Goal: Task Accomplishment & Management: Manage account settings

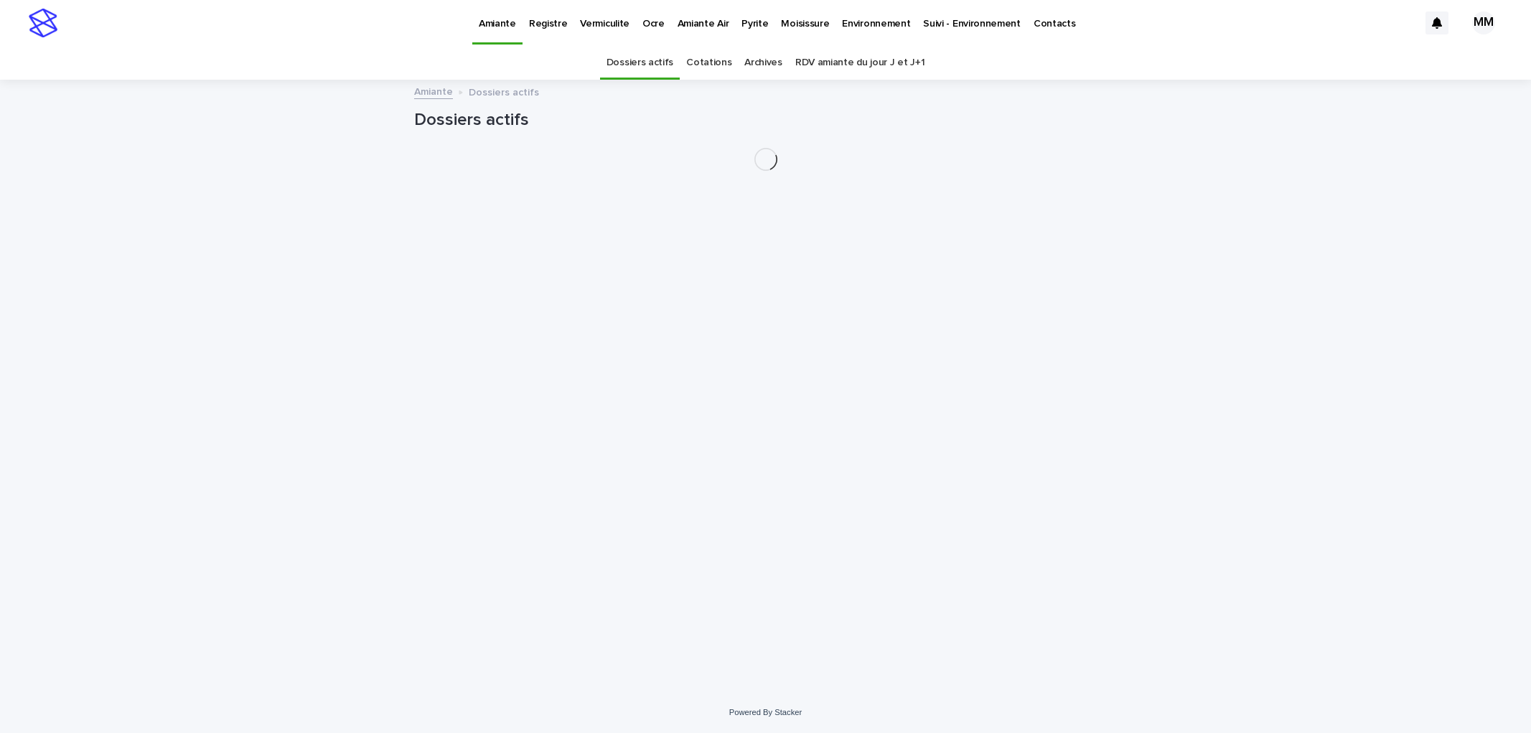
click at [858, 24] on p "Environnement" at bounding box center [876, 15] width 68 height 30
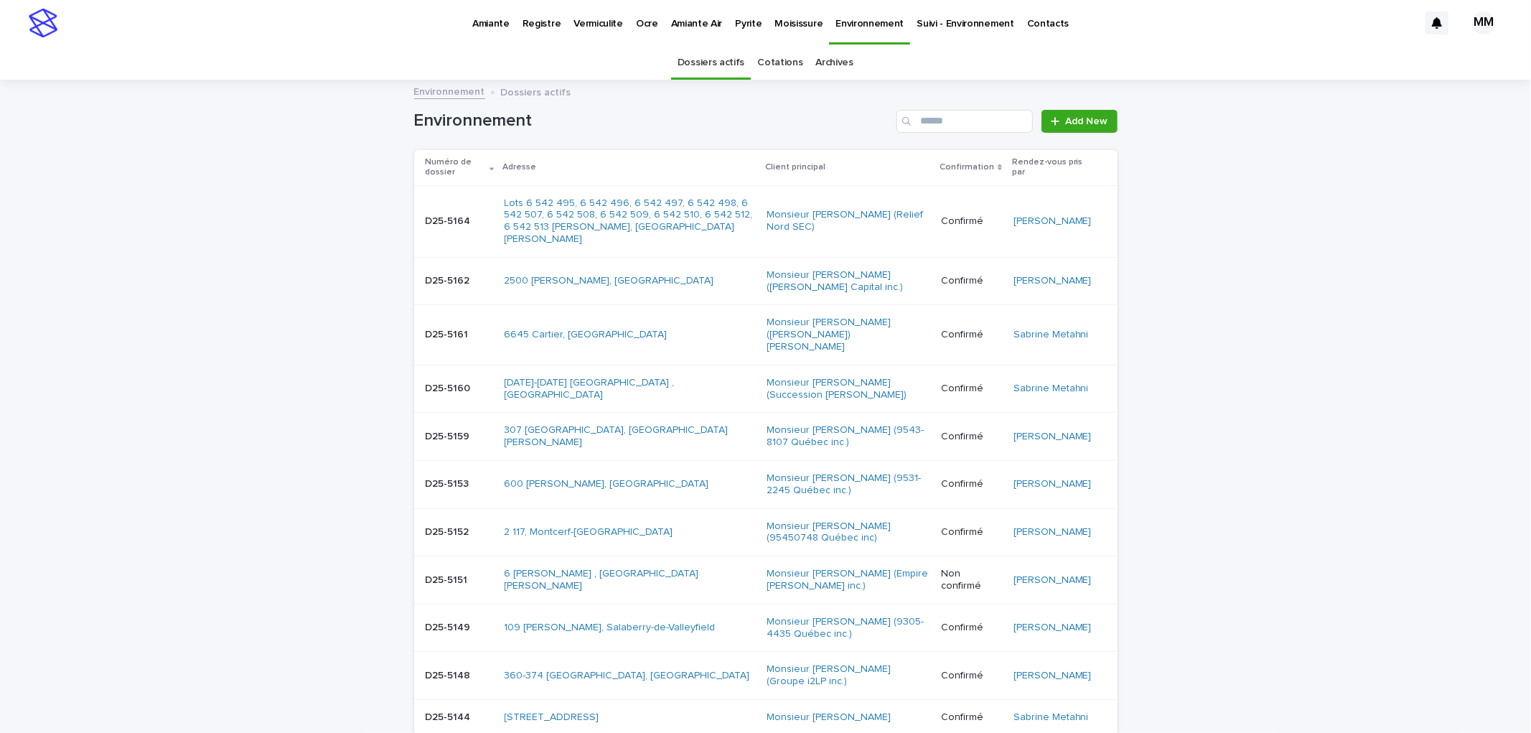
click at [749, 27] on p "Pyrite" at bounding box center [748, 15] width 27 height 30
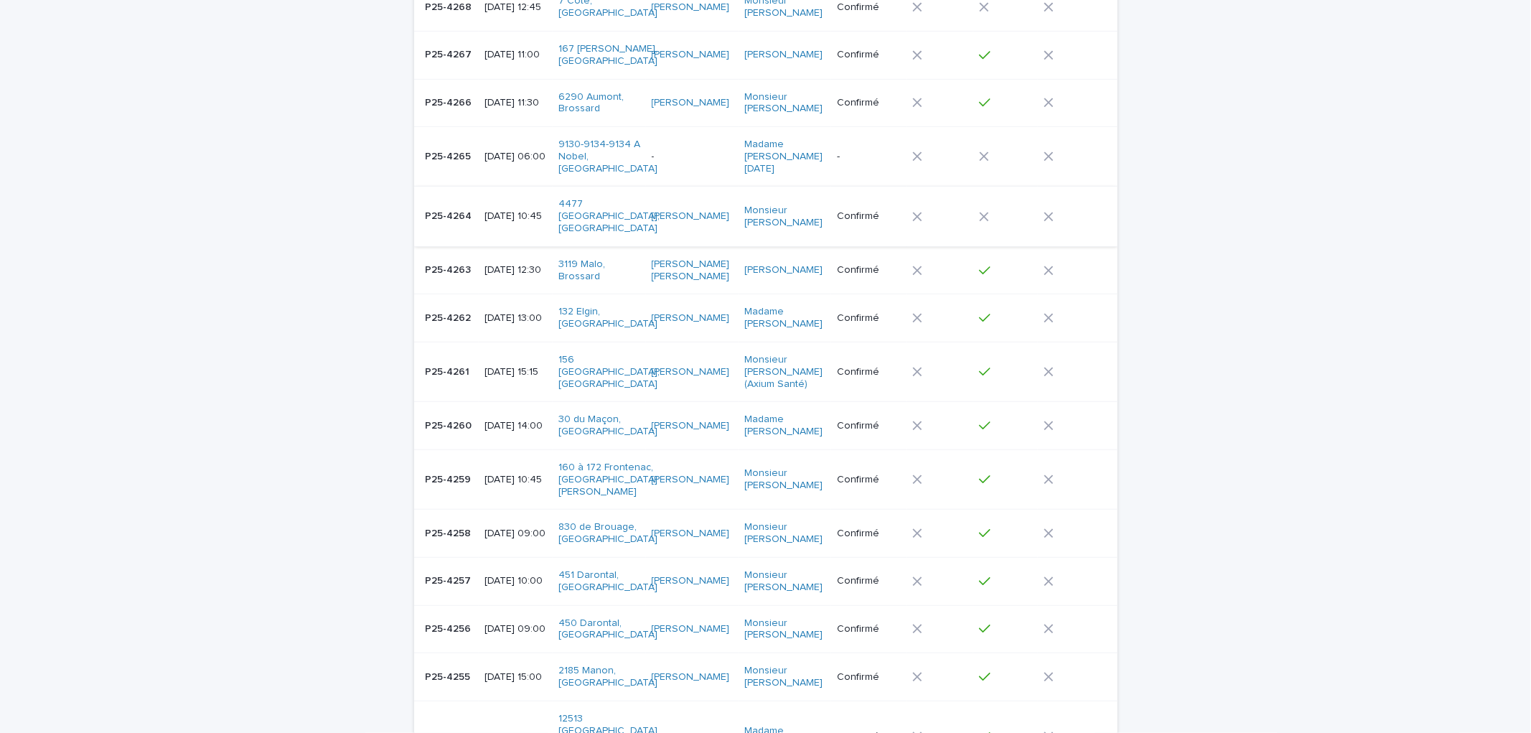
scroll to position [1196, 0]
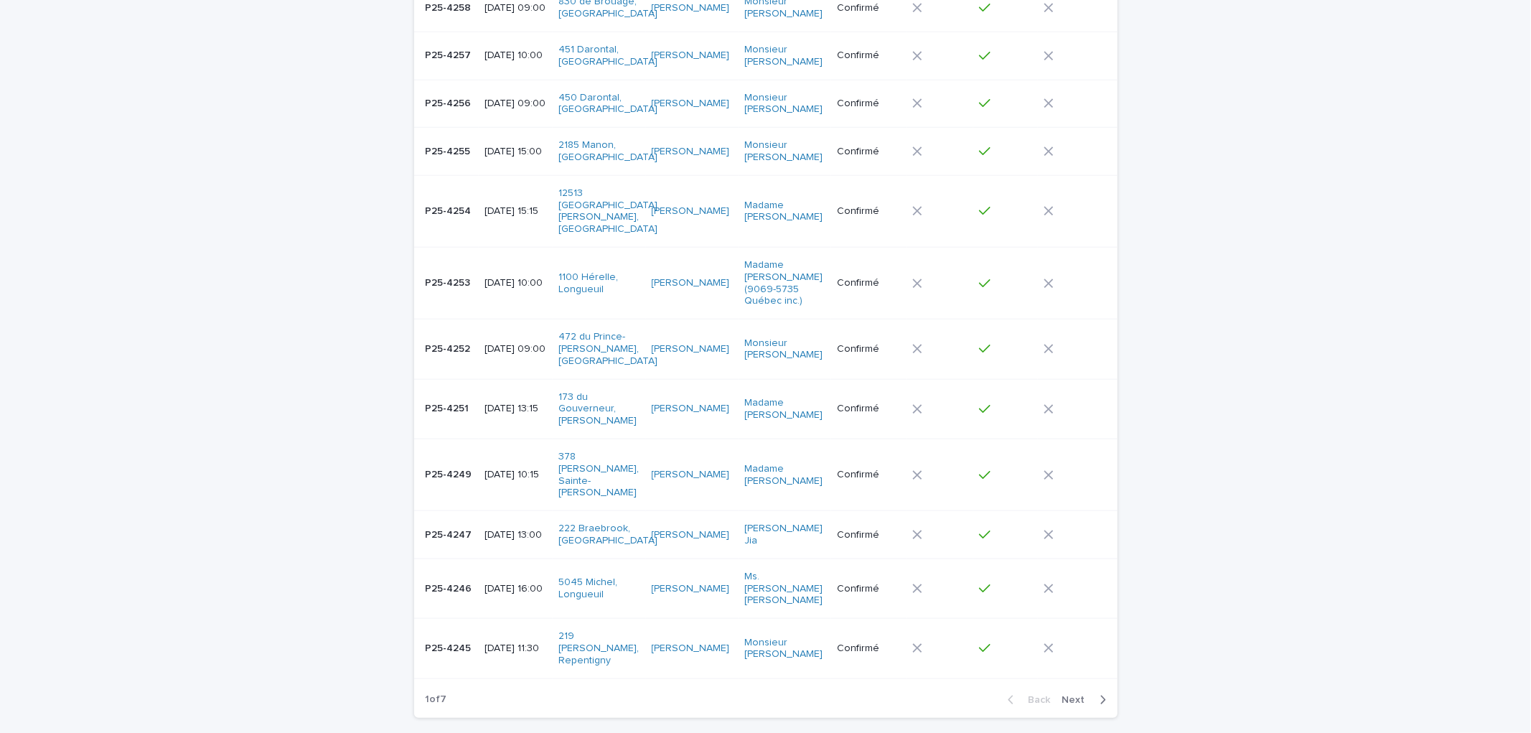
click at [1088, 693] on button "Next" at bounding box center [1087, 699] width 61 height 13
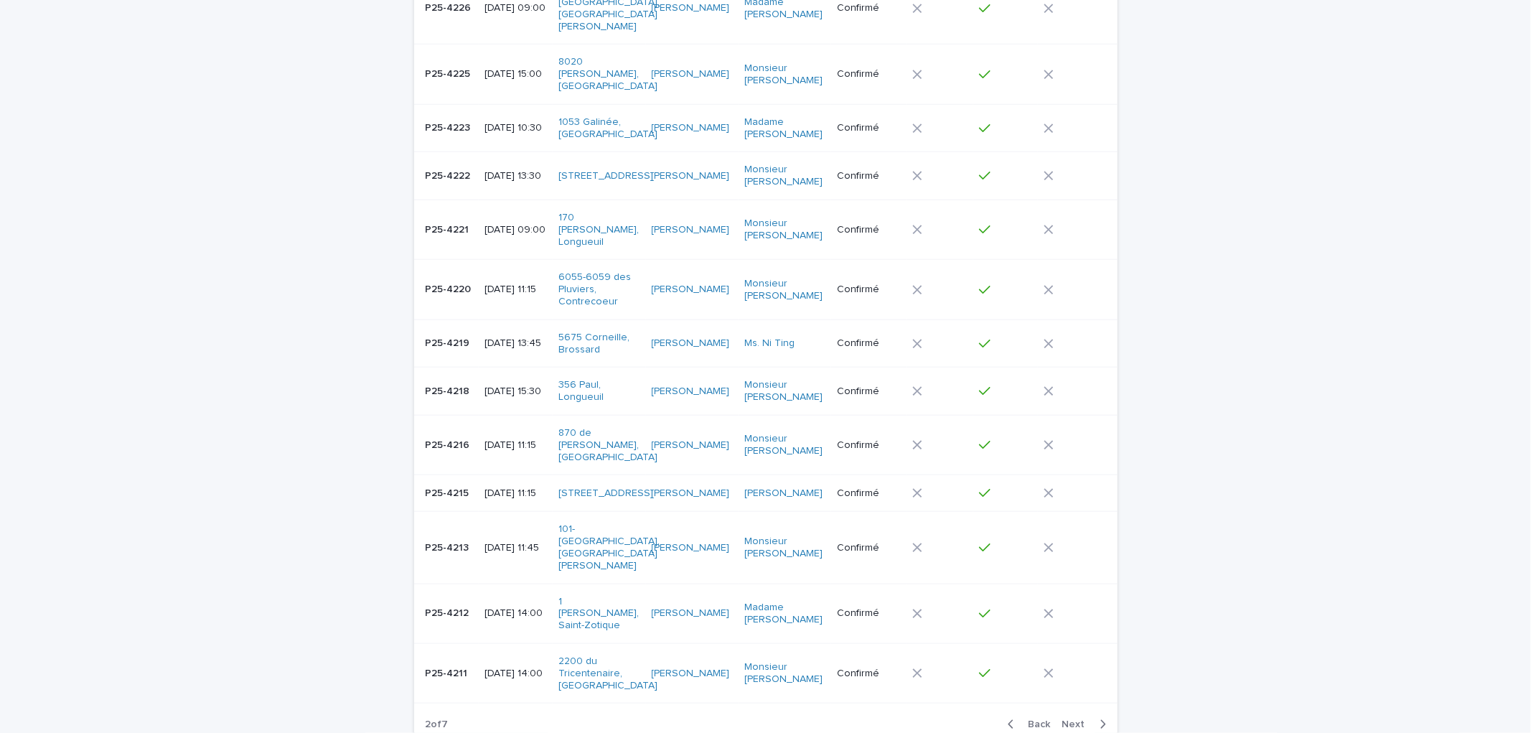
click at [447, 665] on p "P25-4211" at bounding box center [448, 672] width 45 height 15
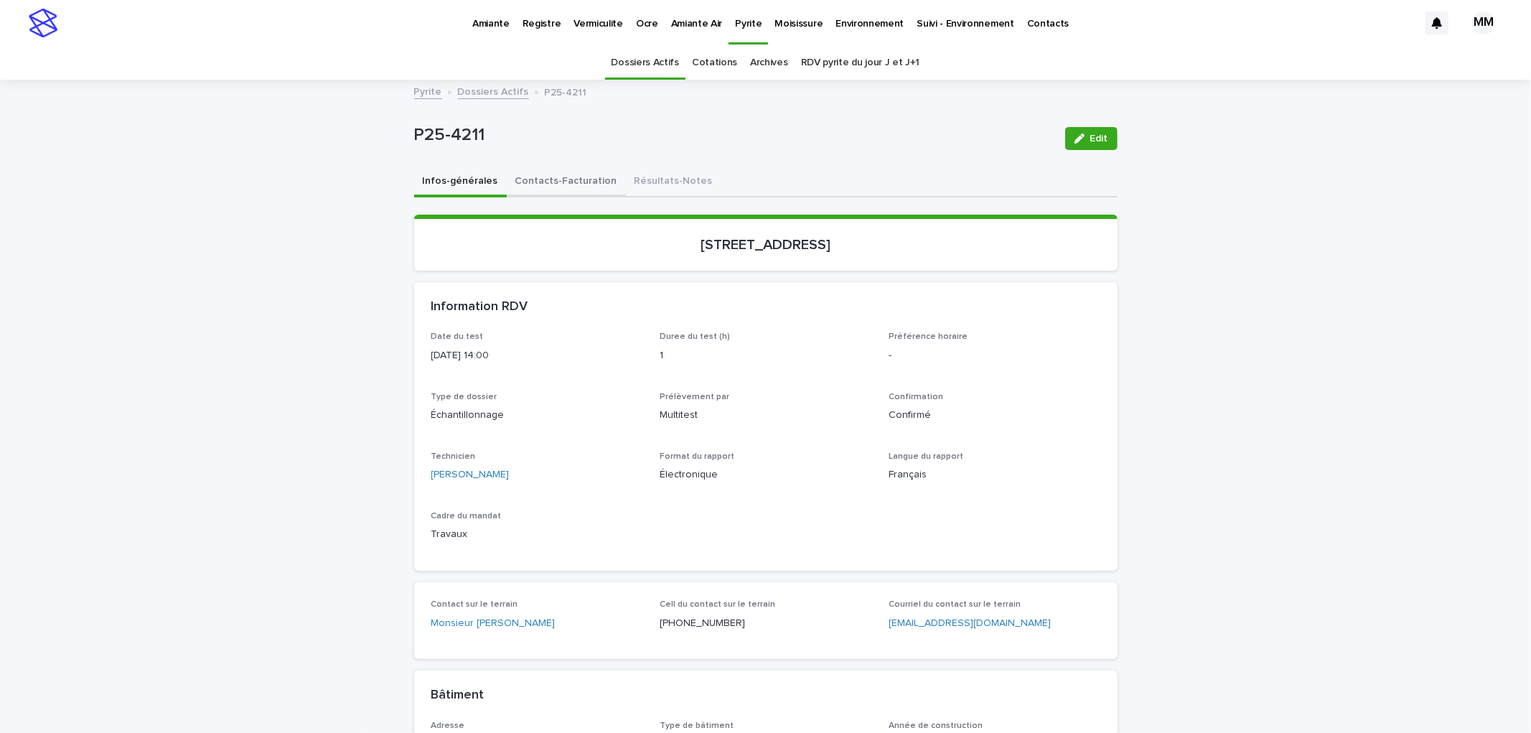
click at [563, 185] on button "Contacts-Facturation" at bounding box center [566, 182] width 119 height 30
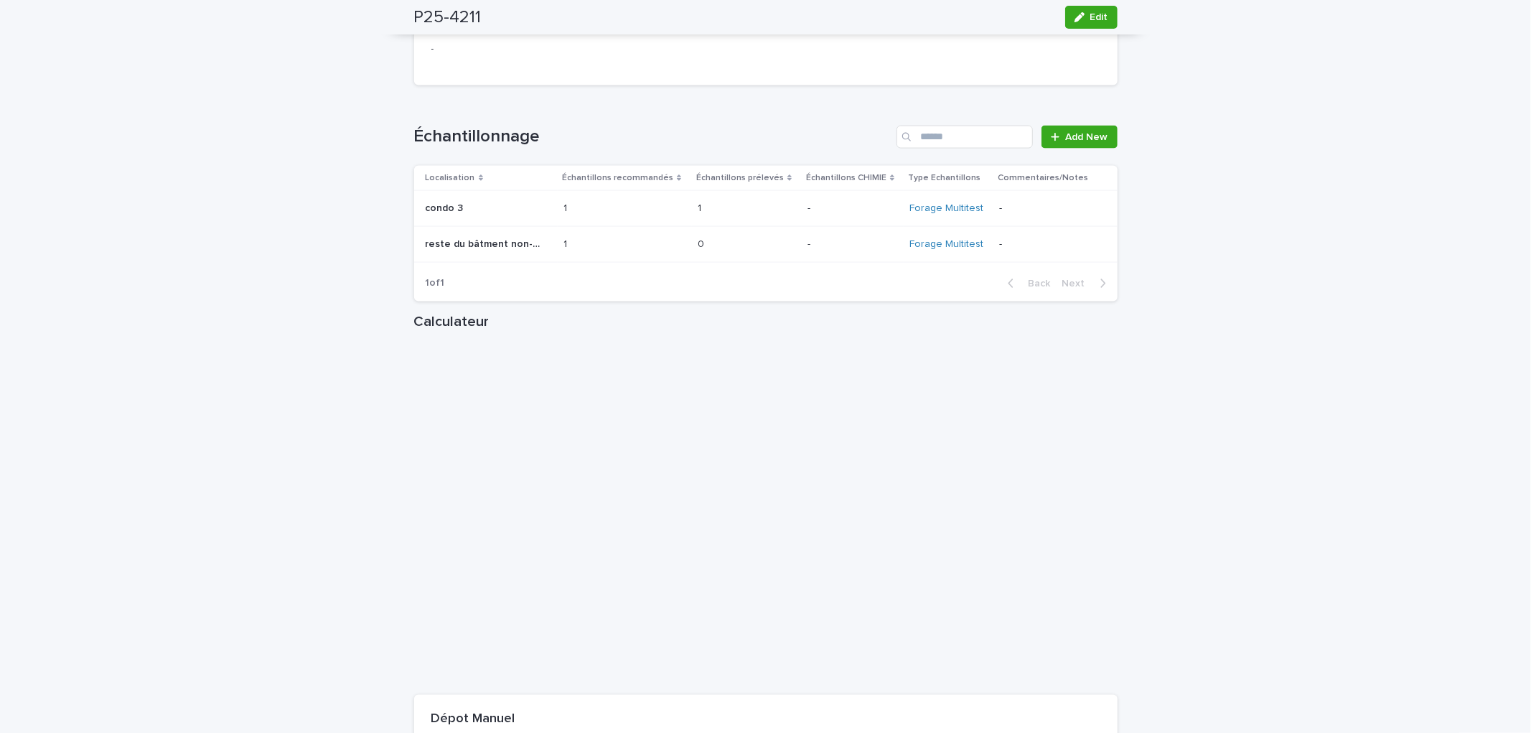
scroll to position [1834, 0]
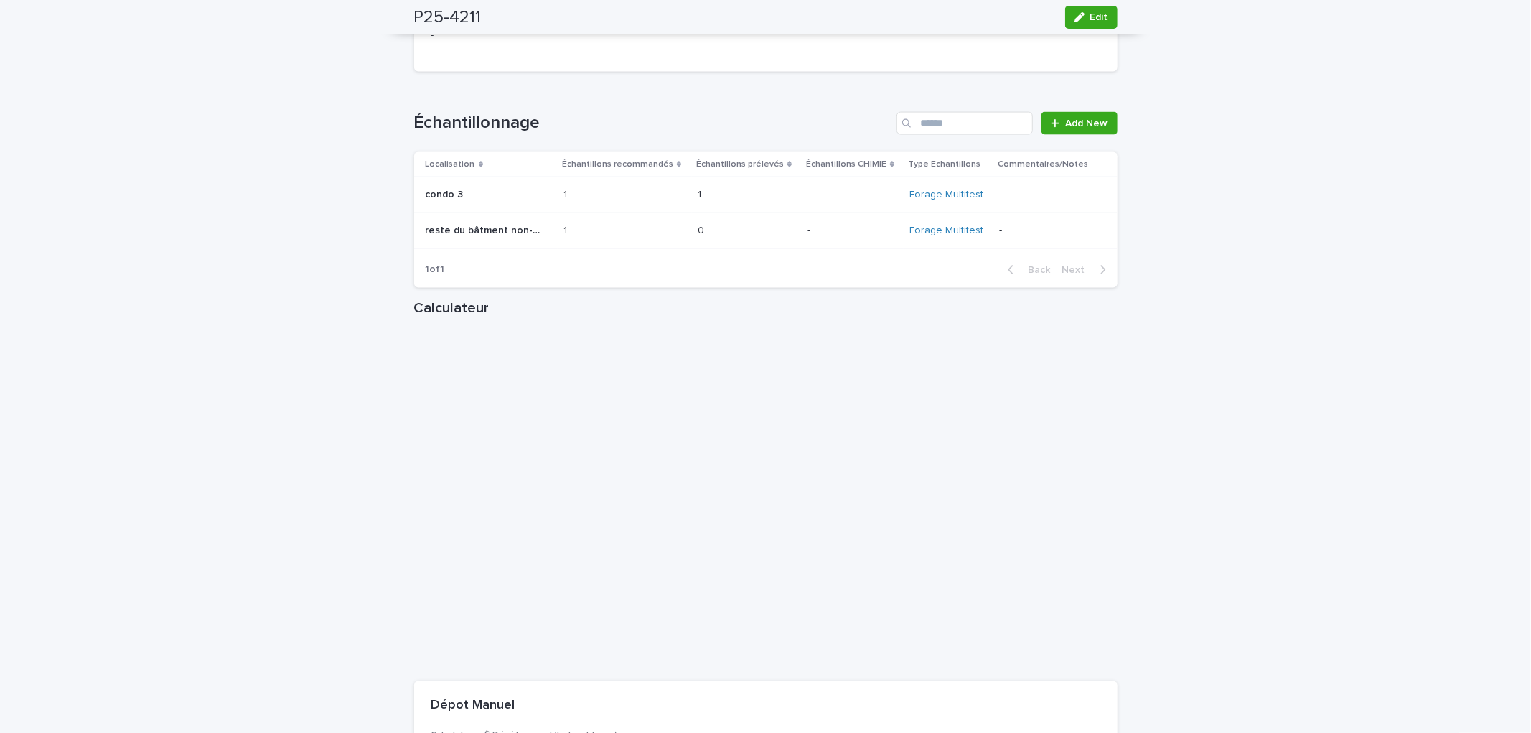
click at [1020, 225] on p "-" at bounding box center [1046, 231] width 95 height 12
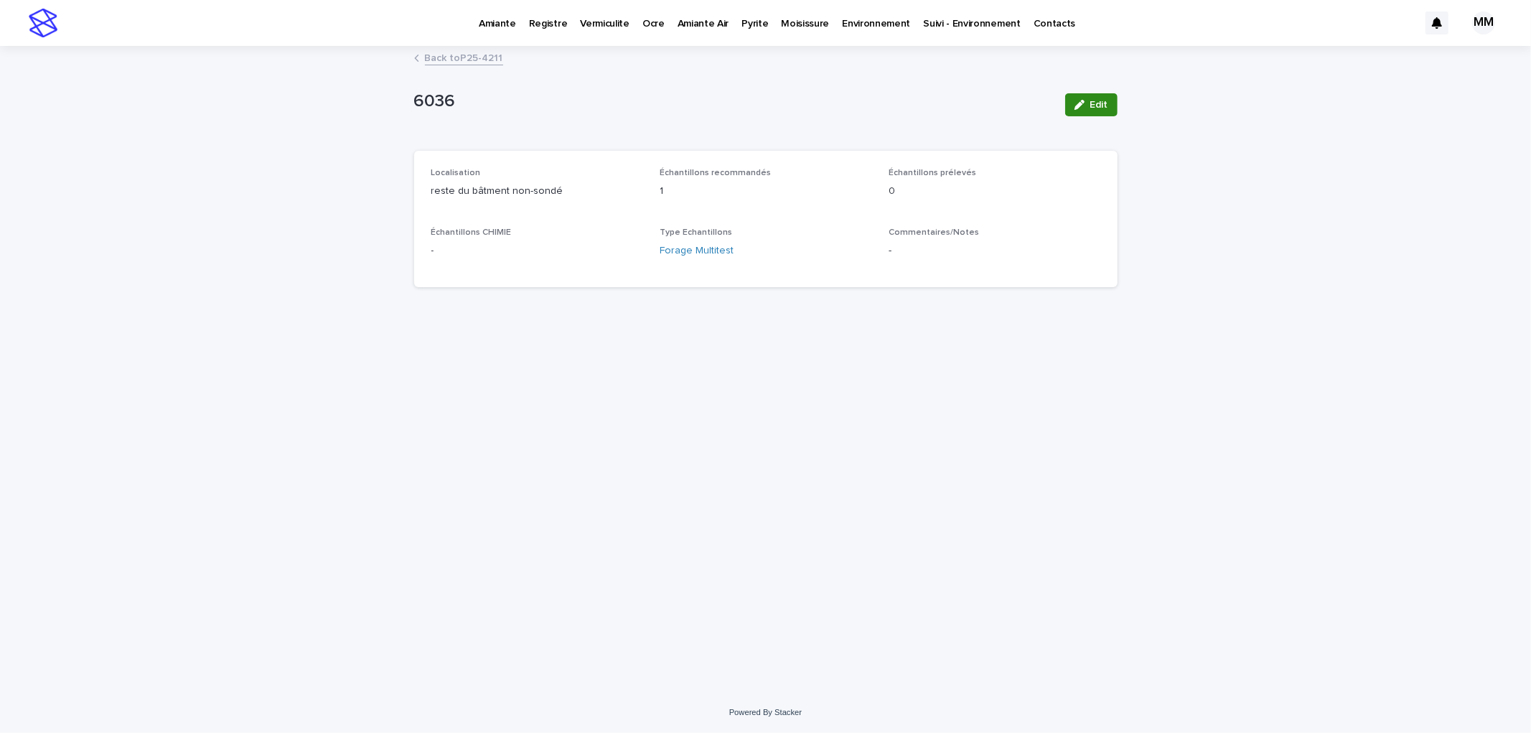
drag, startPoint x: 1083, startPoint y: 108, endPoint x: 943, endPoint y: 238, distance: 190.0
click at [1084, 108] on icon "button" at bounding box center [1080, 105] width 10 height 10
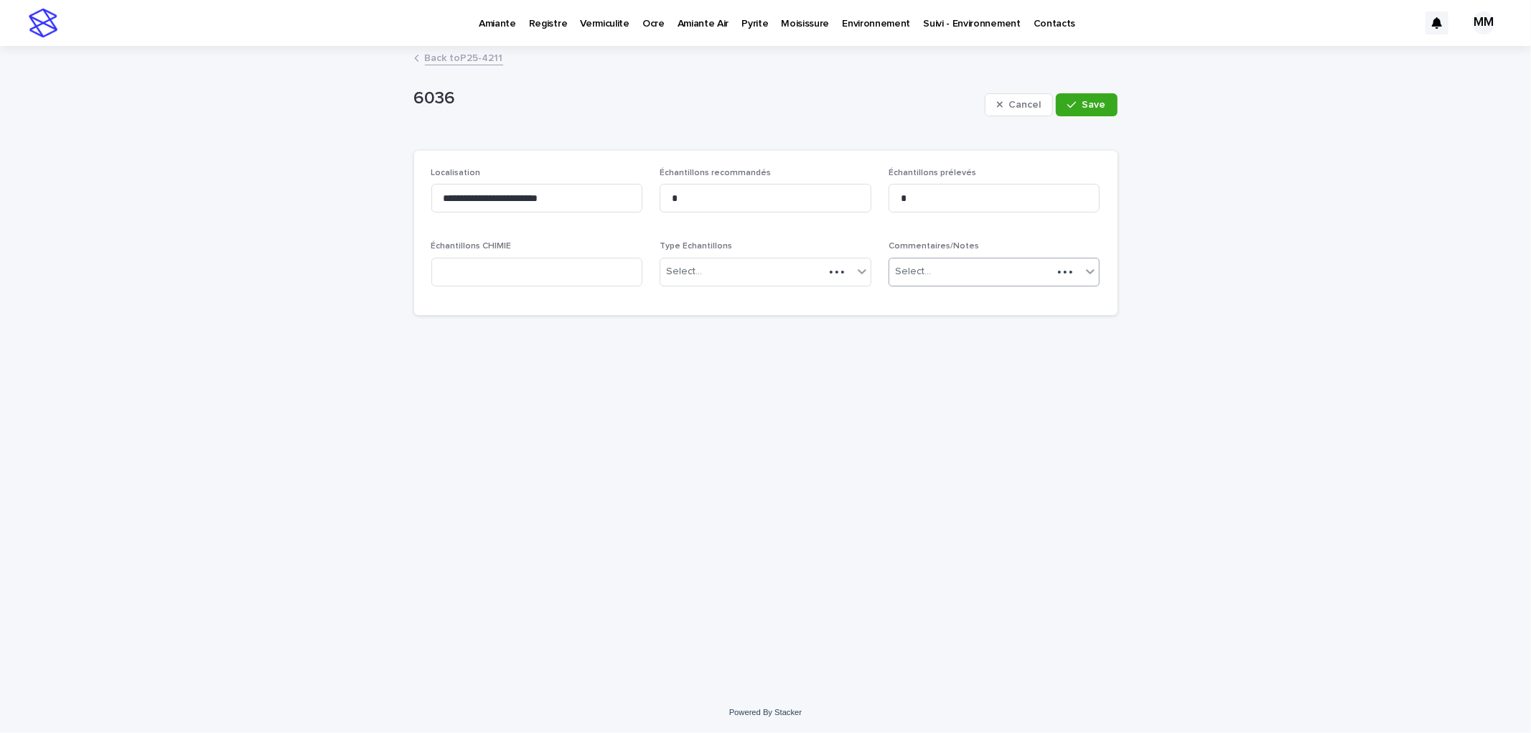
click at [960, 263] on div "Select..." at bounding box center [971, 272] width 164 height 24
click at [994, 303] on div "Exclus à la demande du client" at bounding box center [994, 299] width 210 height 25
click at [1095, 102] on span "Save" at bounding box center [1095, 105] width 24 height 10
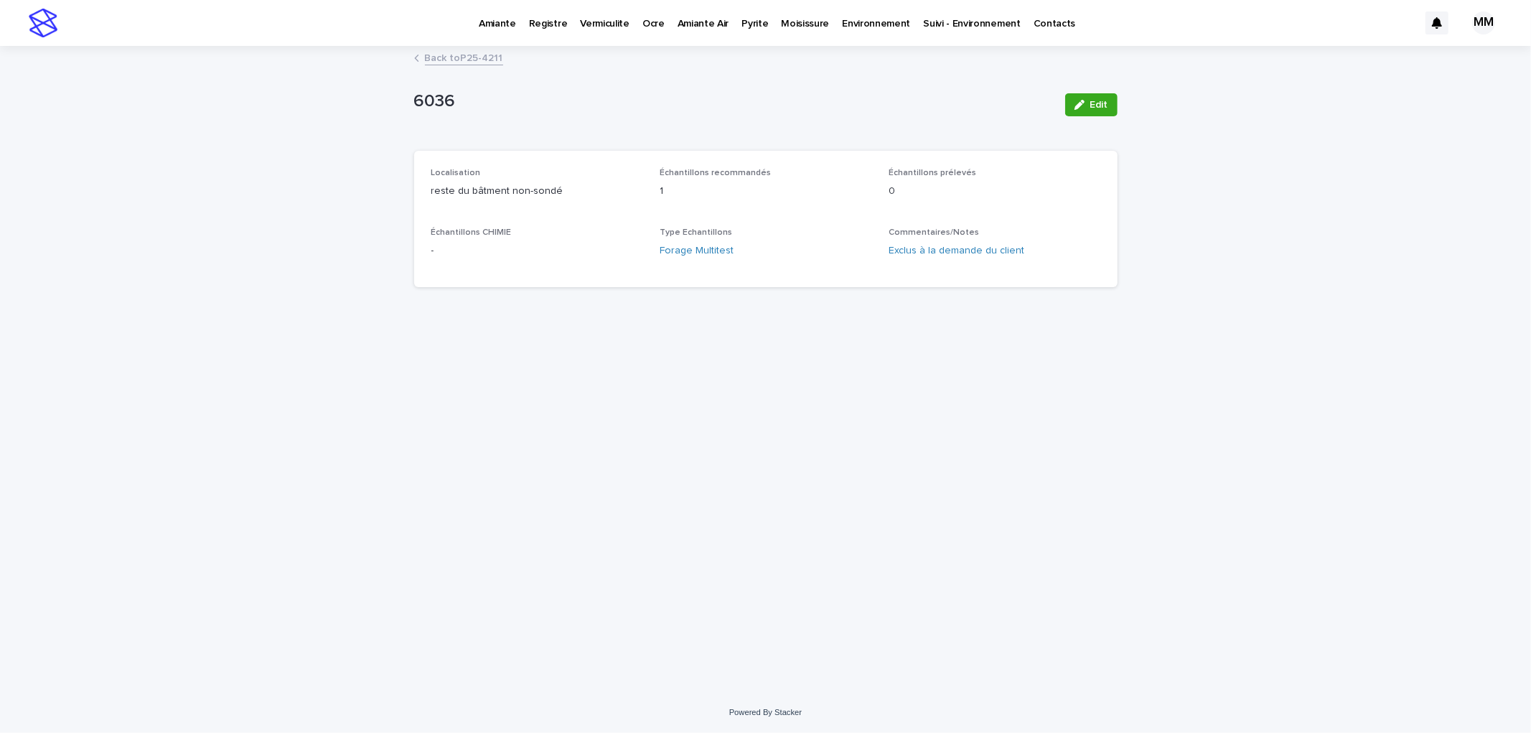
click at [747, 27] on p "Pyrite" at bounding box center [755, 15] width 27 height 30
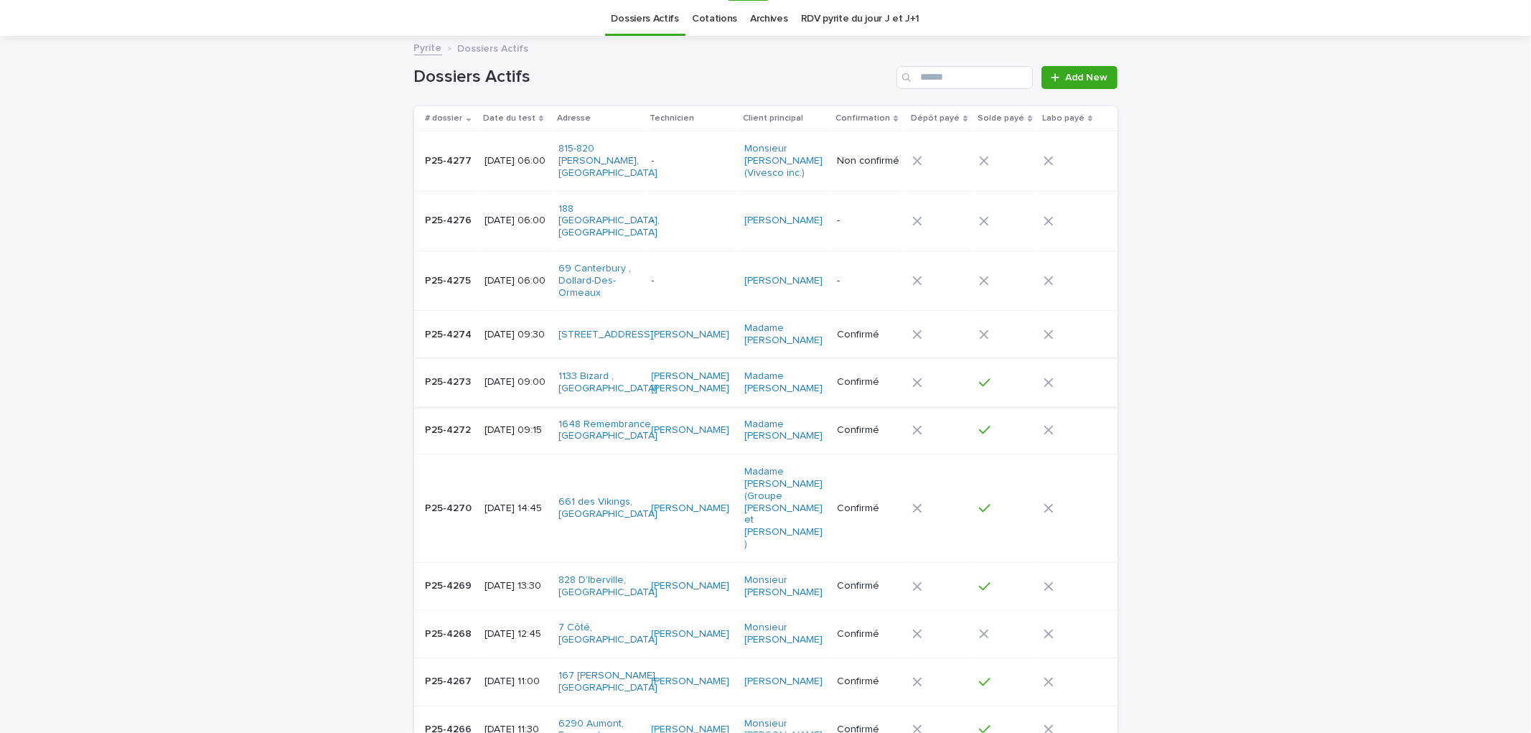
scroll to position [319, 0]
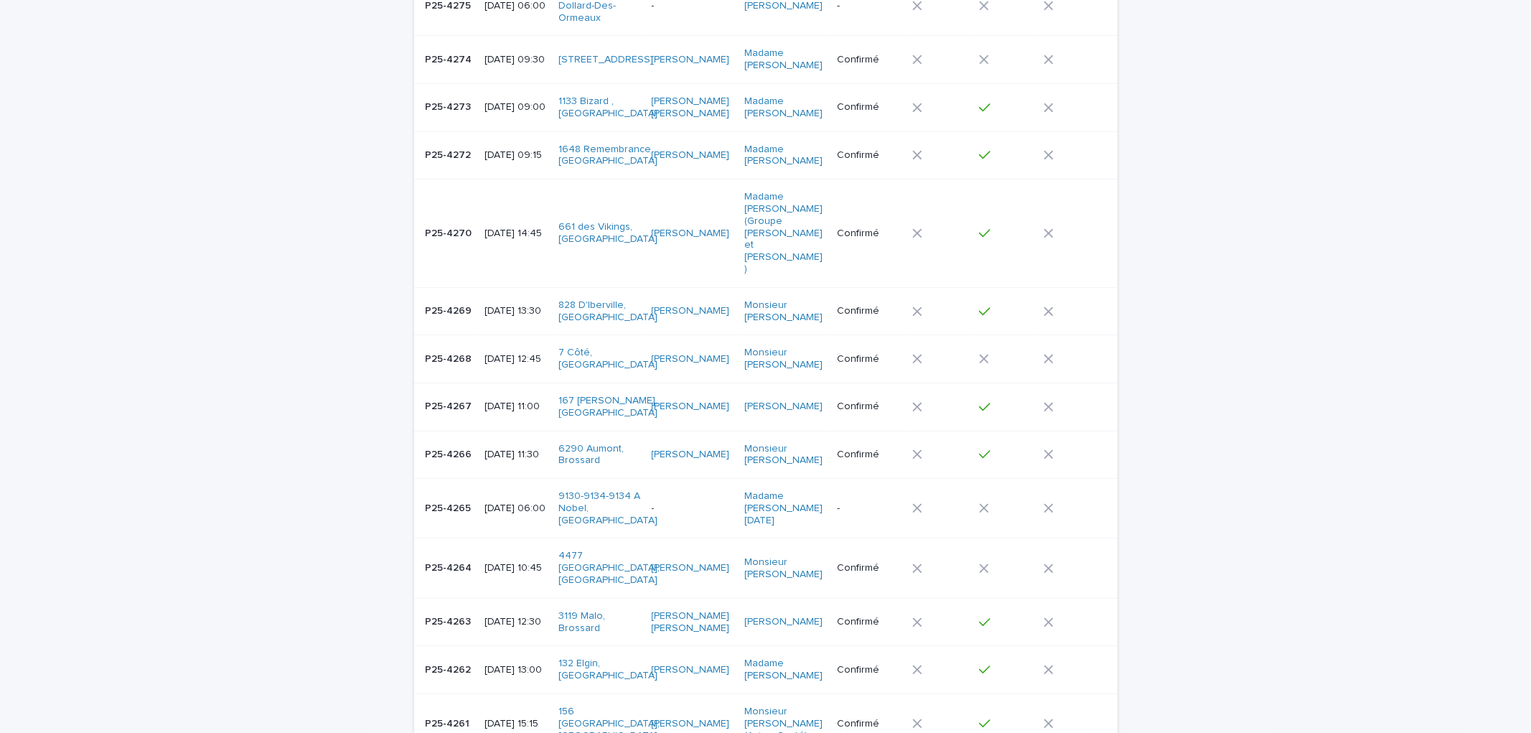
click at [449, 388] on td "P25-4267 P25-4267" at bounding box center [446, 407] width 65 height 48
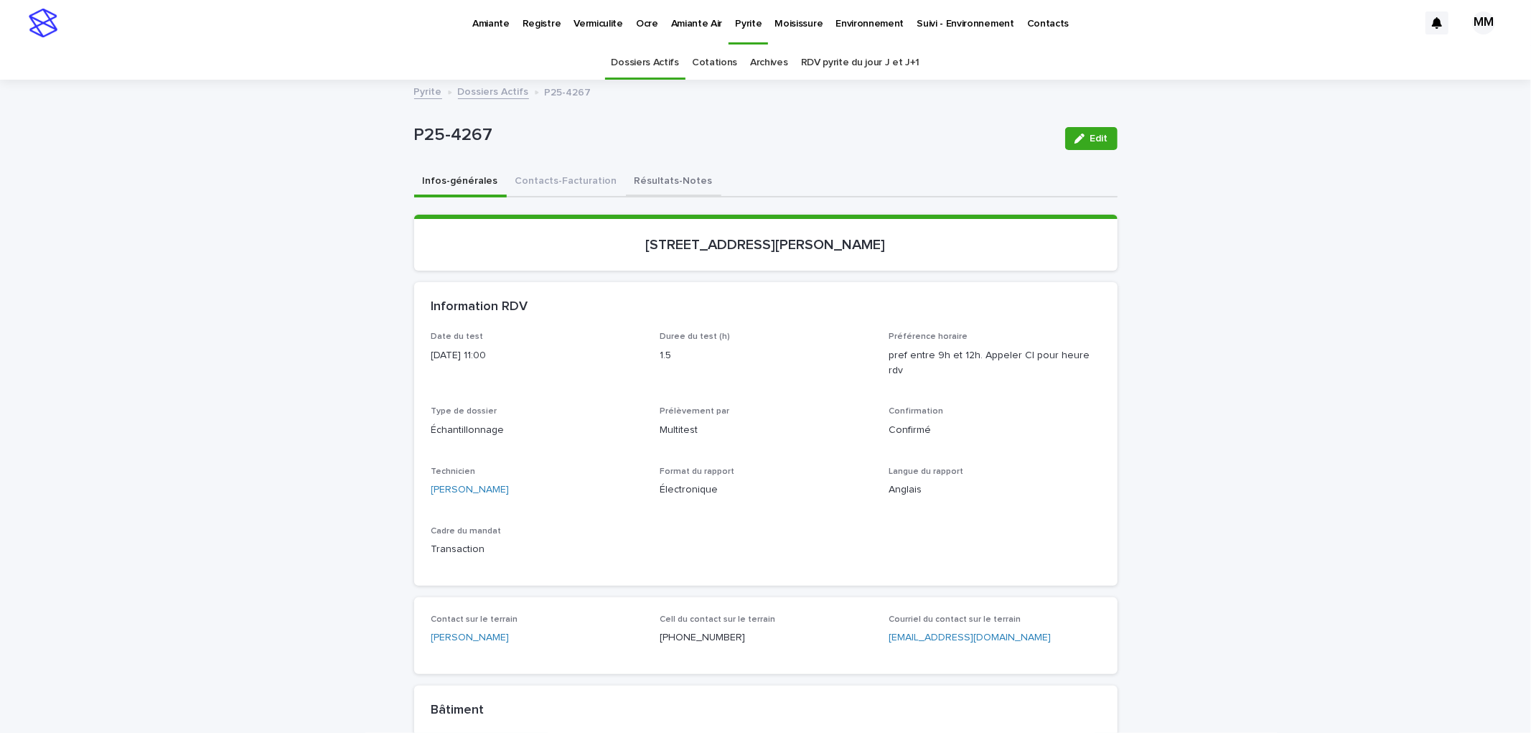
drag, startPoint x: 660, startPoint y: 176, endPoint x: 1023, endPoint y: 136, distance: 364.7
click at [661, 176] on button "Résultats-Notes" at bounding box center [673, 182] width 95 height 30
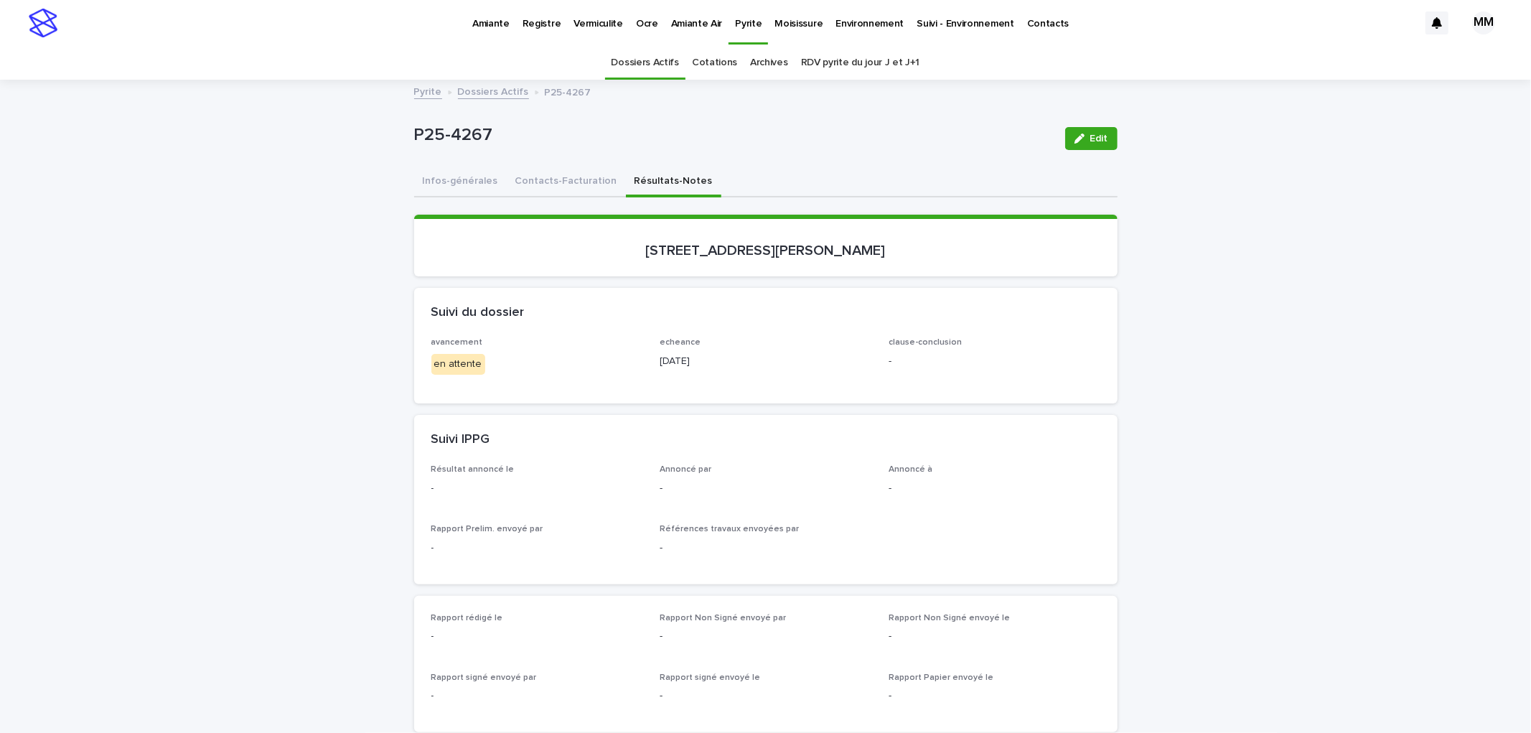
click at [425, 90] on link "Pyrite" at bounding box center [428, 91] width 28 height 17
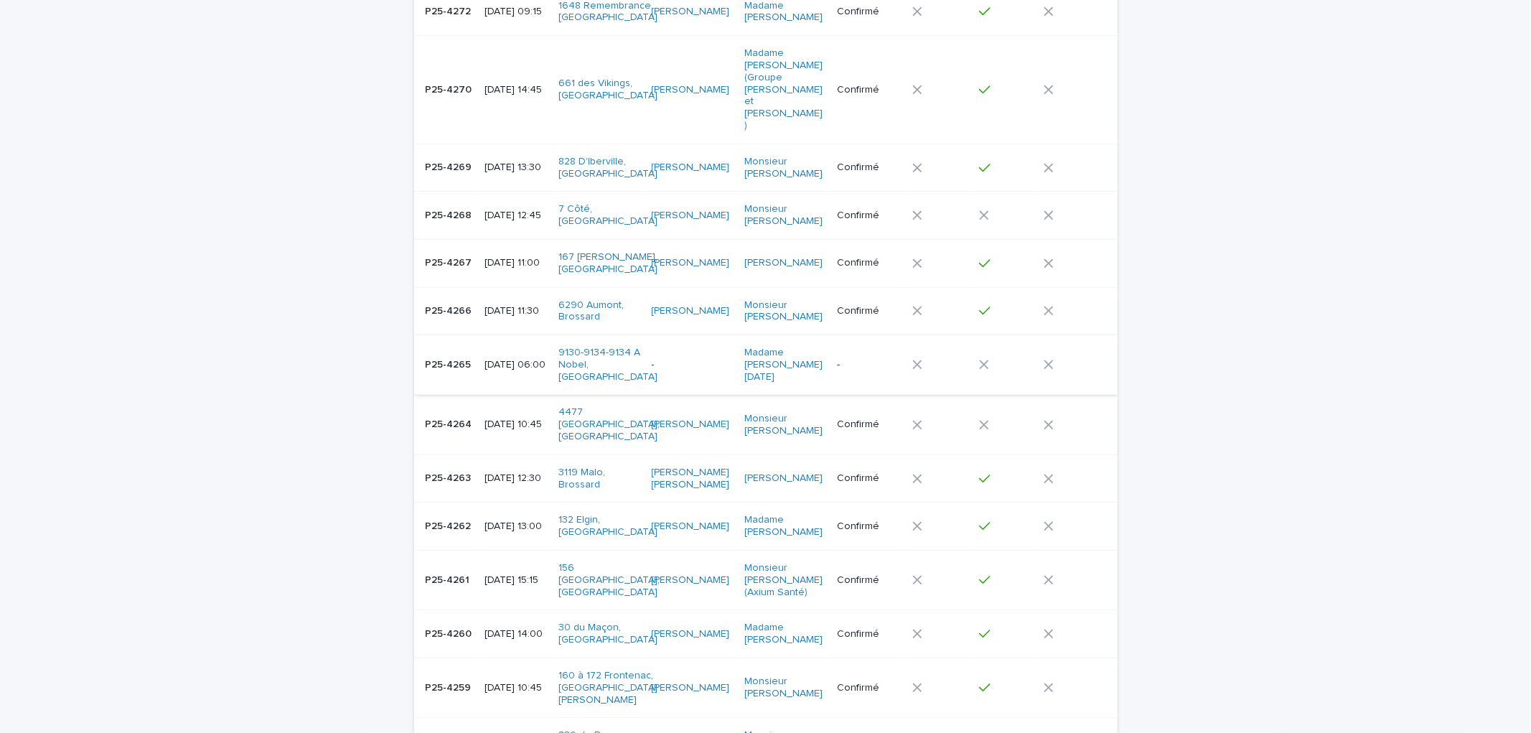
scroll to position [478, 0]
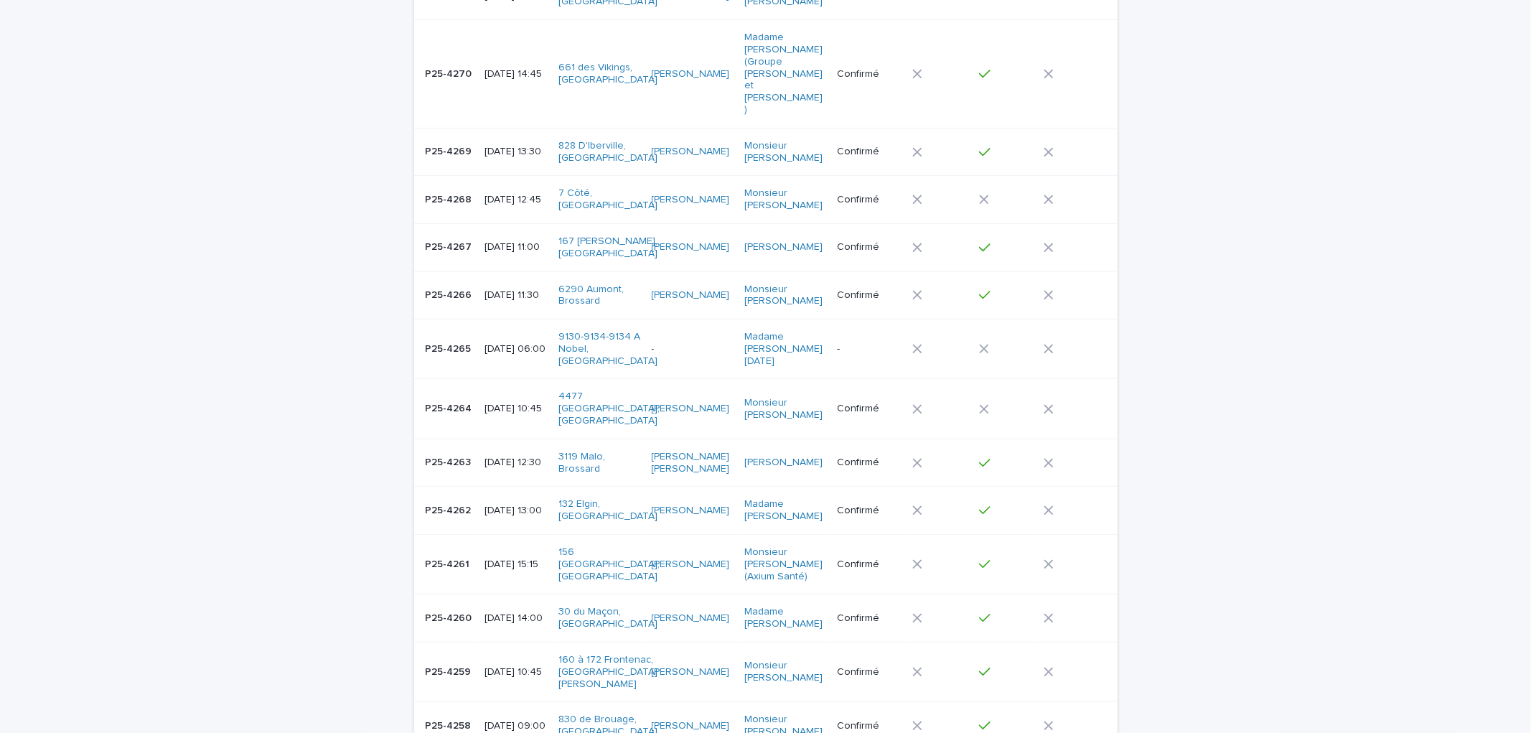
click at [468, 223] on td "P25-4267 P25-4267" at bounding box center [446, 247] width 65 height 48
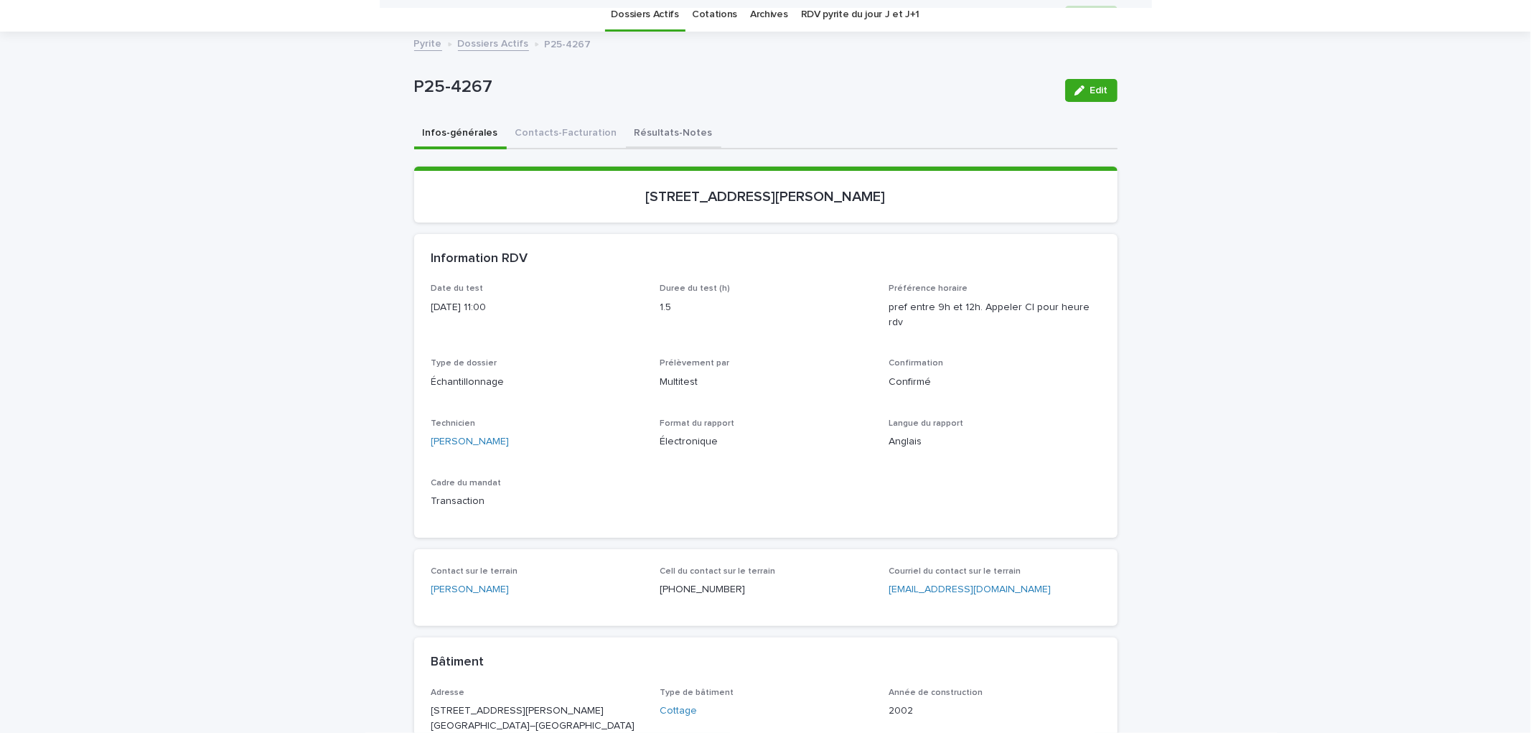
scroll to position [46, 0]
click at [578, 139] on button "Contacts-Facturation" at bounding box center [566, 136] width 119 height 30
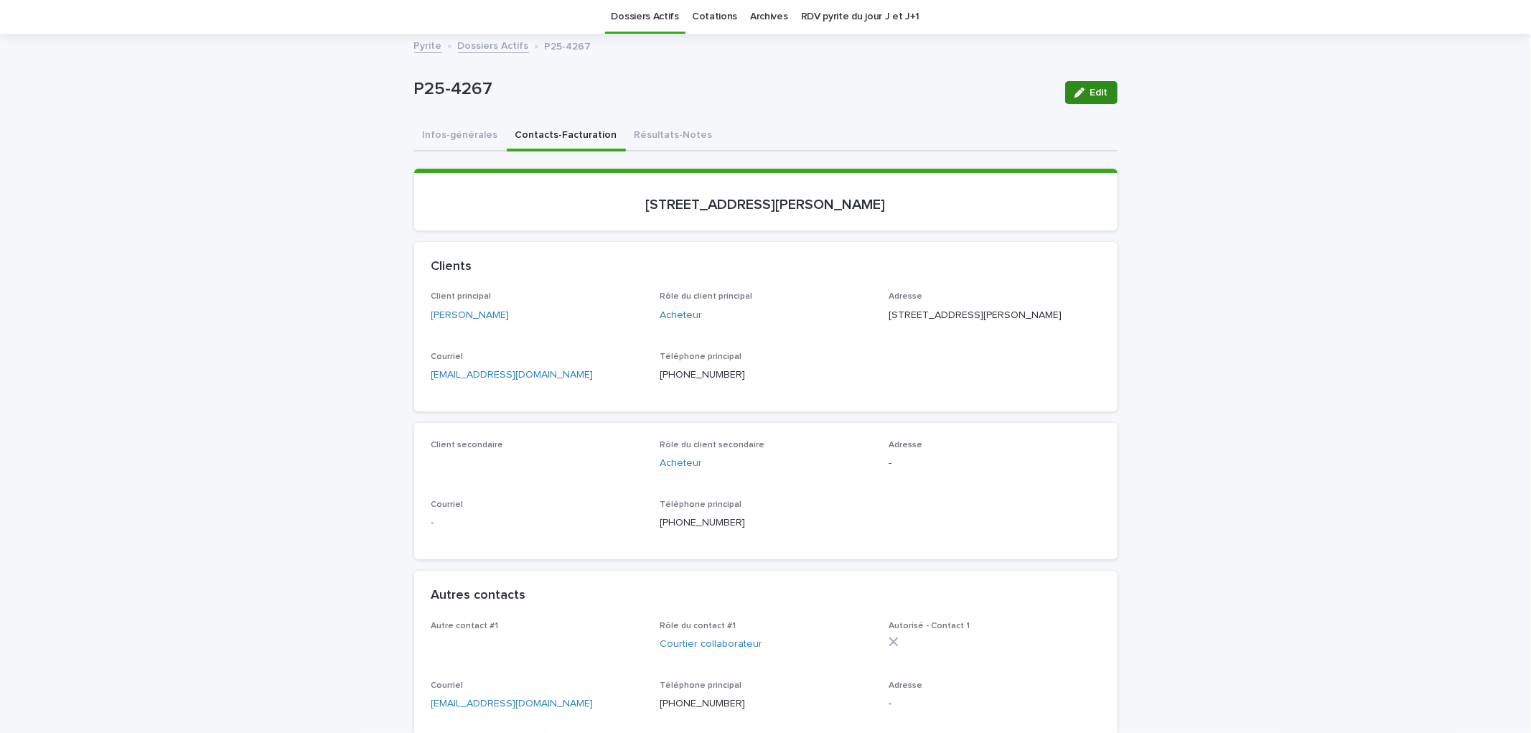
click at [1090, 90] on span "Edit" at bounding box center [1099, 93] width 18 height 10
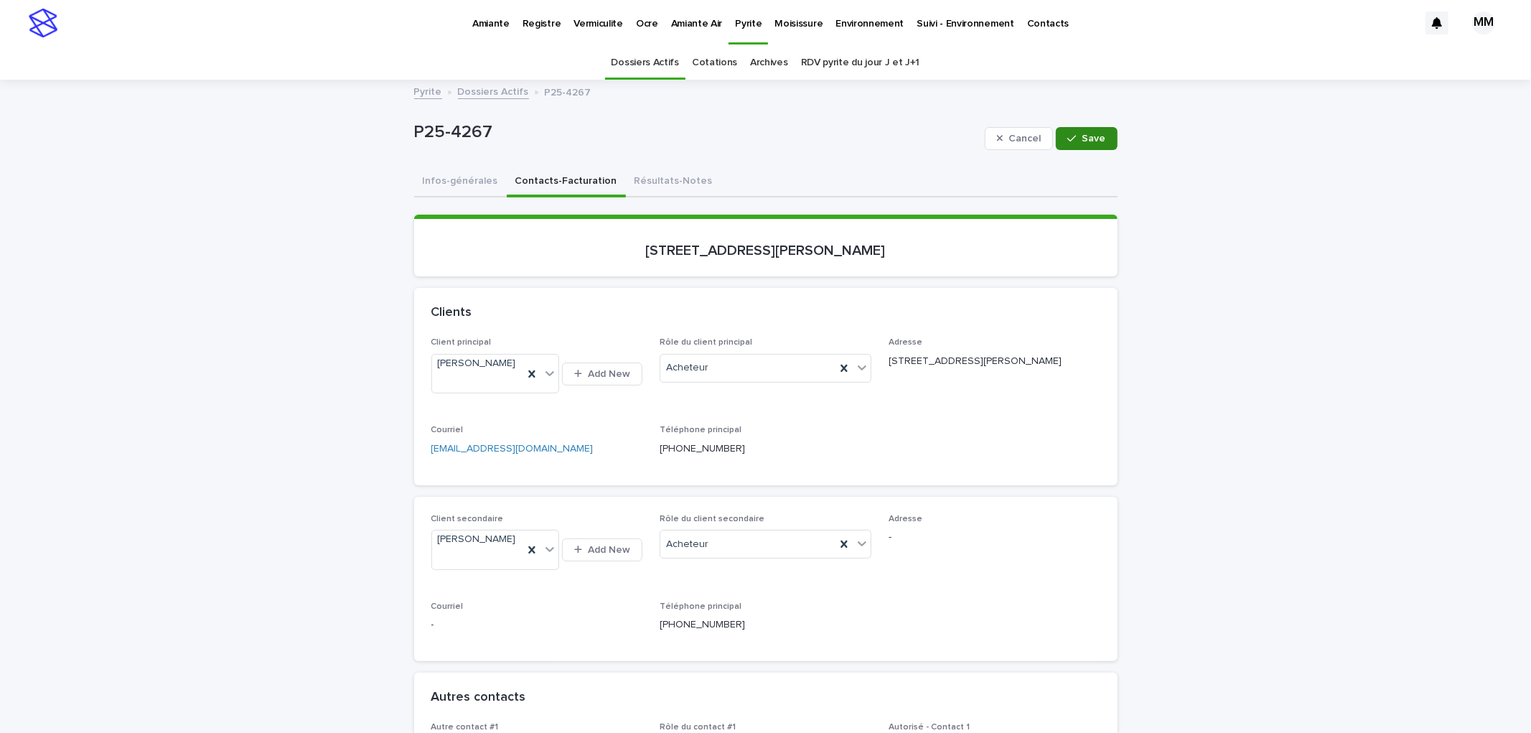
click at [1068, 136] on icon "button" at bounding box center [1071, 139] width 9 height 10
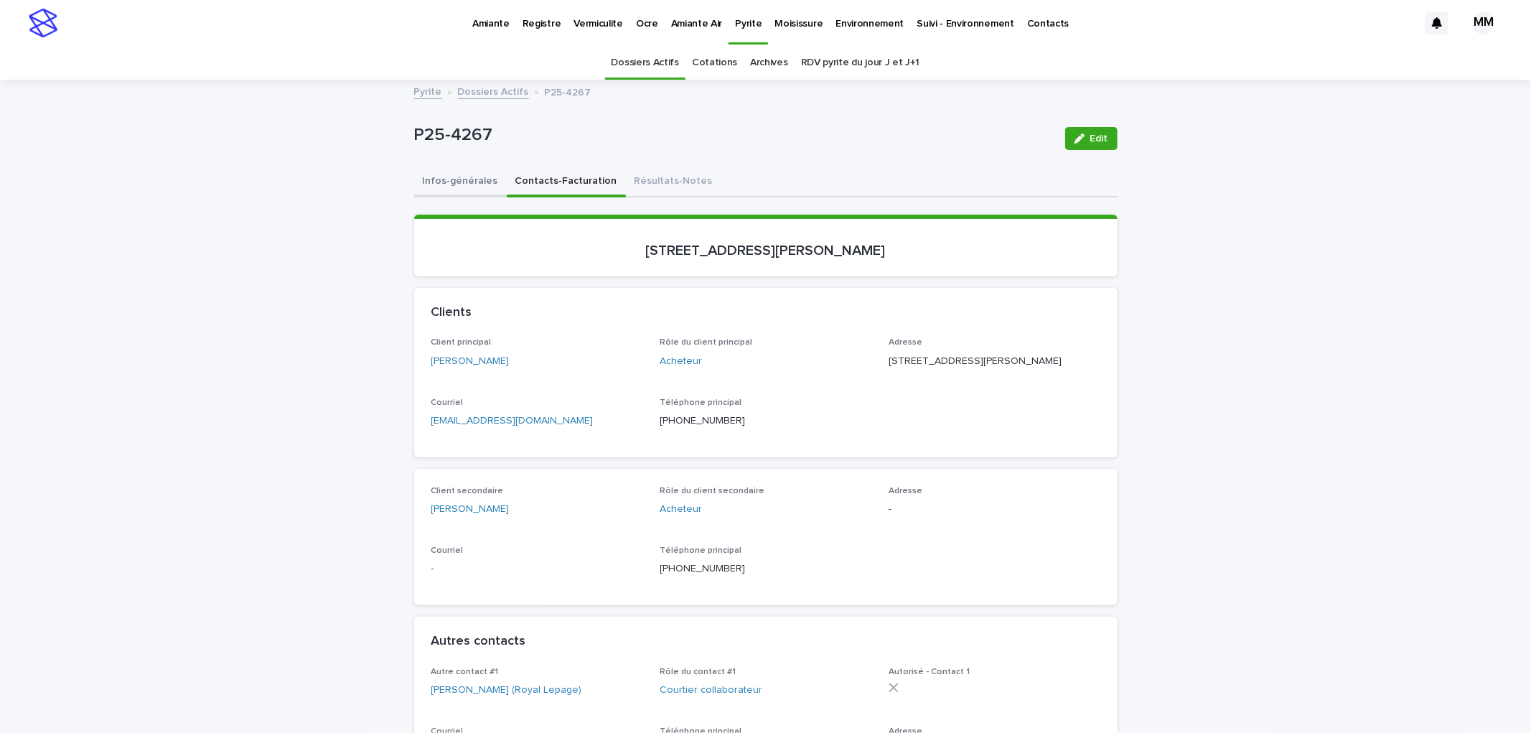
click at [454, 185] on button "Infos-générales" at bounding box center [460, 182] width 93 height 30
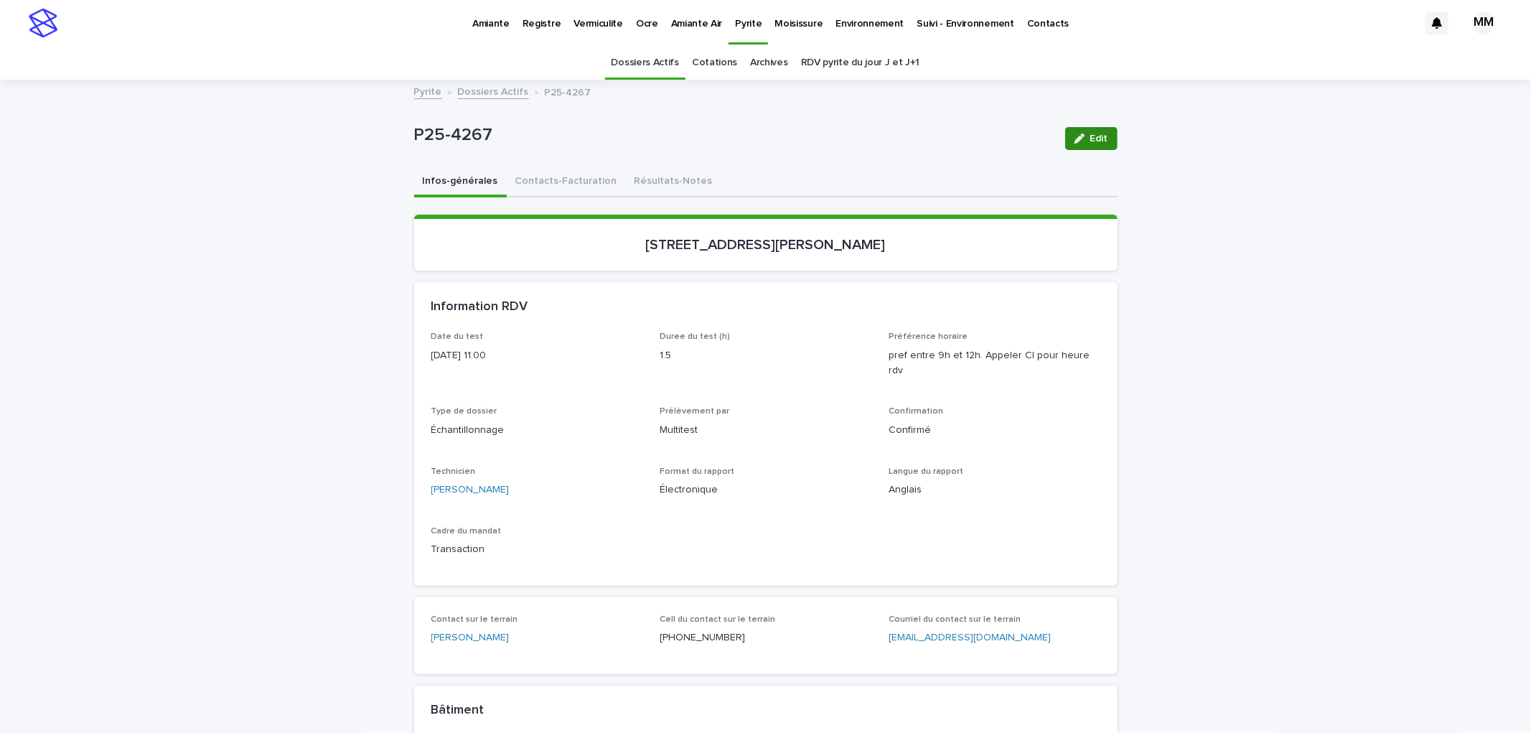
click at [1091, 135] on span "Edit" at bounding box center [1099, 139] width 18 height 10
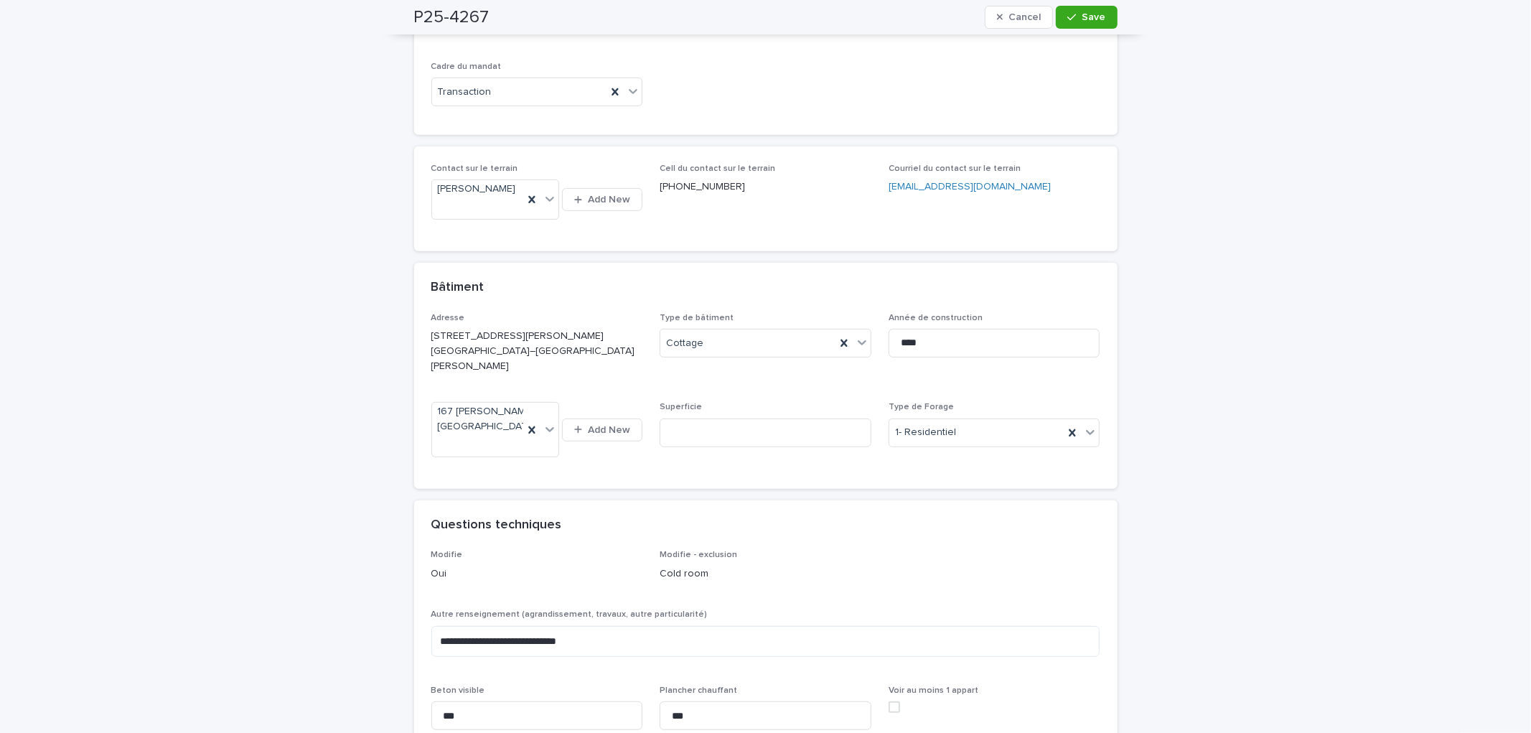
scroll to position [725, 0]
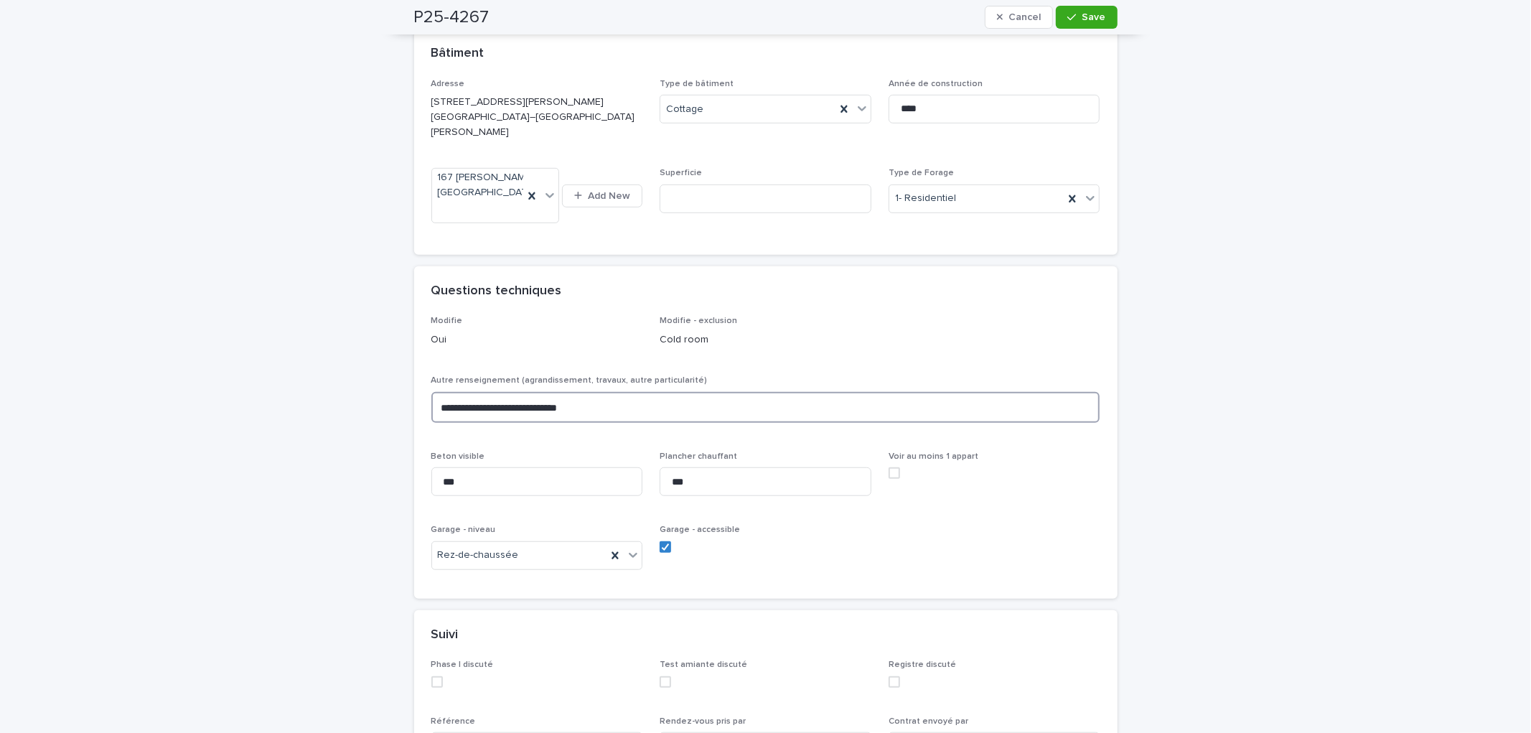
drag, startPoint x: 404, startPoint y: 417, endPoint x: 319, endPoint y: 416, distance: 85.4
click at [321, 419] on div "**********" at bounding box center [765, 266] width 1531 height 1821
type textarea "****"
click at [1093, 17] on span "Save" at bounding box center [1095, 17] width 24 height 10
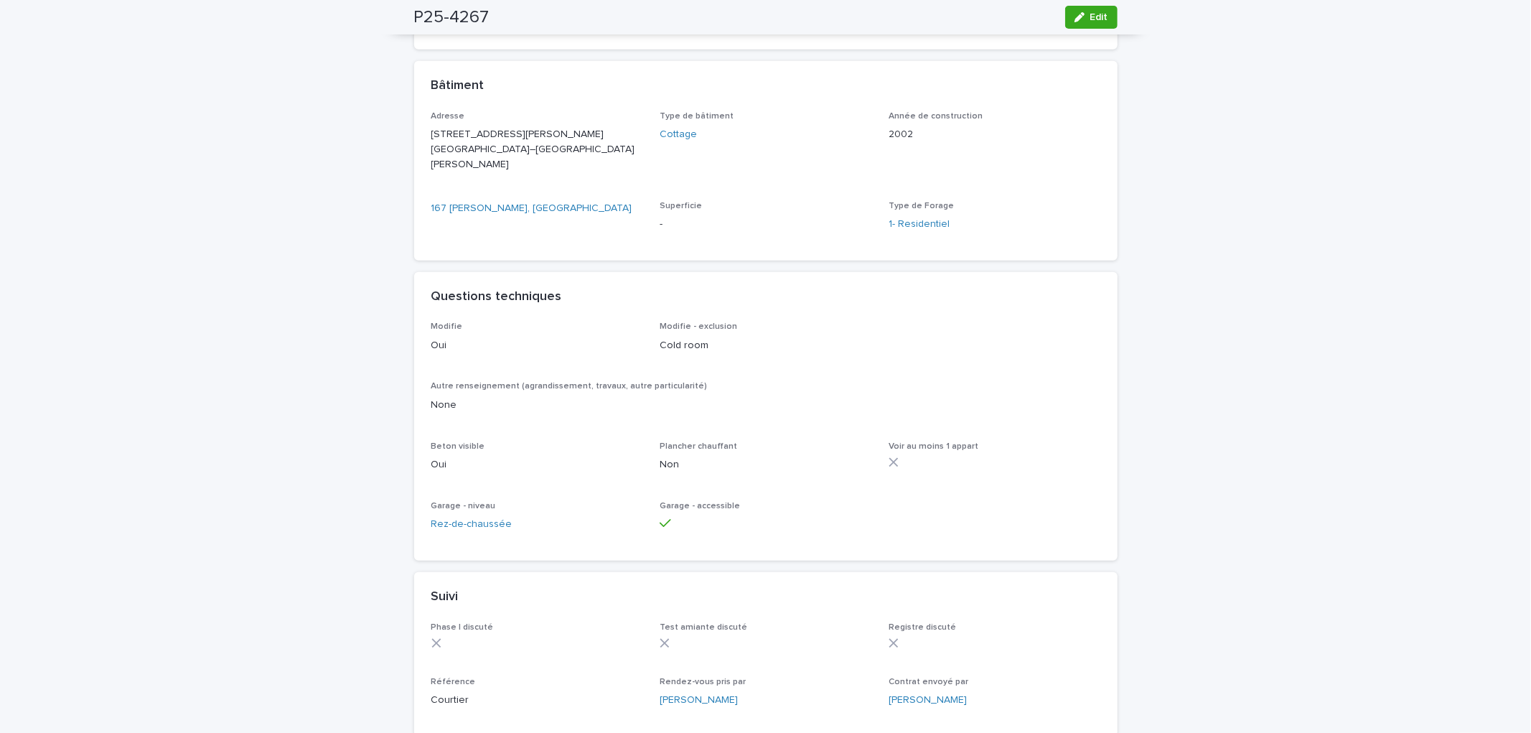
scroll to position [0, 0]
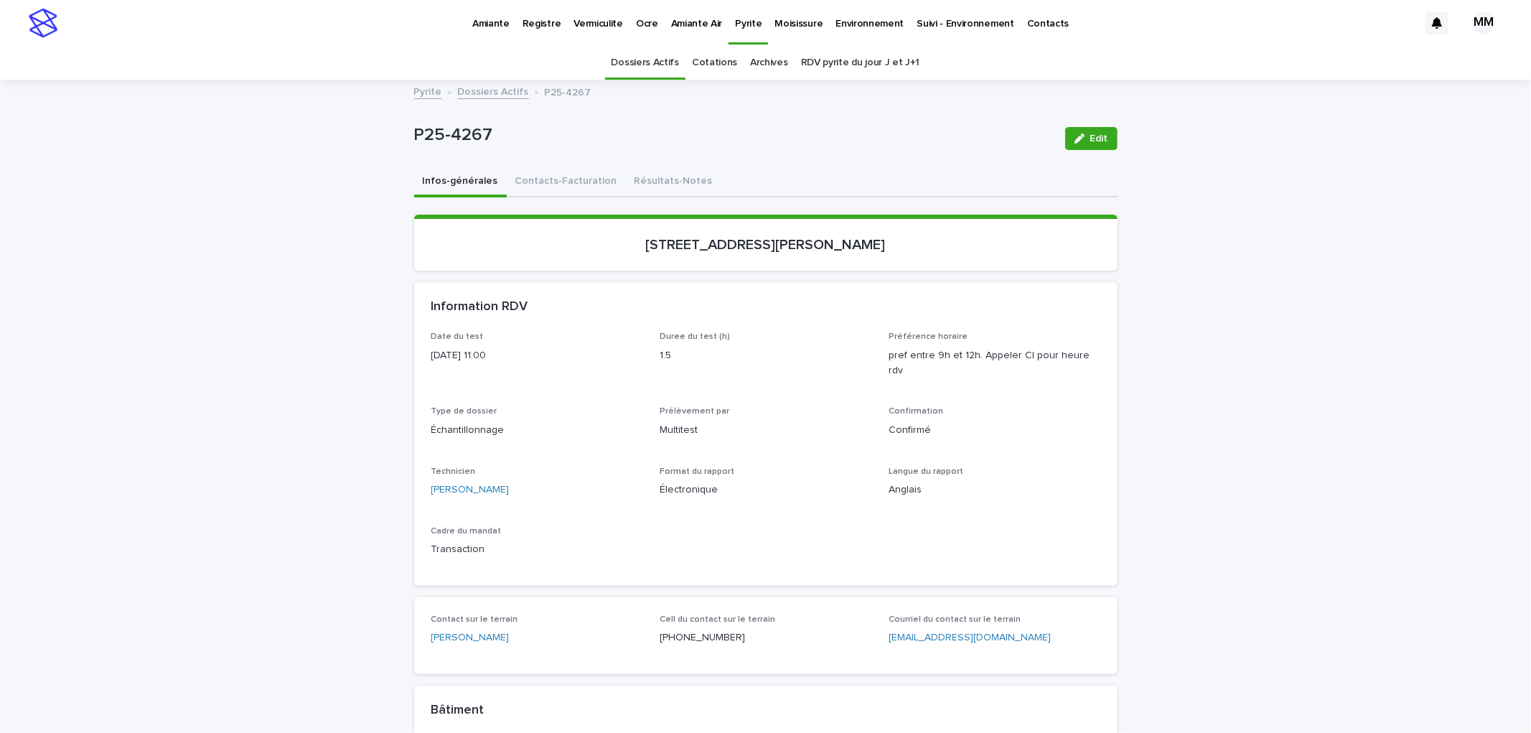
click at [427, 95] on link "Pyrite" at bounding box center [428, 91] width 28 height 17
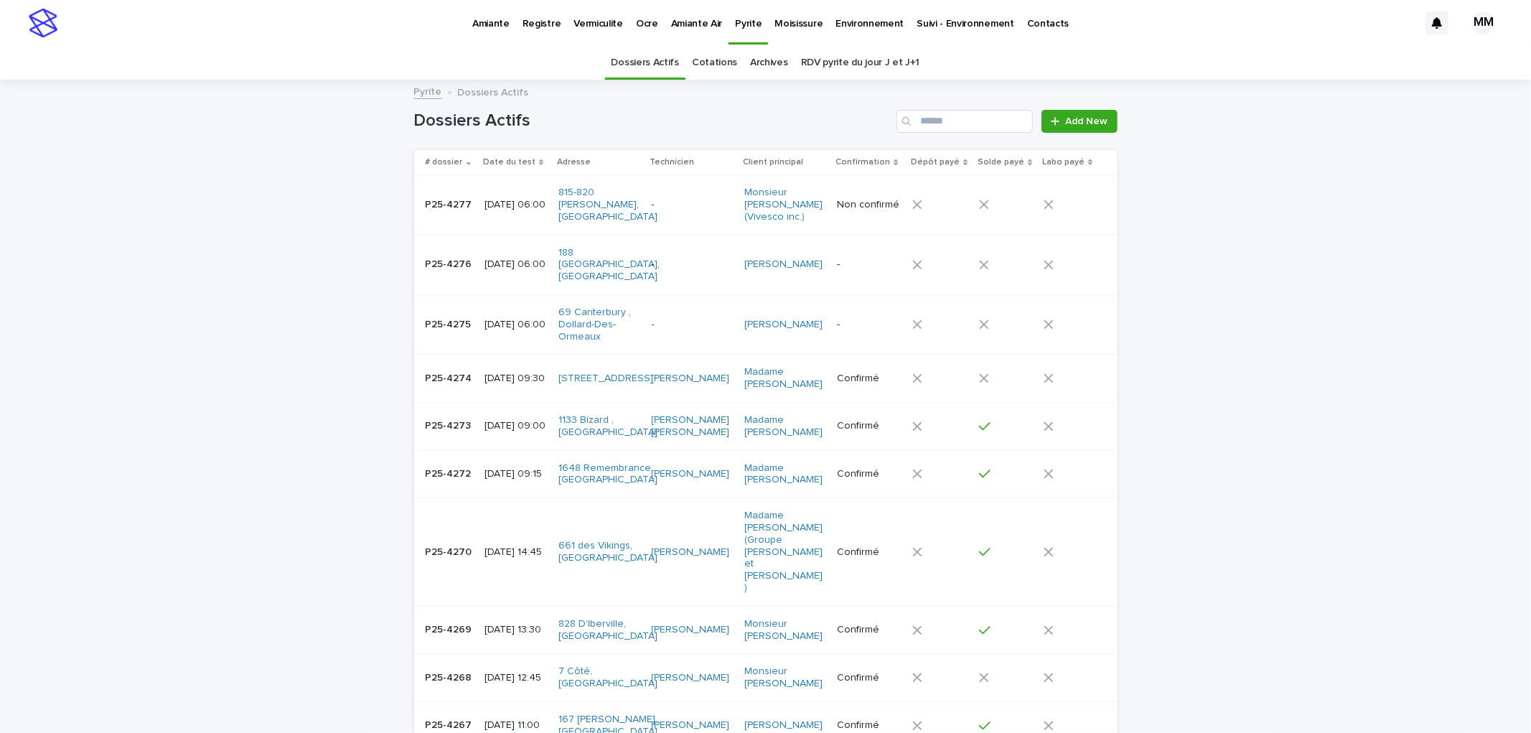
click at [499, 15] on p "Amiante" at bounding box center [490, 15] width 37 height 30
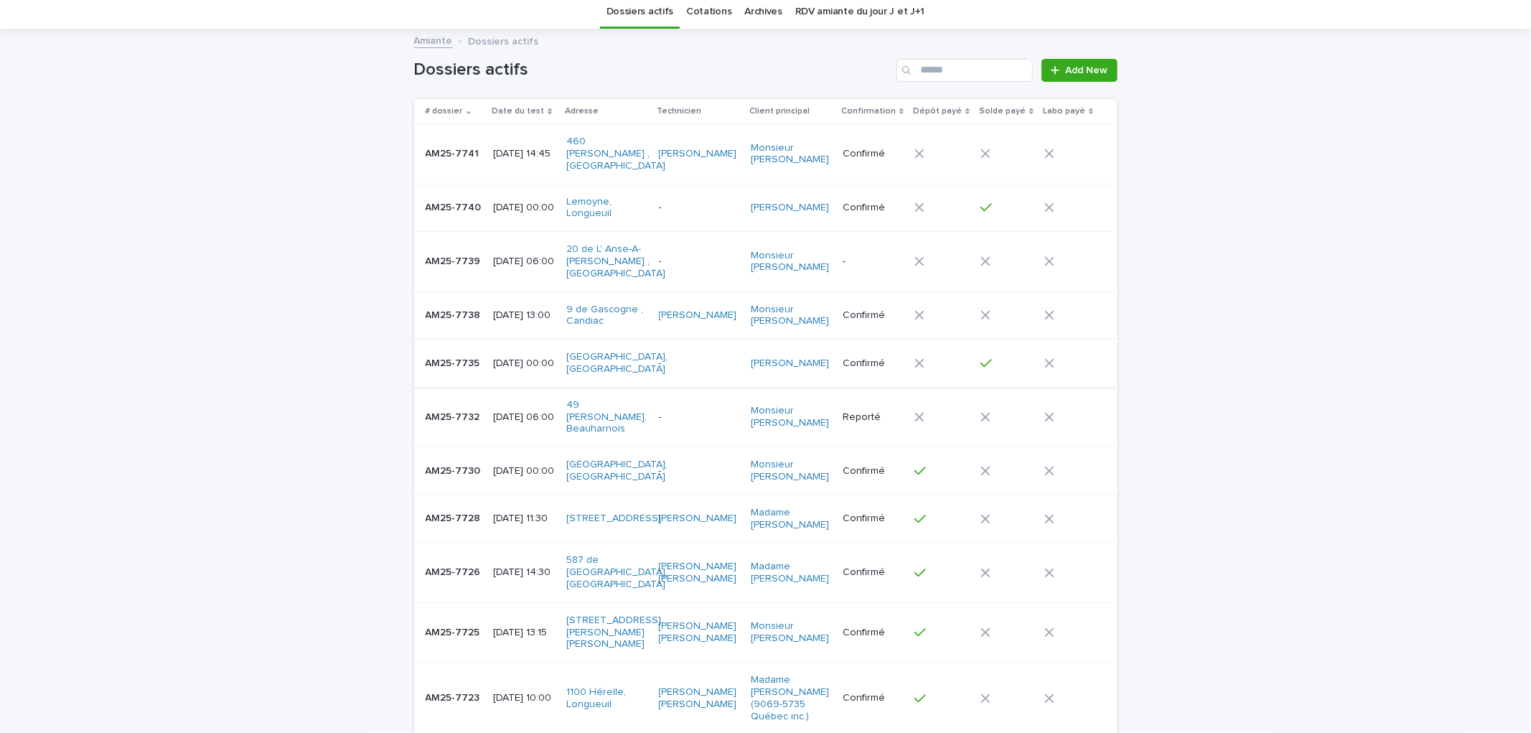
scroll to position [80, 0]
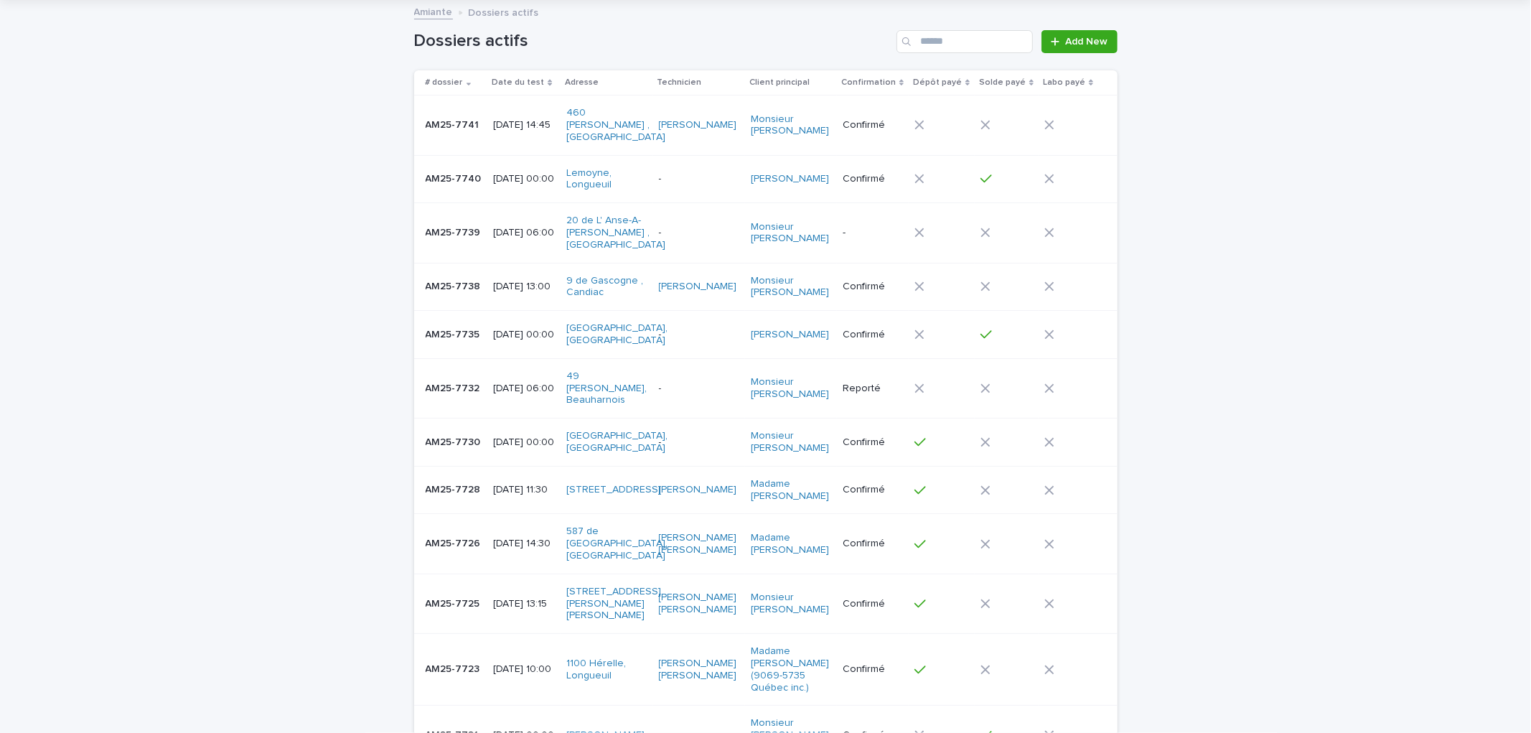
click at [518, 383] on p "2025-08-16 06:00" at bounding box center [524, 389] width 62 height 12
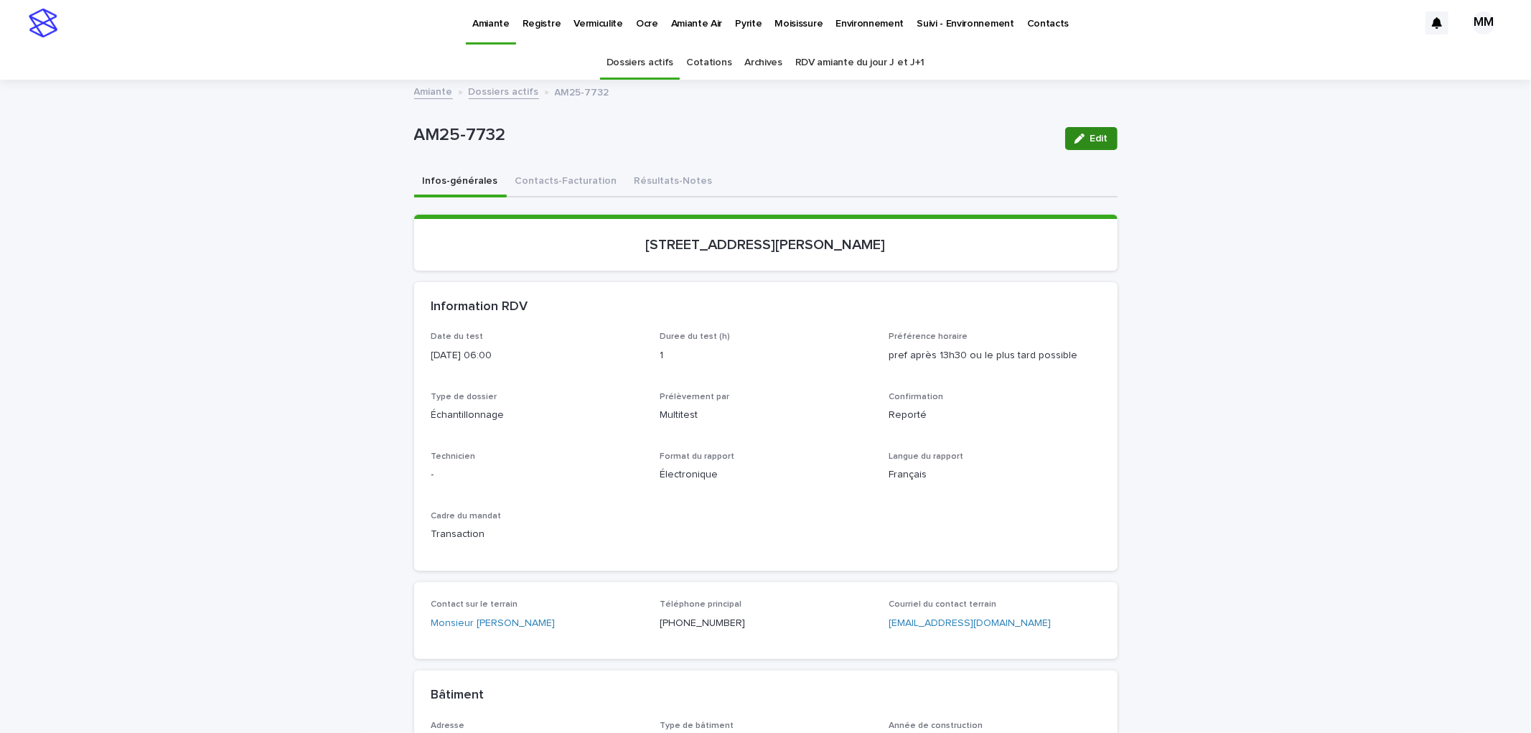
click at [1083, 134] on div "button" at bounding box center [1083, 139] width 16 height 10
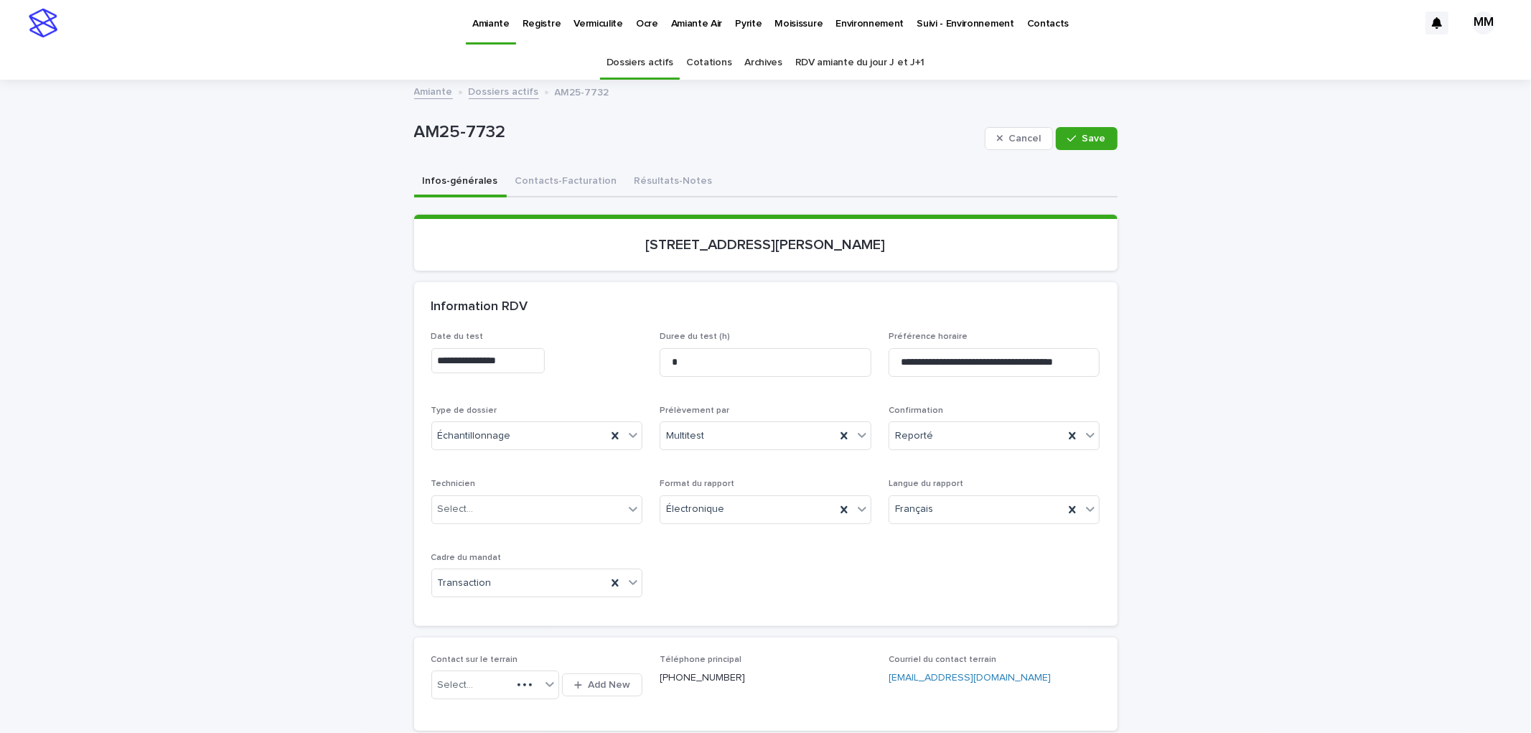
click at [543, 362] on input "**********" at bounding box center [487, 360] width 113 height 25
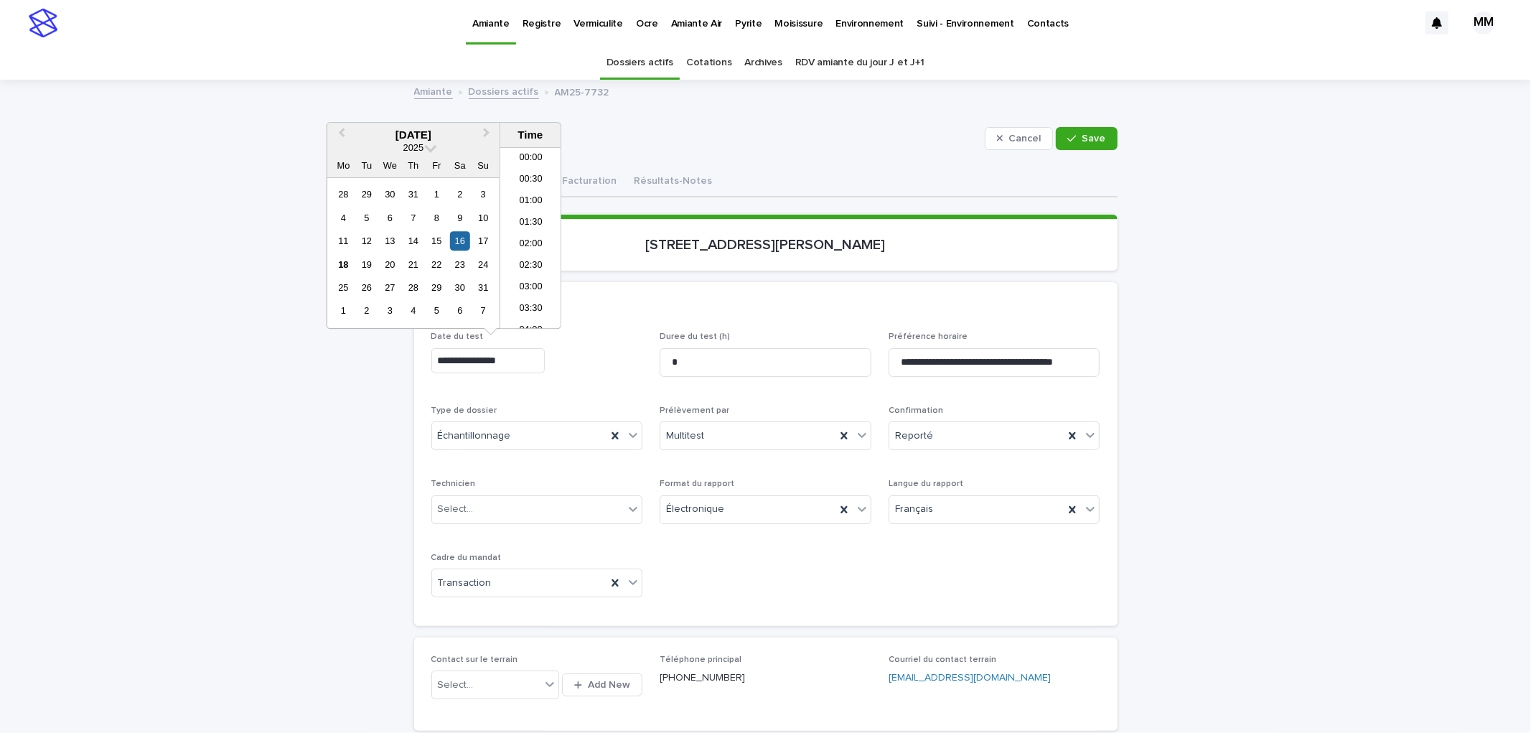
scroll to position [179, 0]
click at [414, 260] on div "21" at bounding box center [412, 264] width 19 height 19
type input "**********"
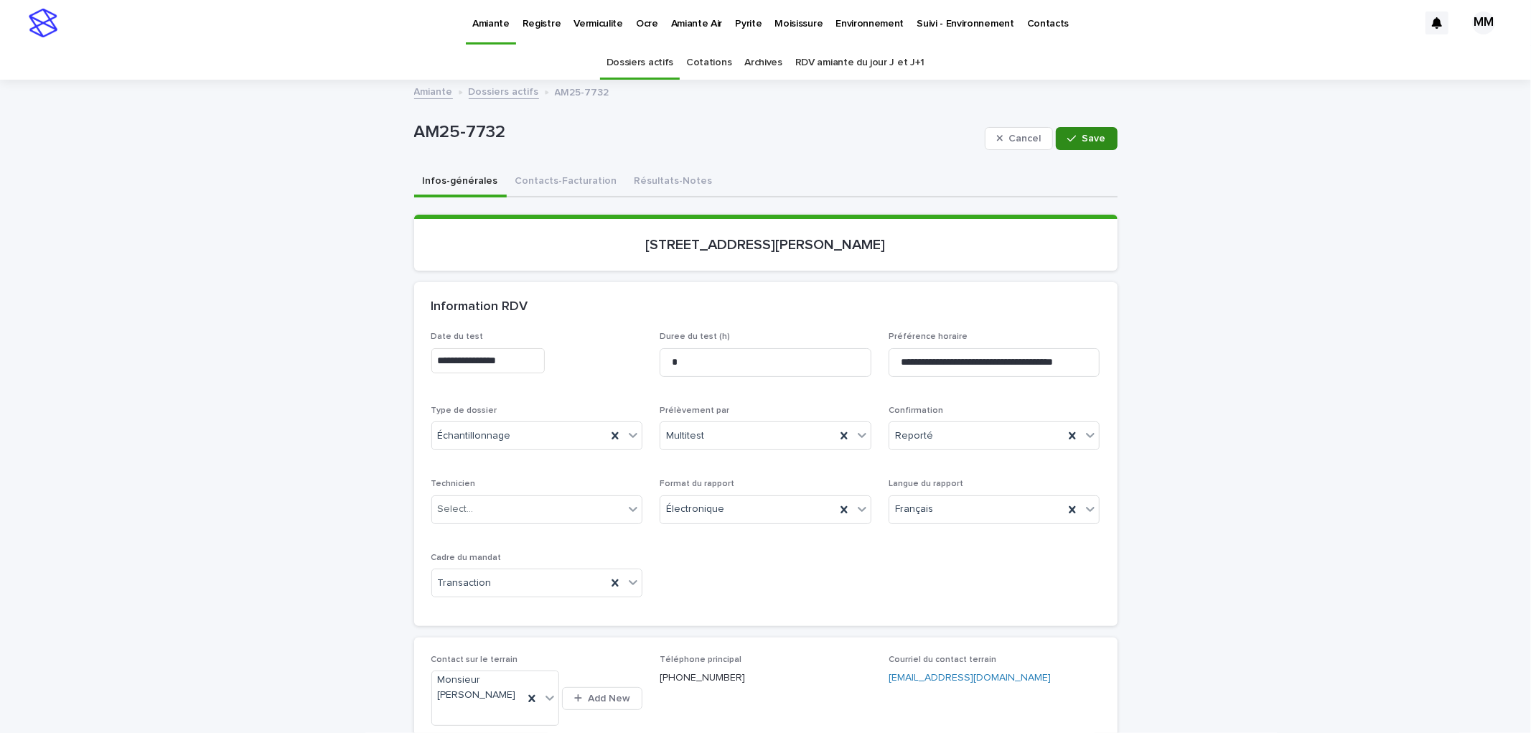
click at [1067, 139] on icon "button" at bounding box center [1071, 139] width 9 height 10
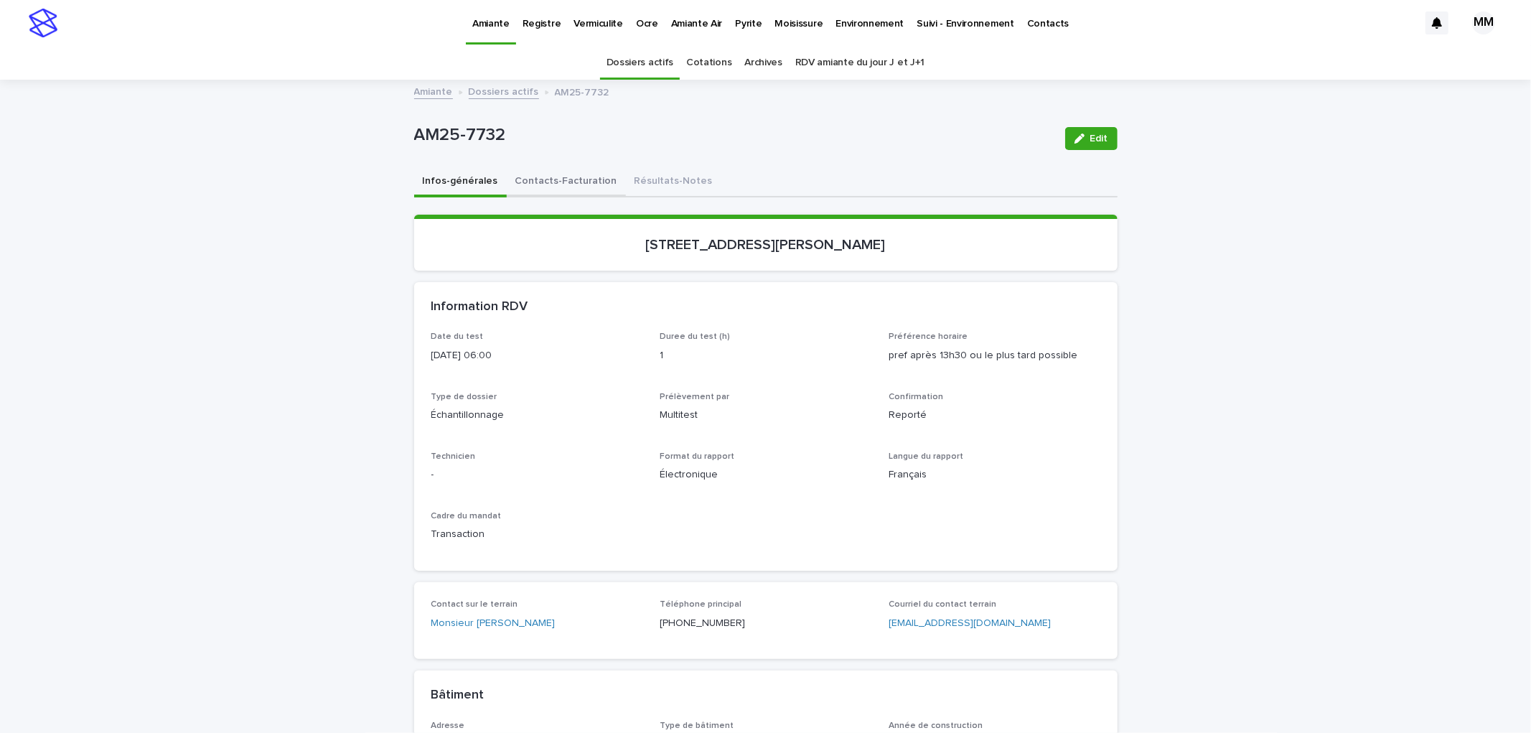
click at [556, 174] on button "Contacts-Facturation" at bounding box center [566, 182] width 119 height 30
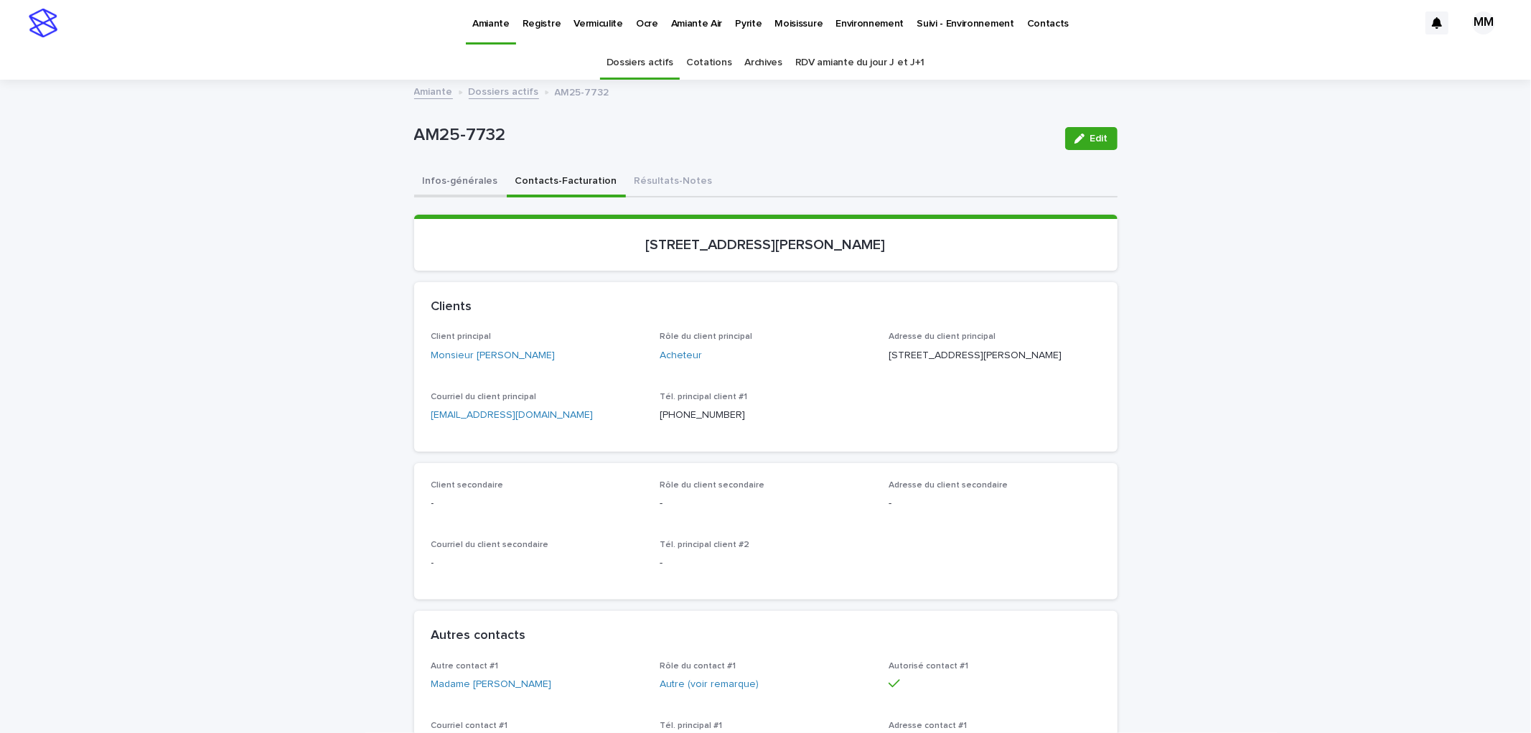
click at [439, 184] on button "Infos-générales" at bounding box center [460, 182] width 93 height 30
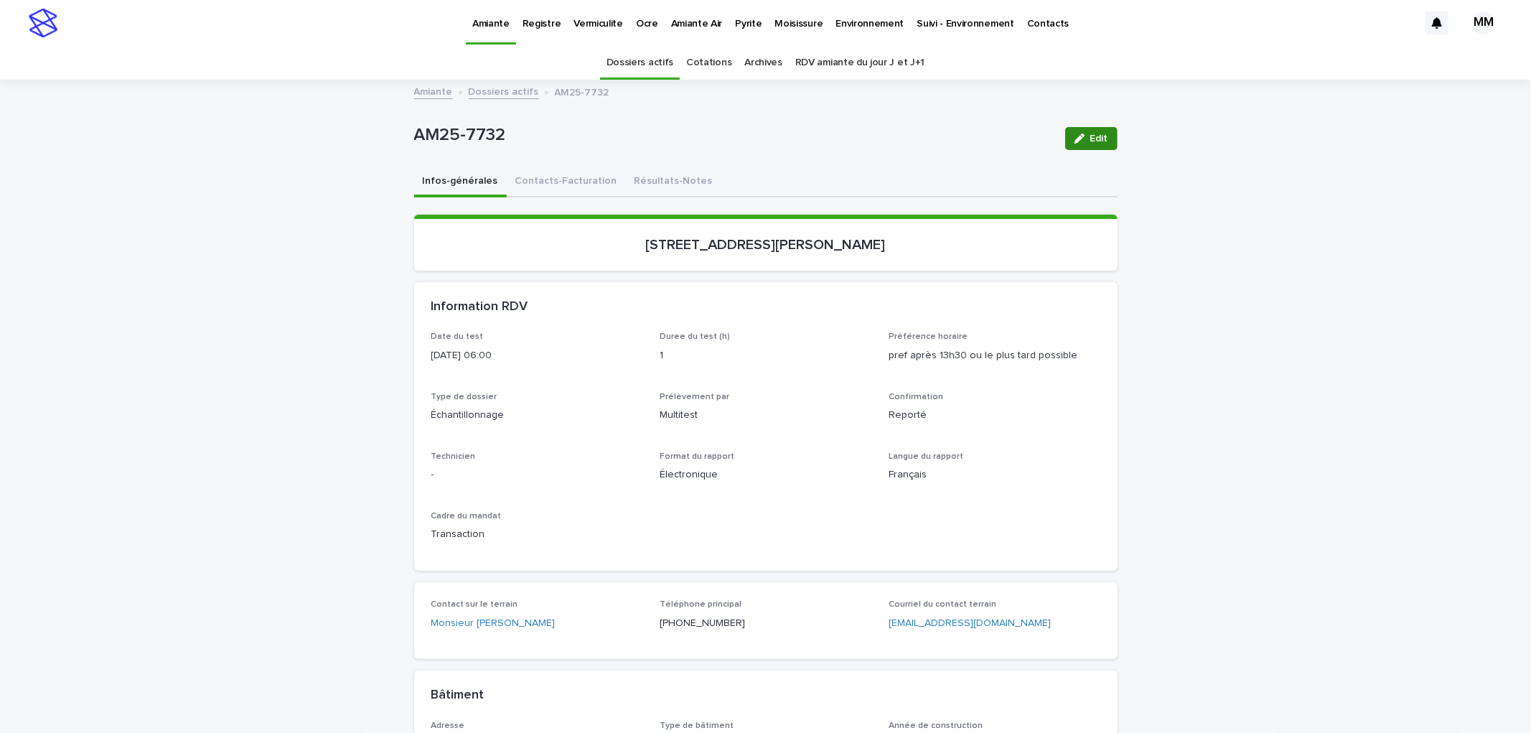
click at [1078, 145] on button "Edit" at bounding box center [1091, 138] width 52 height 23
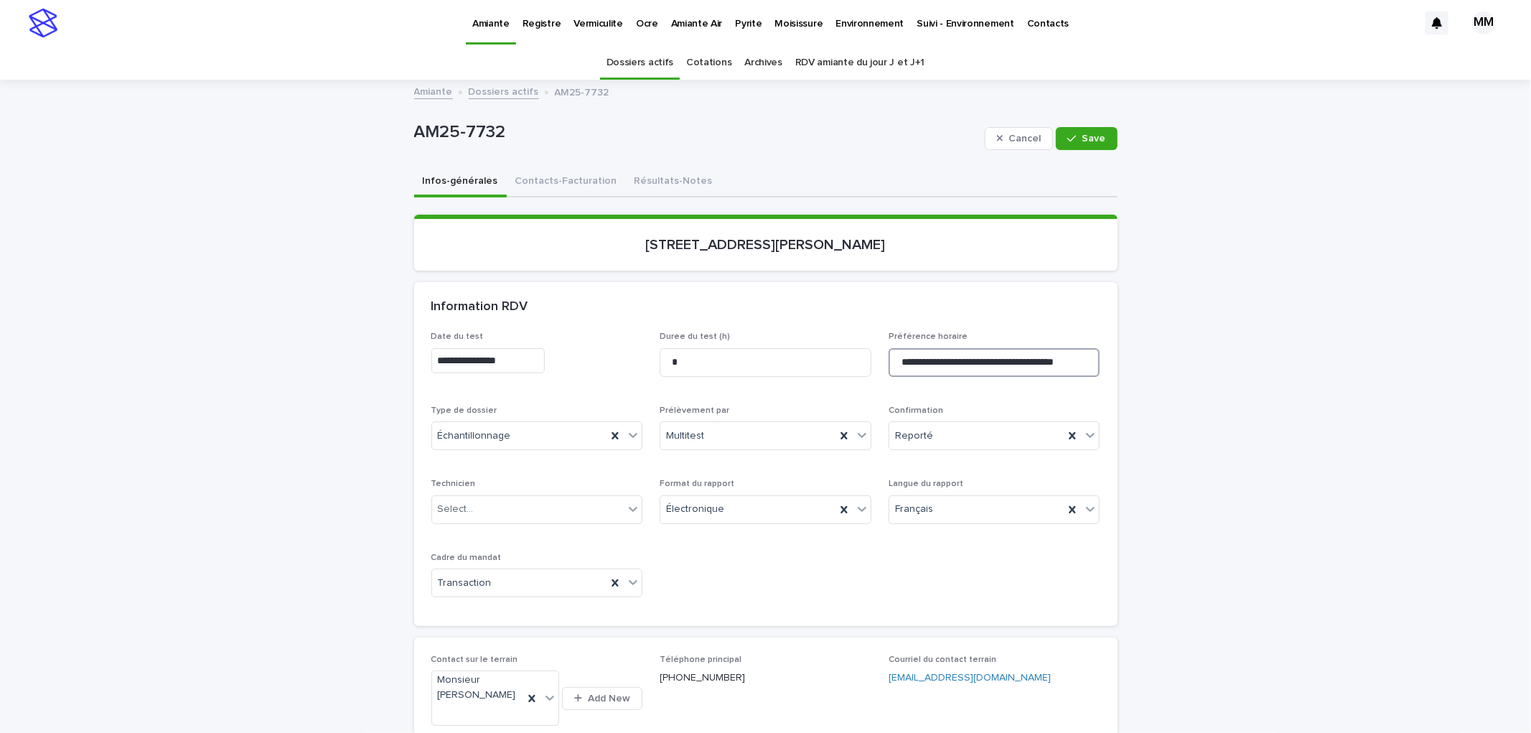
click at [1085, 359] on input "**********" at bounding box center [995, 362] width 212 height 29
type input "**********"
click at [1098, 141] on span "Save" at bounding box center [1095, 139] width 24 height 10
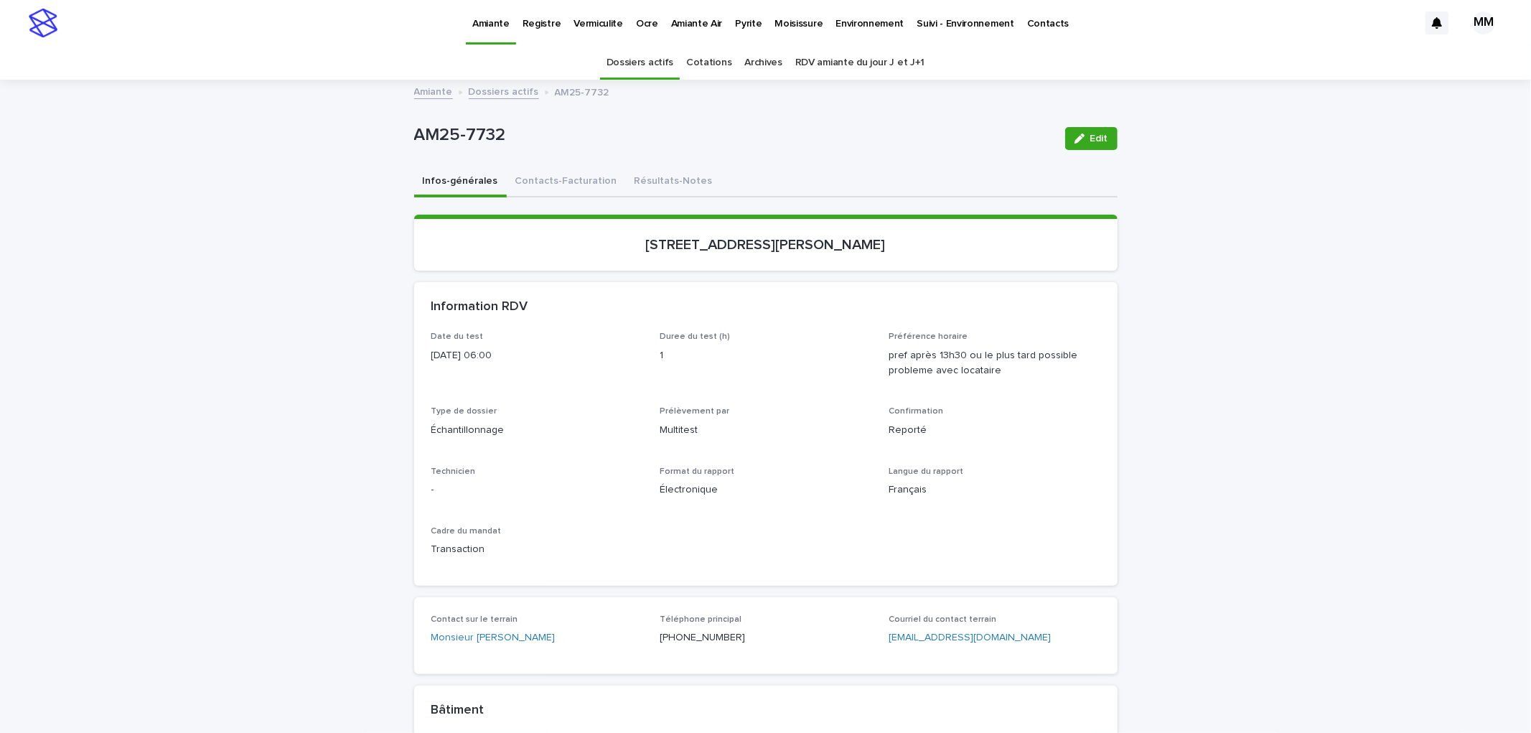
click at [1078, 126] on div "Edit" at bounding box center [1089, 138] width 58 height 57
click at [1075, 131] on button "Edit" at bounding box center [1091, 138] width 52 height 23
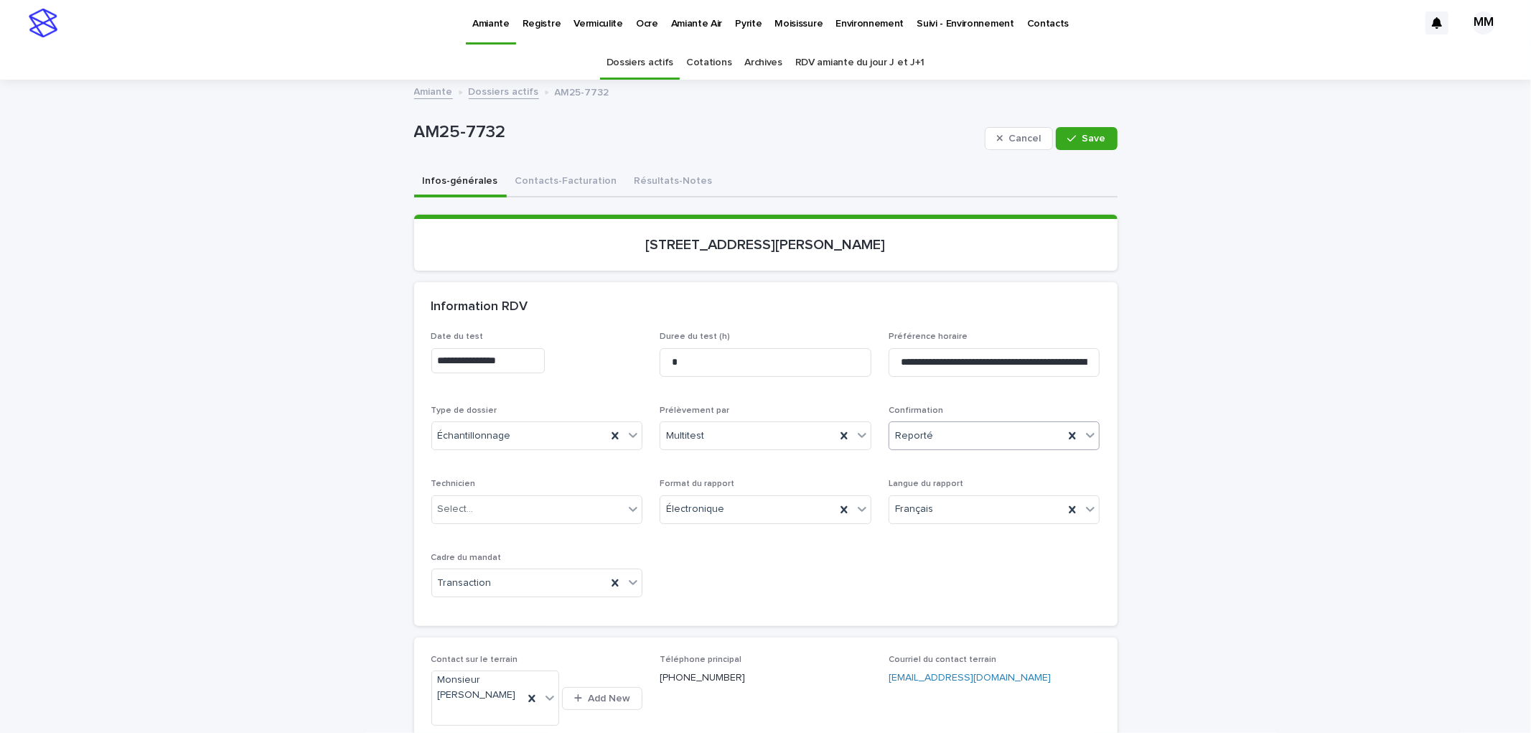
click at [948, 434] on div "Reporté" at bounding box center [976, 436] width 175 height 24
drag, startPoint x: 958, startPoint y: 467, endPoint x: 995, endPoint y: 426, distance: 54.9
click at [958, 467] on div "Non confirmé" at bounding box center [989, 461] width 210 height 25
click at [1099, 141] on span "Save" at bounding box center [1095, 139] width 24 height 10
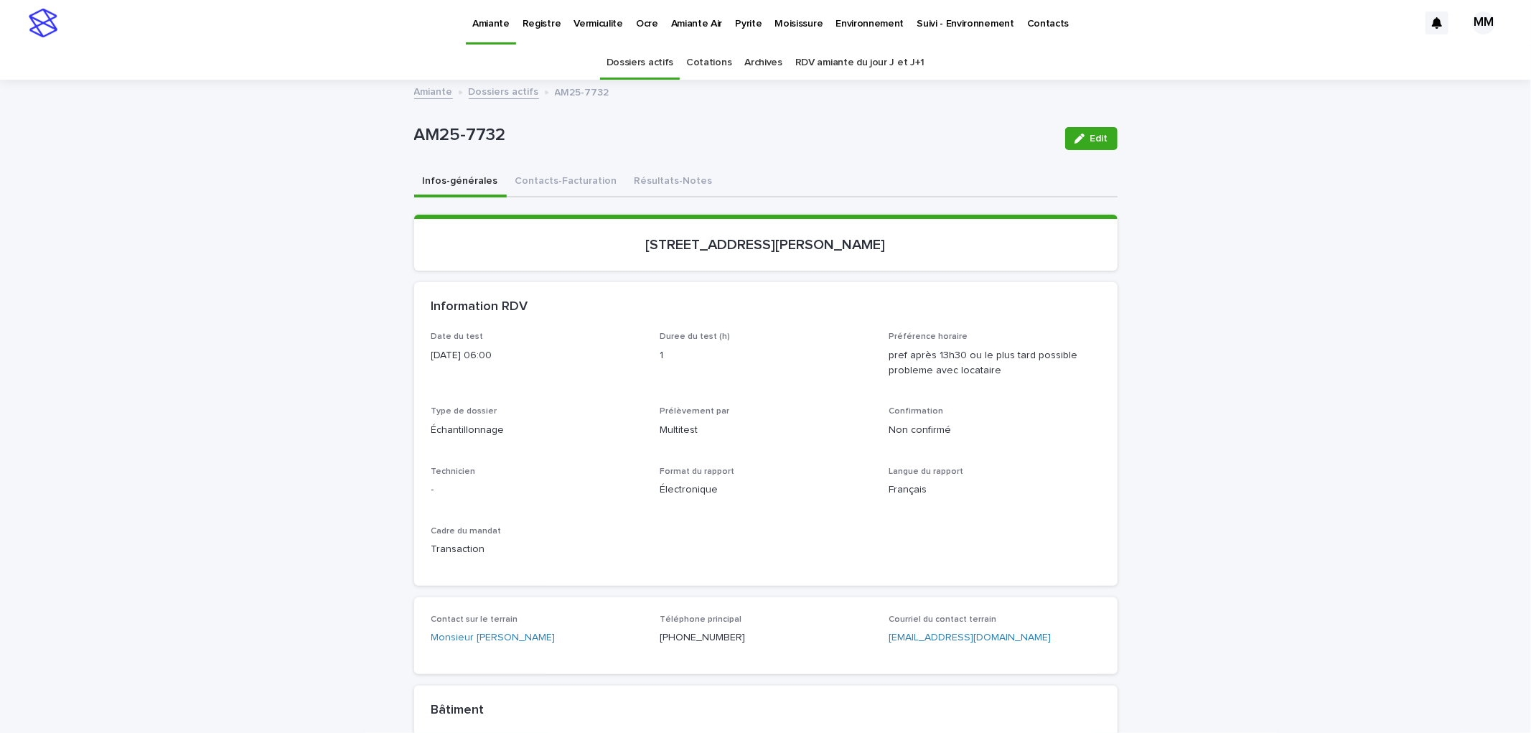
click at [742, 29] on p "Pyrite" at bounding box center [748, 15] width 27 height 30
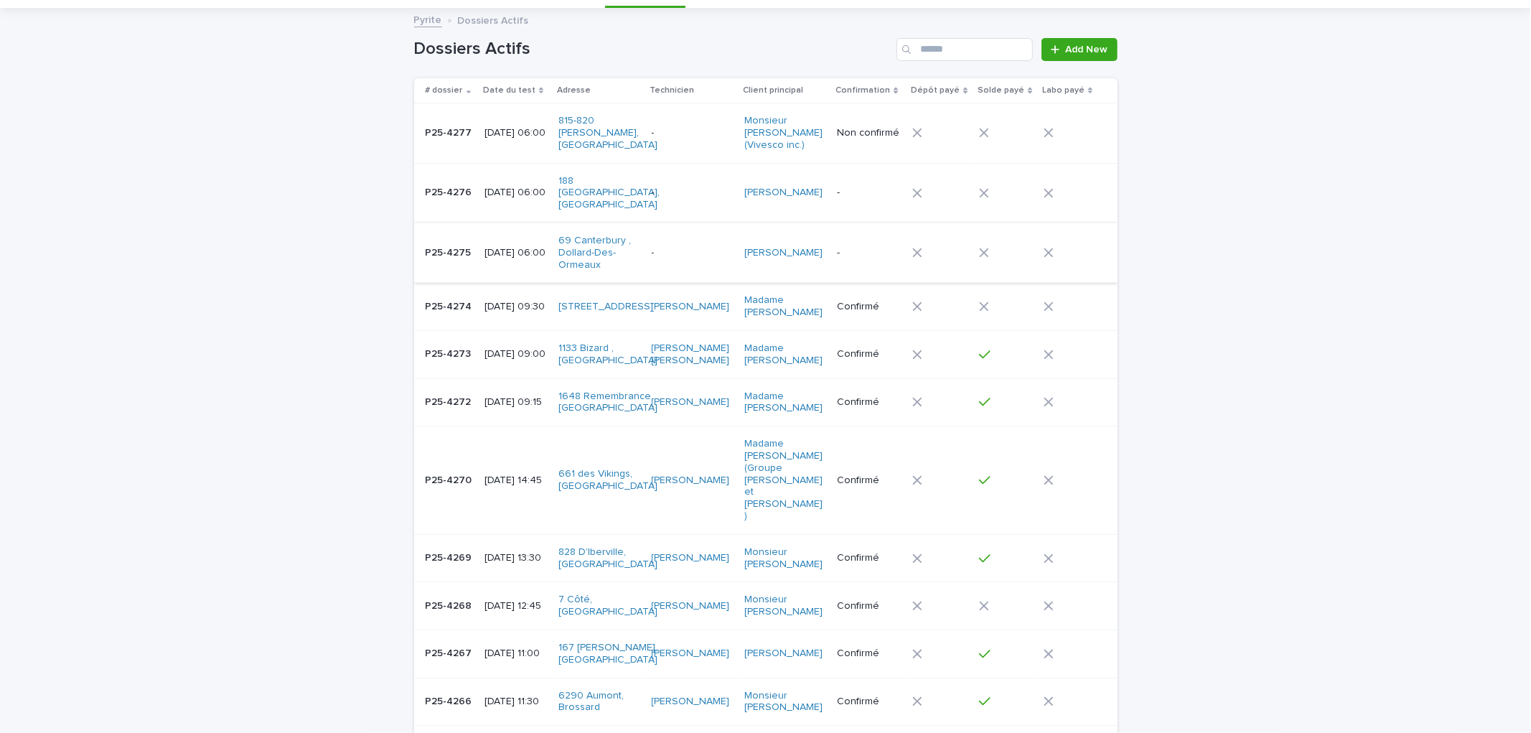
scroll to position [398, 0]
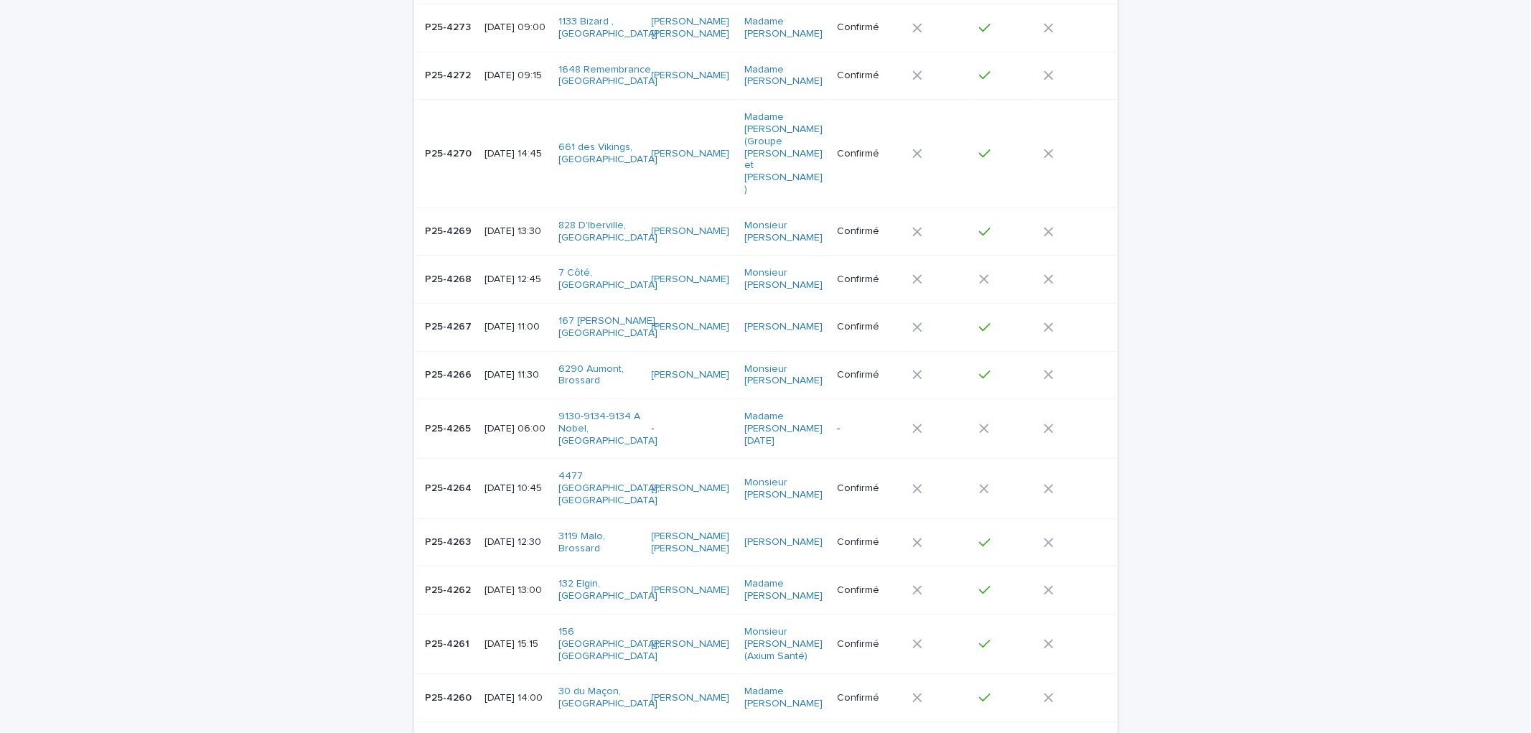
click at [449, 23] on div "P25-4273 P25-4273" at bounding box center [450, 28] width 48 height 24
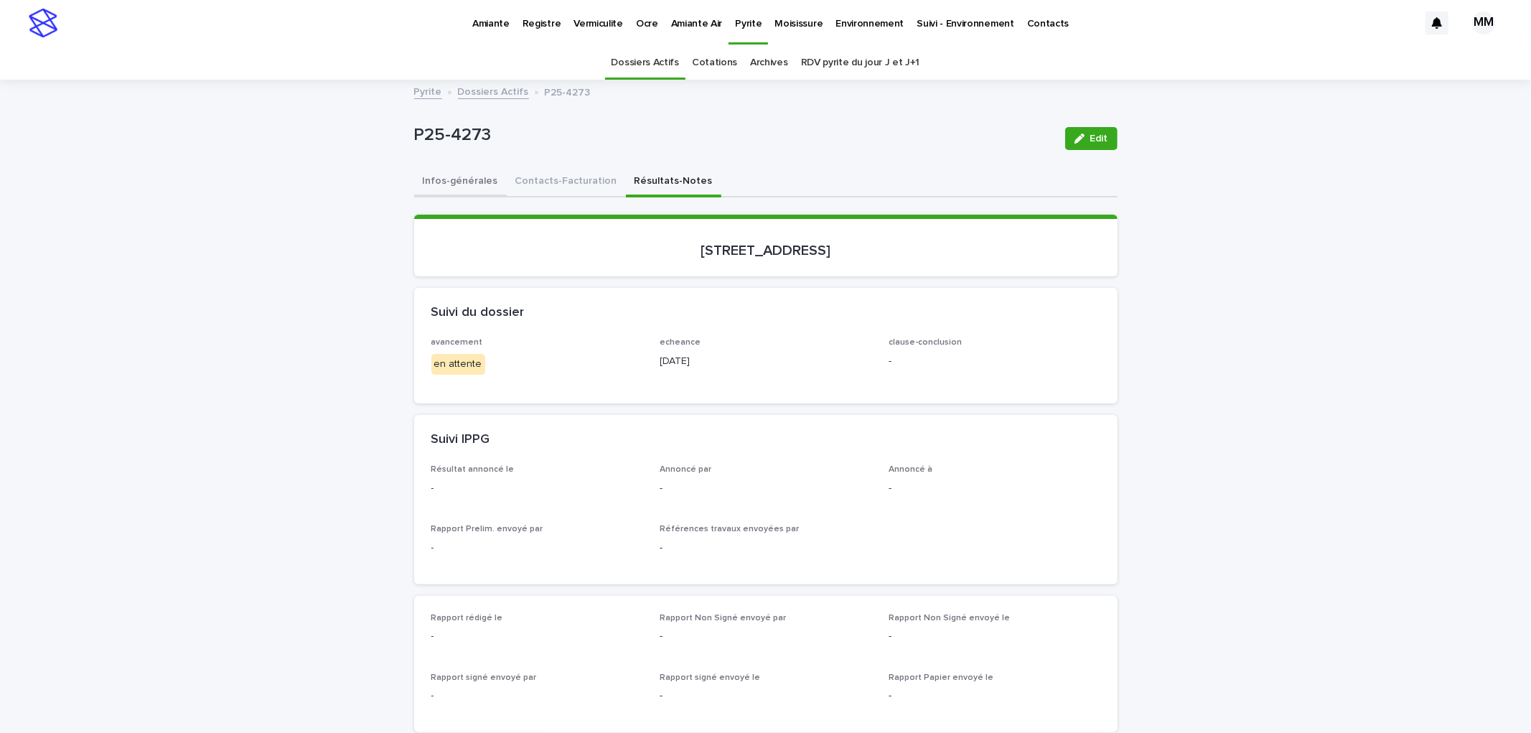
click at [456, 184] on button "Infos-générales" at bounding box center [460, 182] width 93 height 30
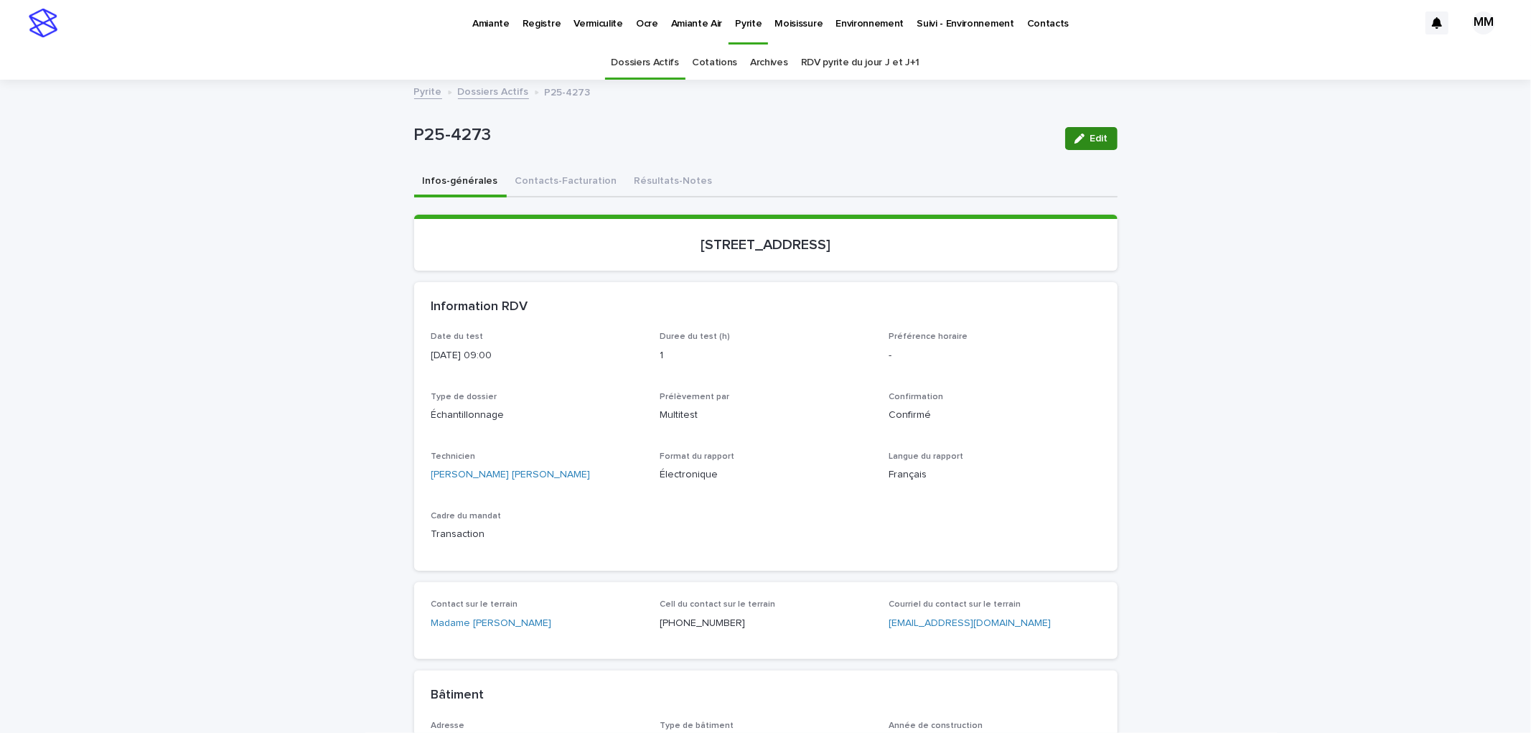
click at [1095, 134] on span "Edit" at bounding box center [1099, 139] width 18 height 10
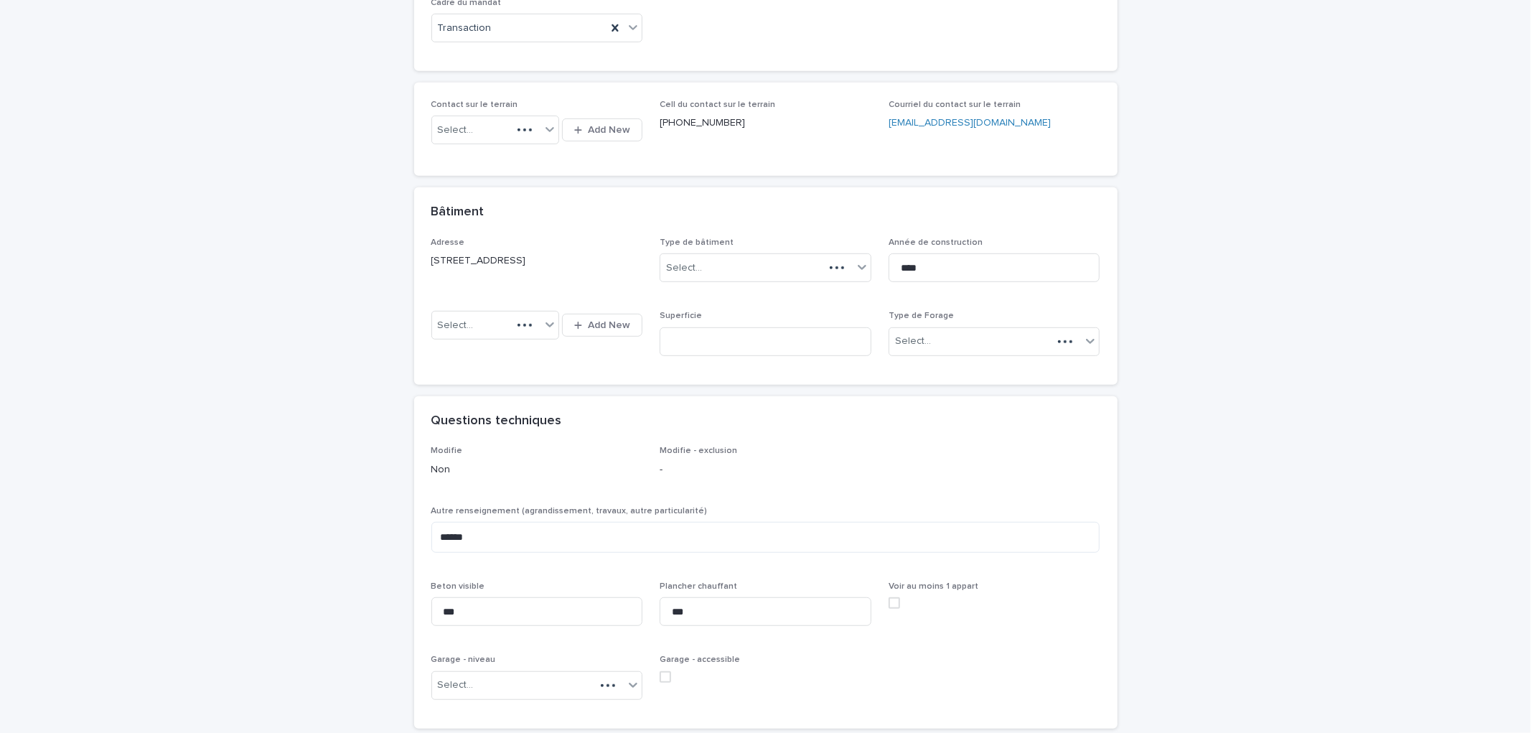
scroll to position [558, 0]
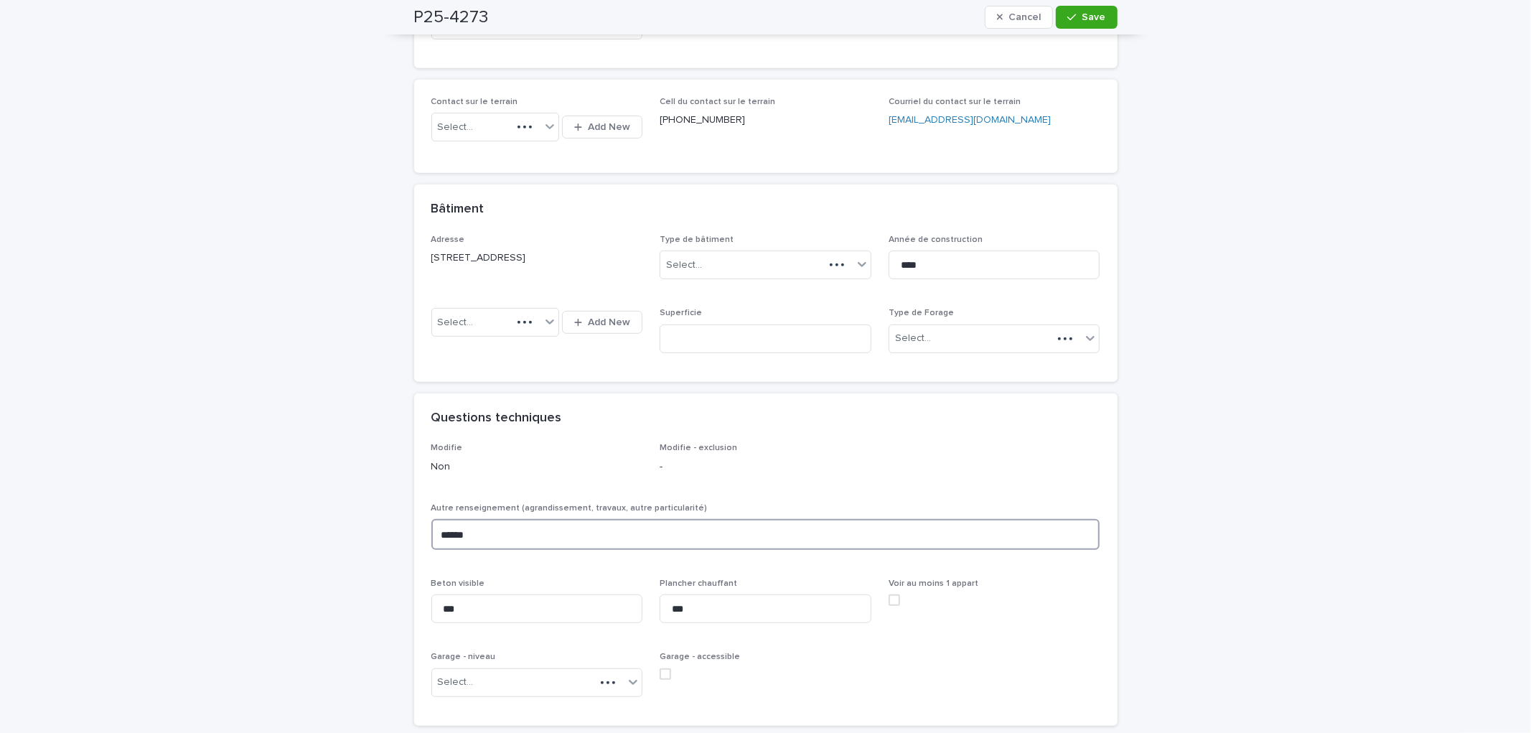
drag, startPoint x: 447, startPoint y: 536, endPoint x: 369, endPoint y: 536, distance: 77.5
click at [369, 536] on div "**********" at bounding box center [765, 413] width 1531 height 1781
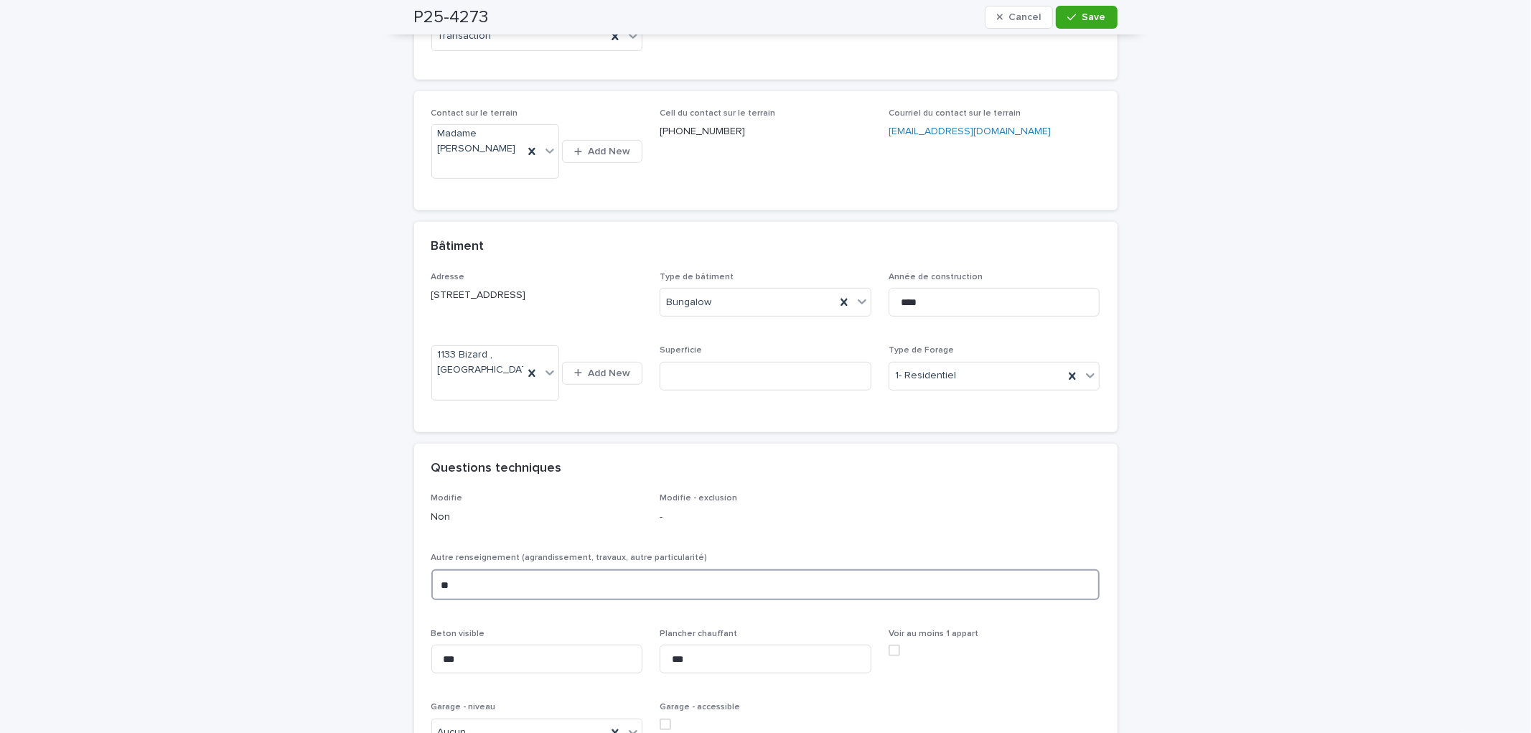
scroll to position [577, 0]
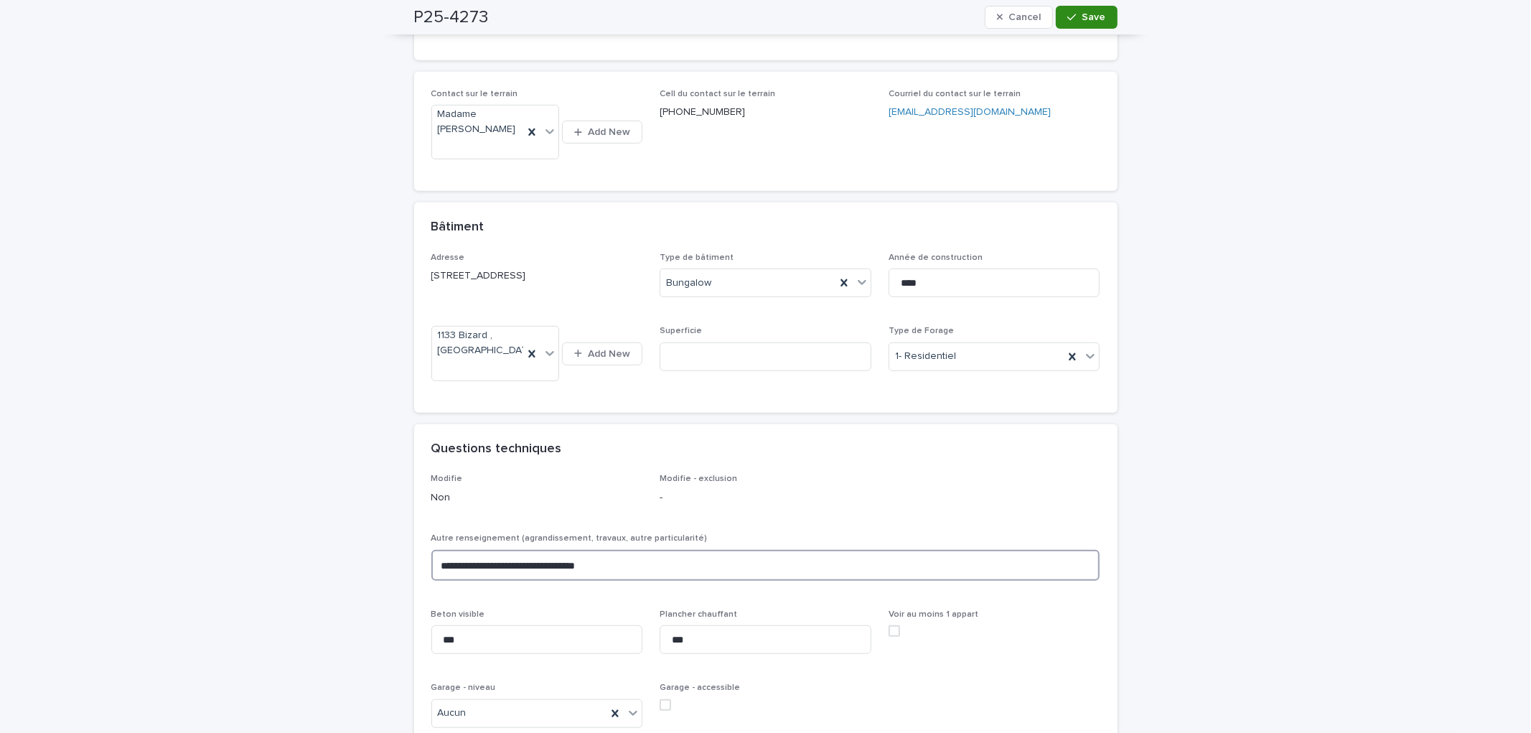
type textarea "**********"
click at [1073, 18] on div "button" at bounding box center [1074, 17] width 14 height 10
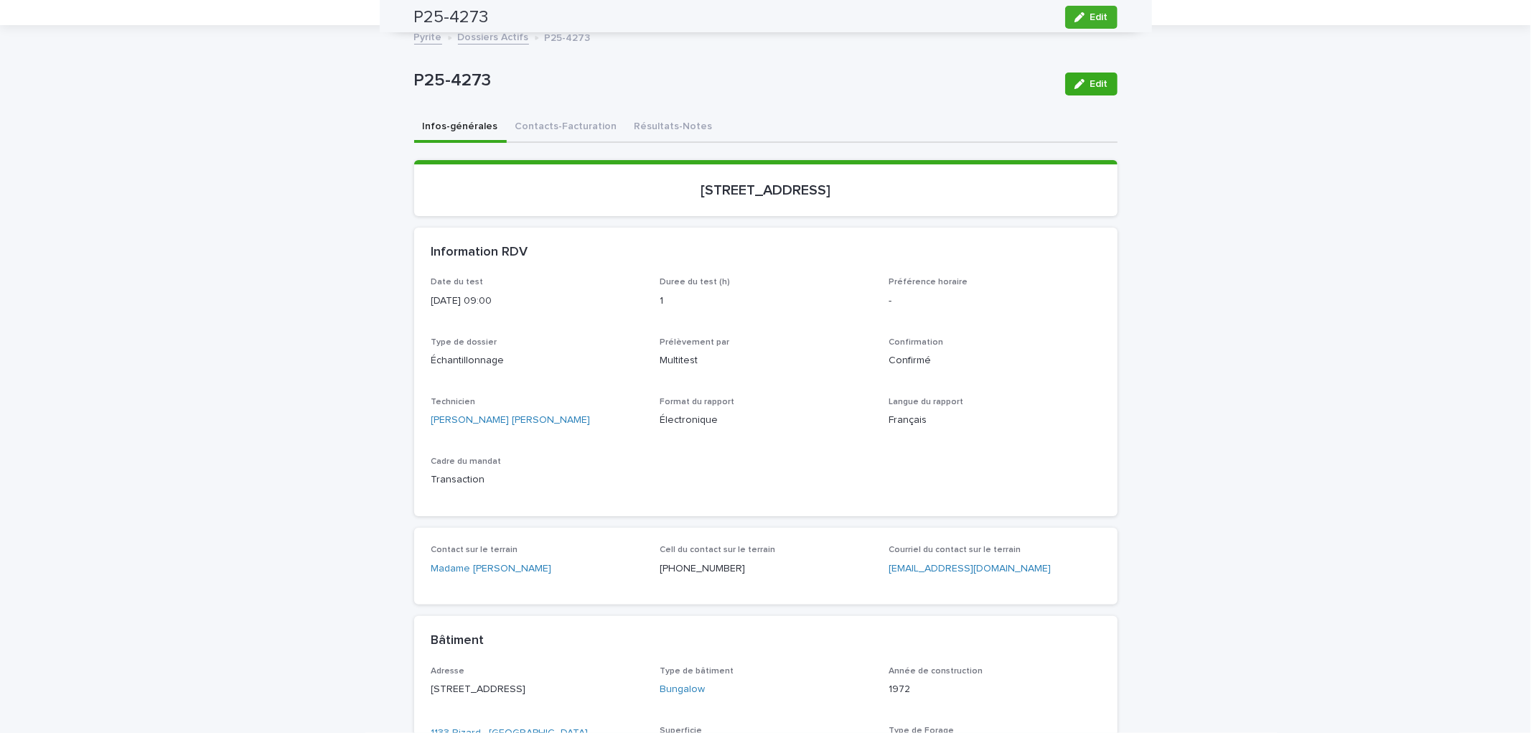
scroll to position [0, 0]
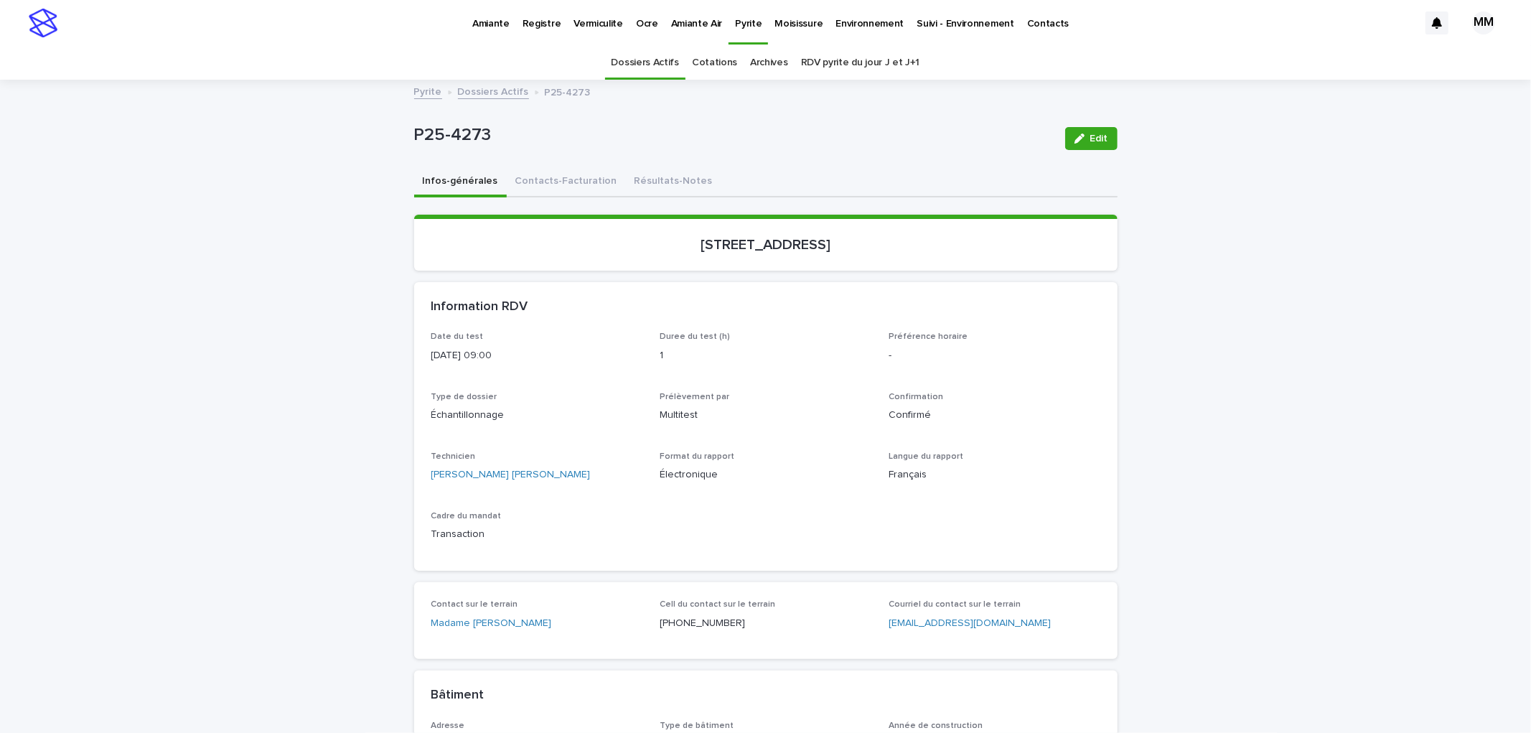
click at [476, 24] on p "Amiante" at bounding box center [490, 15] width 37 height 30
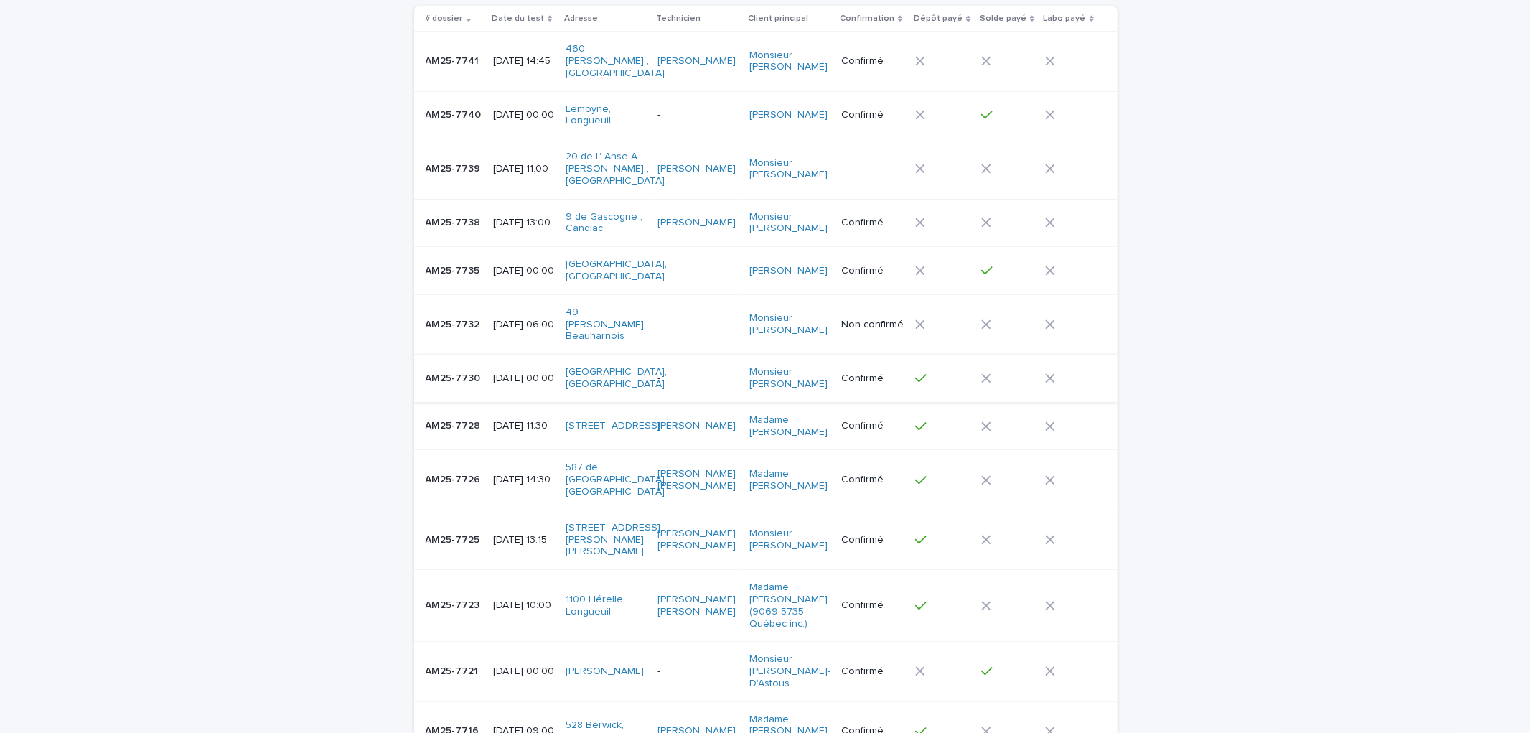
scroll to position [159, 0]
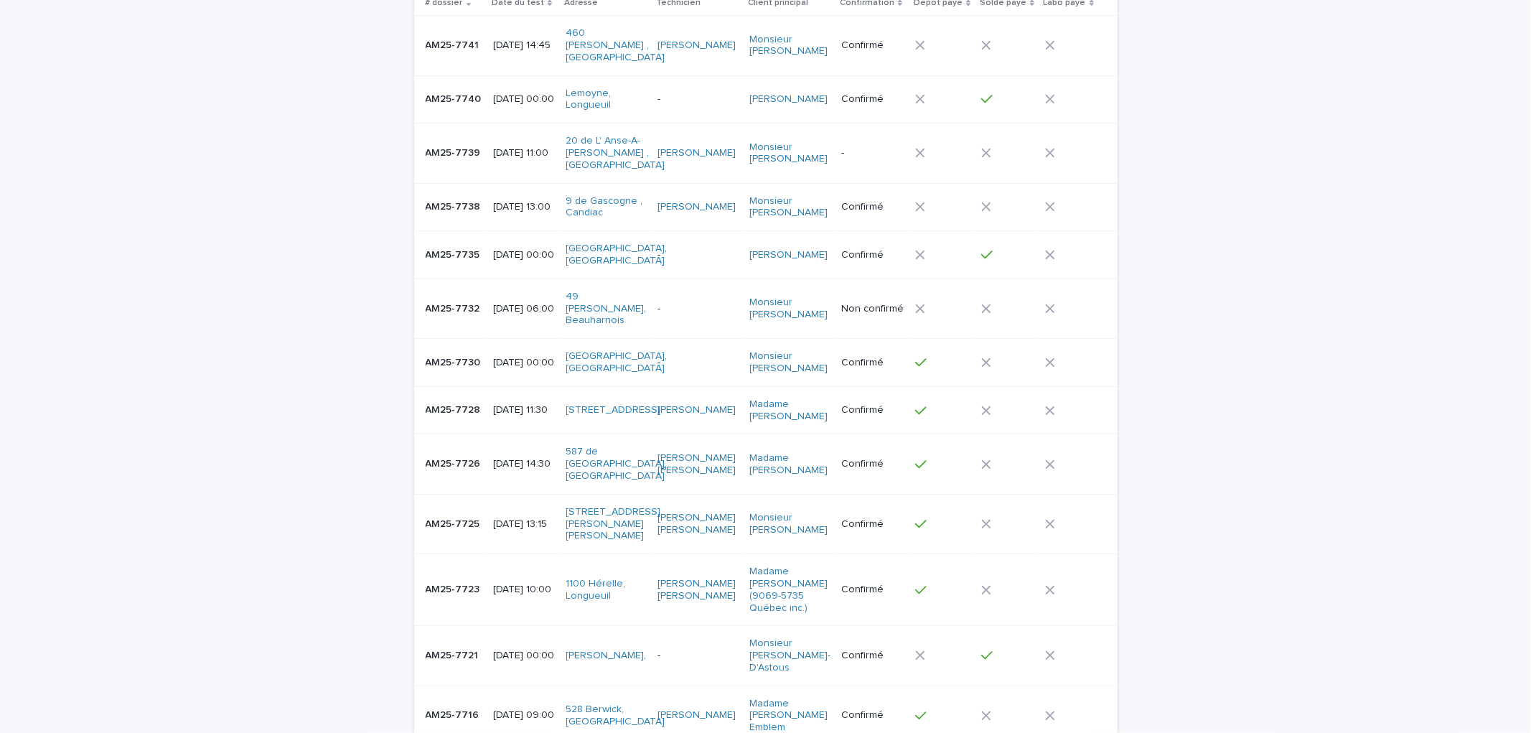
click at [487, 339] on td "2025-08-07 00:00" at bounding box center [523, 363] width 73 height 48
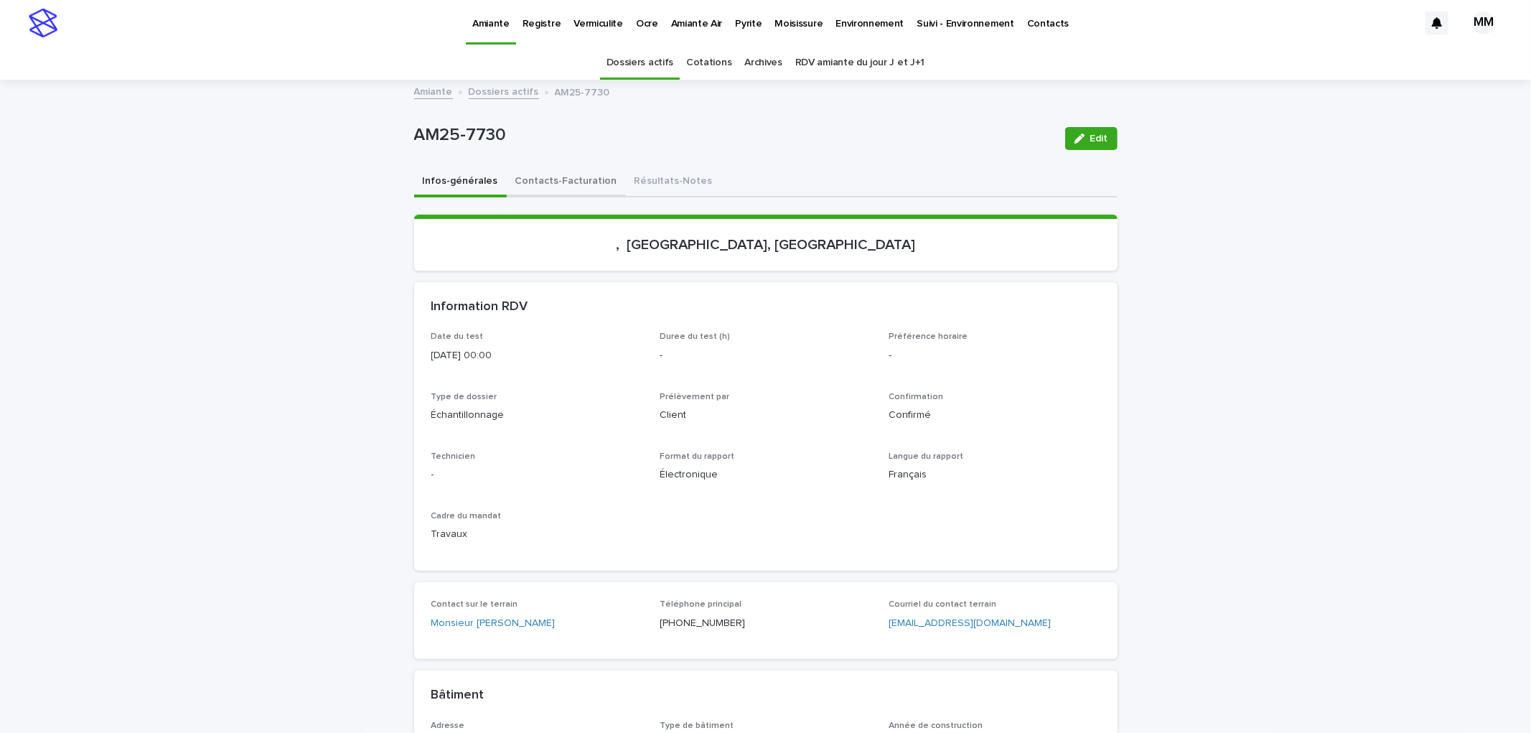
click at [549, 182] on button "Contacts-Facturation" at bounding box center [566, 182] width 119 height 30
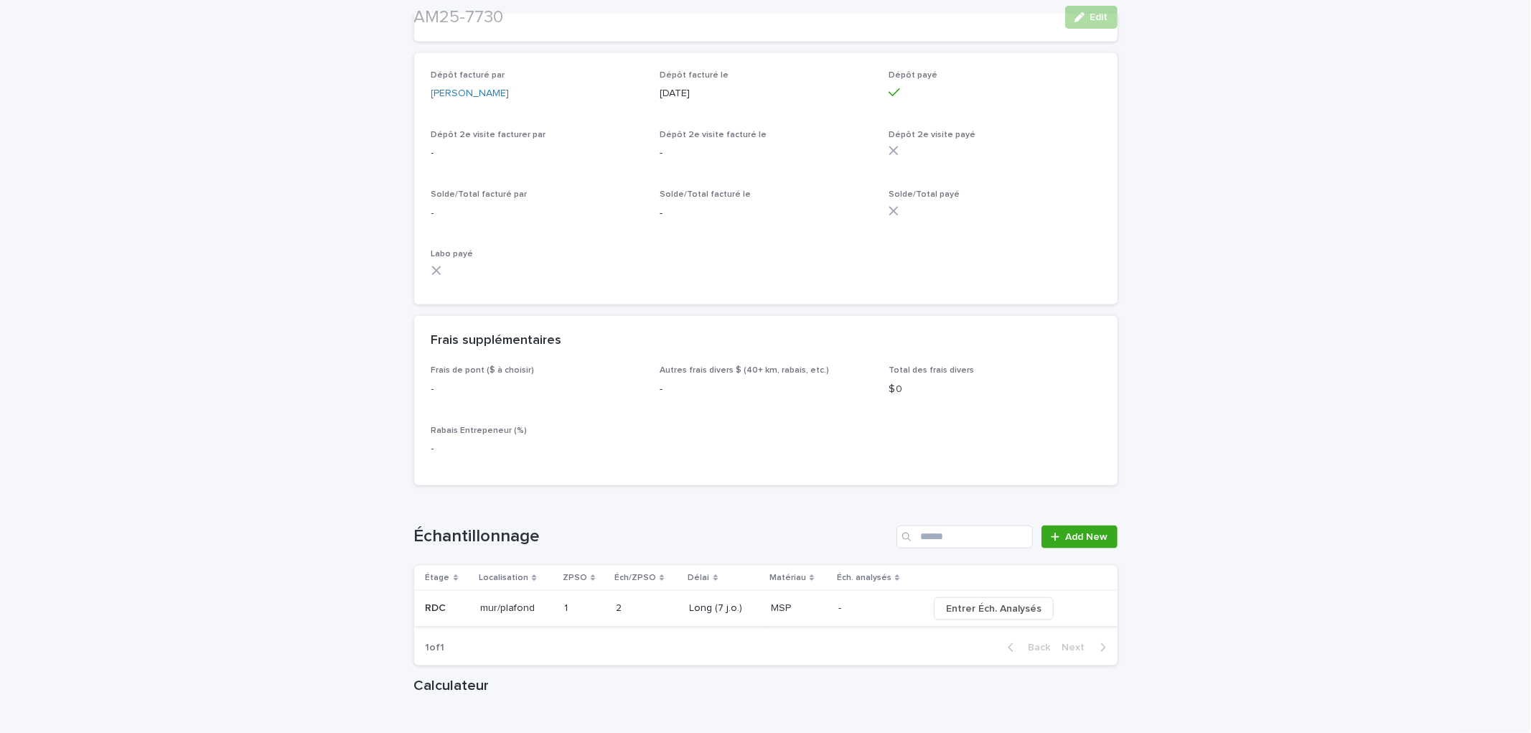
scroll to position [1595, 0]
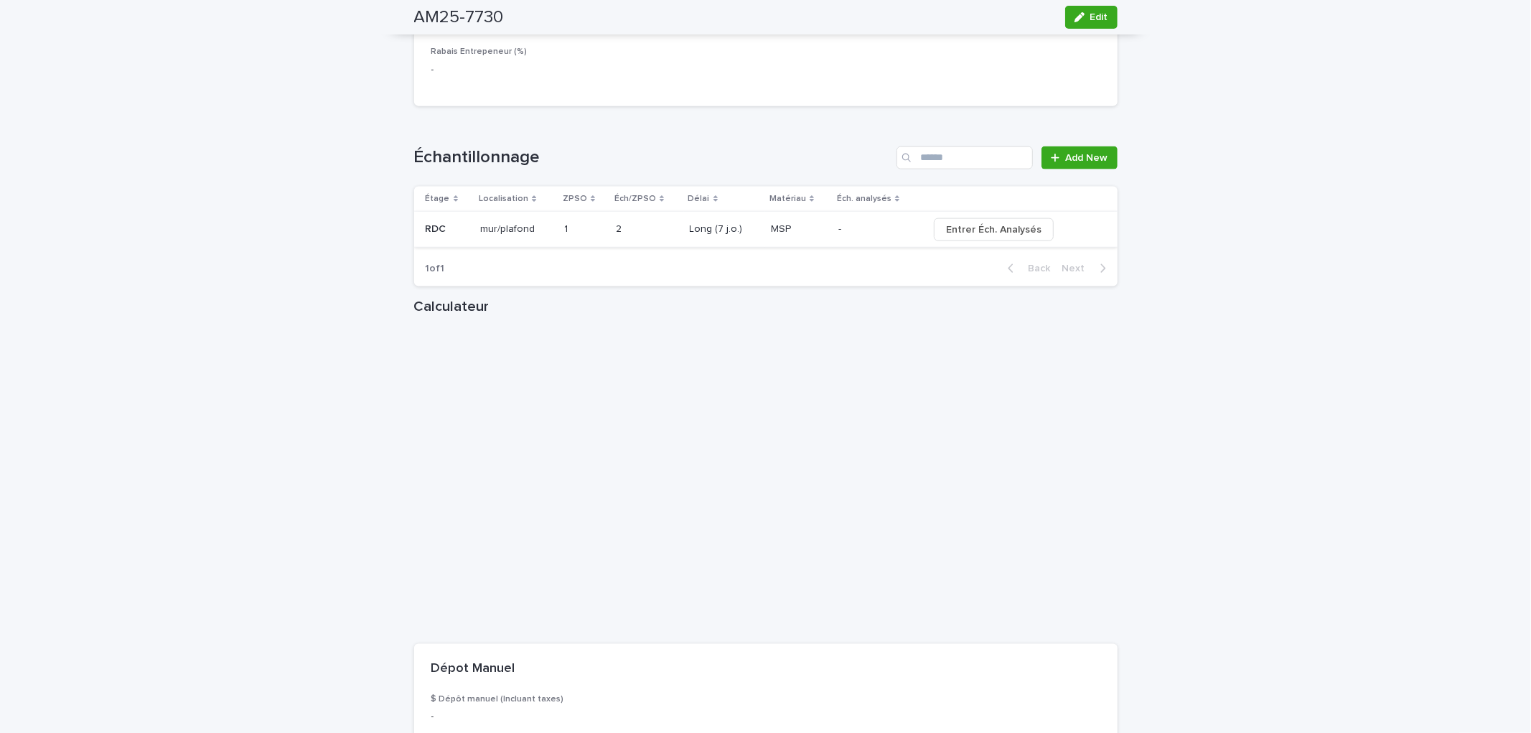
click at [977, 237] on span "Entrer Éch. Analysés" at bounding box center [993, 230] width 95 height 14
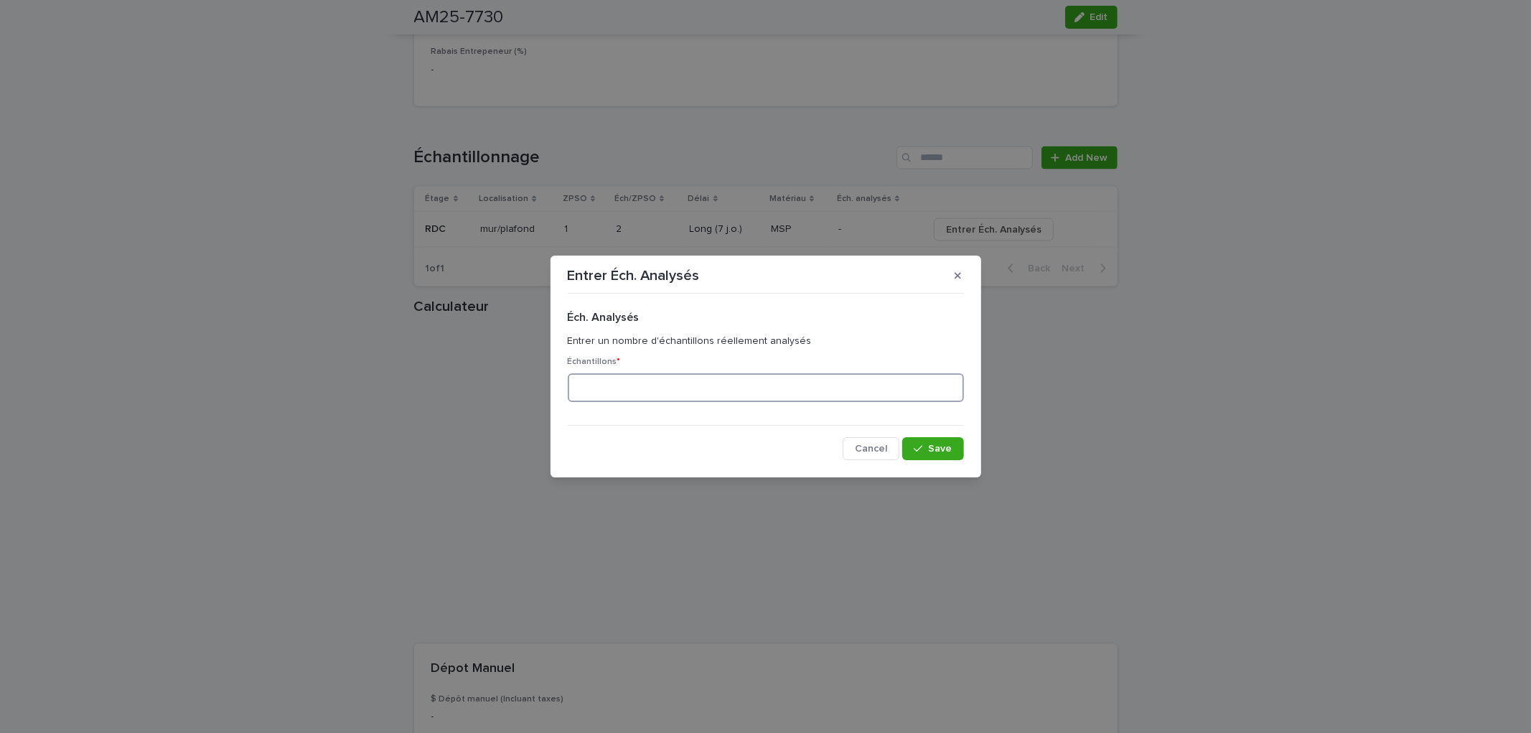
click at [637, 396] on input at bounding box center [766, 387] width 396 height 29
type input "*"
click at [920, 449] on icon "button" at bounding box center [918, 448] width 9 height 6
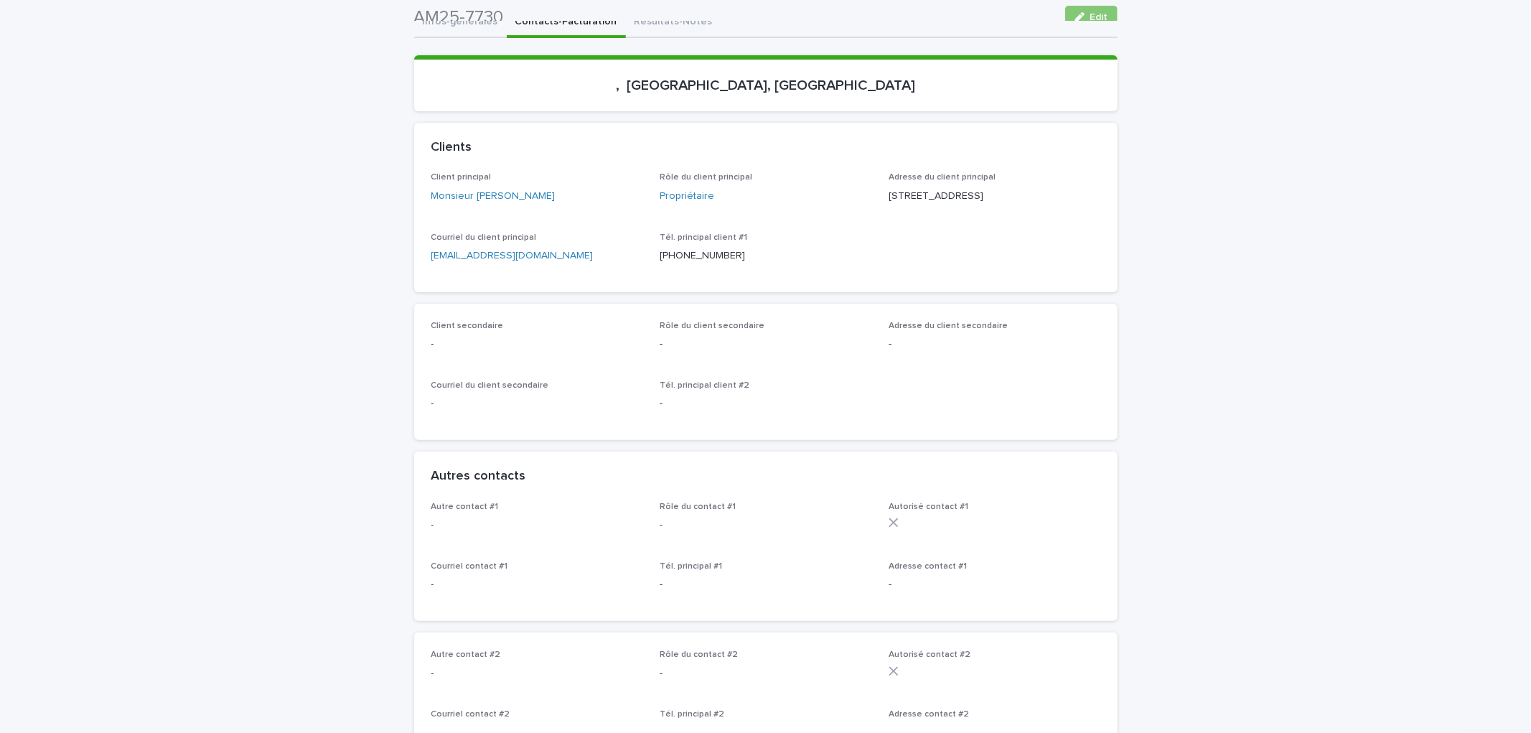
scroll to position [0, 0]
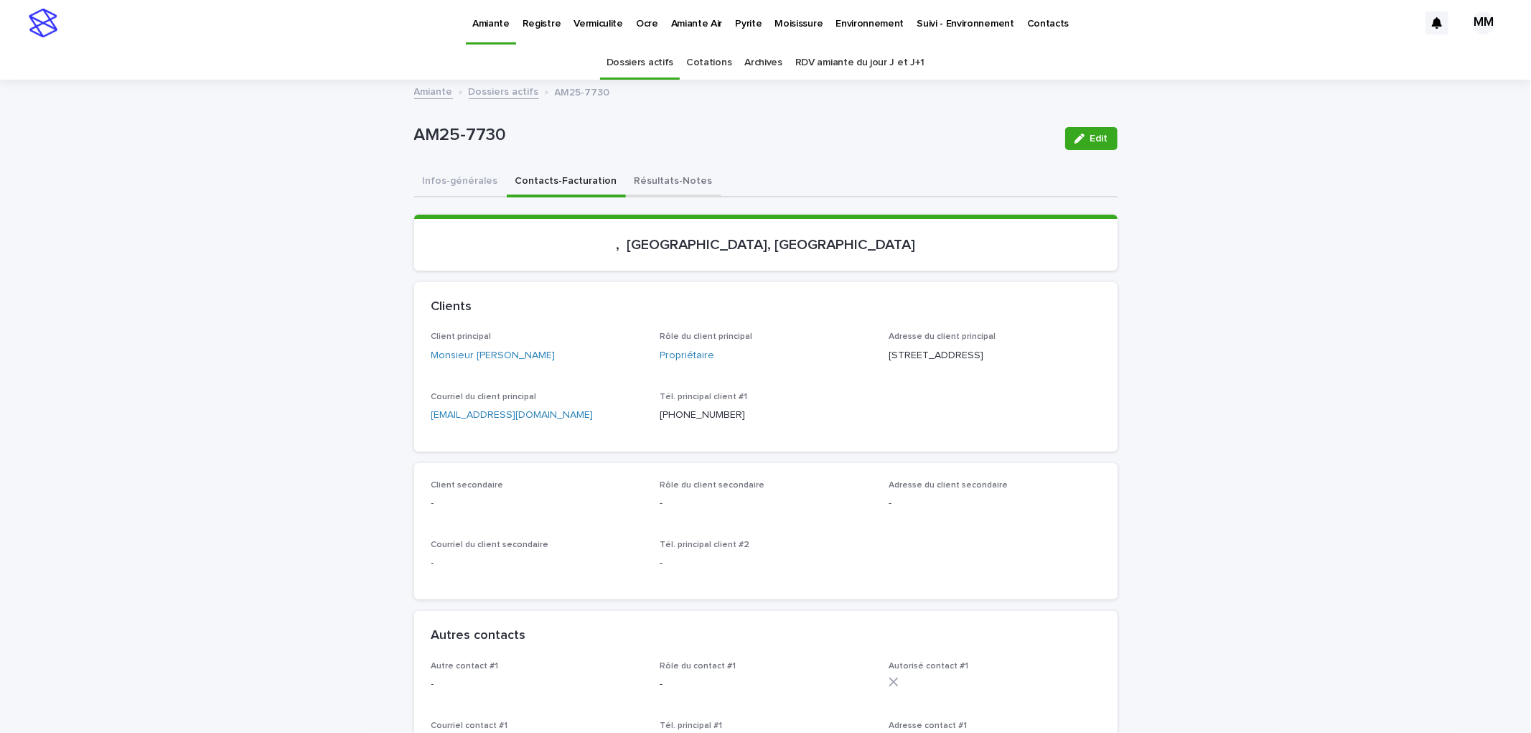
click at [661, 185] on button "Résultats-Notes" at bounding box center [673, 182] width 95 height 30
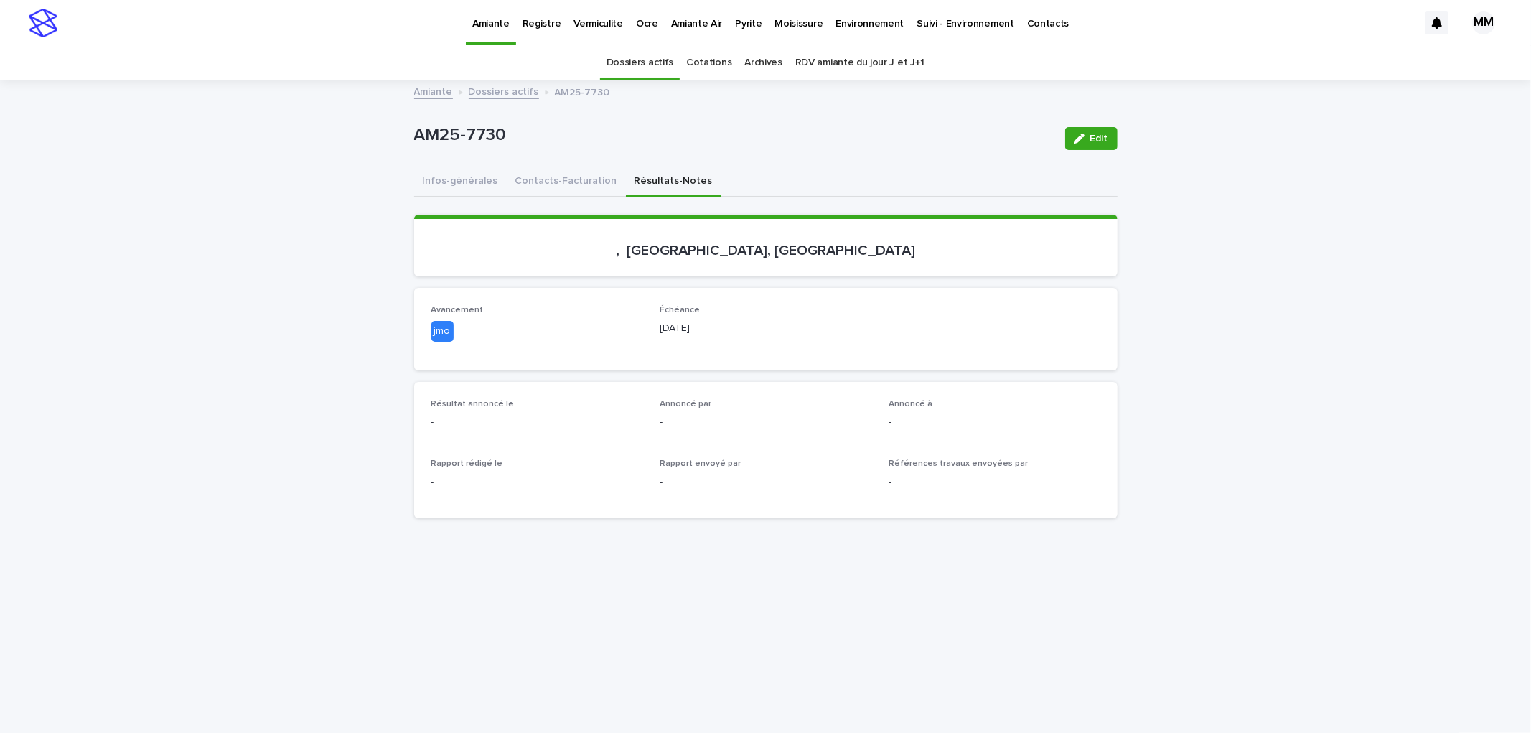
drag, startPoint x: 1095, startPoint y: 133, endPoint x: 618, endPoint y: 390, distance: 542.2
click at [1095, 134] on span "Edit" at bounding box center [1099, 139] width 18 height 10
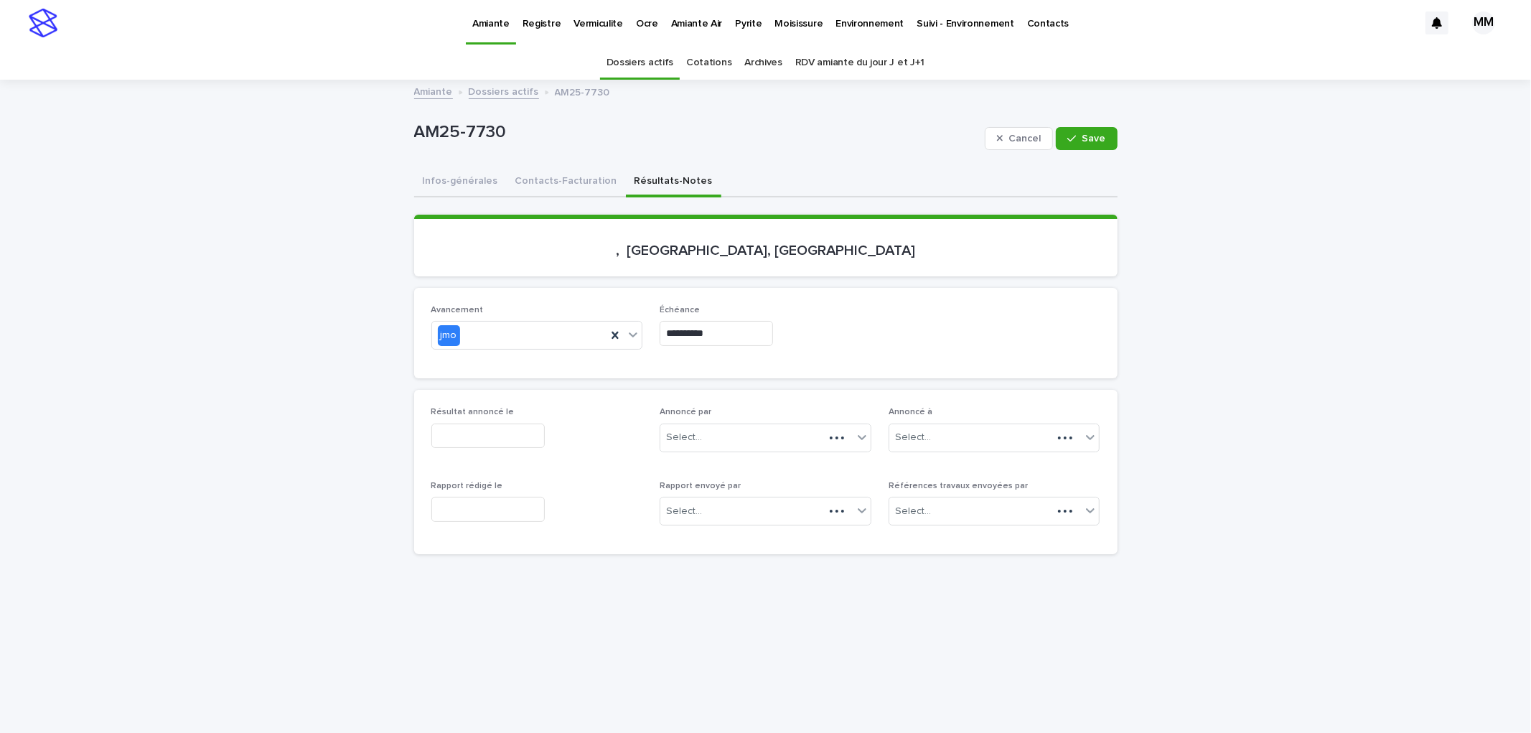
click at [484, 444] on input "text" at bounding box center [487, 436] width 113 height 25
drag, startPoint x: 395, startPoint y: 340, endPoint x: 441, endPoint y: 429, distance: 100.5
click at [398, 341] on div "18" at bounding box center [404, 340] width 19 height 19
type input "**********"
click at [479, 500] on input "text" at bounding box center [487, 509] width 113 height 25
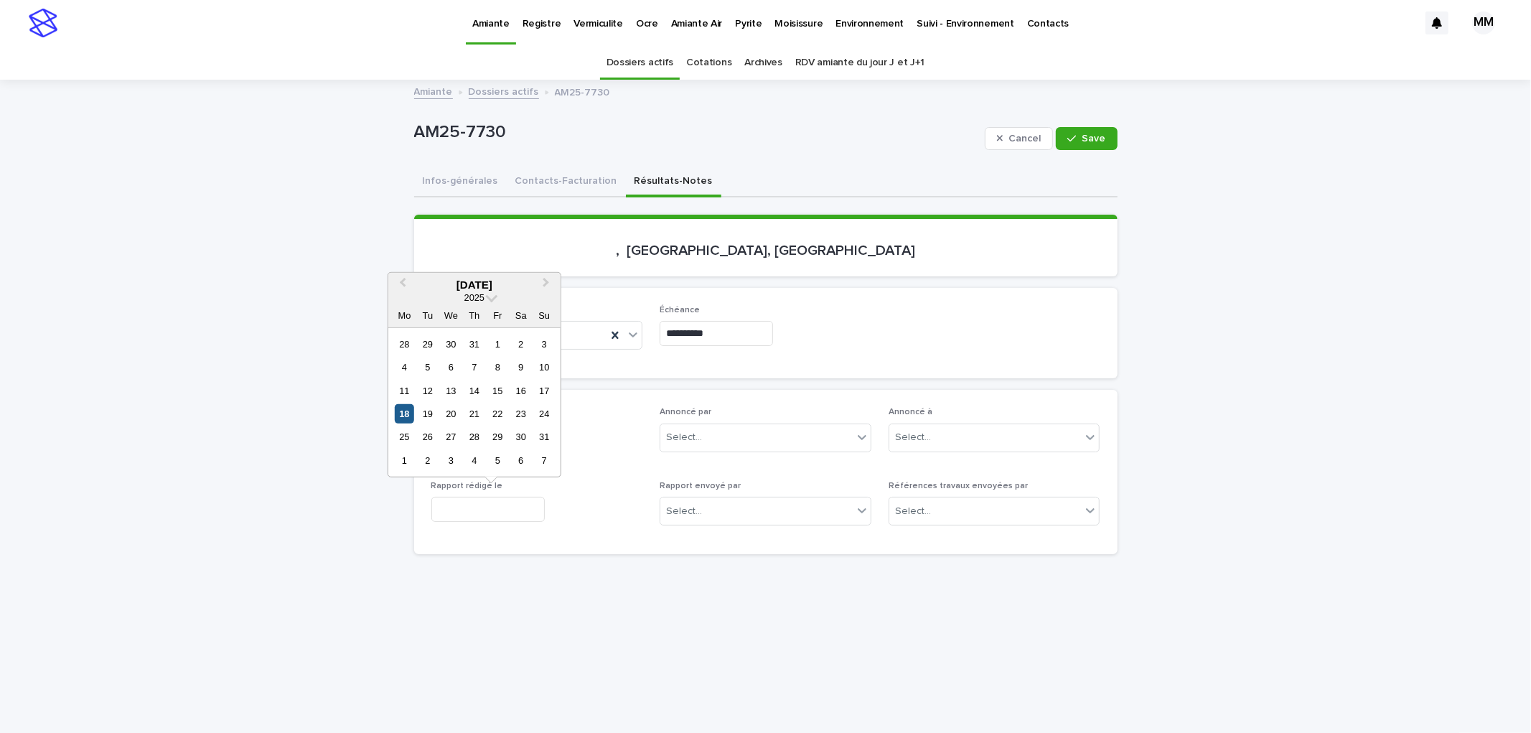
click at [405, 419] on div "18" at bounding box center [404, 413] width 19 height 19
type input "**********"
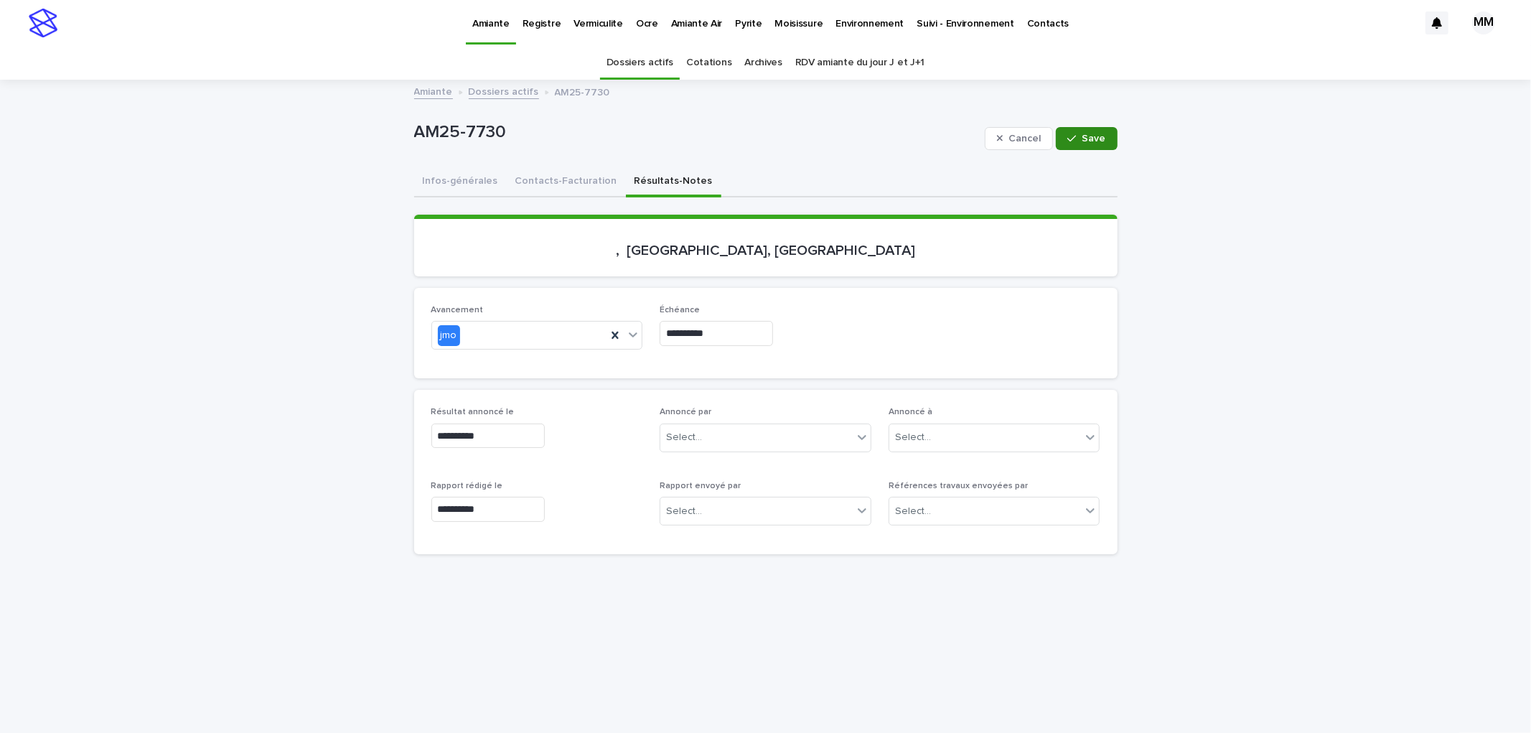
click at [1088, 139] on span "Save" at bounding box center [1095, 139] width 24 height 10
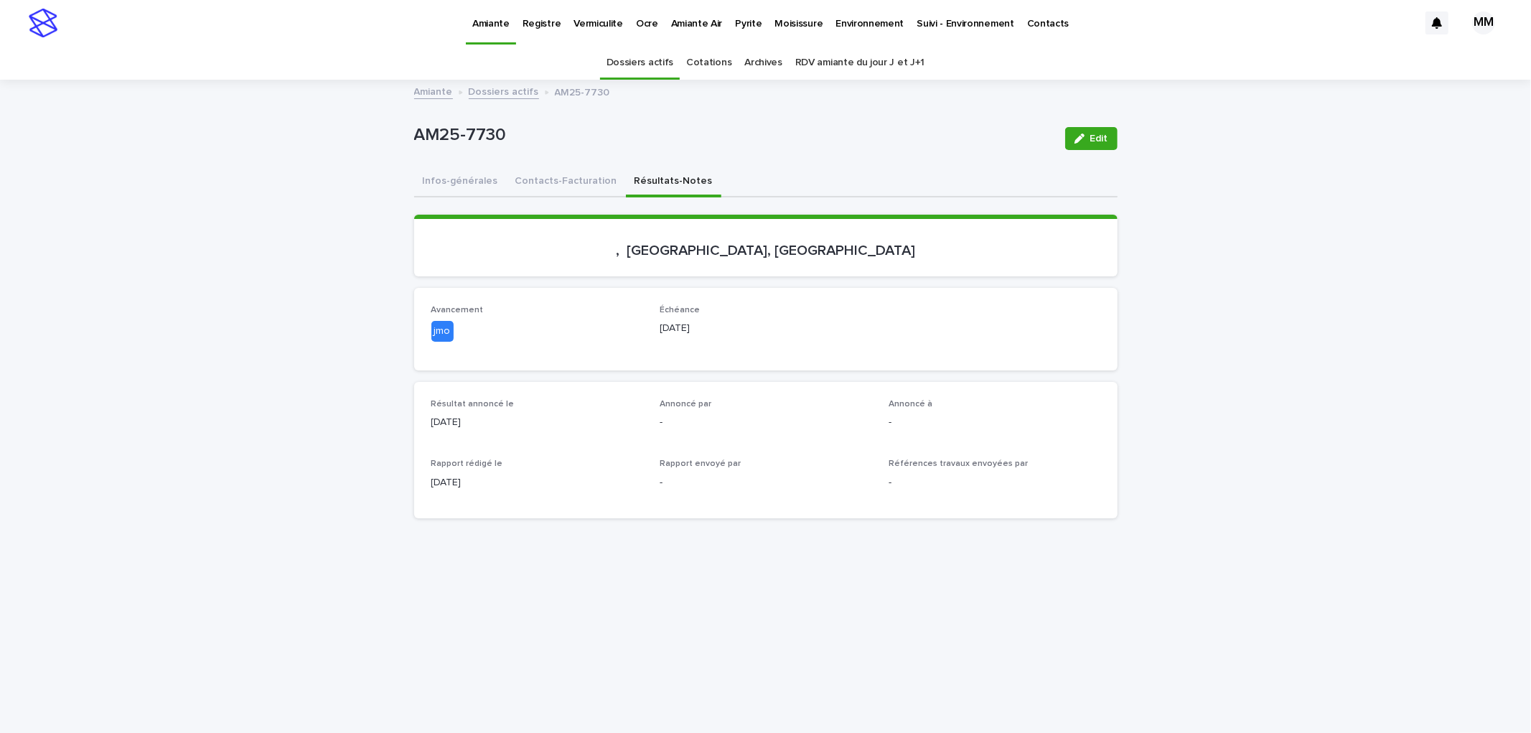
click at [876, 16] on p "Environnement" at bounding box center [870, 15] width 68 height 30
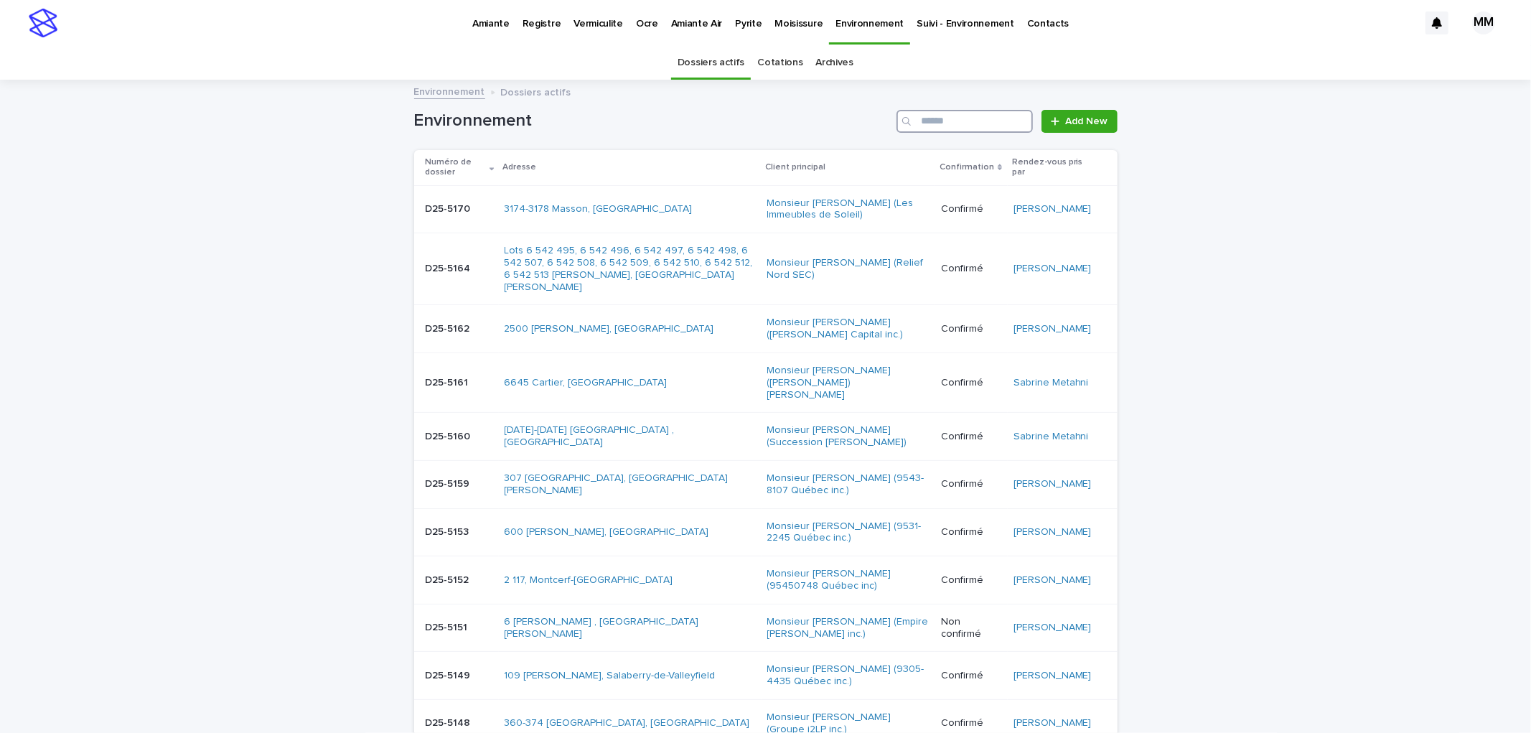
click at [945, 124] on input "Search" at bounding box center [965, 121] width 136 height 23
type input "*"
type input "********"
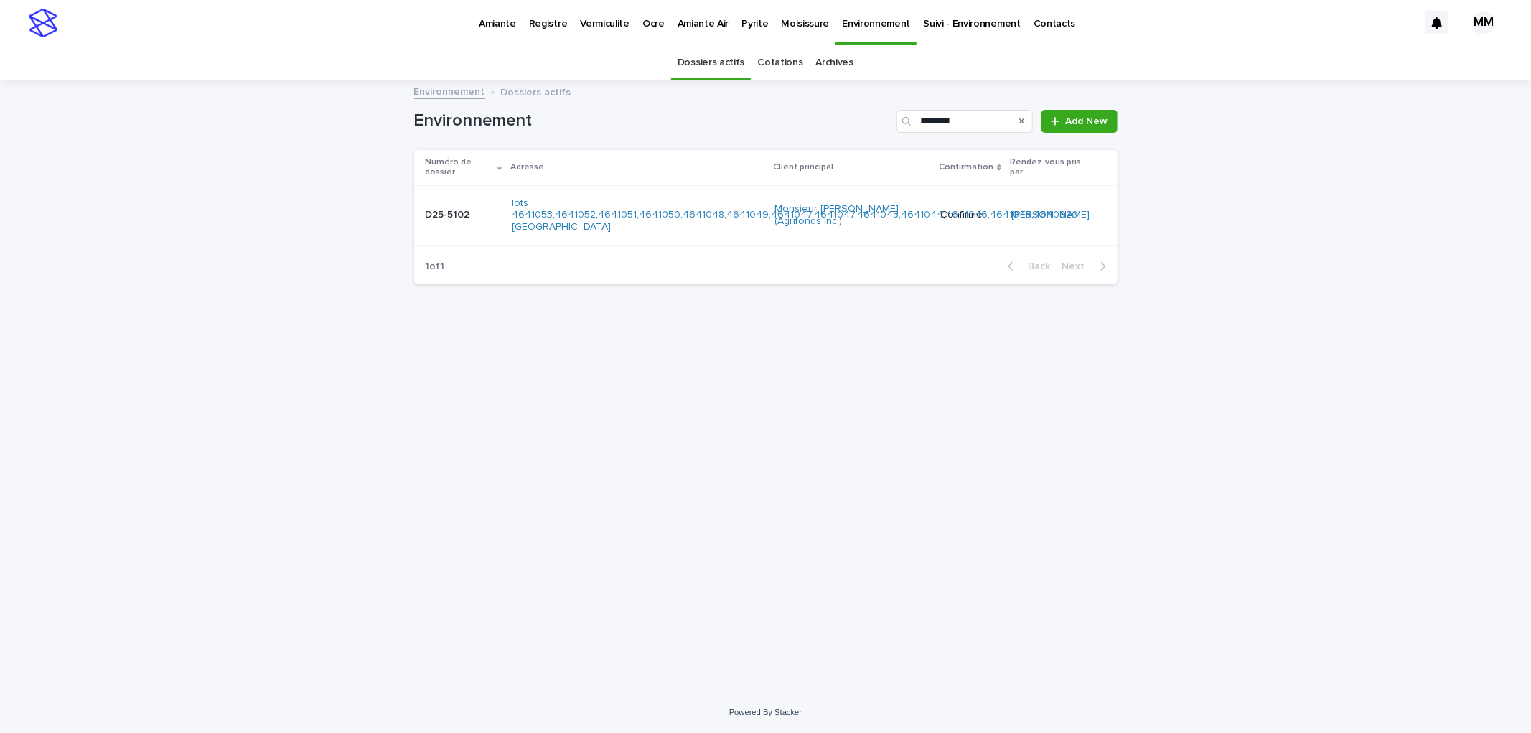
click at [497, 200] on td "D25-5102 D25-5102" at bounding box center [460, 215] width 92 height 60
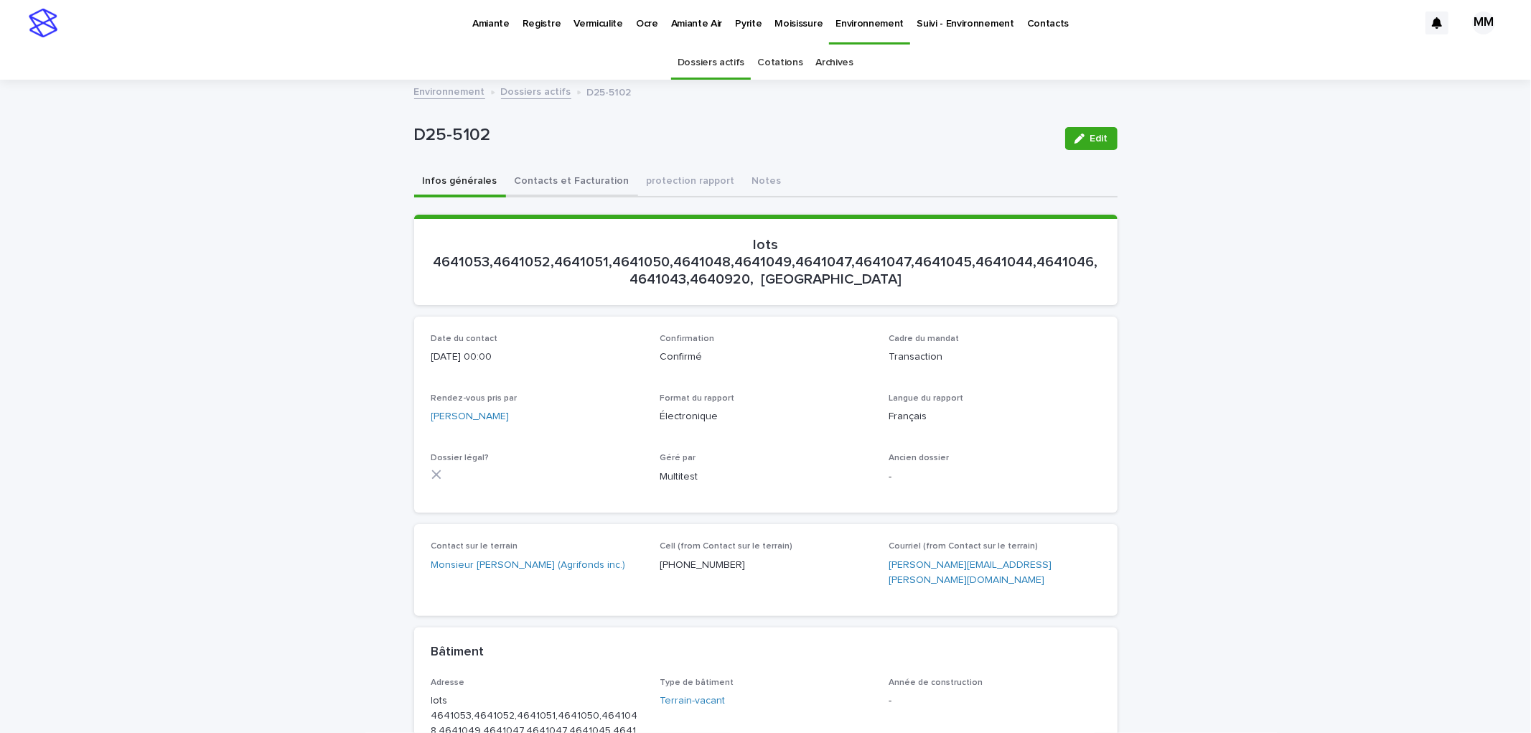
click at [548, 177] on button "Contacts et Facturation" at bounding box center [572, 182] width 132 height 30
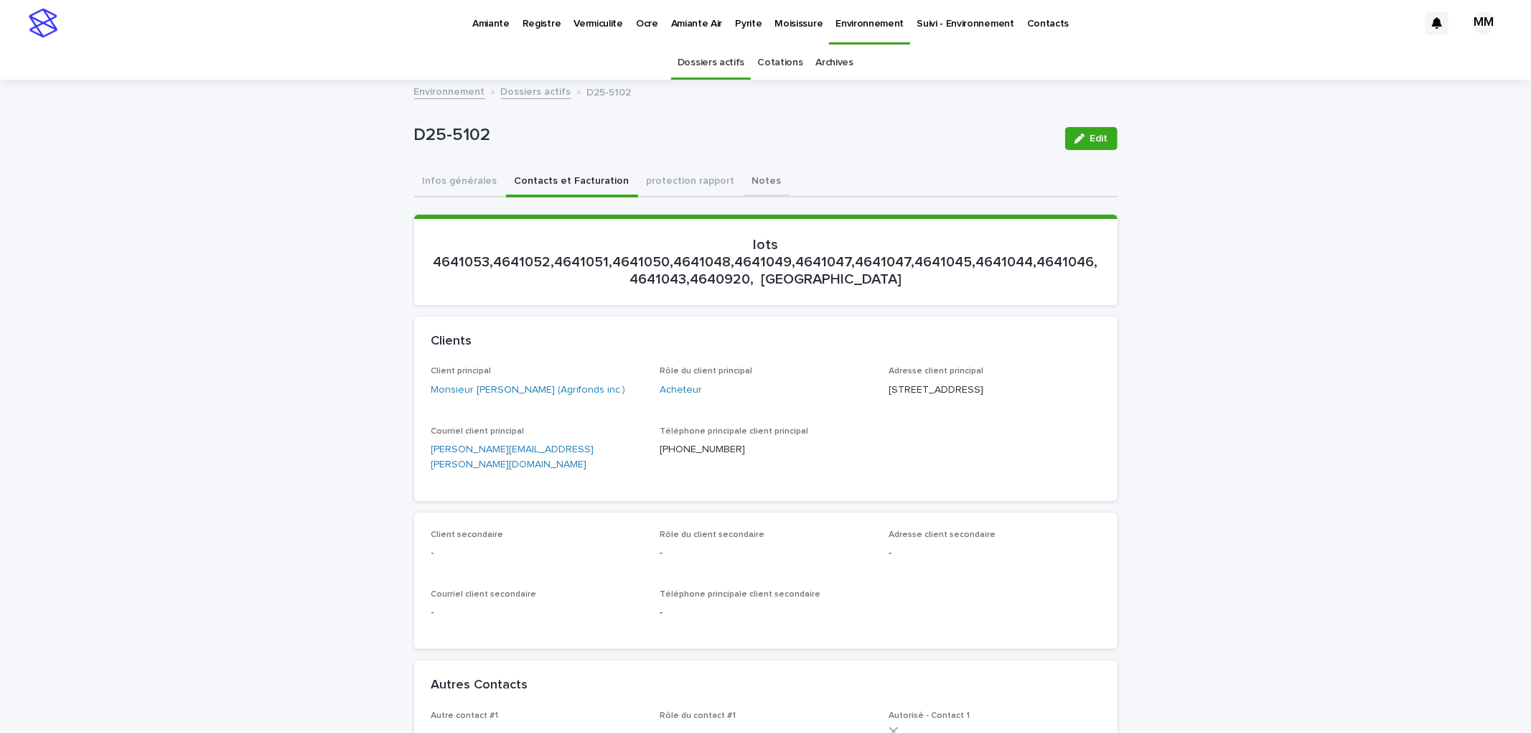
drag, startPoint x: 724, startPoint y: 173, endPoint x: 834, endPoint y: 152, distance: 112.5
click at [744, 173] on button "Notes" at bounding box center [767, 182] width 47 height 30
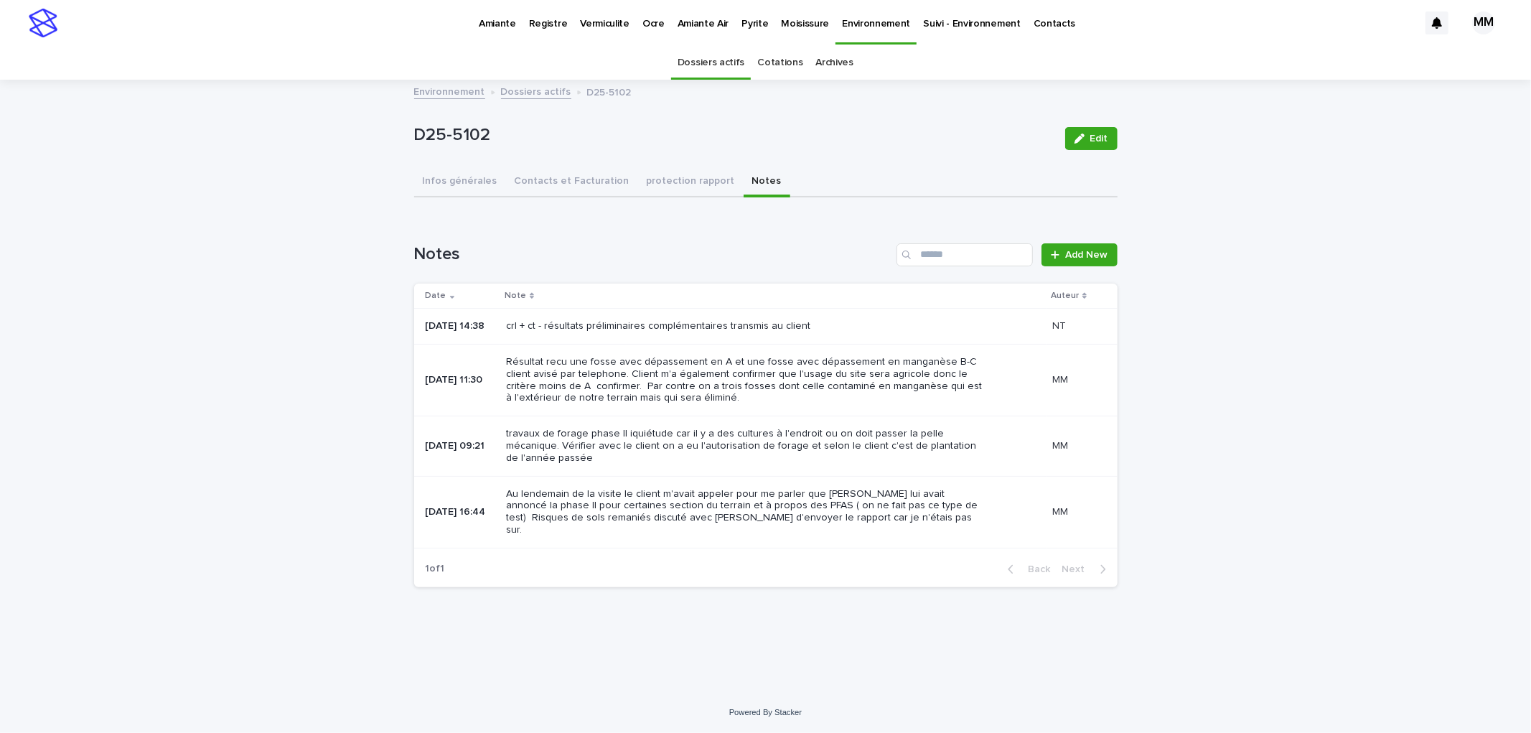
click at [474, 92] on link "Environnement" at bounding box center [449, 91] width 71 height 17
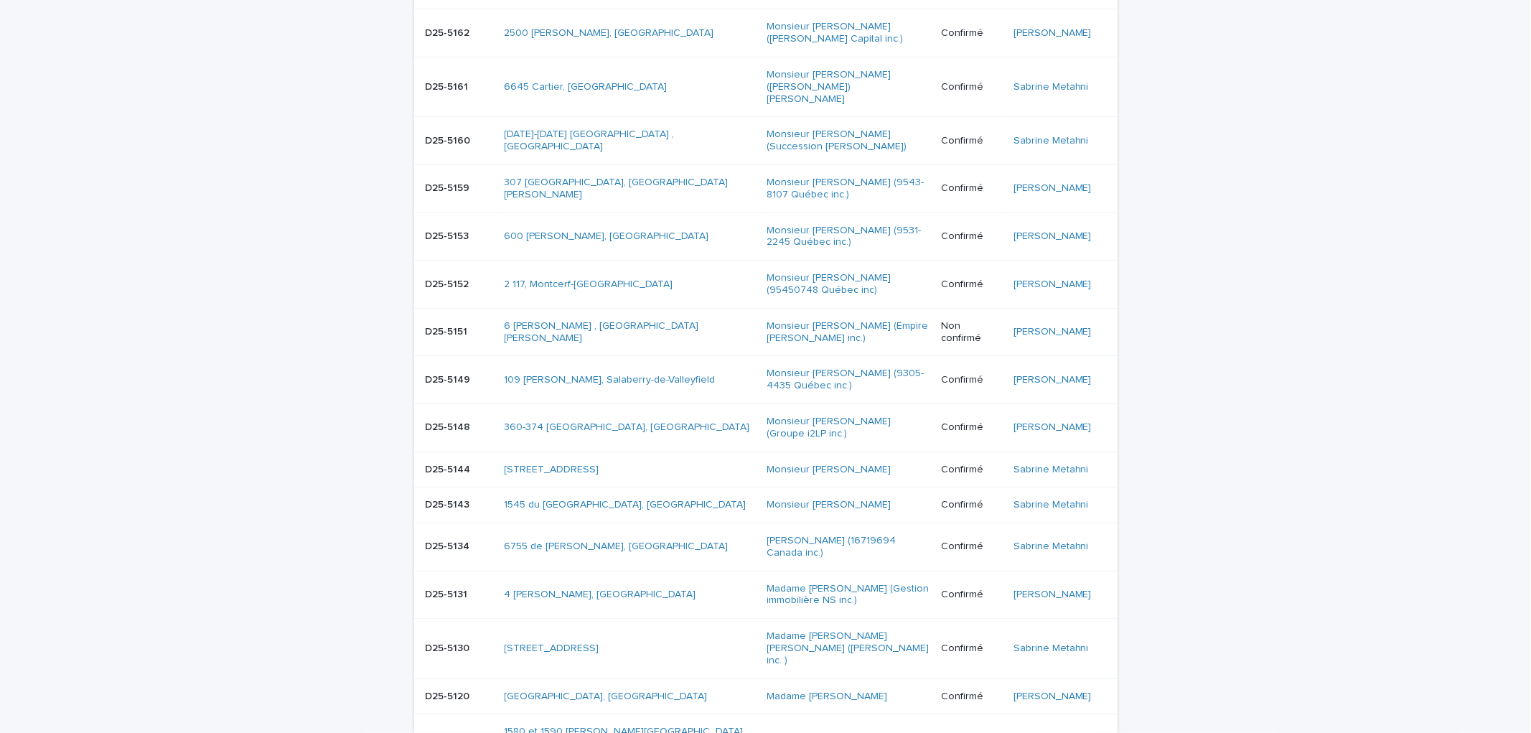
scroll to position [319, 0]
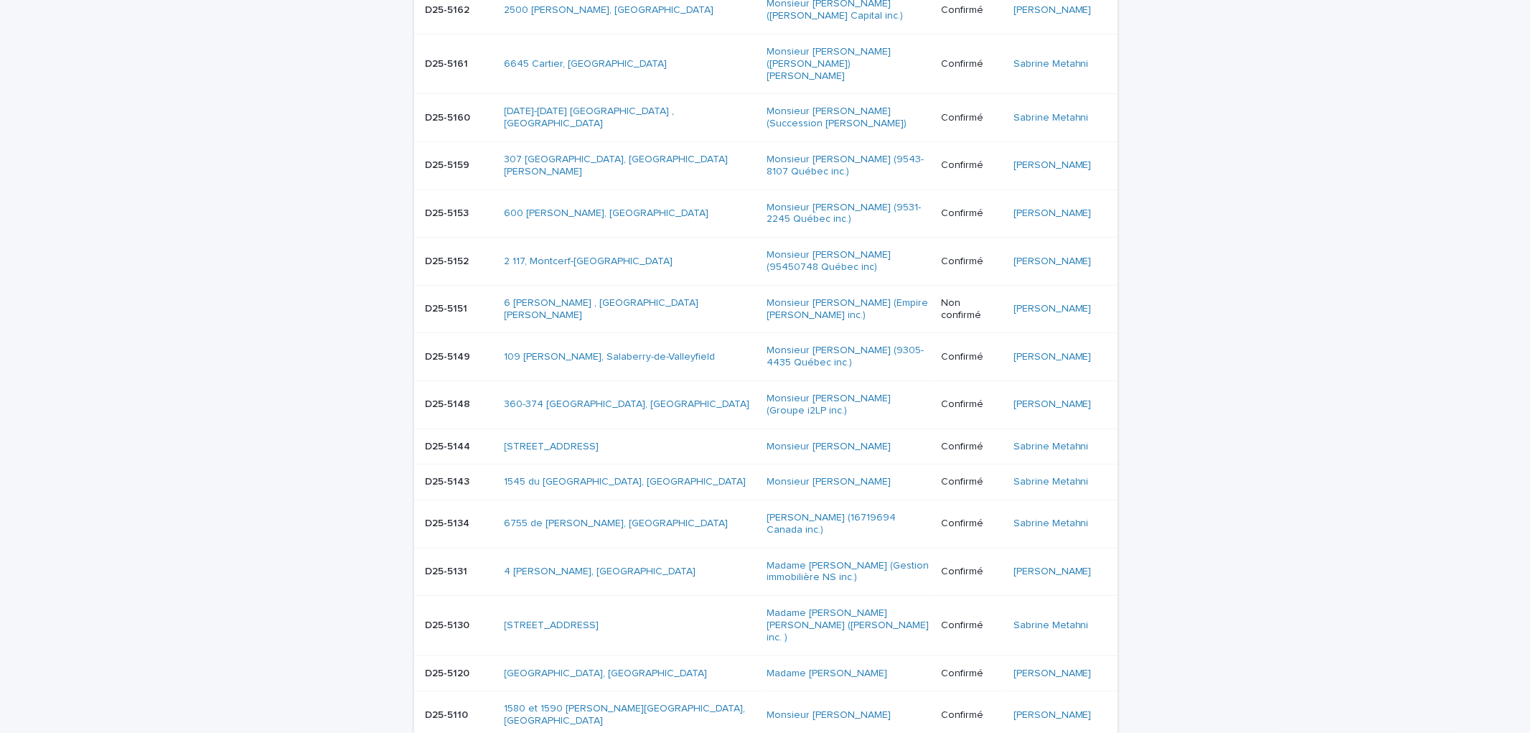
click at [973, 297] on p "Non confirmé" at bounding box center [971, 309] width 61 height 24
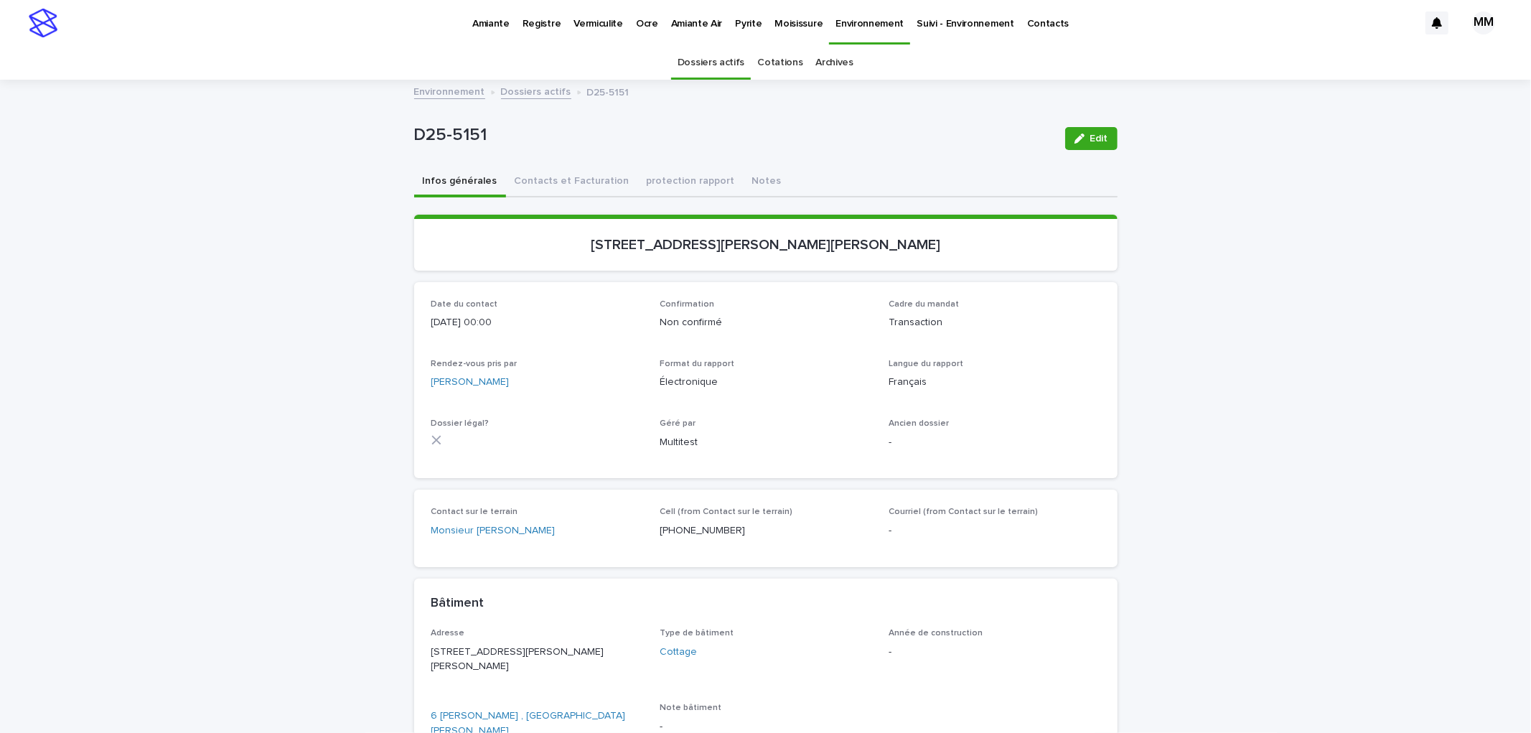
drag, startPoint x: 1083, startPoint y: 135, endPoint x: 854, endPoint y: 309, distance: 287.3
click at [1085, 136] on button "Edit" at bounding box center [1091, 138] width 52 height 23
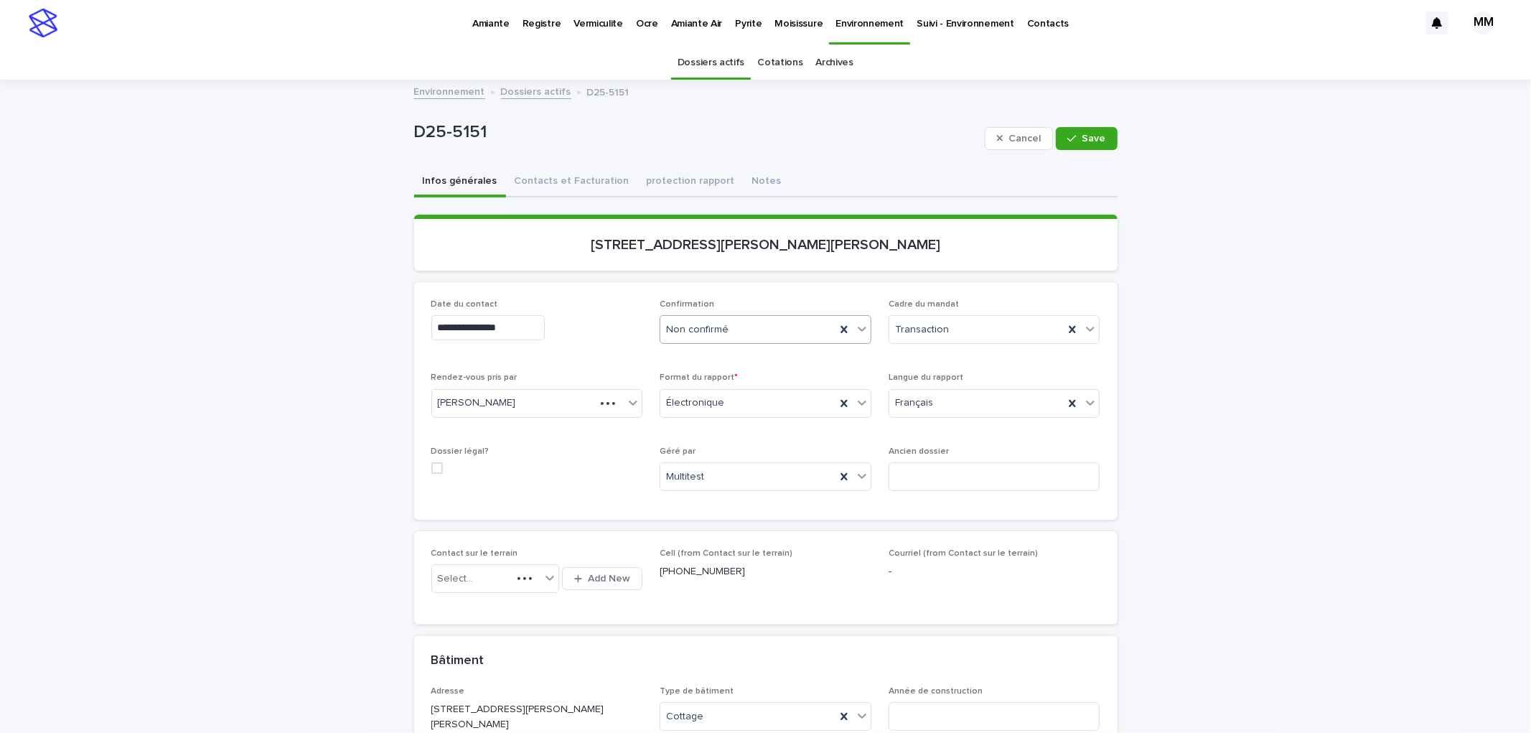
click at [781, 323] on div "Non confirmé" at bounding box center [747, 330] width 175 height 24
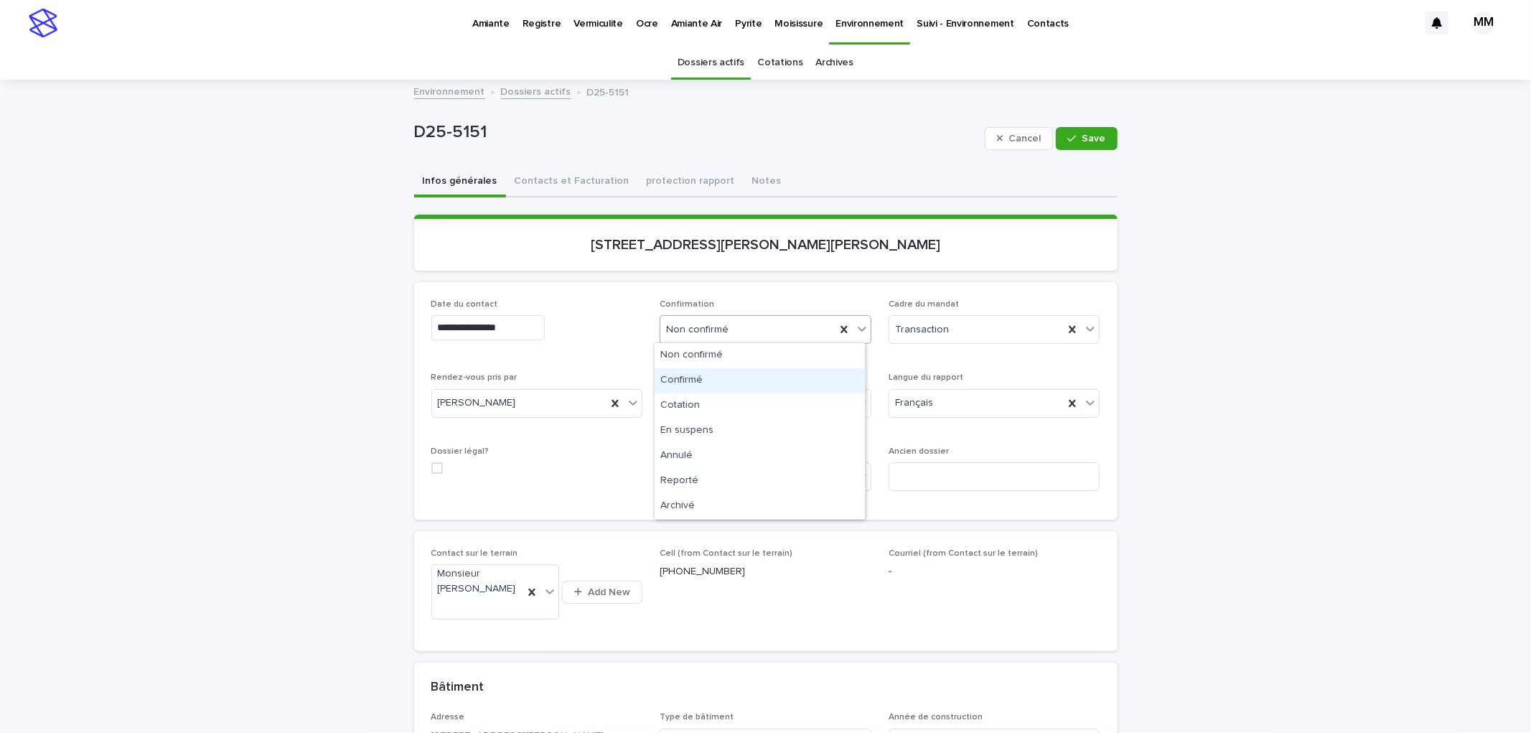
drag, startPoint x: 709, startPoint y: 378, endPoint x: 885, endPoint y: 278, distance: 202.8
click at [709, 378] on div "Confirmé" at bounding box center [760, 380] width 210 height 25
click at [1067, 147] on button "Save" at bounding box center [1086, 138] width 61 height 23
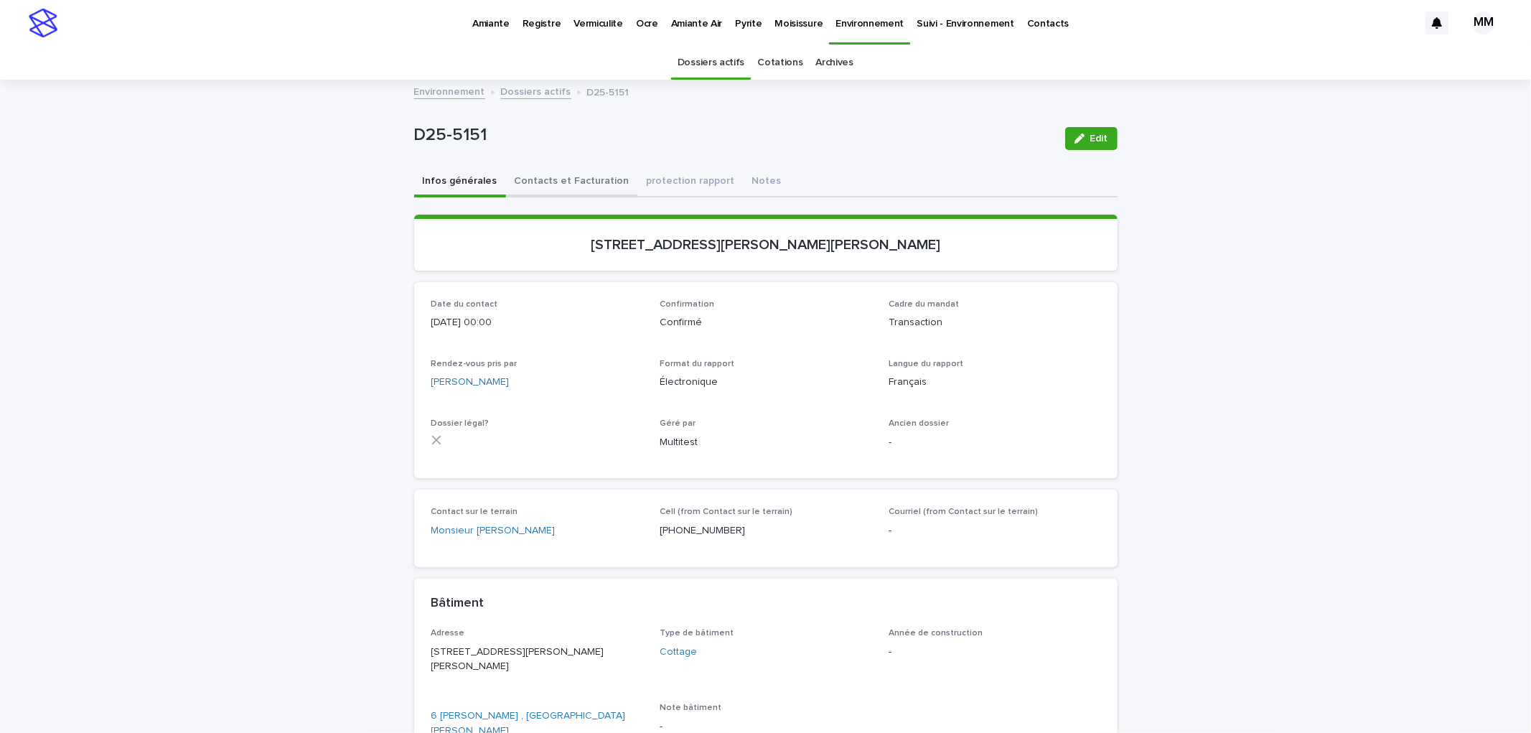
click at [559, 179] on button "Contacts et Facturation" at bounding box center [572, 182] width 132 height 30
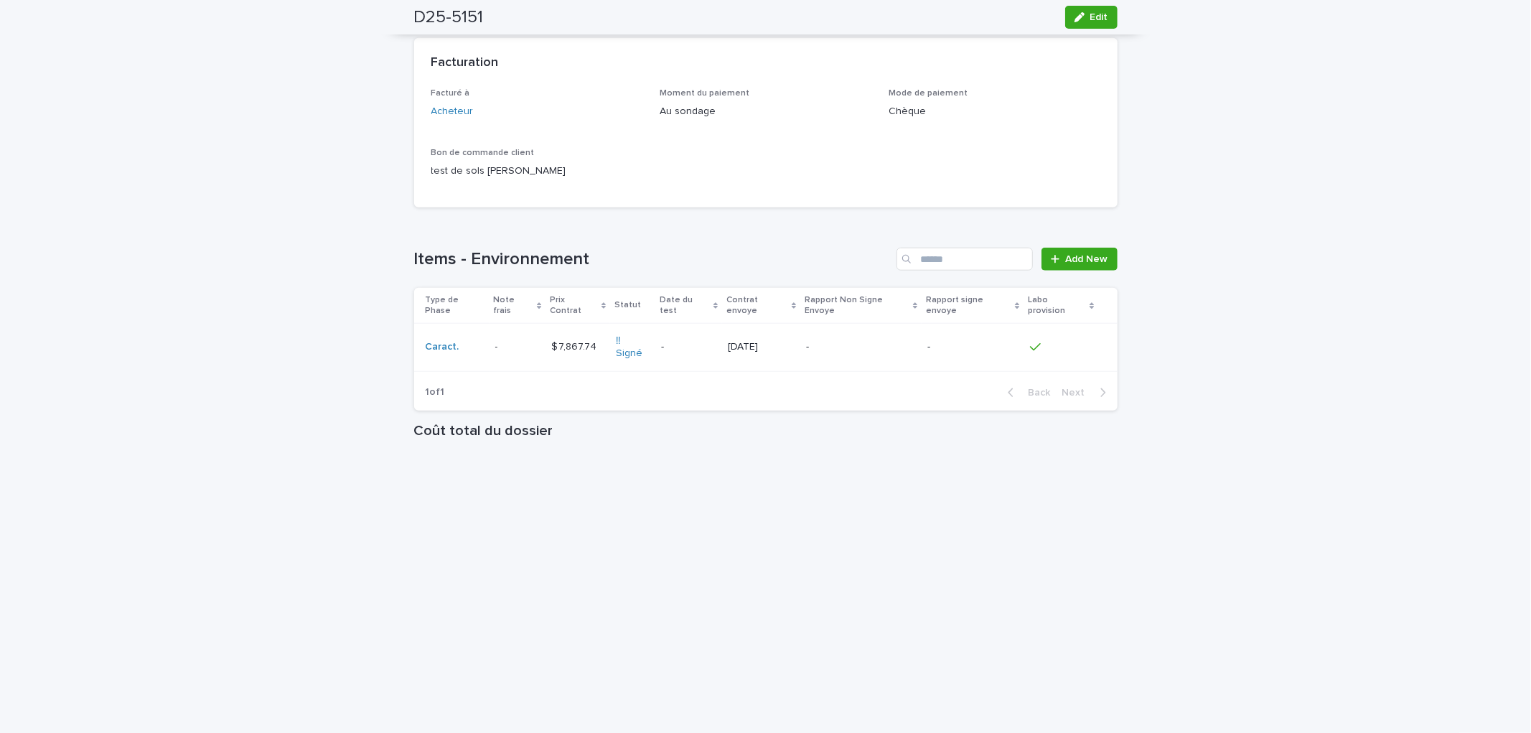
scroll to position [1095, 0]
click at [883, 337] on div "-" at bounding box center [861, 344] width 110 height 15
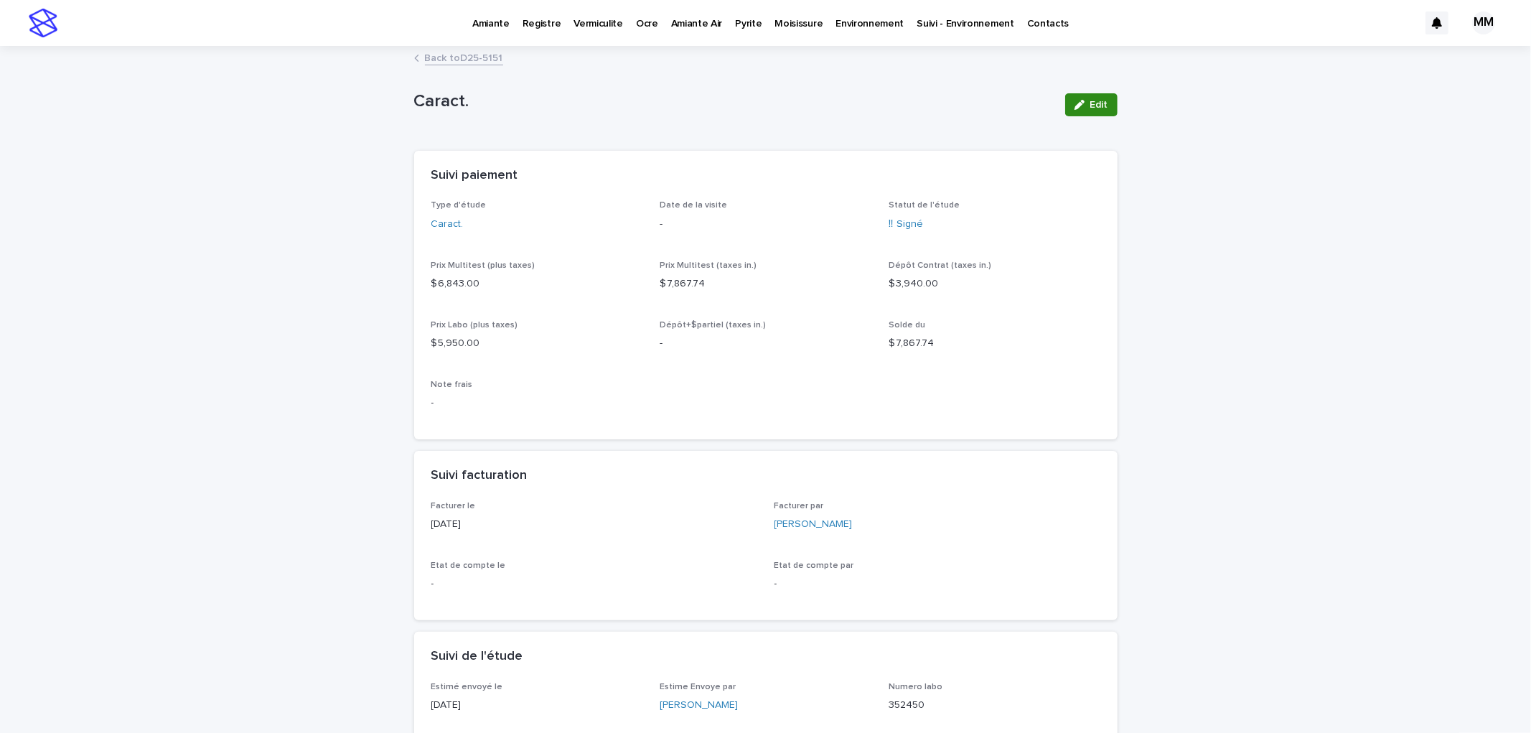
click at [1094, 106] on span "Edit" at bounding box center [1099, 105] width 18 height 10
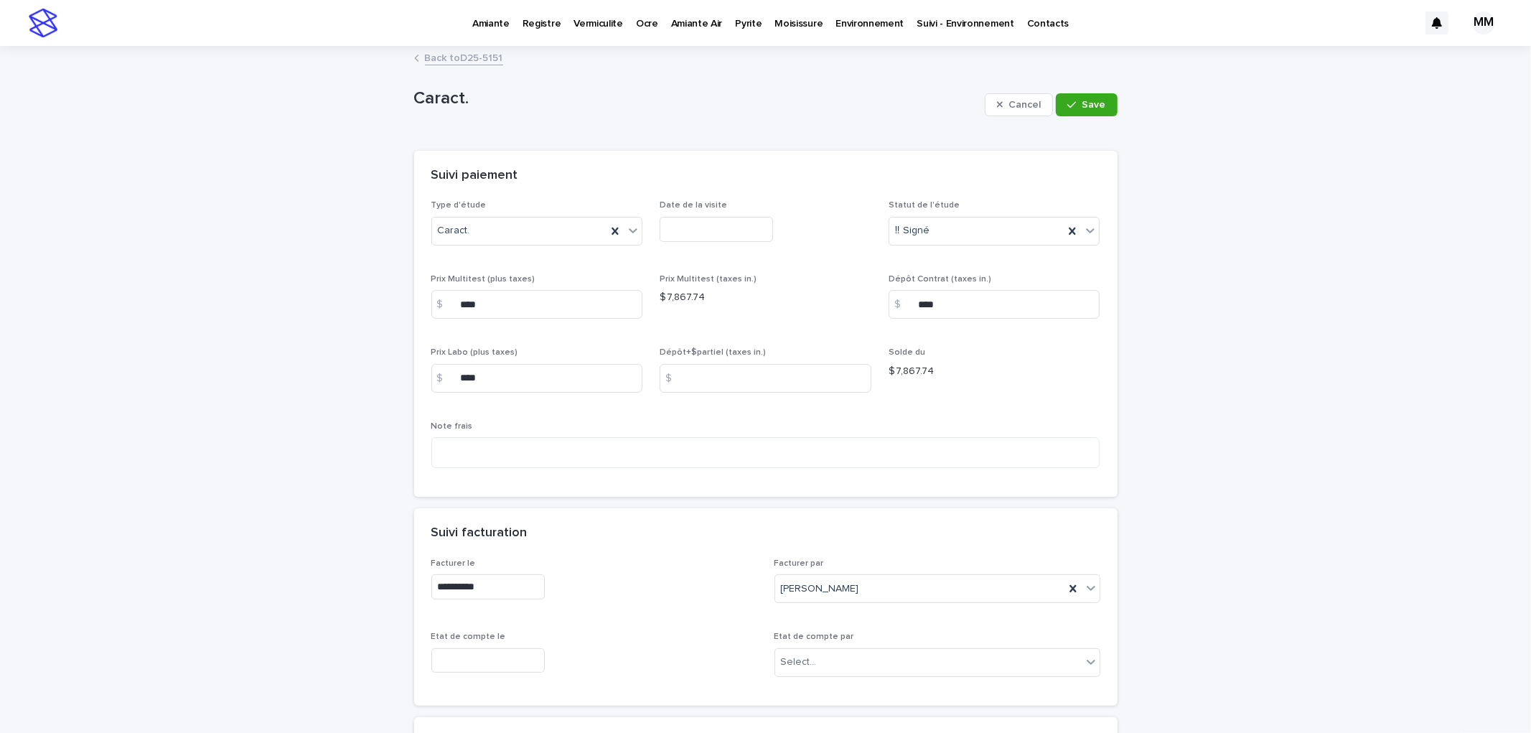
click at [739, 218] on input "text" at bounding box center [716, 229] width 113 height 25
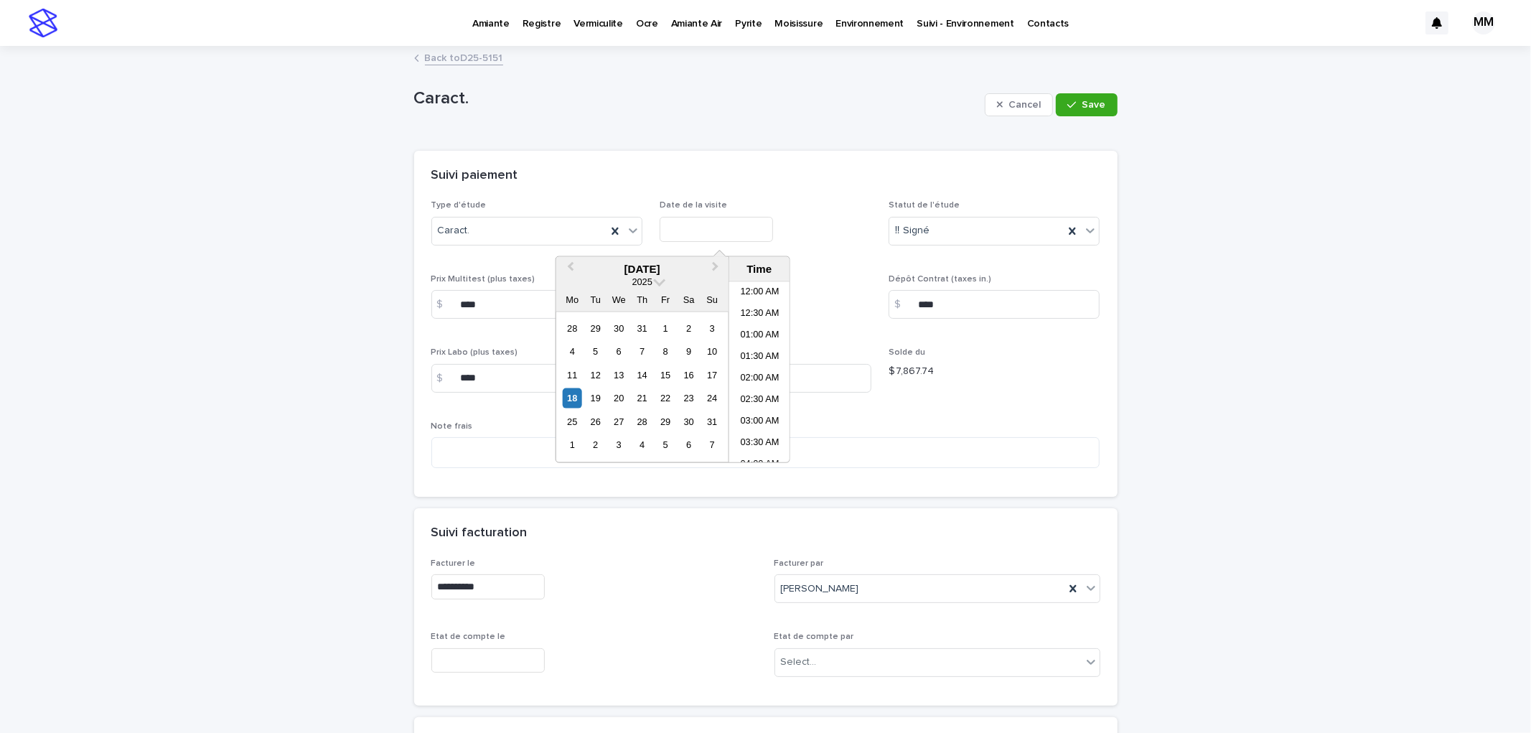
scroll to position [373, 0]
click at [665, 398] on div "22" at bounding box center [665, 397] width 19 height 19
type input "**********"
click at [1081, 111] on button "Save" at bounding box center [1086, 104] width 61 height 23
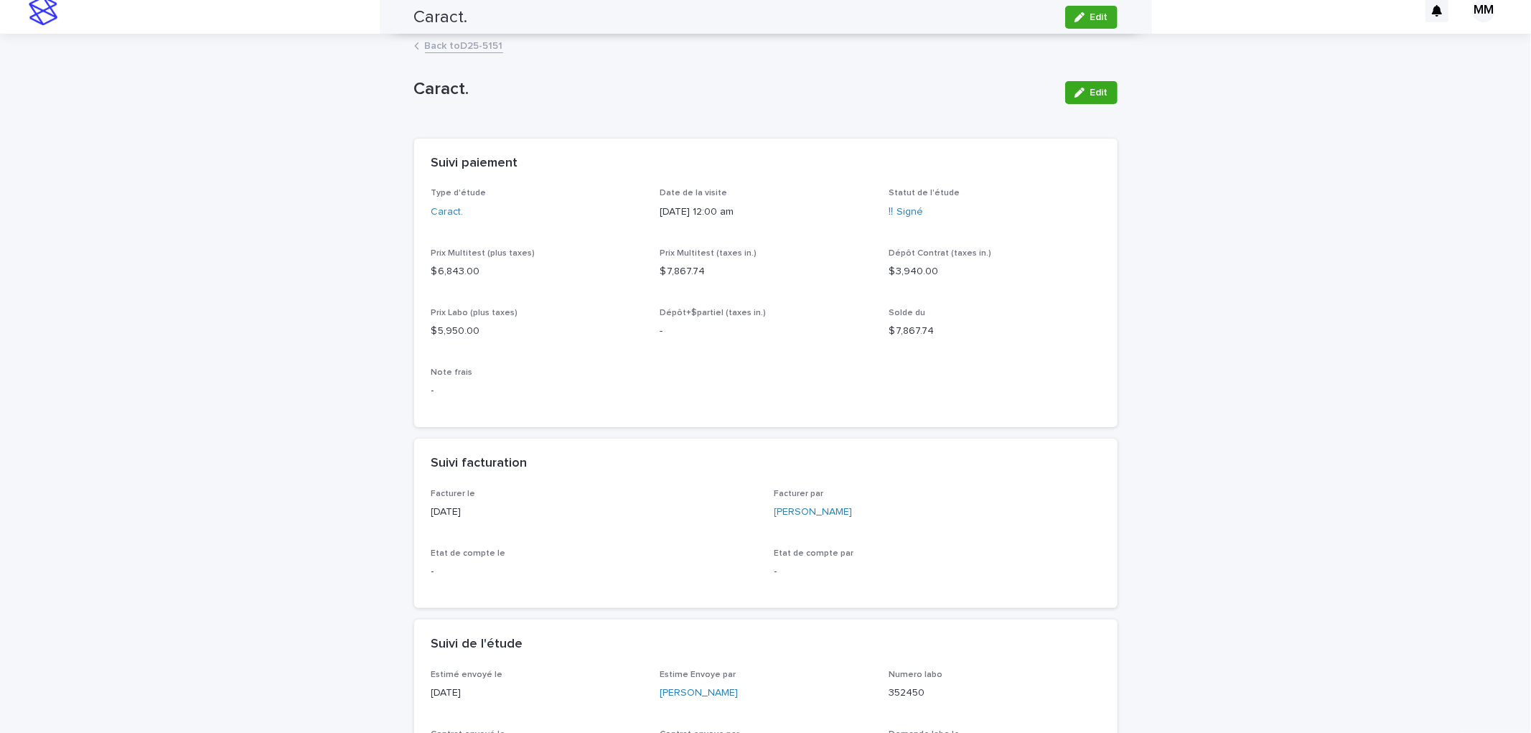
scroll to position [0, 0]
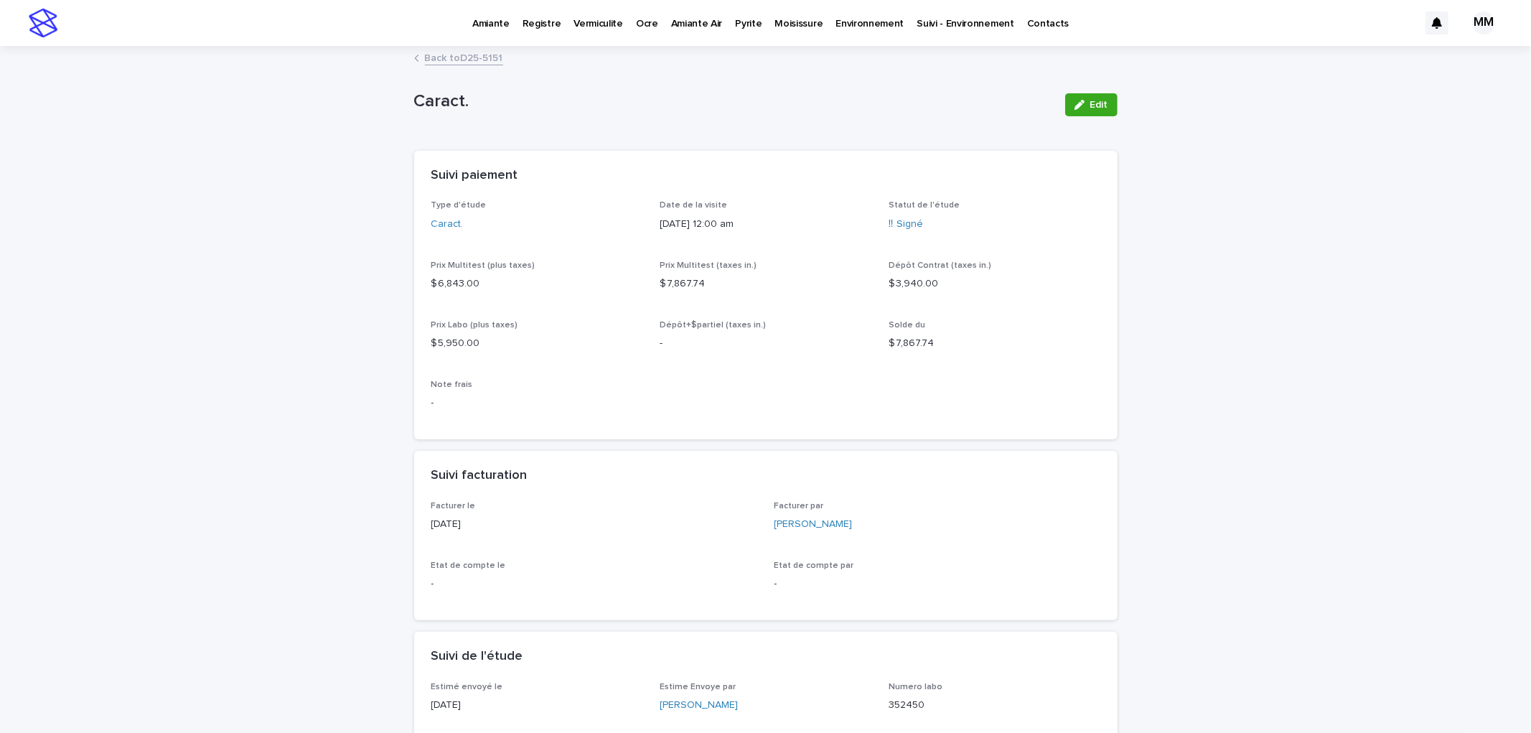
click at [467, 61] on link "Back to D25-5151" at bounding box center [464, 57] width 78 height 17
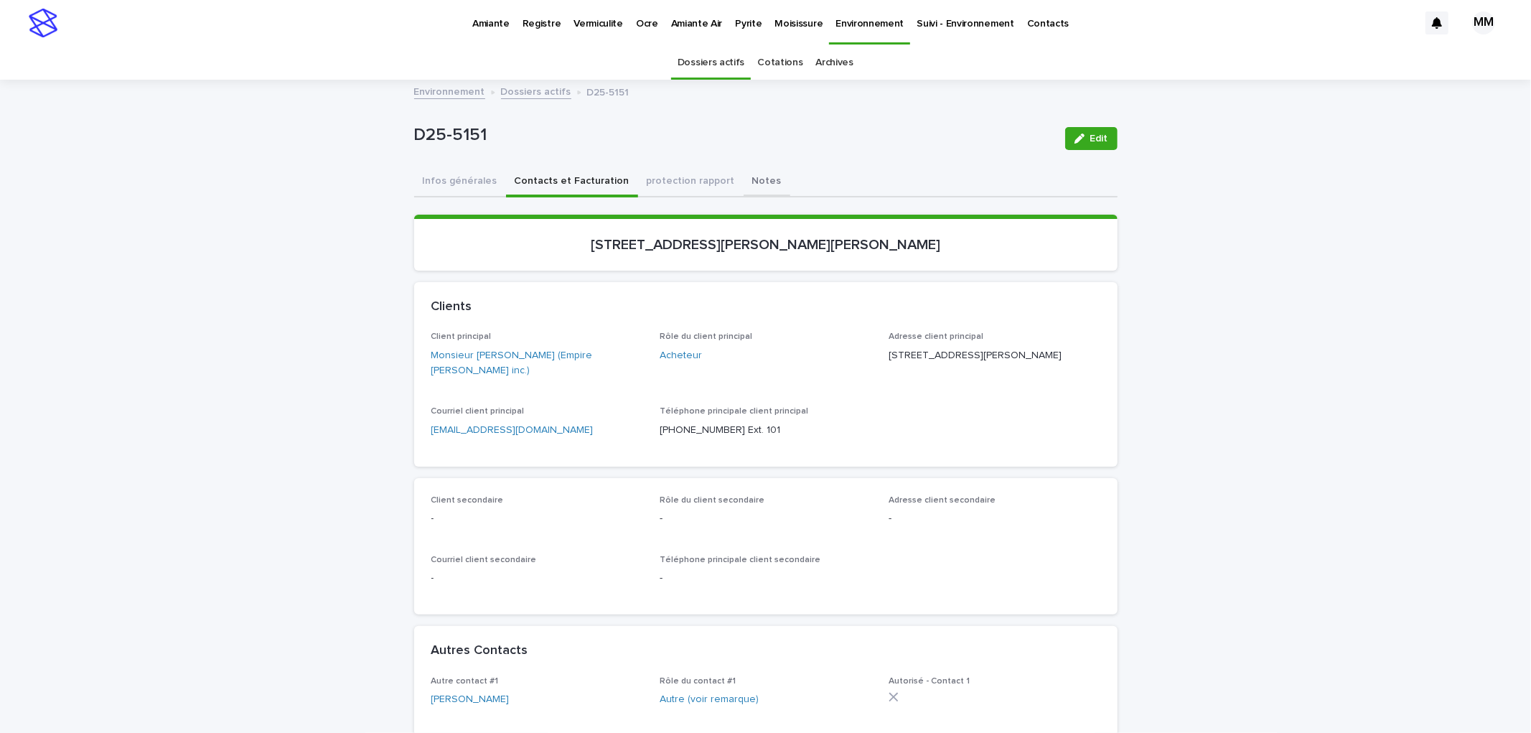
click at [744, 179] on button "Notes" at bounding box center [767, 182] width 47 height 30
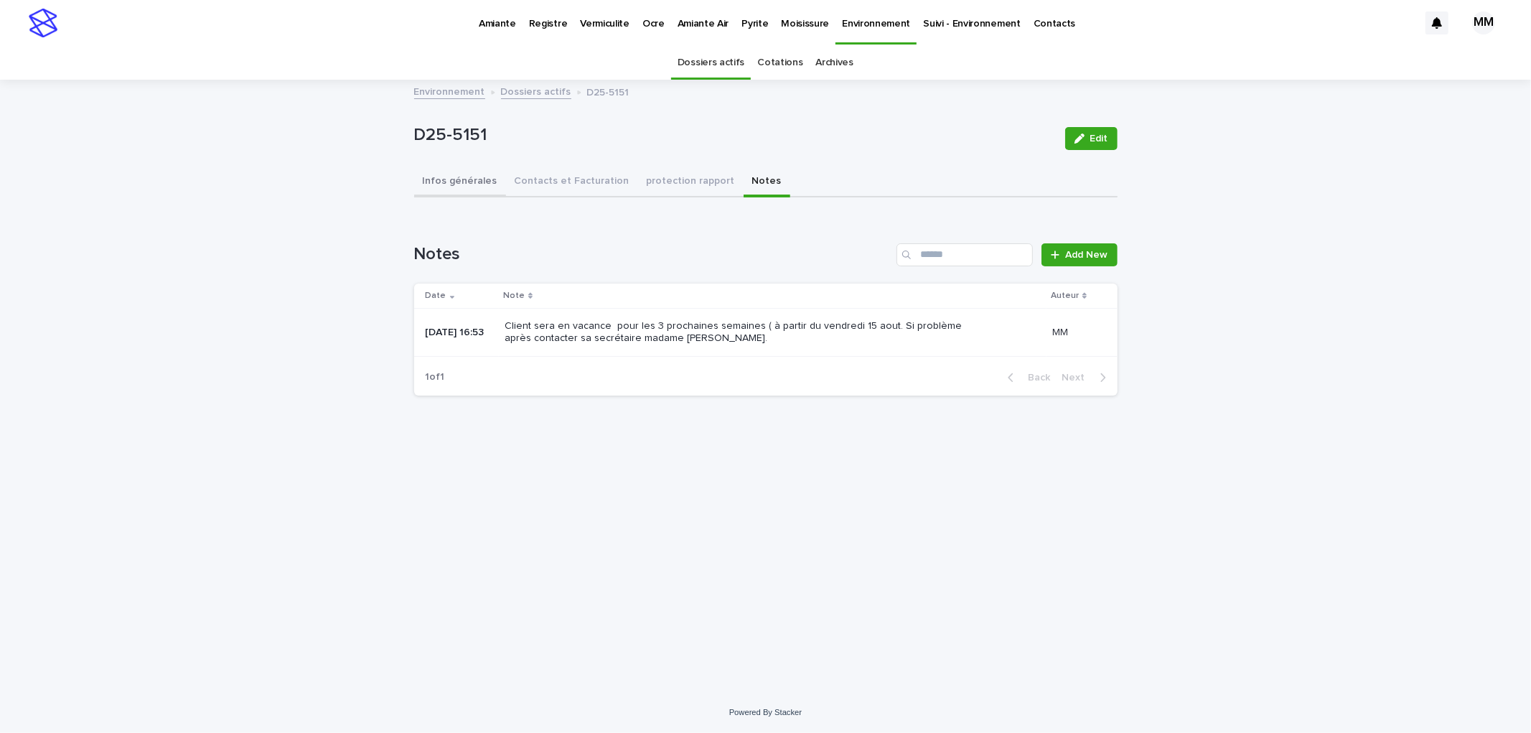
click at [418, 168] on button "Infos générales" at bounding box center [460, 182] width 92 height 30
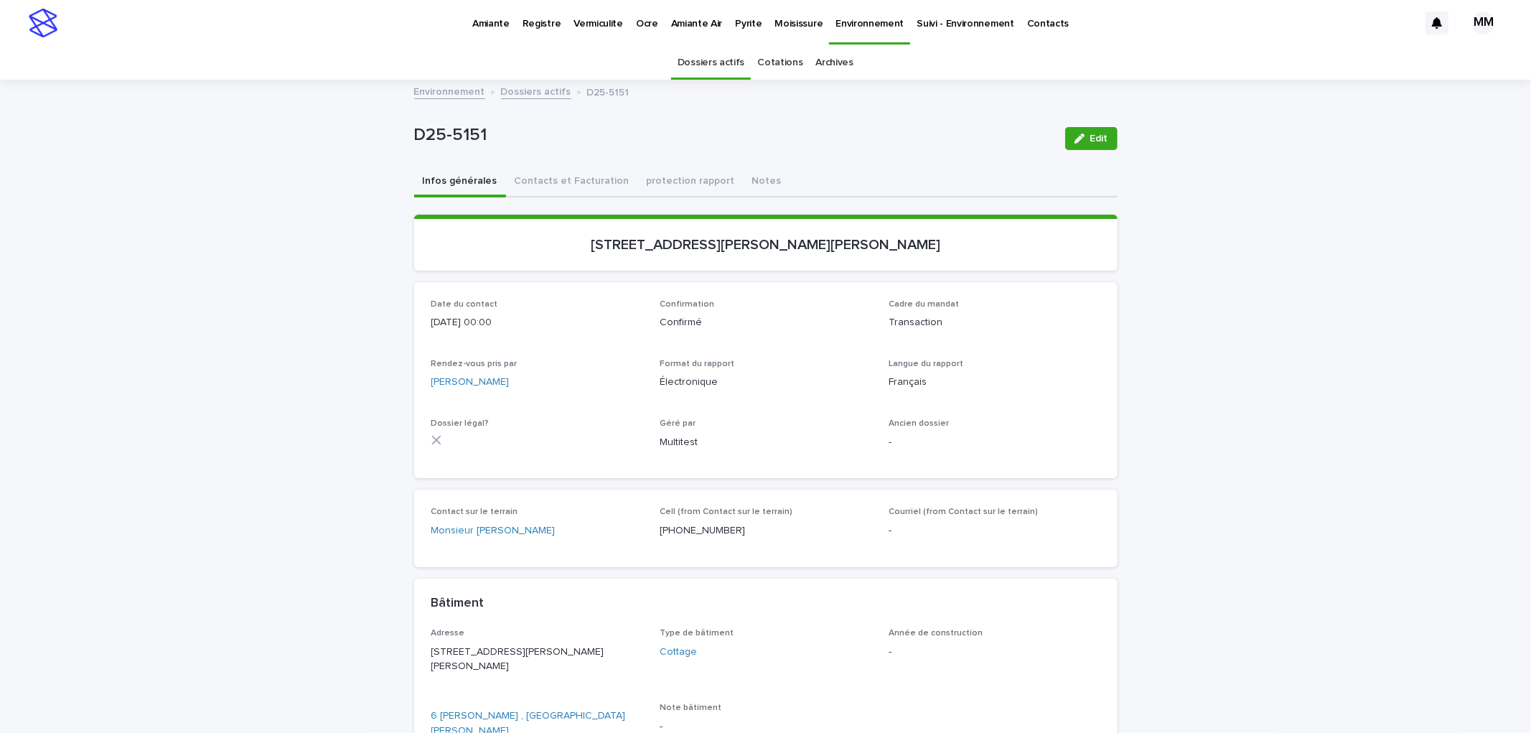
click at [482, 19] on p "Amiante" at bounding box center [490, 15] width 37 height 30
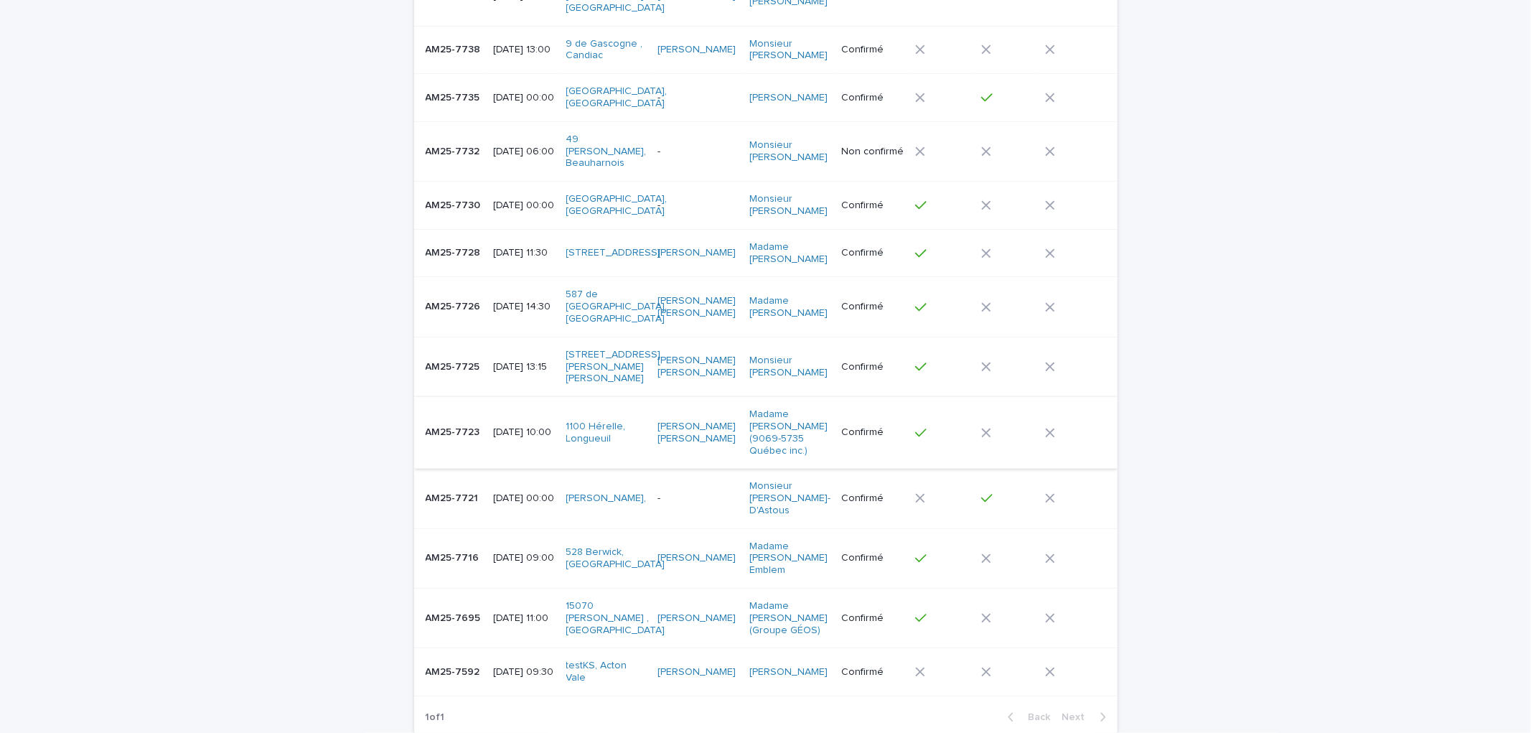
scroll to position [319, 0]
click at [695, 197] on p "-" at bounding box center [698, 203] width 80 height 12
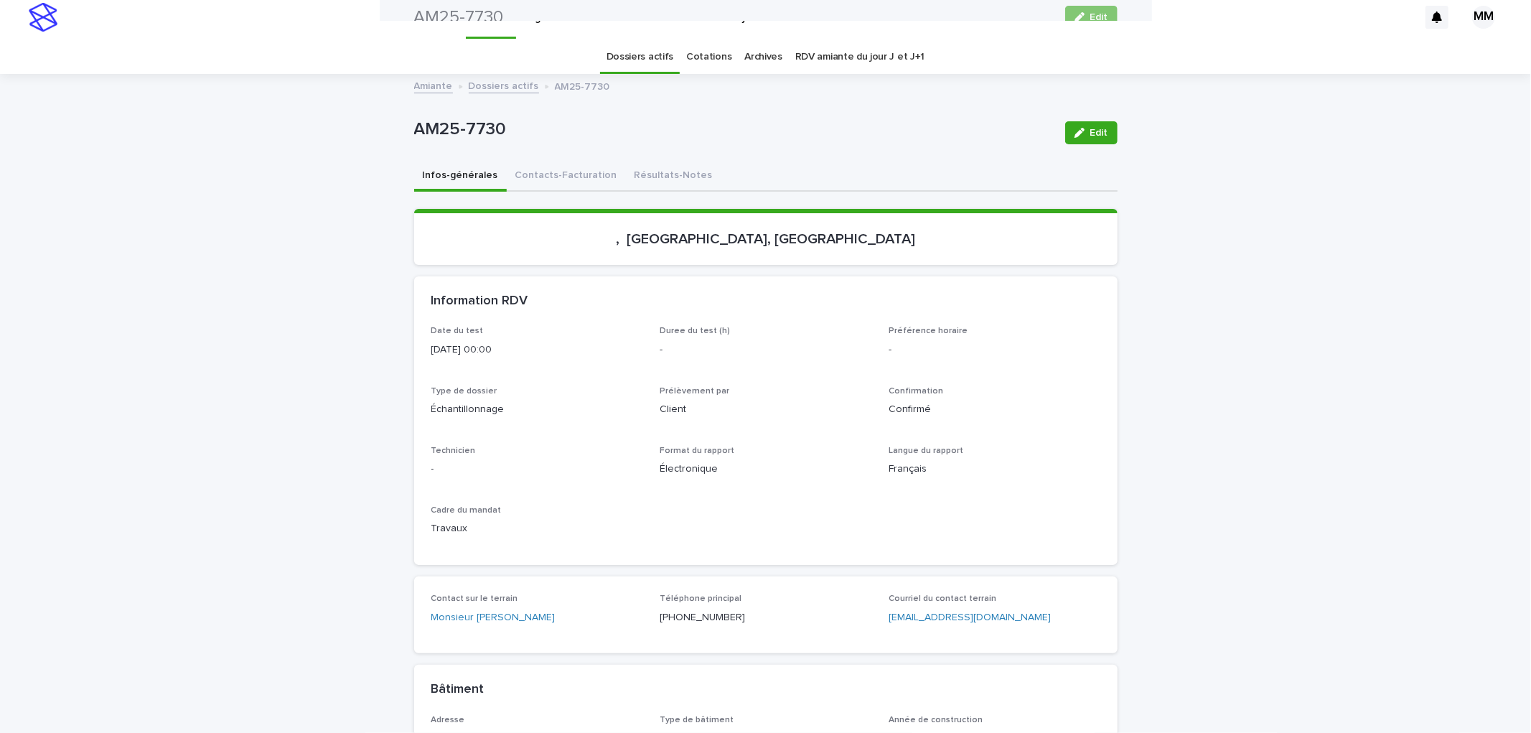
scroll to position [46, 0]
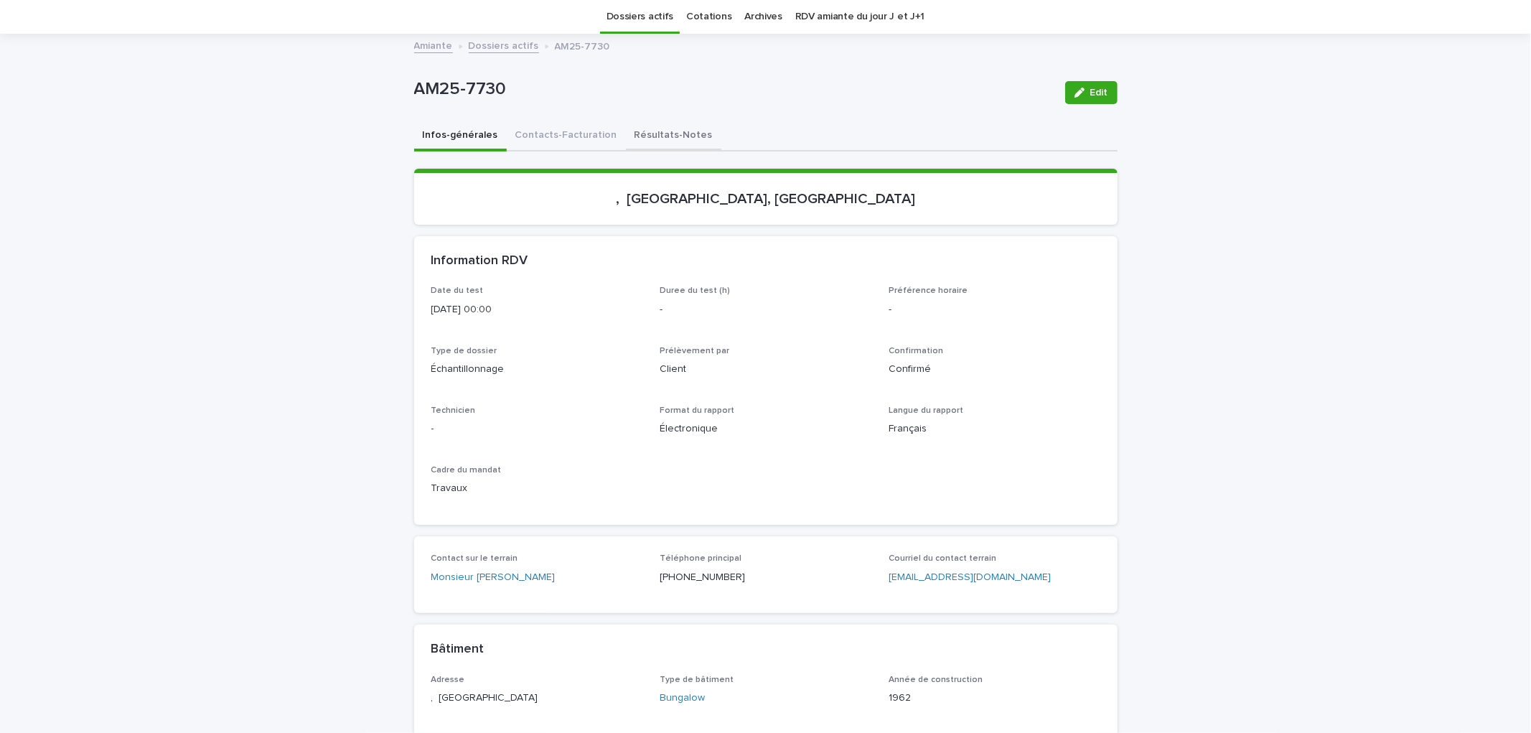
drag, startPoint x: 663, startPoint y: 130, endPoint x: 756, endPoint y: 131, distance: 93.3
click at [664, 131] on button "Résultats-Notes" at bounding box center [673, 136] width 95 height 30
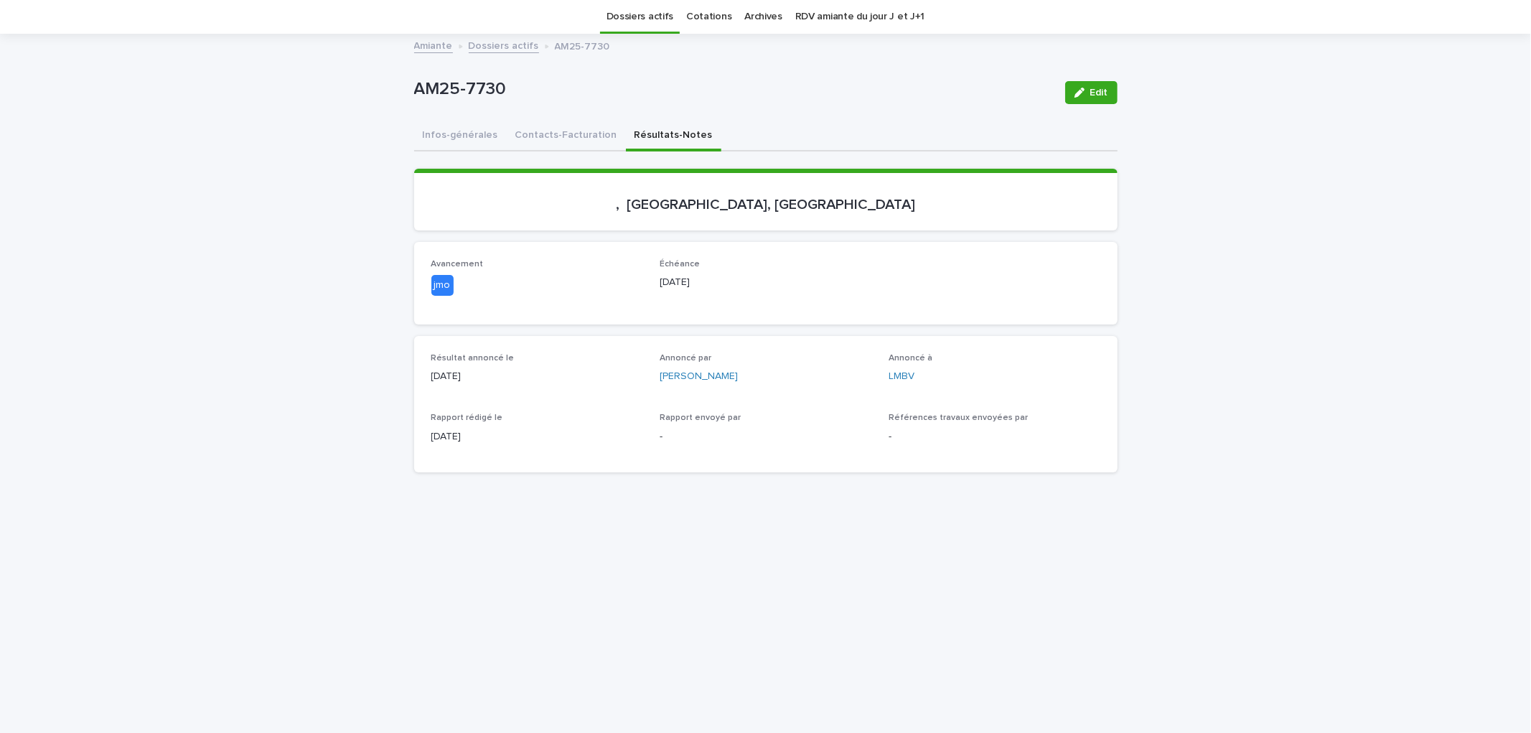
drag, startPoint x: 1088, startPoint y: 102, endPoint x: 799, endPoint y: 413, distance: 424.6
click at [1088, 103] on button "Edit" at bounding box center [1091, 92] width 52 height 23
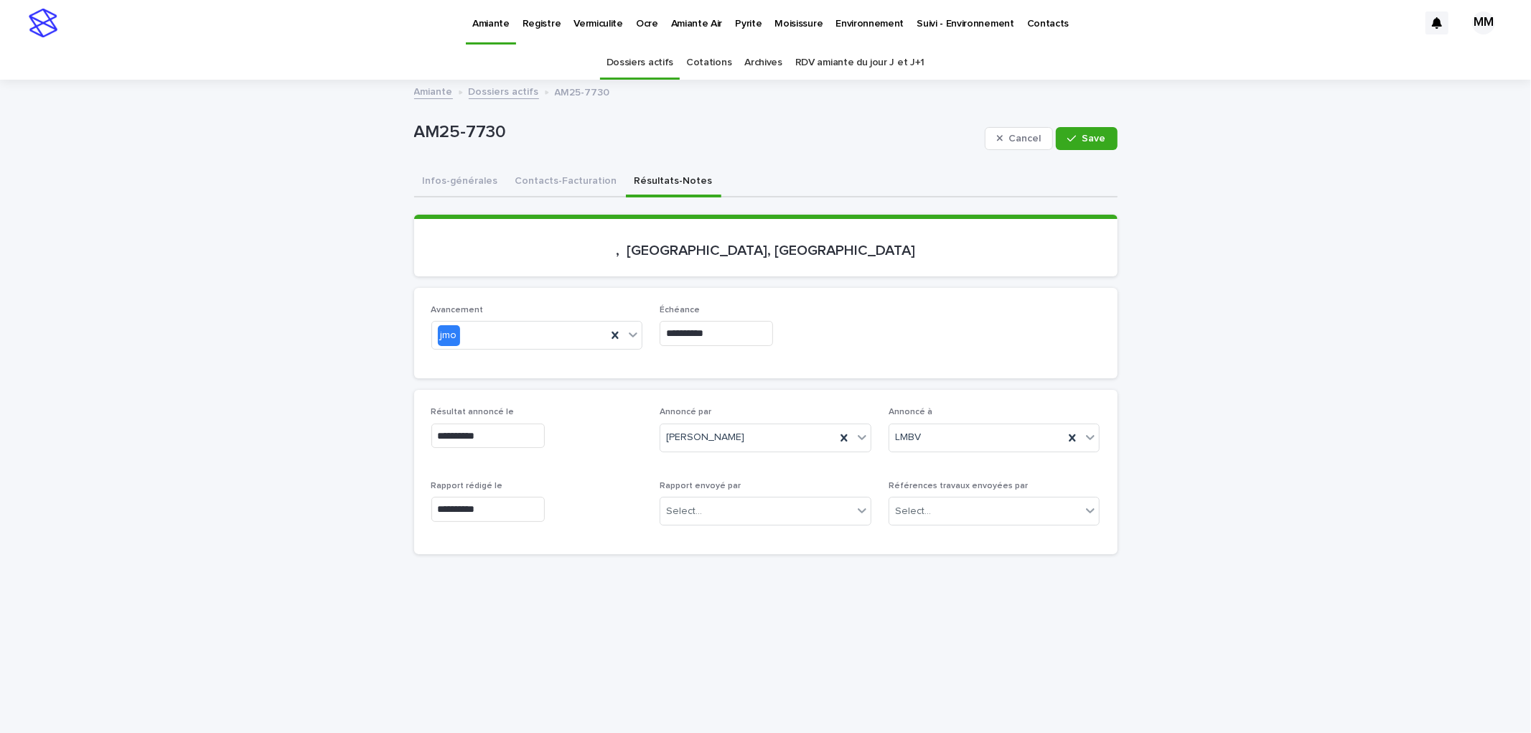
click at [1060, 153] on div "Cancel Save" at bounding box center [1051, 138] width 133 height 57
click at [1083, 134] on span "Save" at bounding box center [1095, 139] width 24 height 10
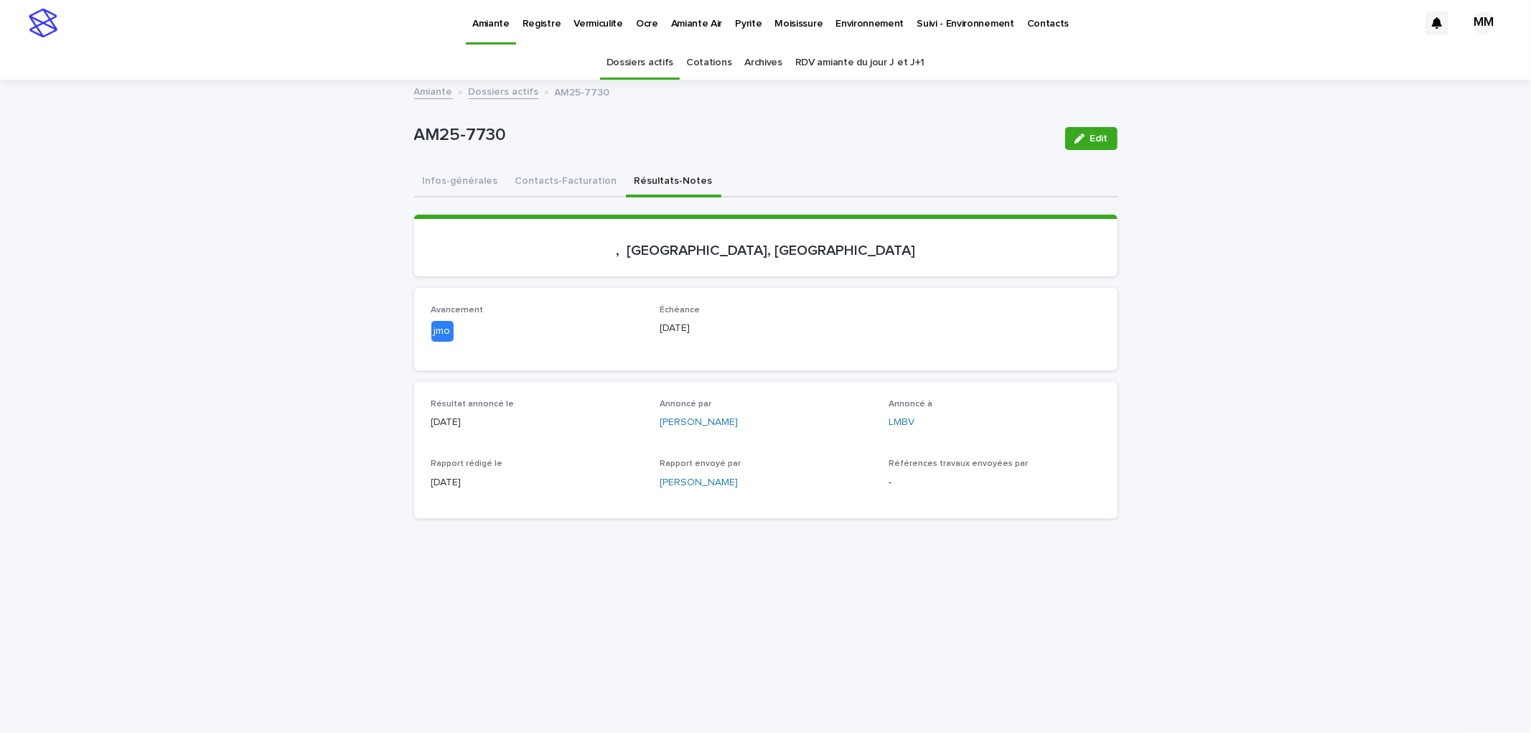
click at [454, 173] on button "Infos-générales" at bounding box center [460, 182] width 93 height 30
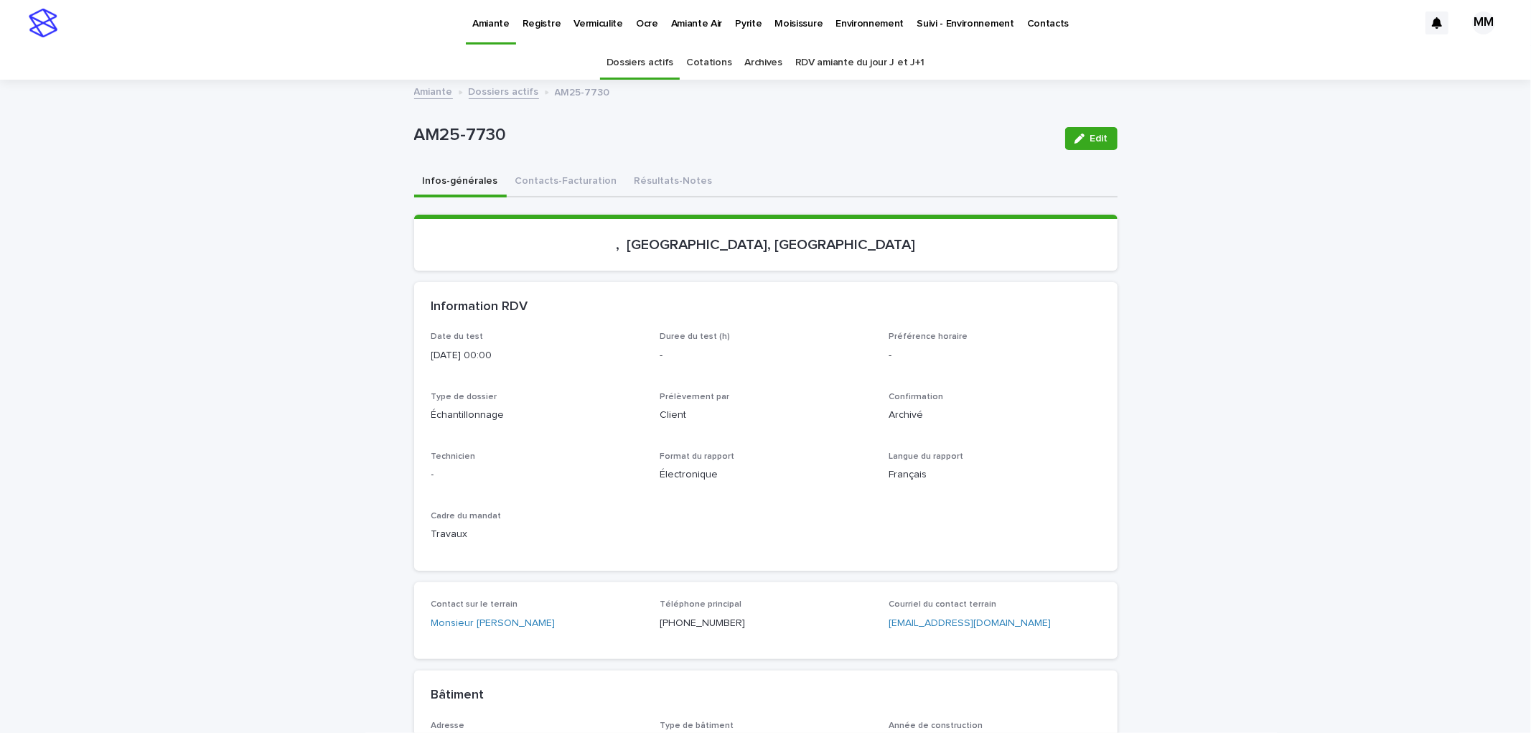
click at [434, 90] on link "Amiante" at bounding box center [433, 91] width 39 height 17
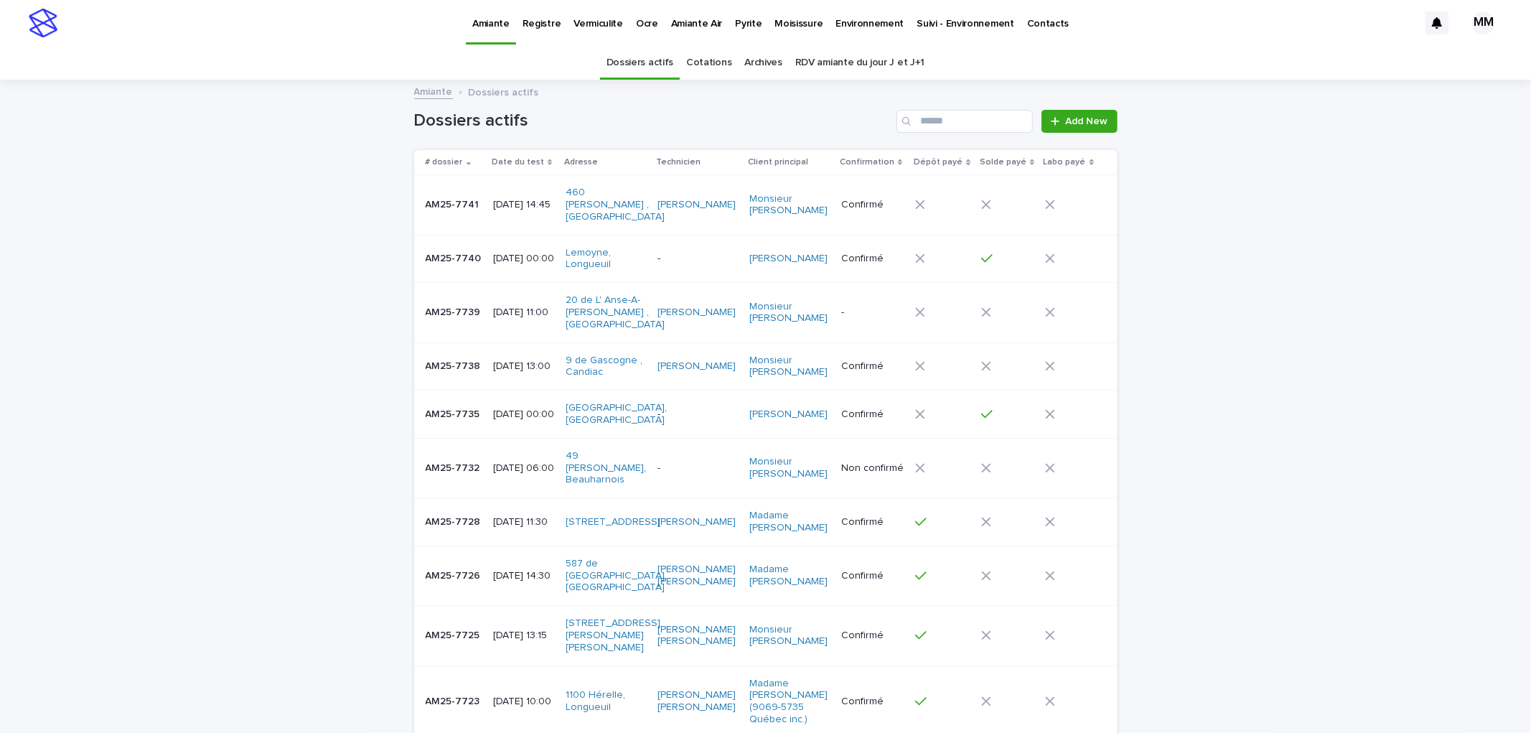
click at [757, 63] on link "Archives" at bounding box center [763, 63] width 38 height 34
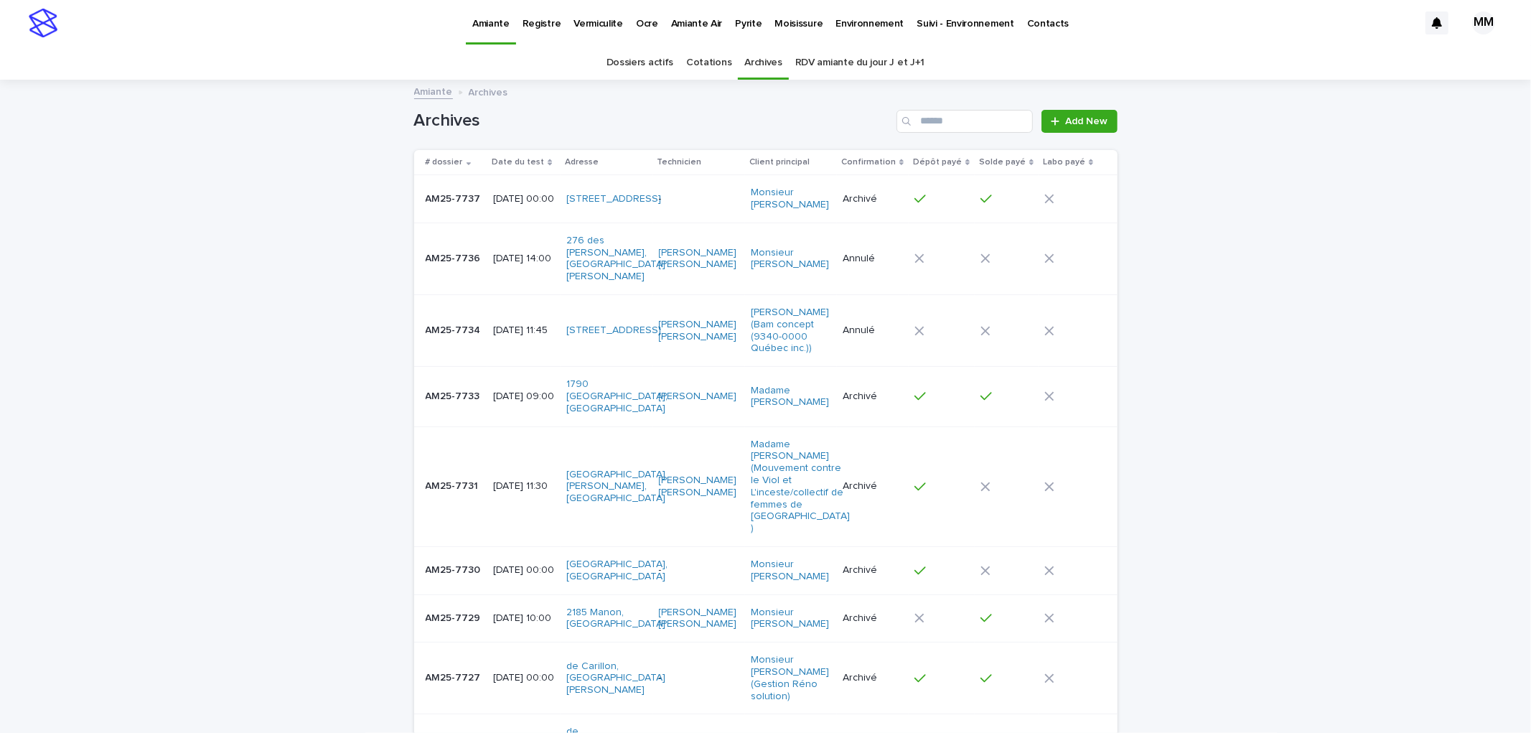
click at [454, 388] on p "AM25-7733" at bounding box center [454, 395] width 57 height 15
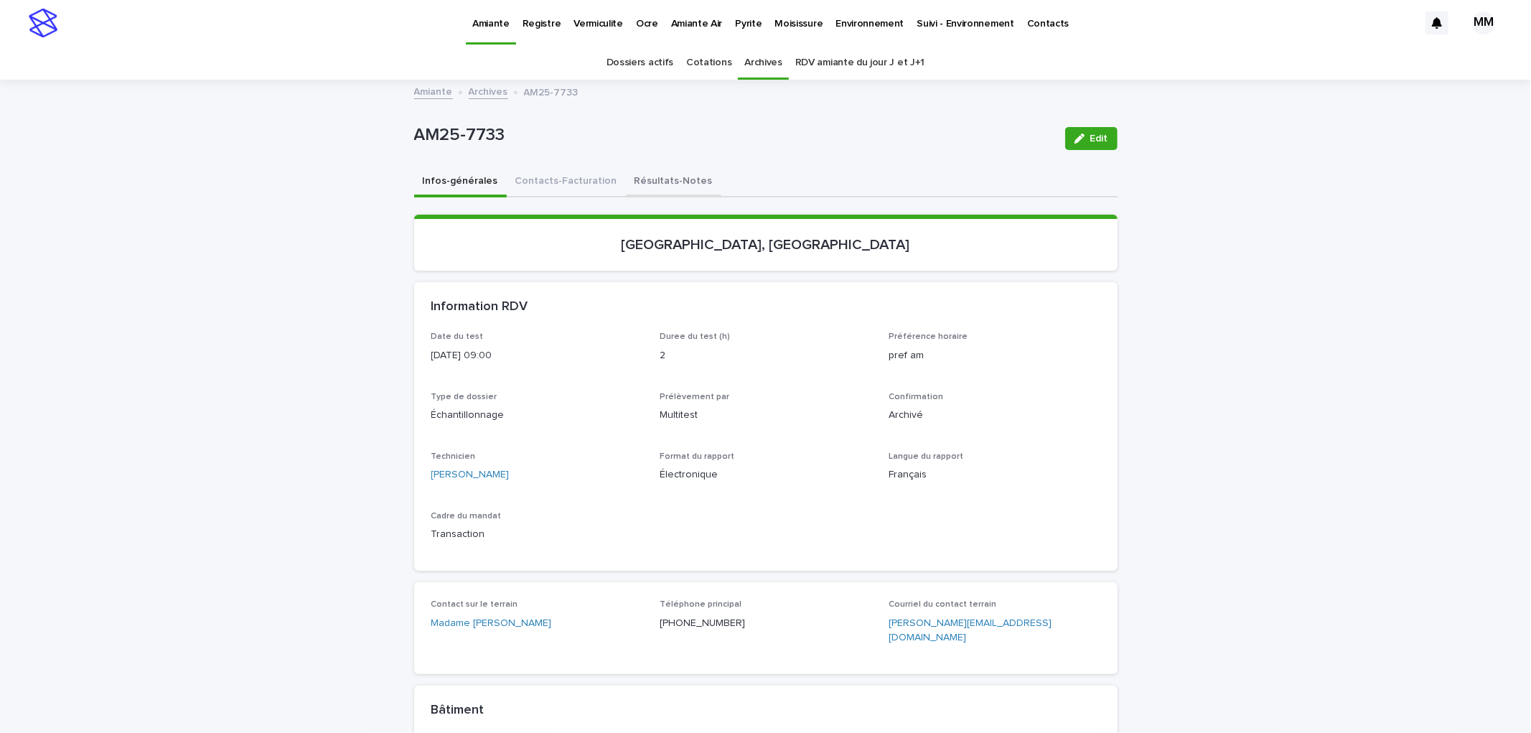
click at [635, 177] on button "Résultats-Notes" at bounding box center [673, 182] width 95 height 30
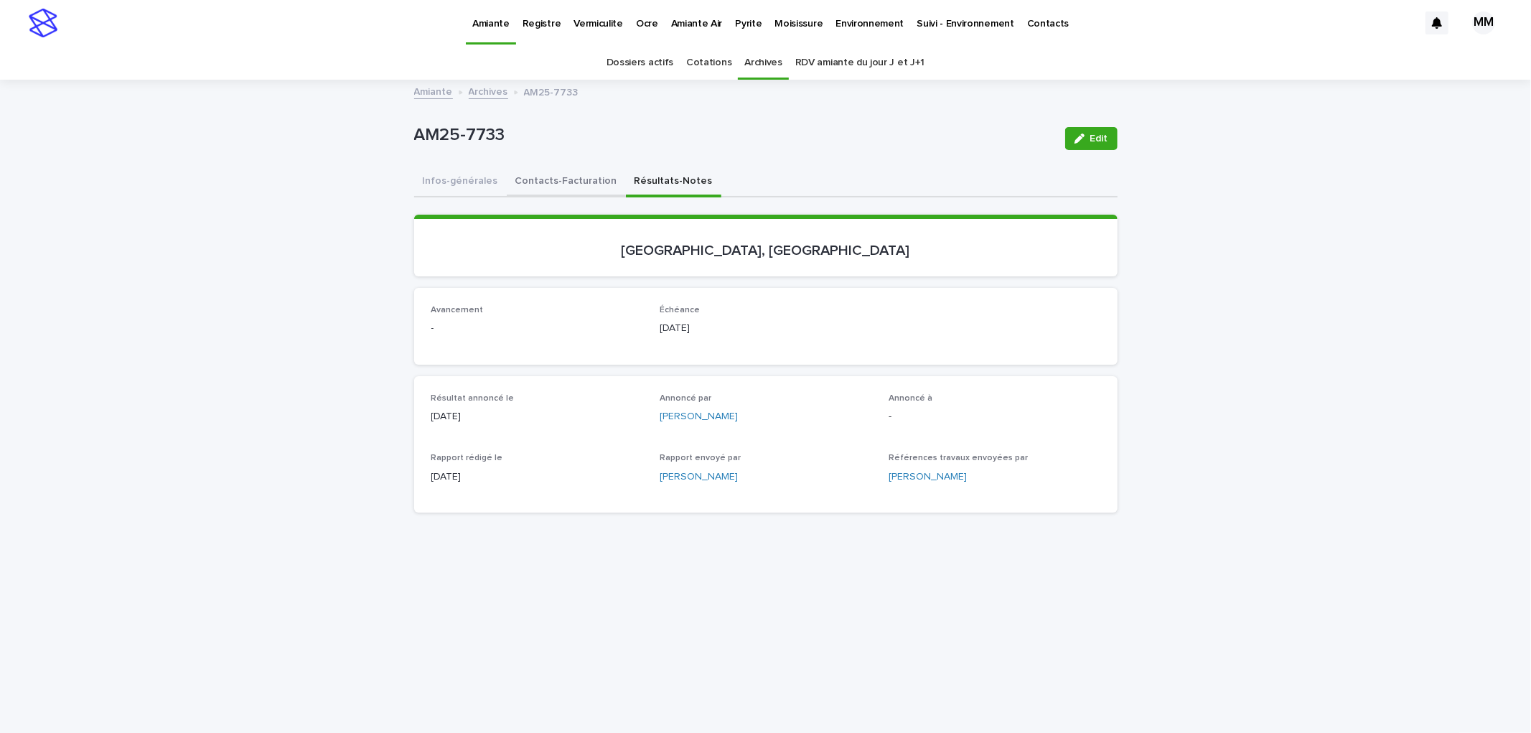
click at [557, 180] on button "Contacts-Facturation" at bounding box center [566, 182] width 119 height 30
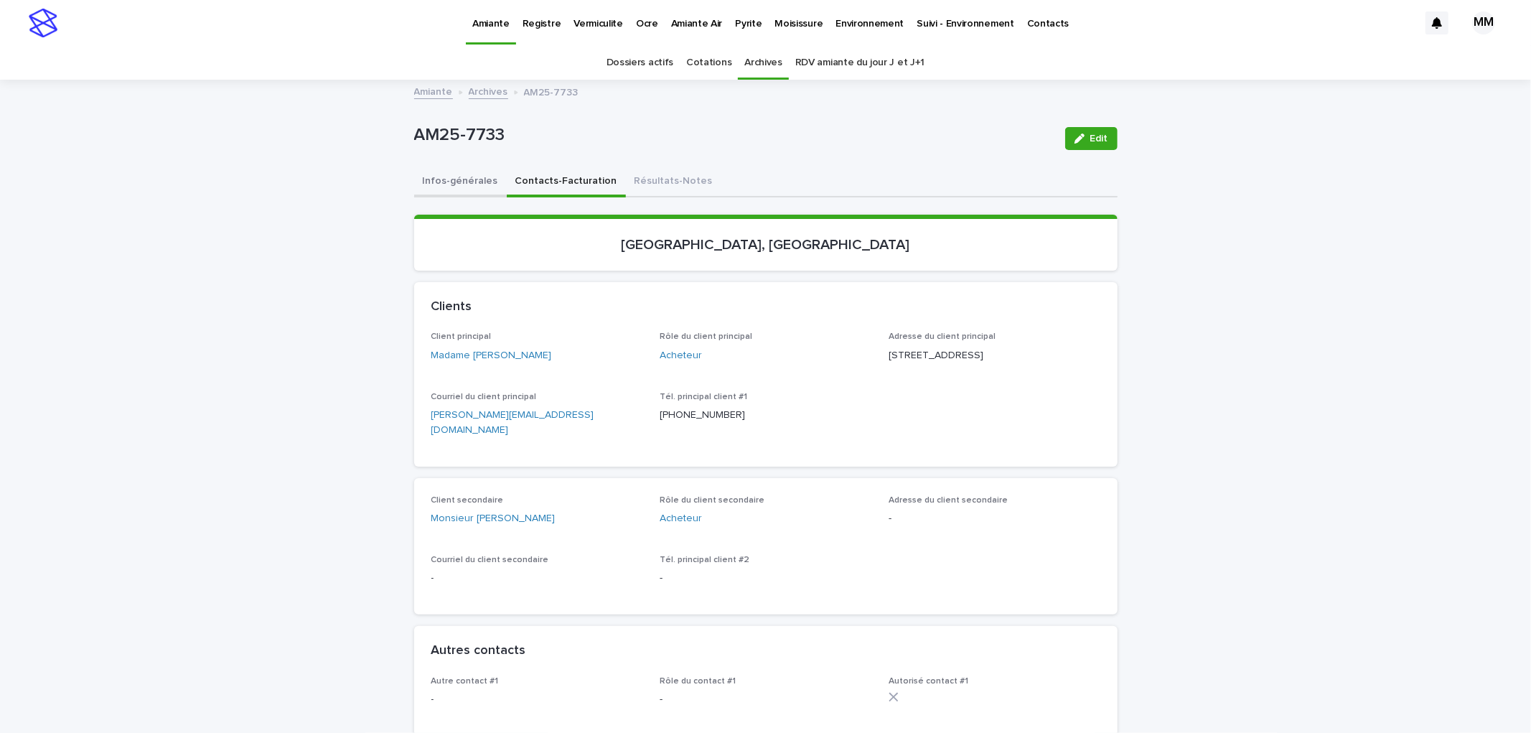
click at [482, 187] on button "Infos-générales" at bounding box center [460, 182] width 93 height 30
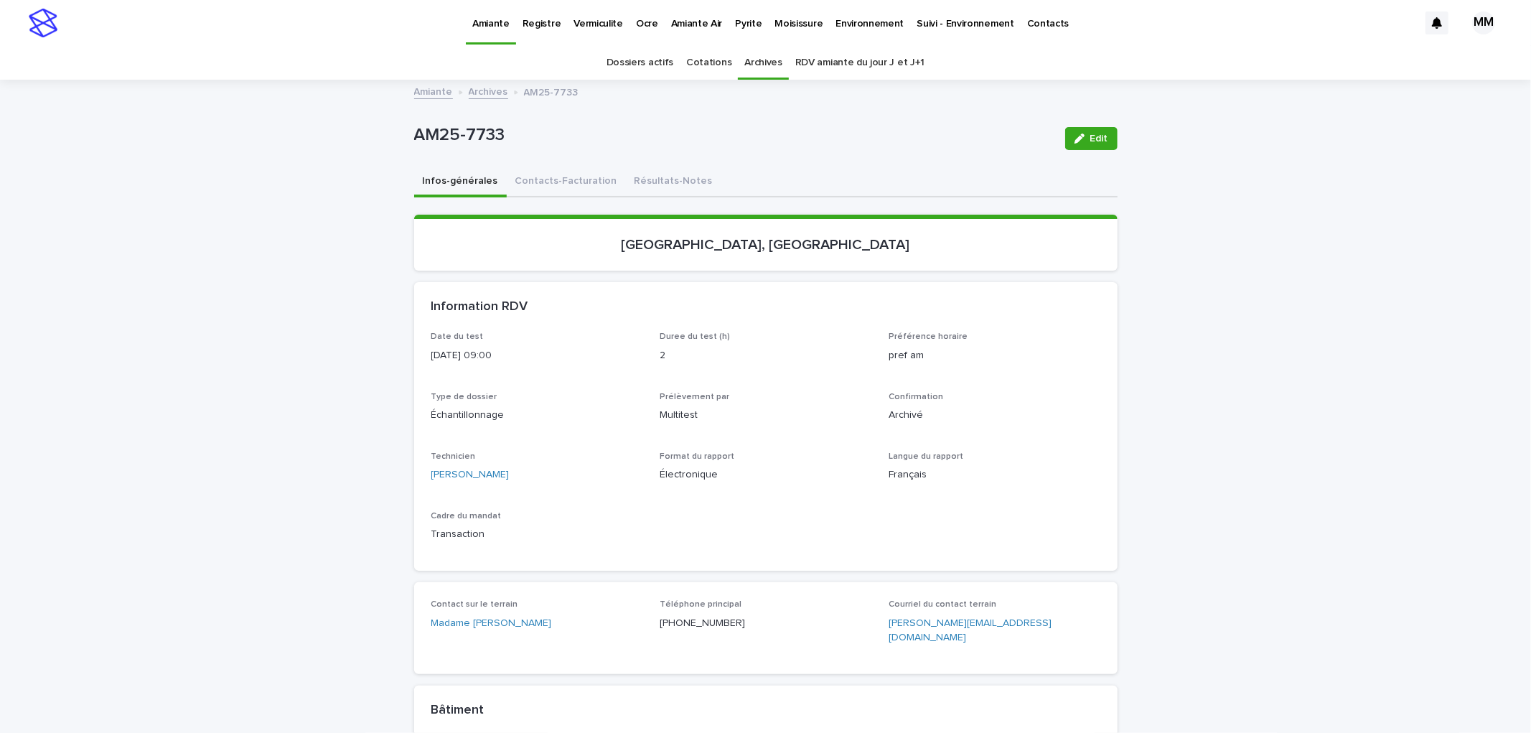
click at [421, 88] on link "Amiante" at bounding box center [433, 91] width 39 height 17
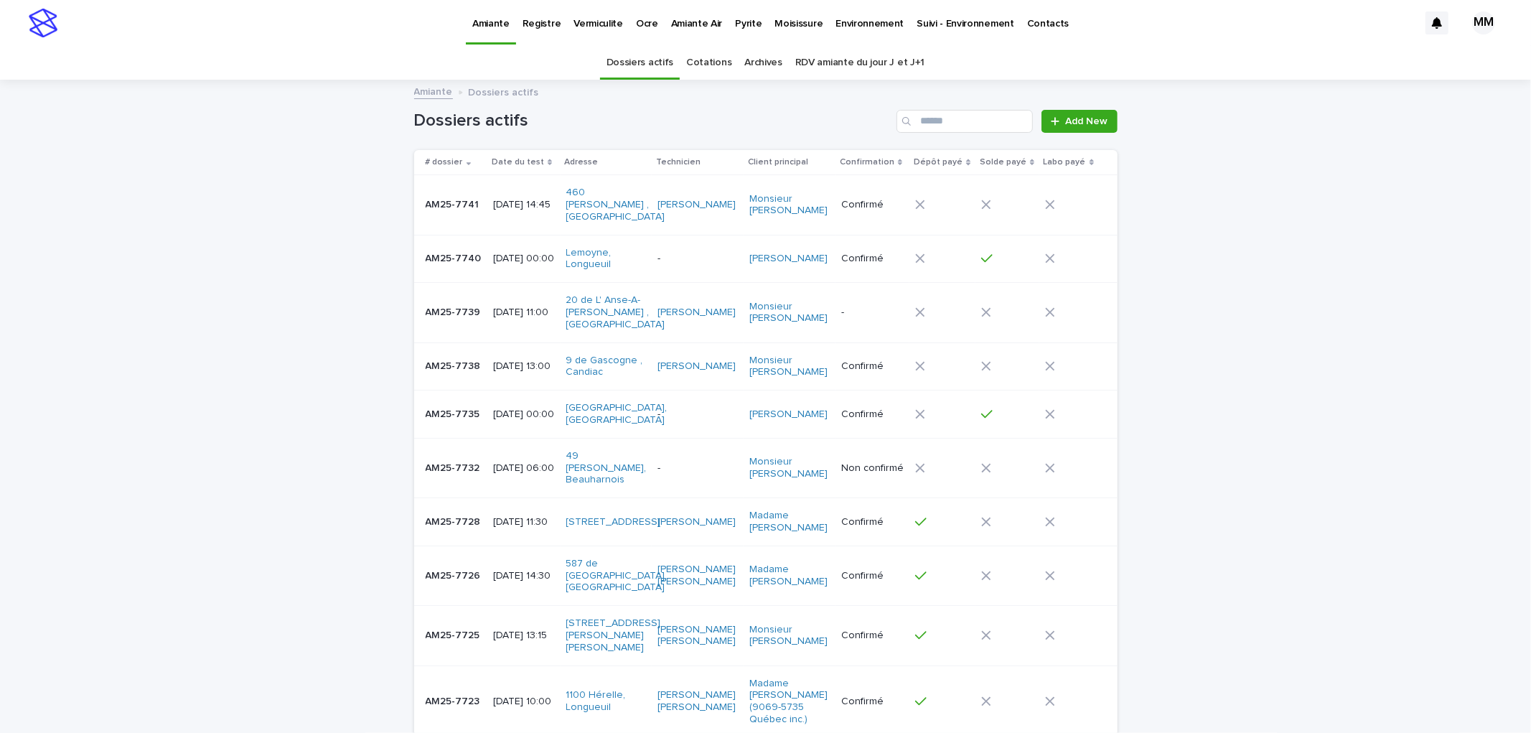
click at [870, 19] on p "Environnement" at bounding box center [870, 15] width 68 height 30
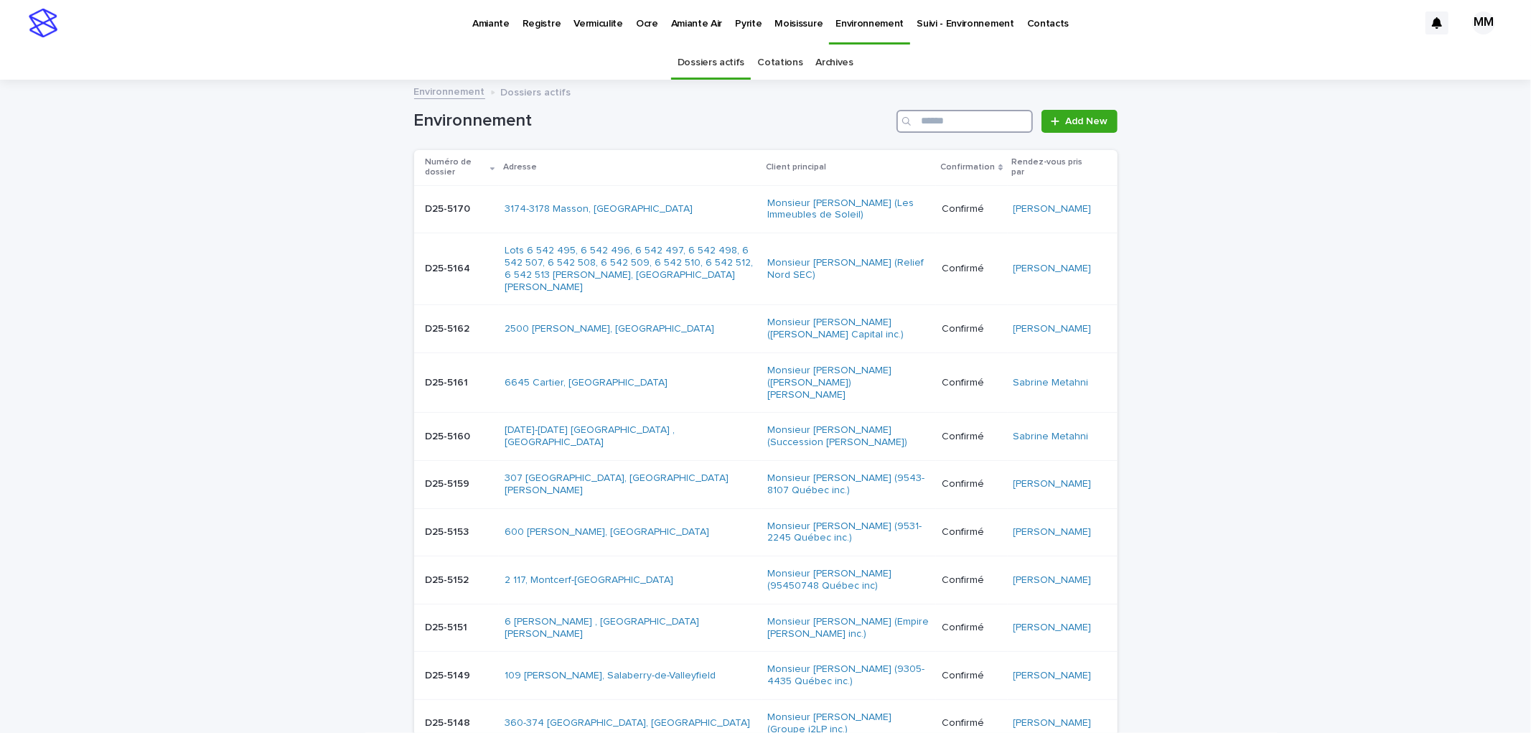
click at [939, 123] on input "Search" at bounding box center [965, 121] width 136 height 23
type input "********"
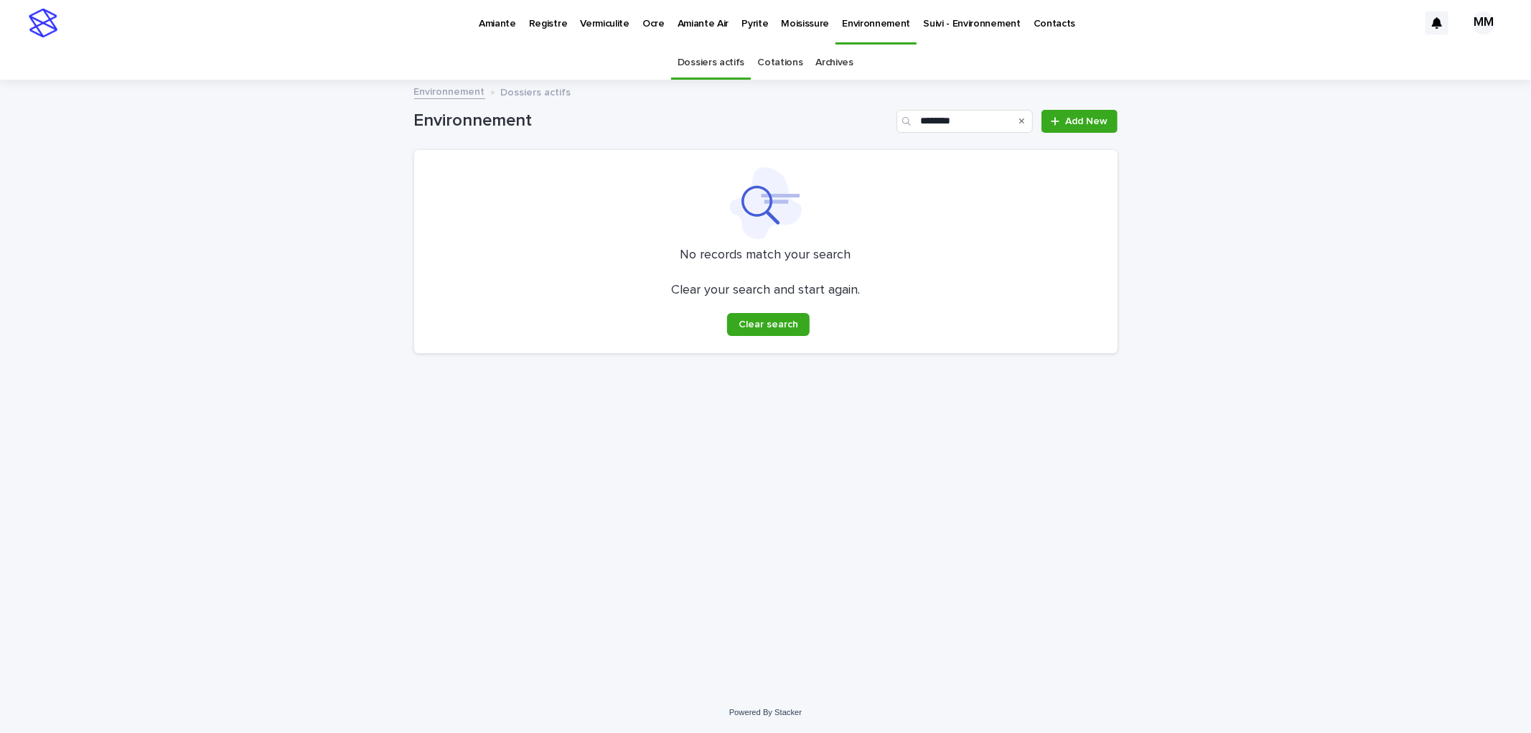
click at [757, 58] on link "Cotations" at bounding box center [779, 63] width 45 height 34
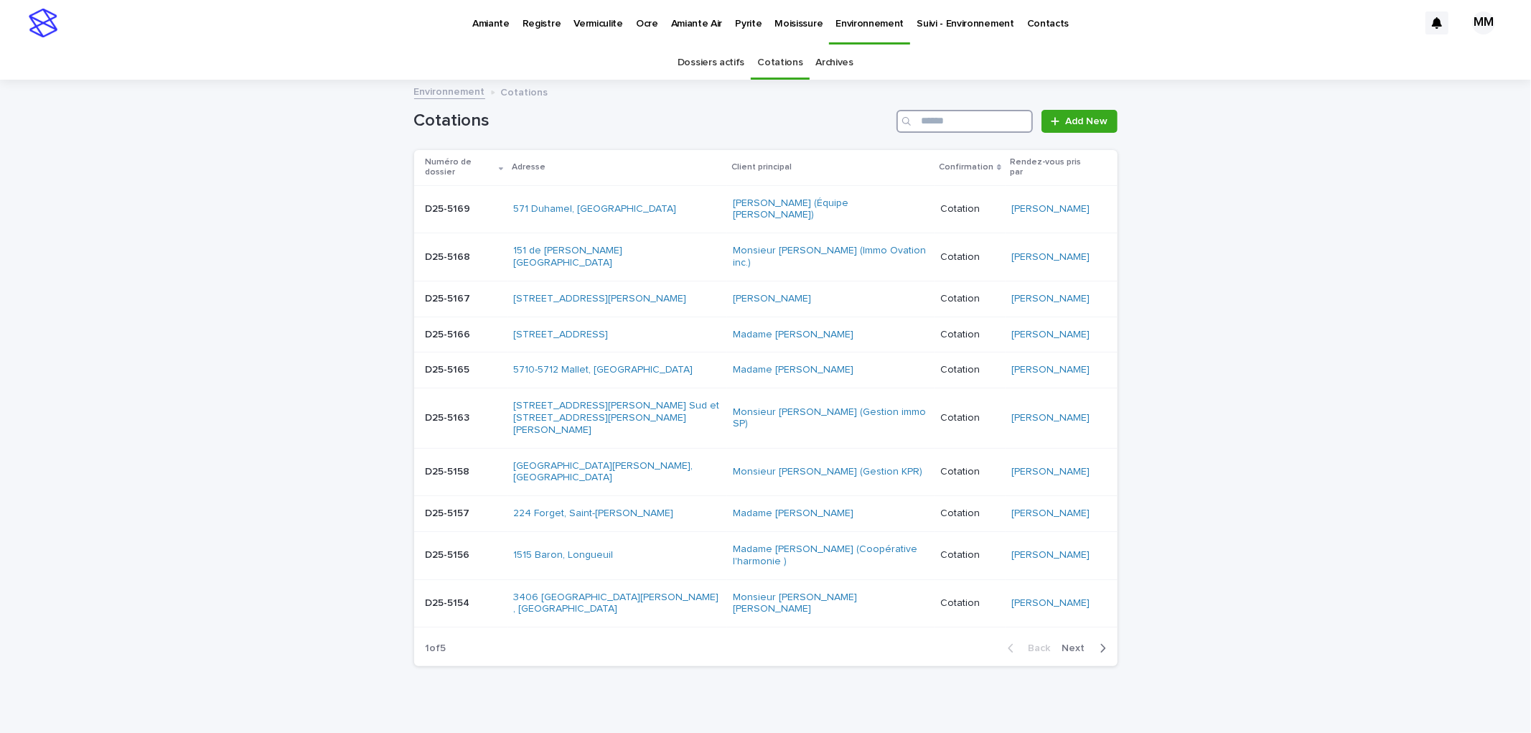
click at [978, 120] on input "Search" at bounding box center [965, 121] width 136 height 23
type input "********"
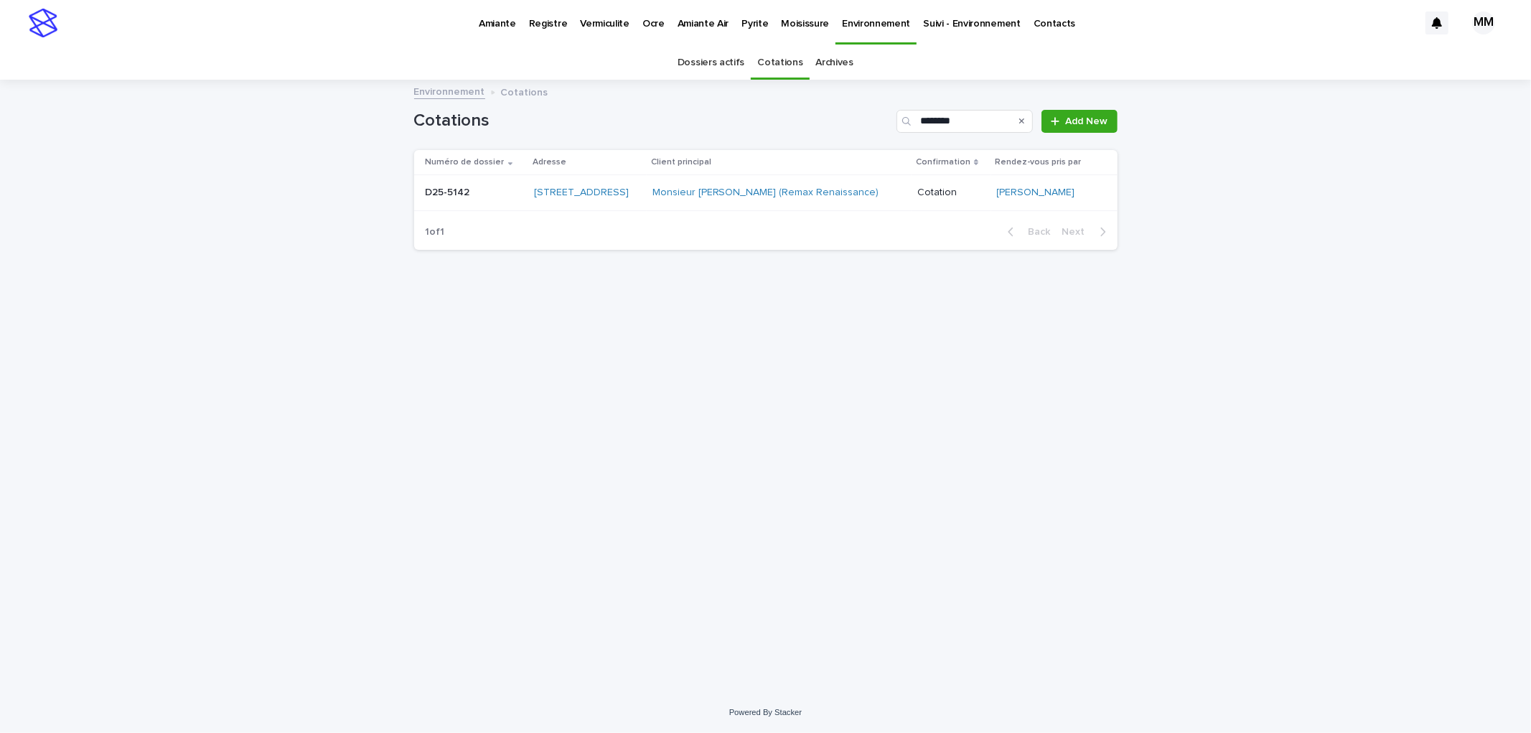
click at [501, 200] on div "D25-5142 D25-5142" at bounding box center [474, 193] width 97 height 24
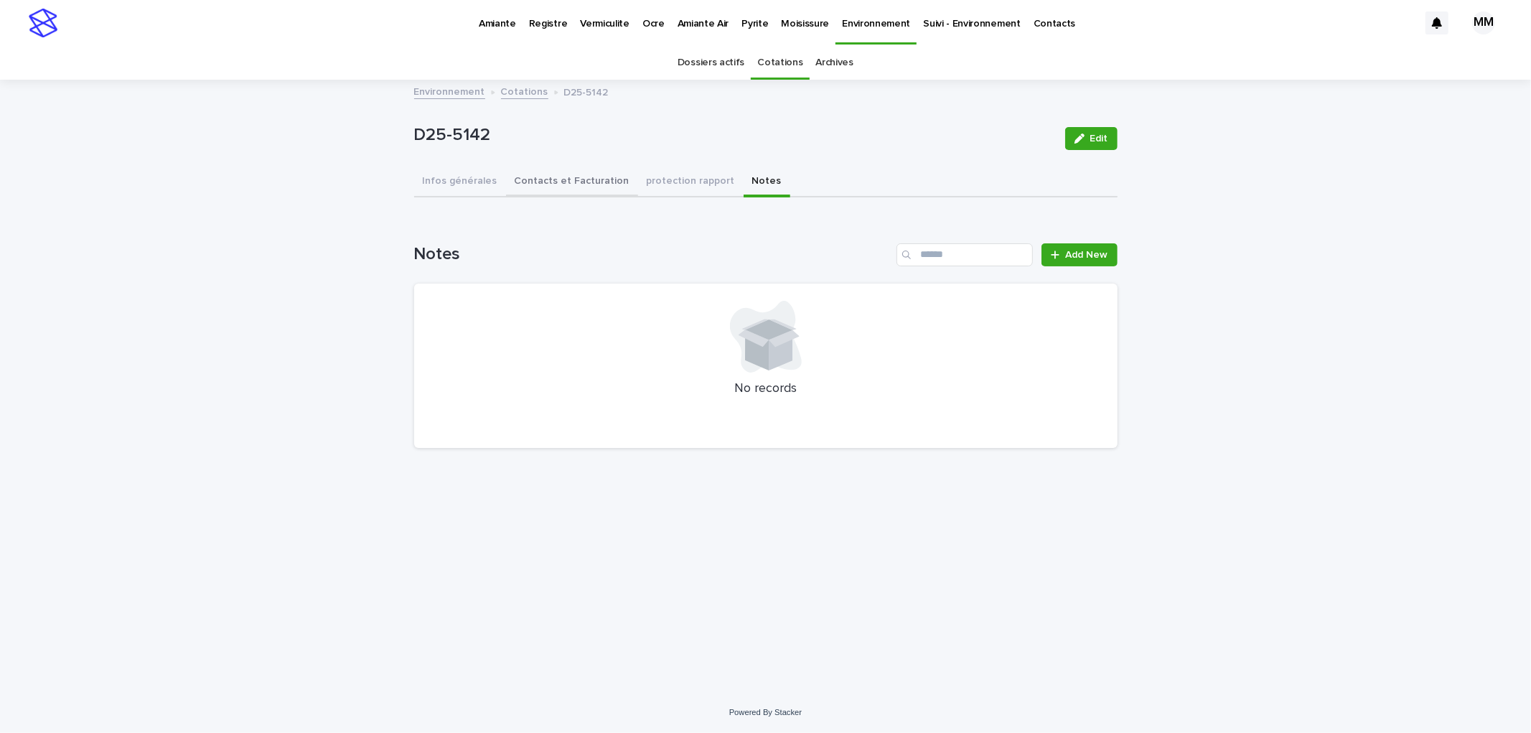
click at [575, 177] on button "Contacts et Facturation" at bounding box center [572, 182] width 132 height 30
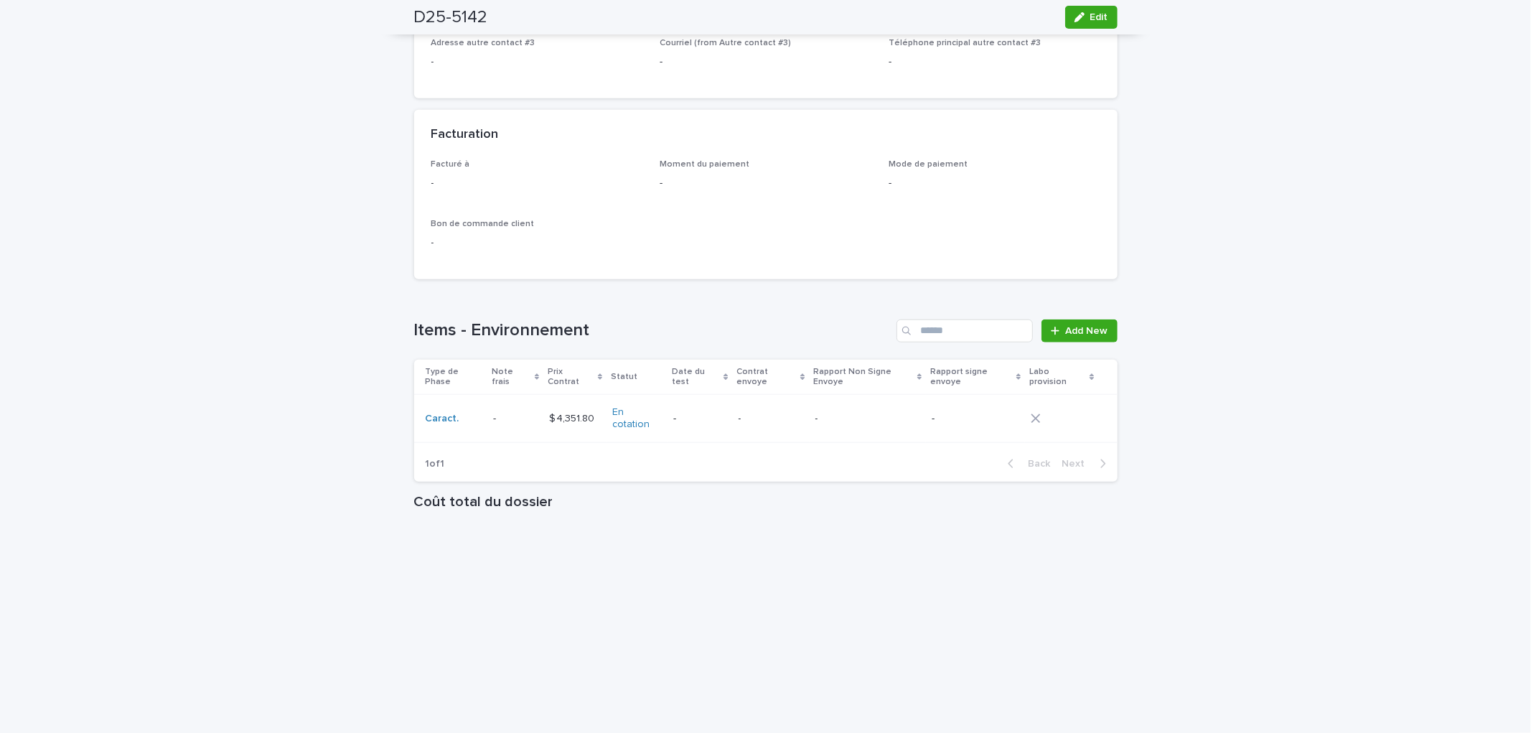
scroll to position [1065, 0]
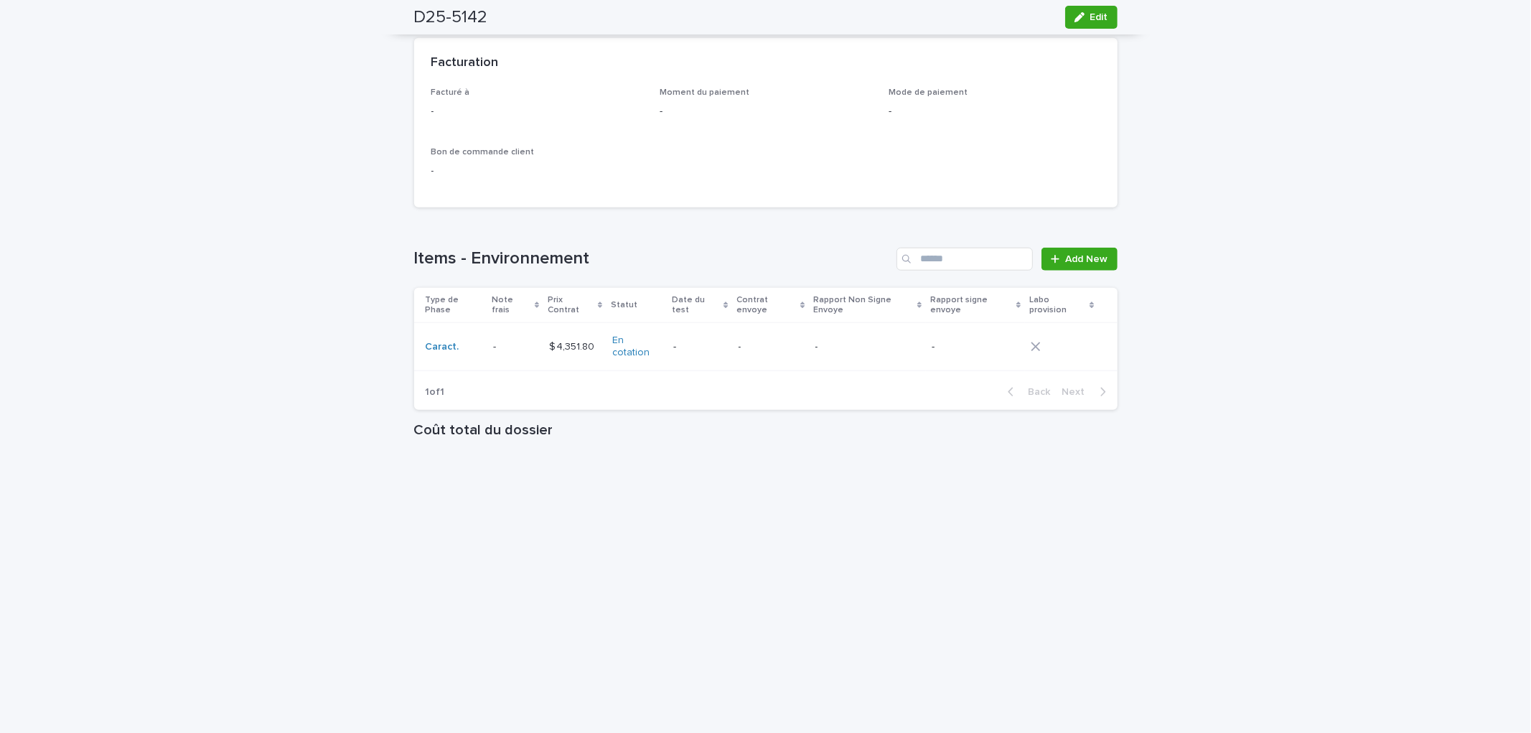
click at [848, 341] on p "-" at bounding box center [869, 347] width 106 height 12
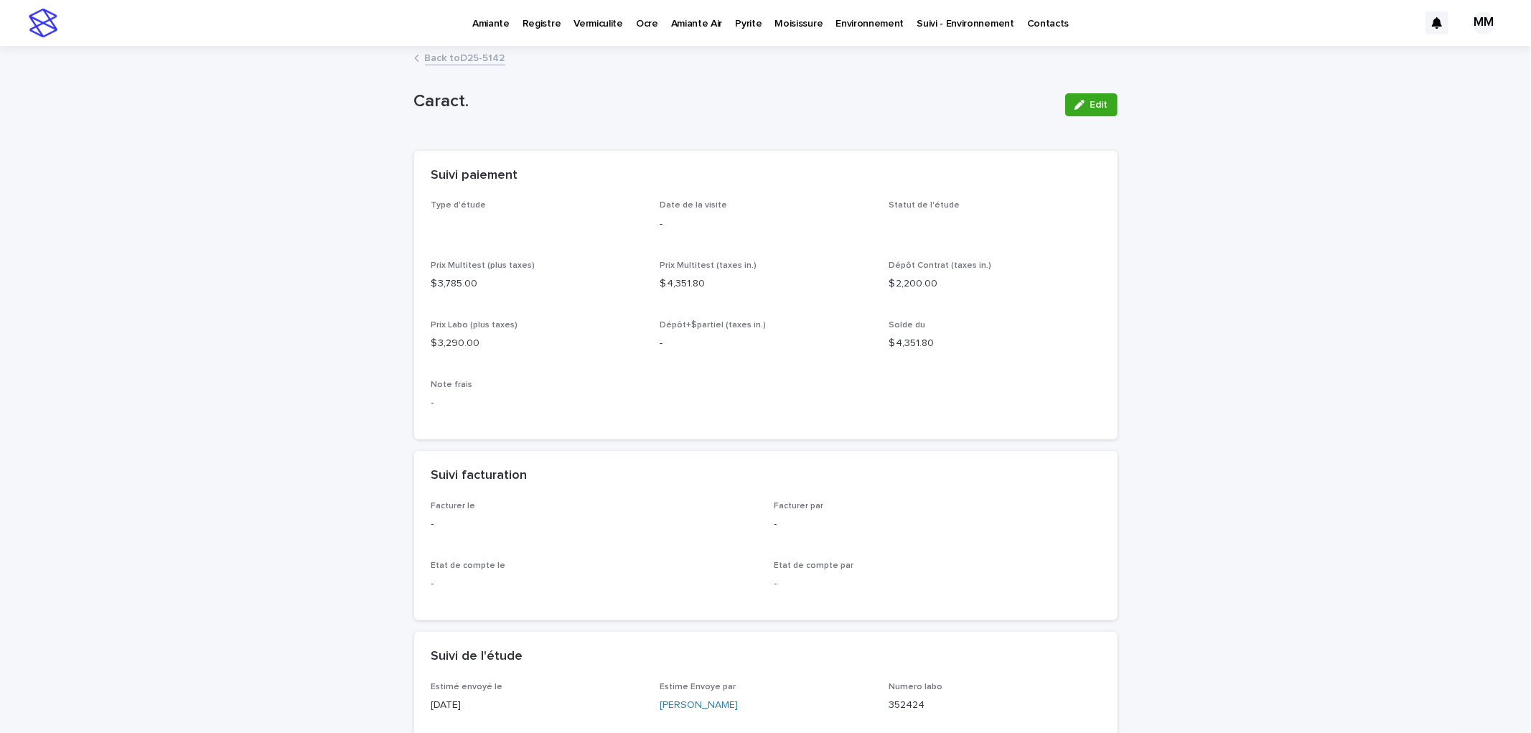
click at [1091, 104] on span "Edit" at bounding box center [1099, 105] width 18 height 10
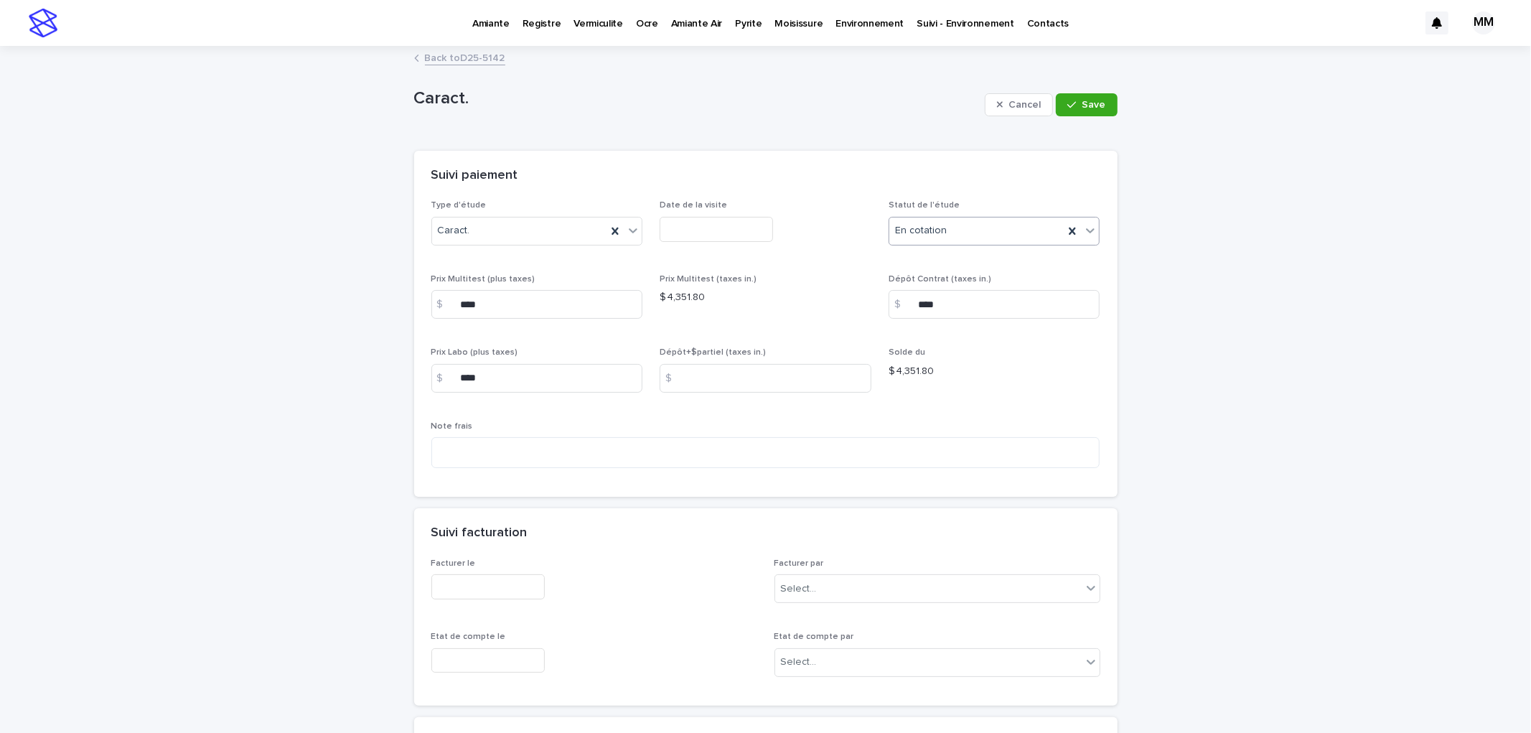
click at [967, 232] on div "En cotation" at bounding box center [976, 231] width 175 height 24
click at [934, 380] on div "☒Annulé" at bounding box center [989, 384] width 210 height 25
click at [1080, 94] on button "Save" at bounding box center [1086, 104] width 61 height 23
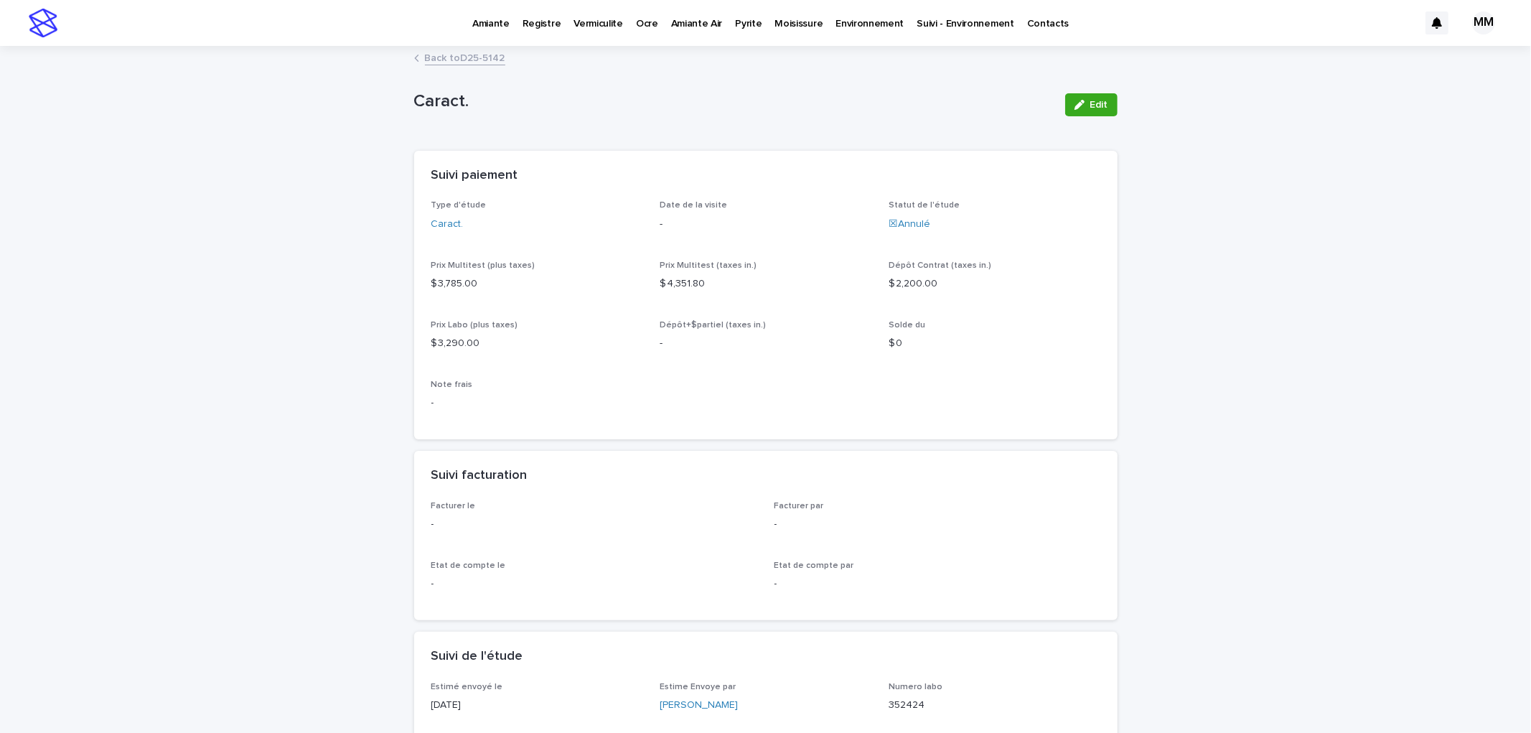
click at [446, 60] on link "Back to D25-5142" at bounding box center [465, 57] width 80 height 17
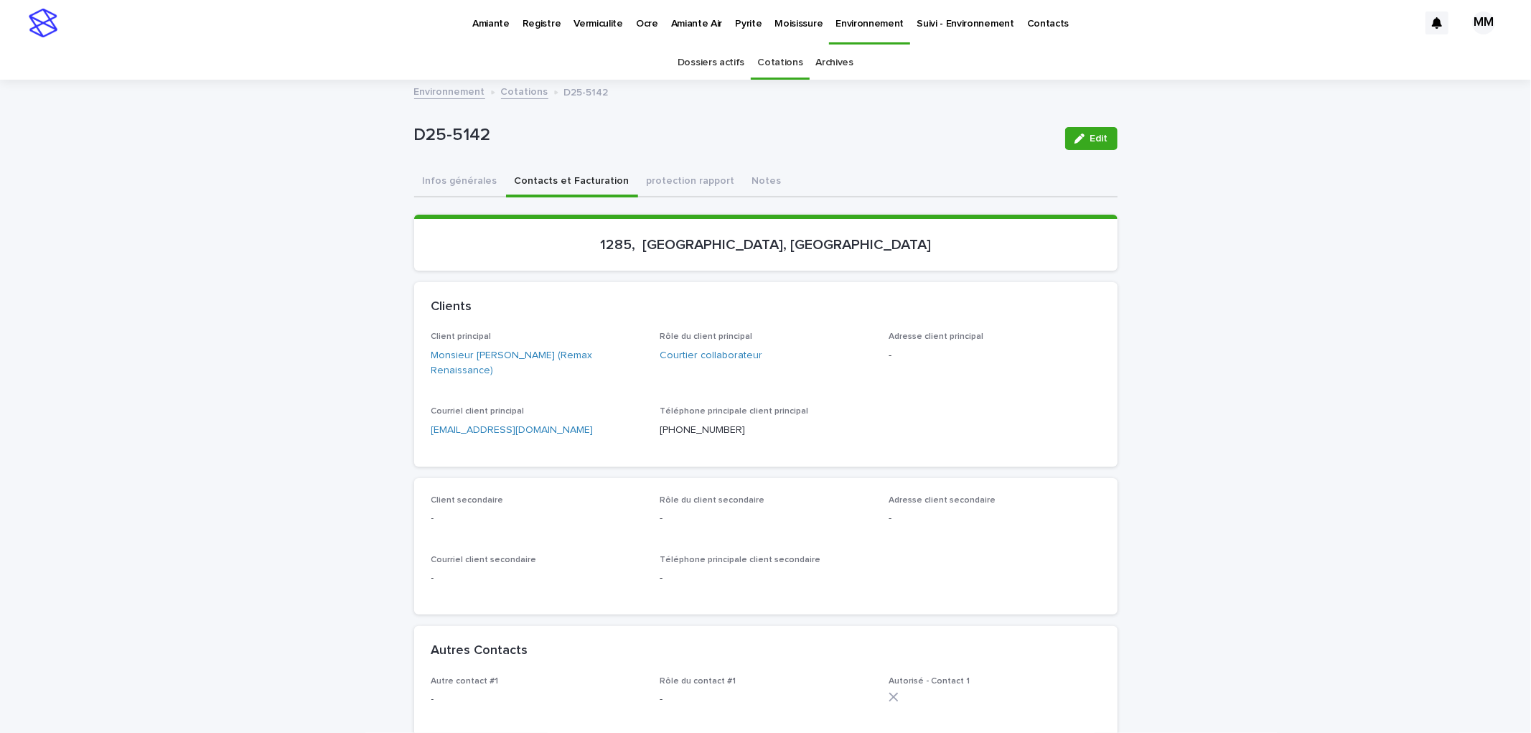
scroll to position [46, 0]
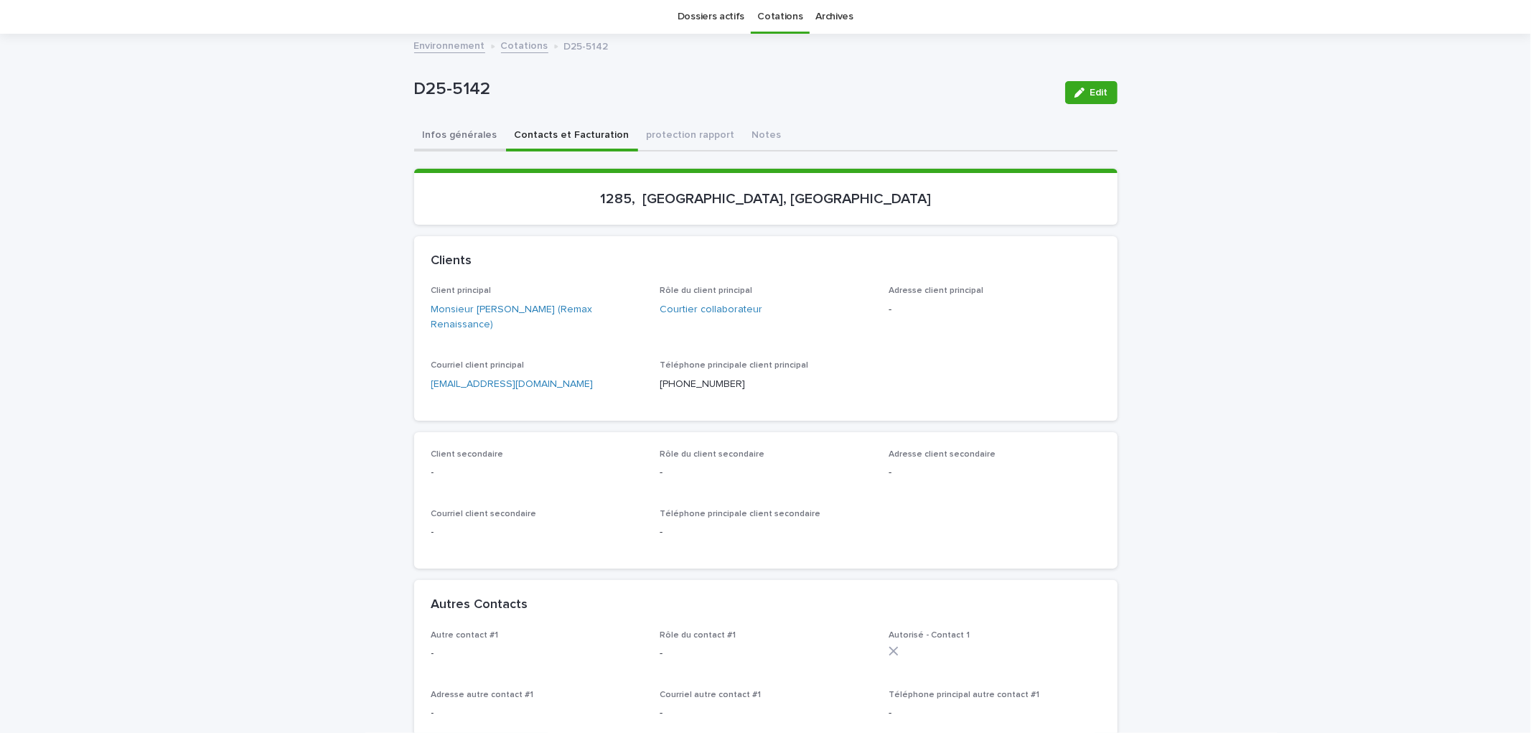
click at [462, 134] on button "Infos générales" at bounding box center [460, 136] width 92 height 30
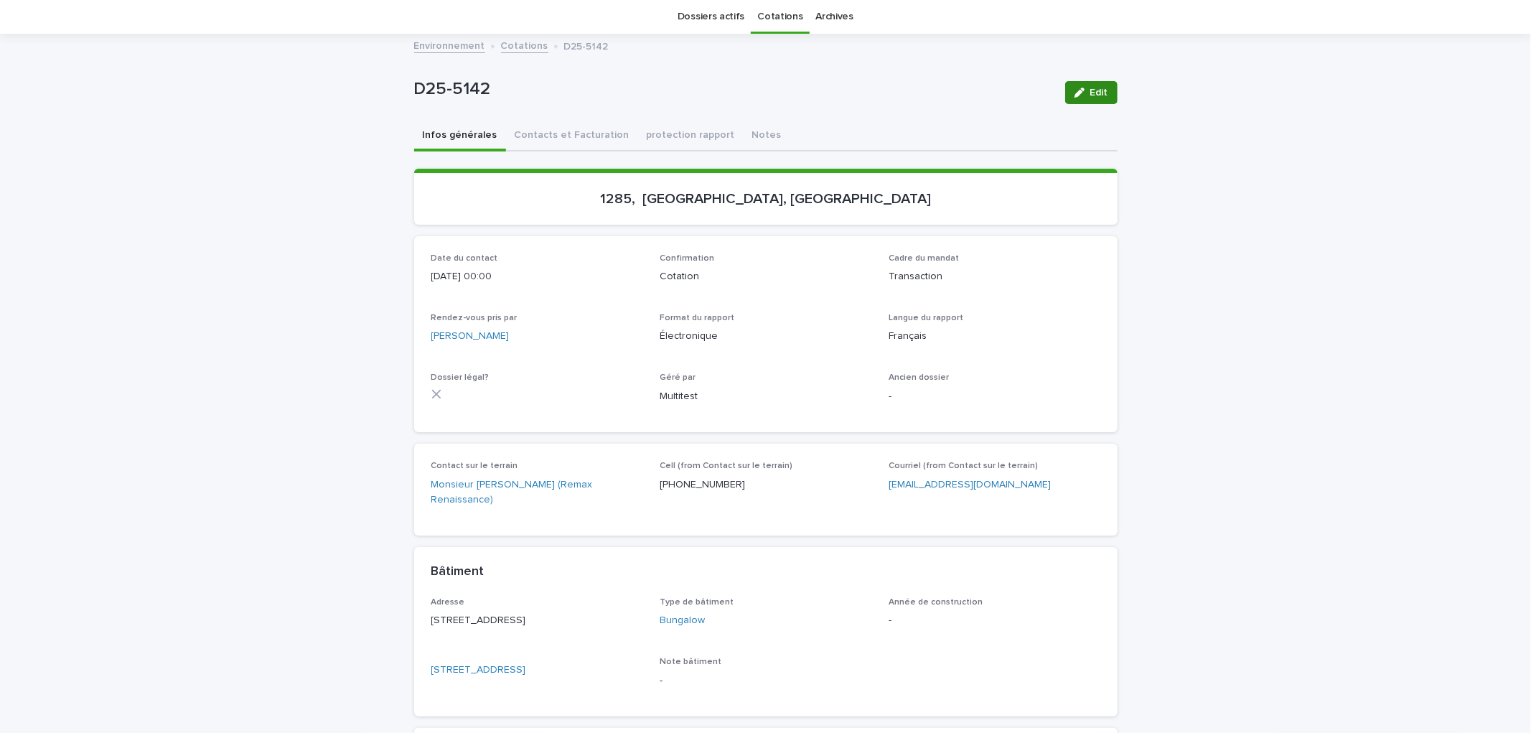
click at [1079, 96] on div "button" at bounding box center [1083, 93] width 16 height 10
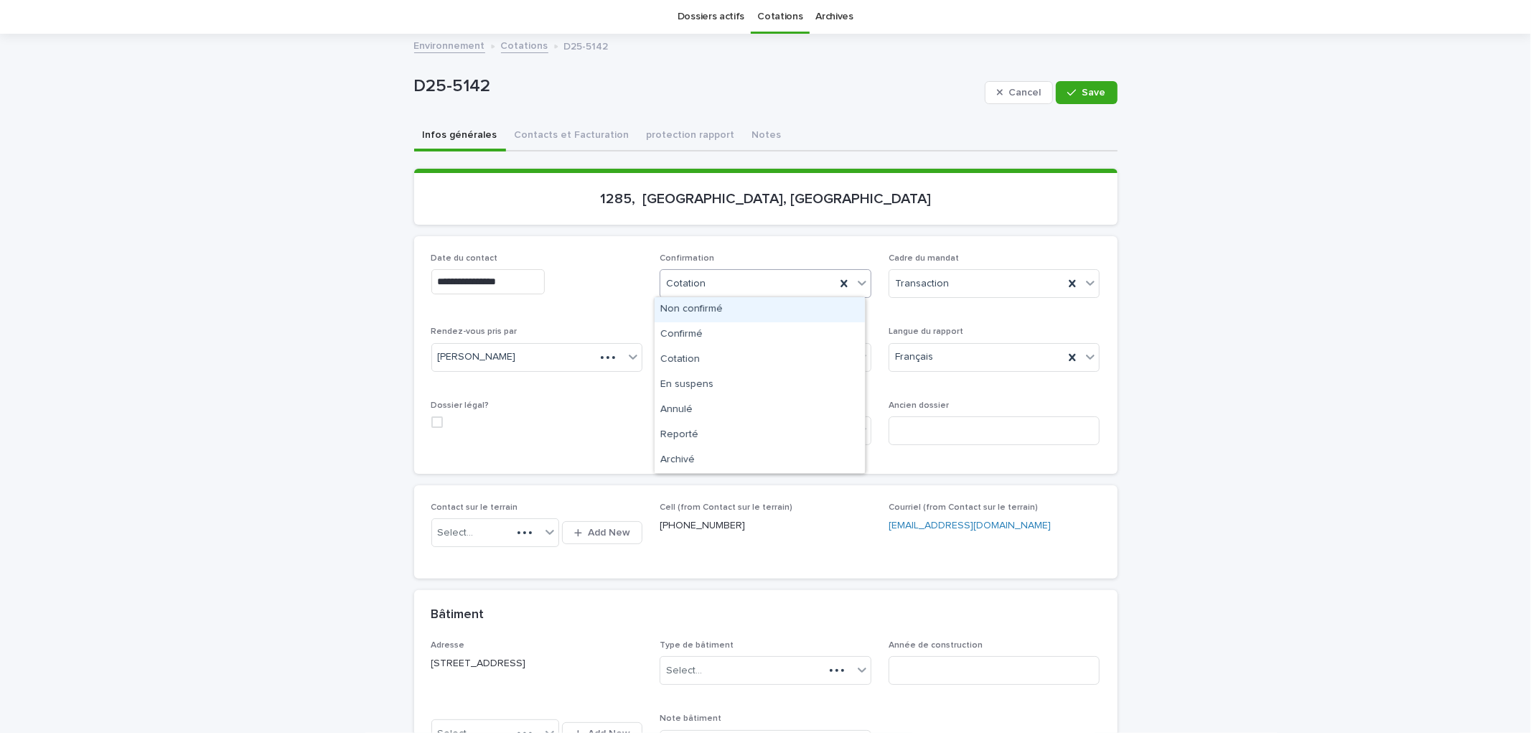
click at [706, 280] on div "Cotation" at bounding box center [747, 284] width 175 height 24
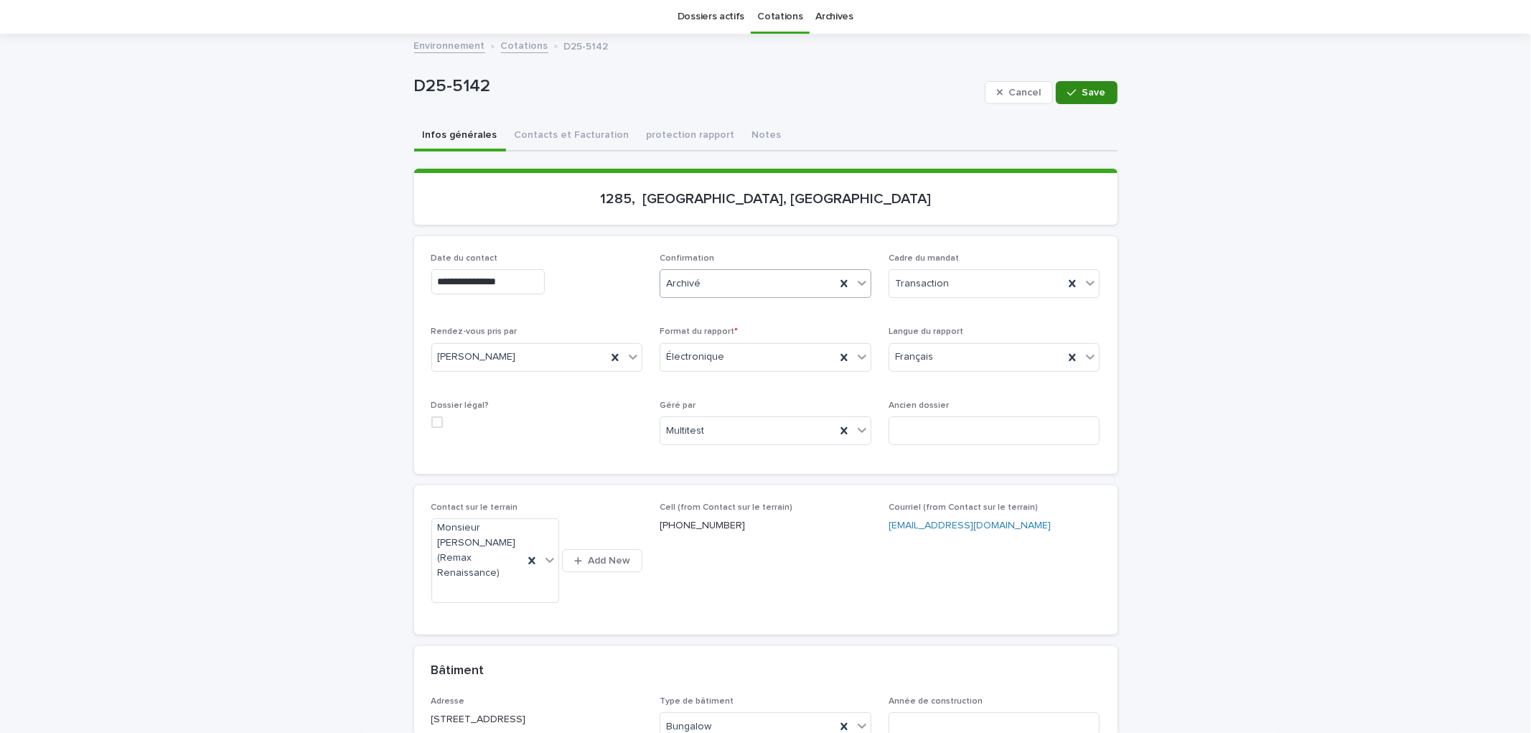
click at [1085, 88] on span "Save" at bounding box center [1095, 93] width 24 height 10
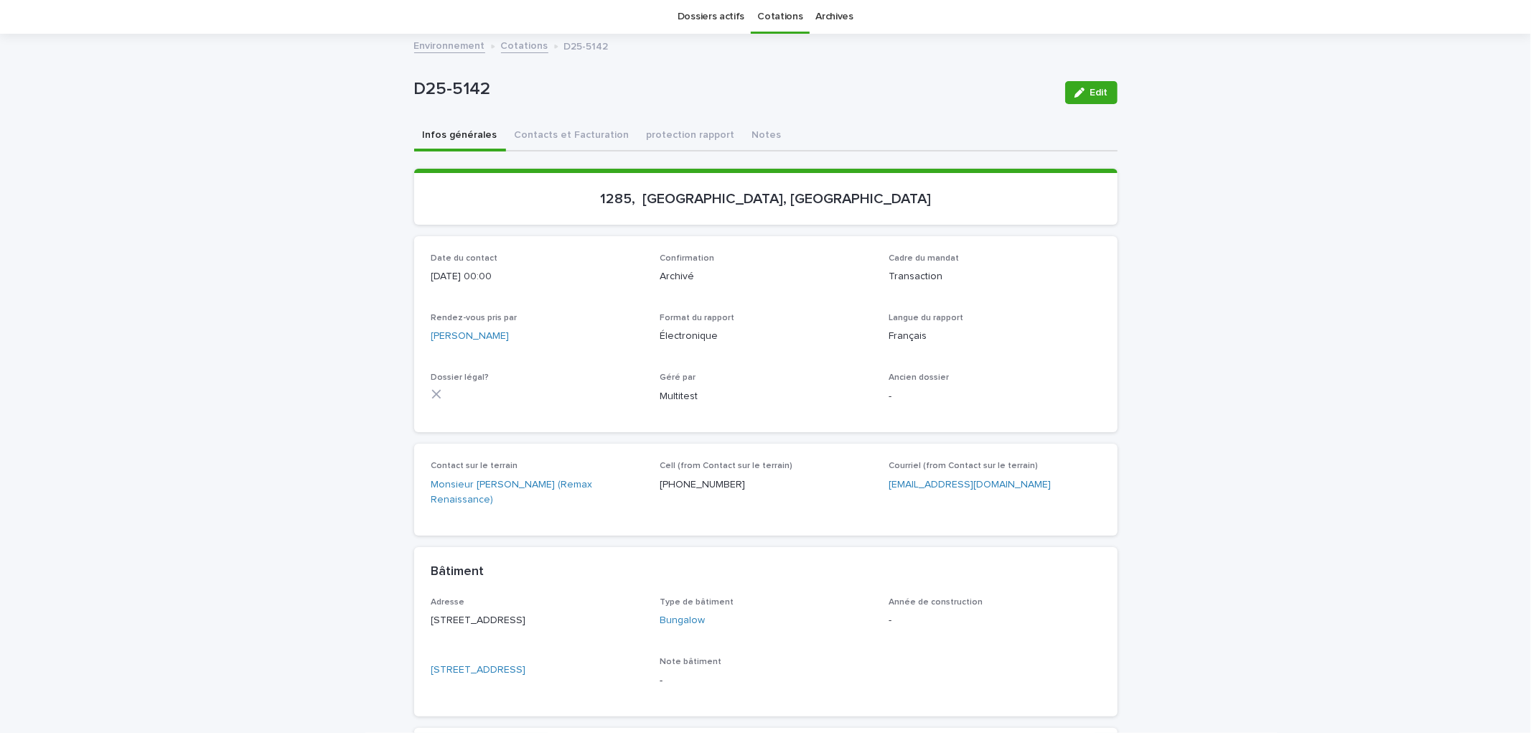
click at [772, 22] on link "Cotations" at bounding box center [779, 17] width 45 height 34
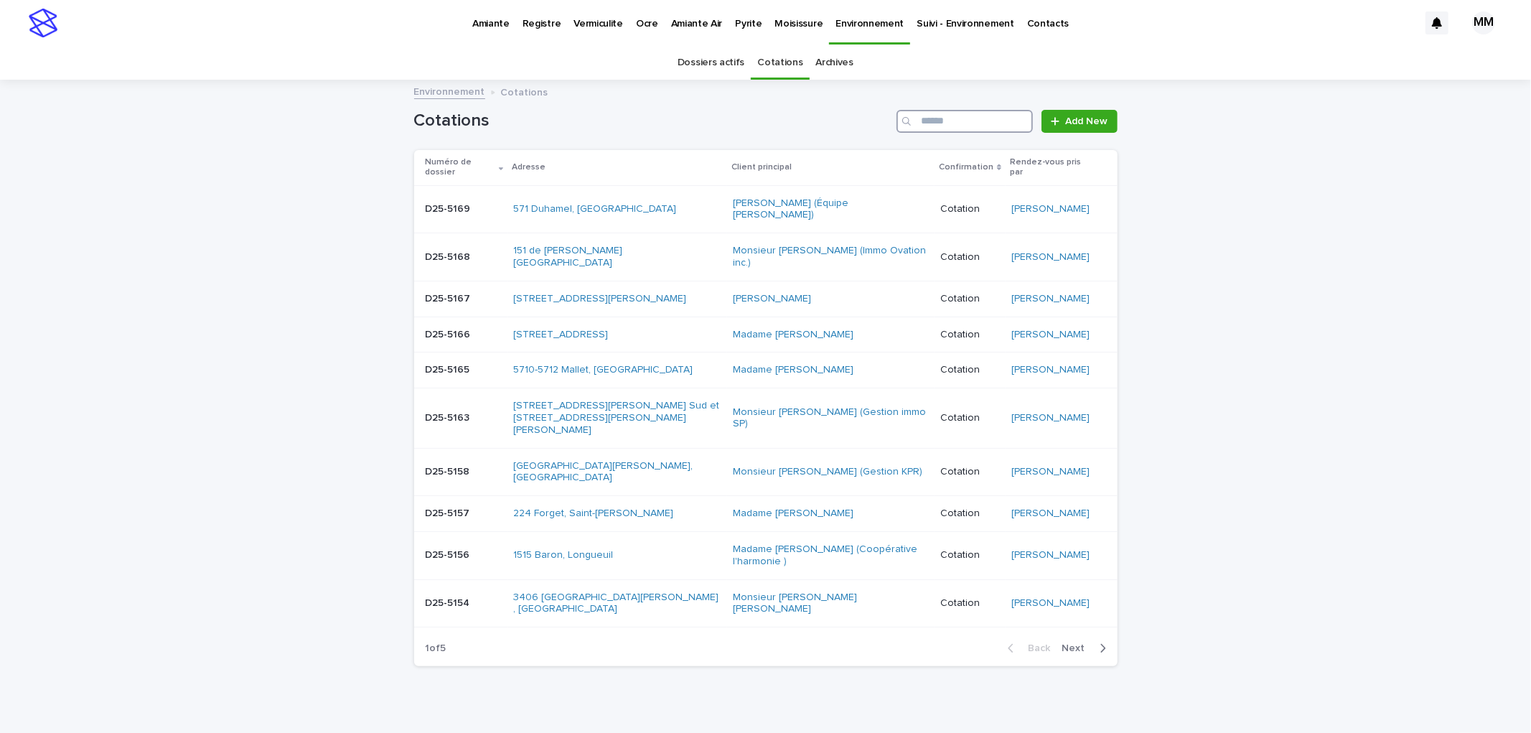
click at [966, 123] on input "Search" at bounding box center [965, 121] width 136 height 23
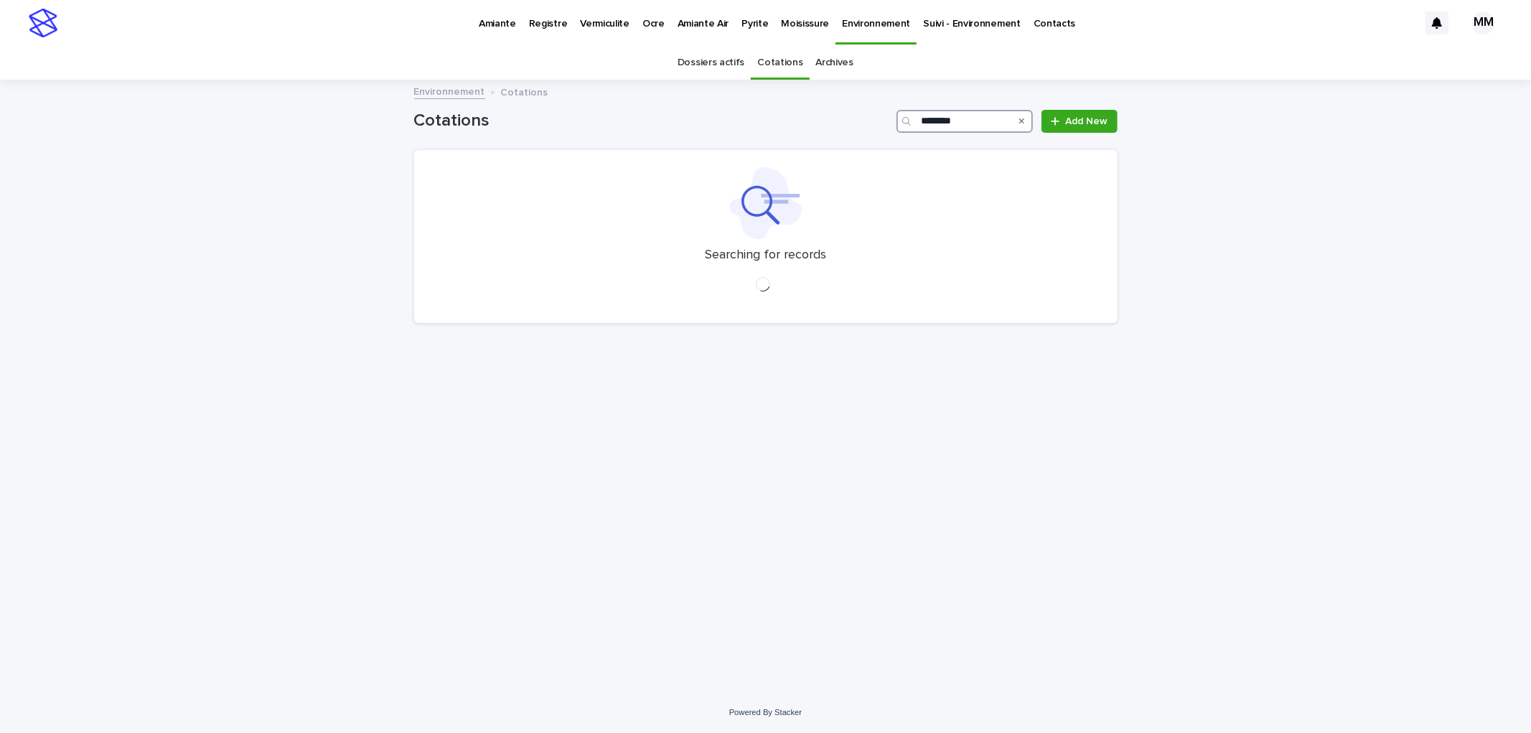
type input "********"
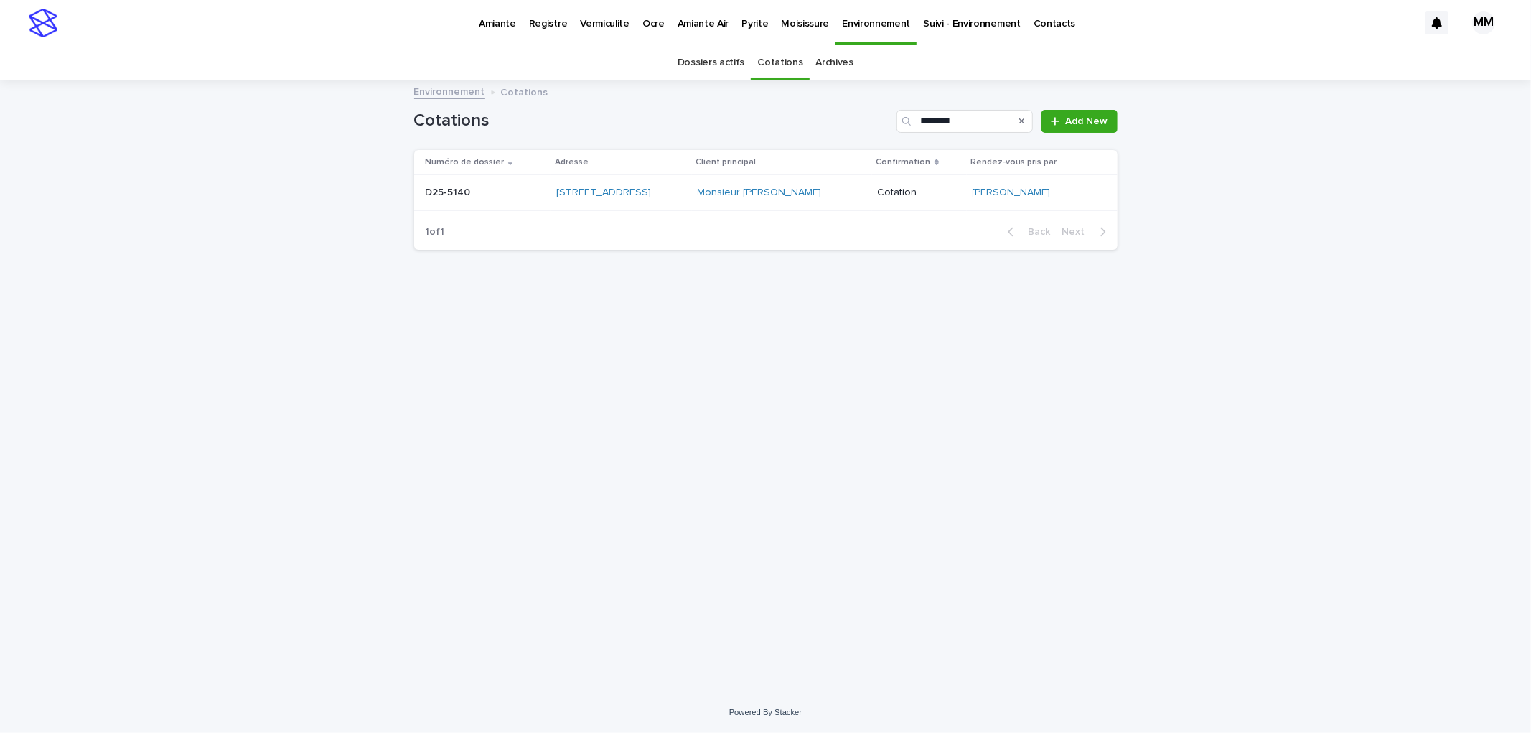
click at [517, 197] on p at bounding box center [485, 193] width 119 height 12
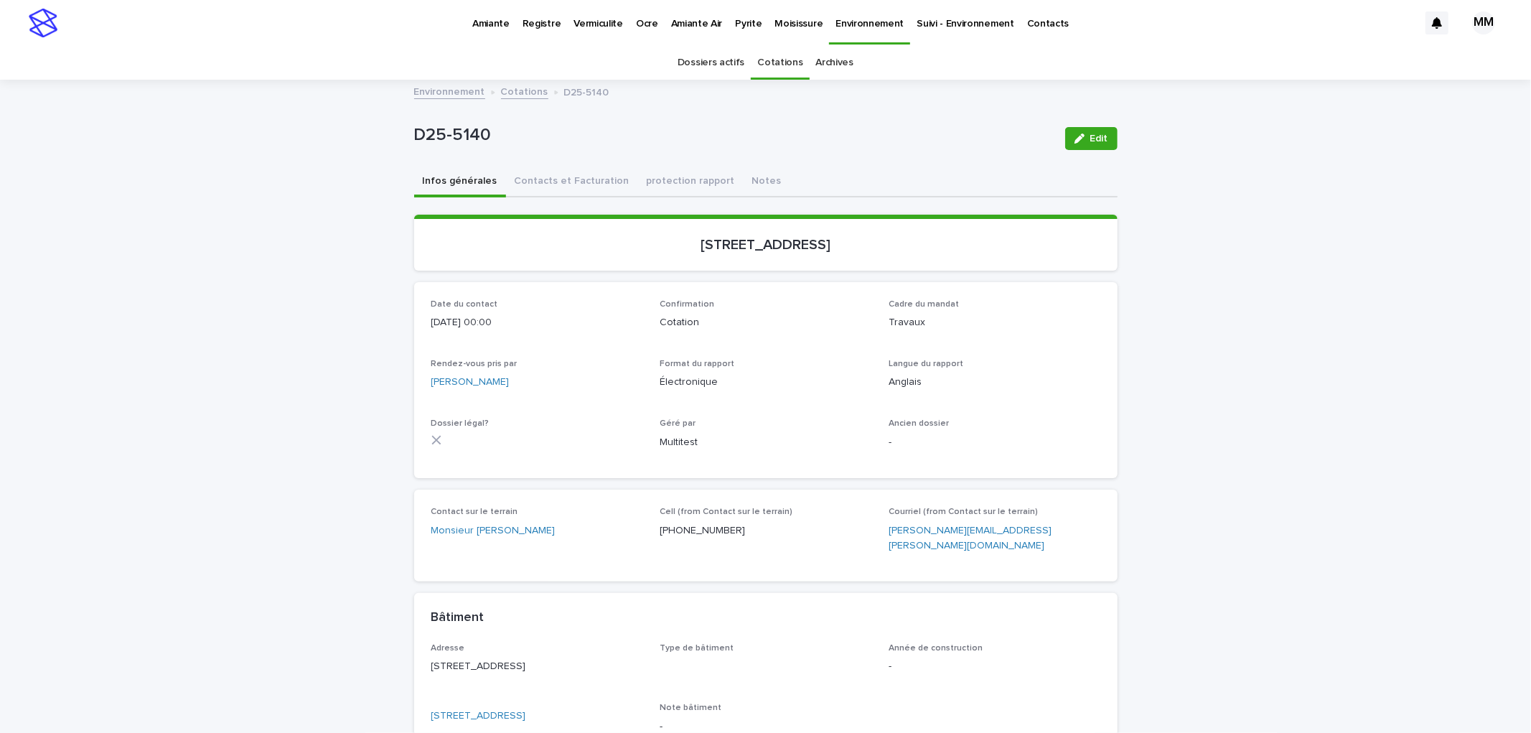
click at [1079, 151] on div "Edit" at bounding box center [1089, 138] width 58 height 57
click at [1090, 134] on span "Edit" at bounding box center [1099, 139] width 18 height 10
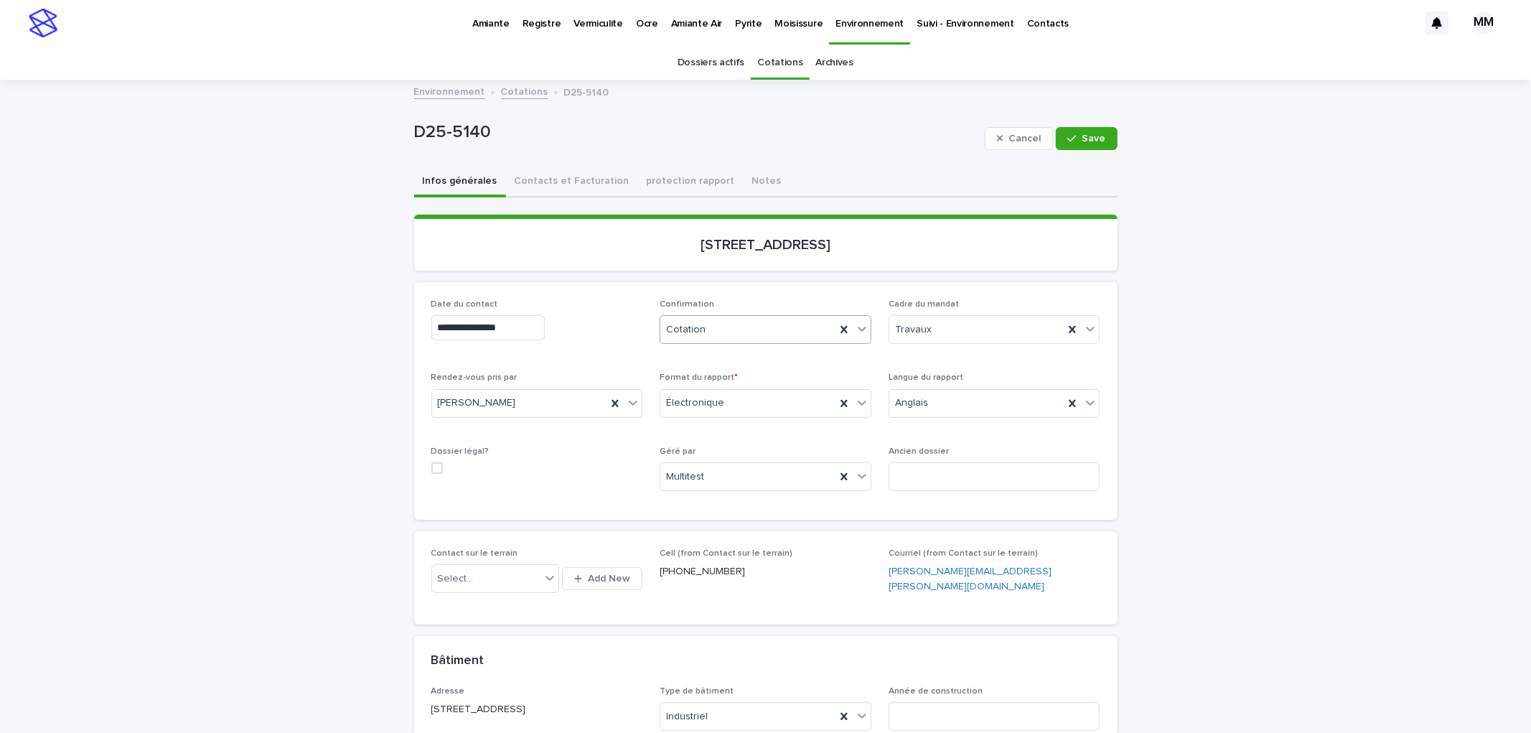
click at [731, 327] on div "Cotation" at bounding box center [747, 330] width 175 height 24
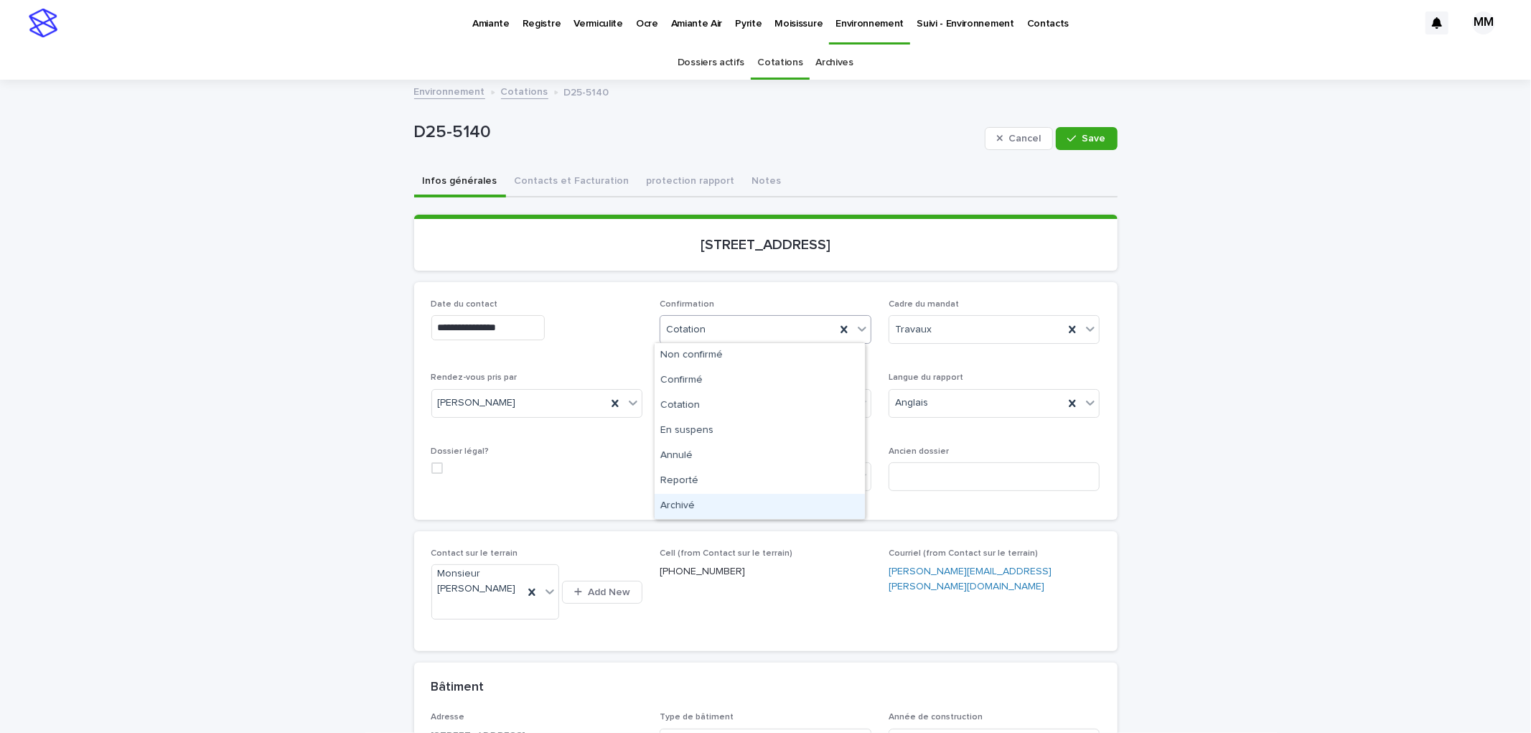
click at [716, 503] on div "Archivé" at bounding box center [760, 506] width 210 height 25
click at [1067, 140] on icon "button" at bounding box center [1071, 139] width 9 height 10
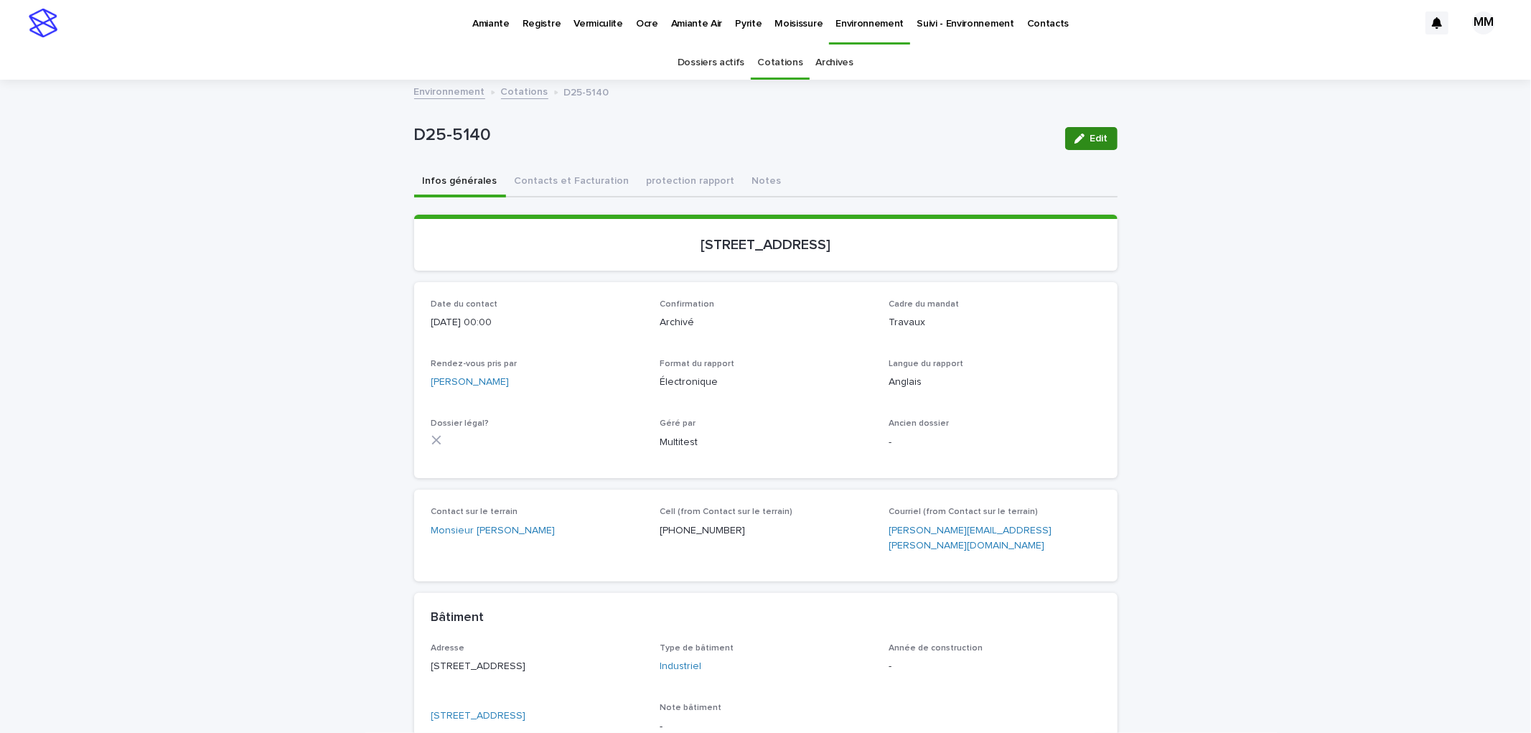
click at [1082, 142] on button "Edit" at bounding box center [1091, 138] width 52 height 23
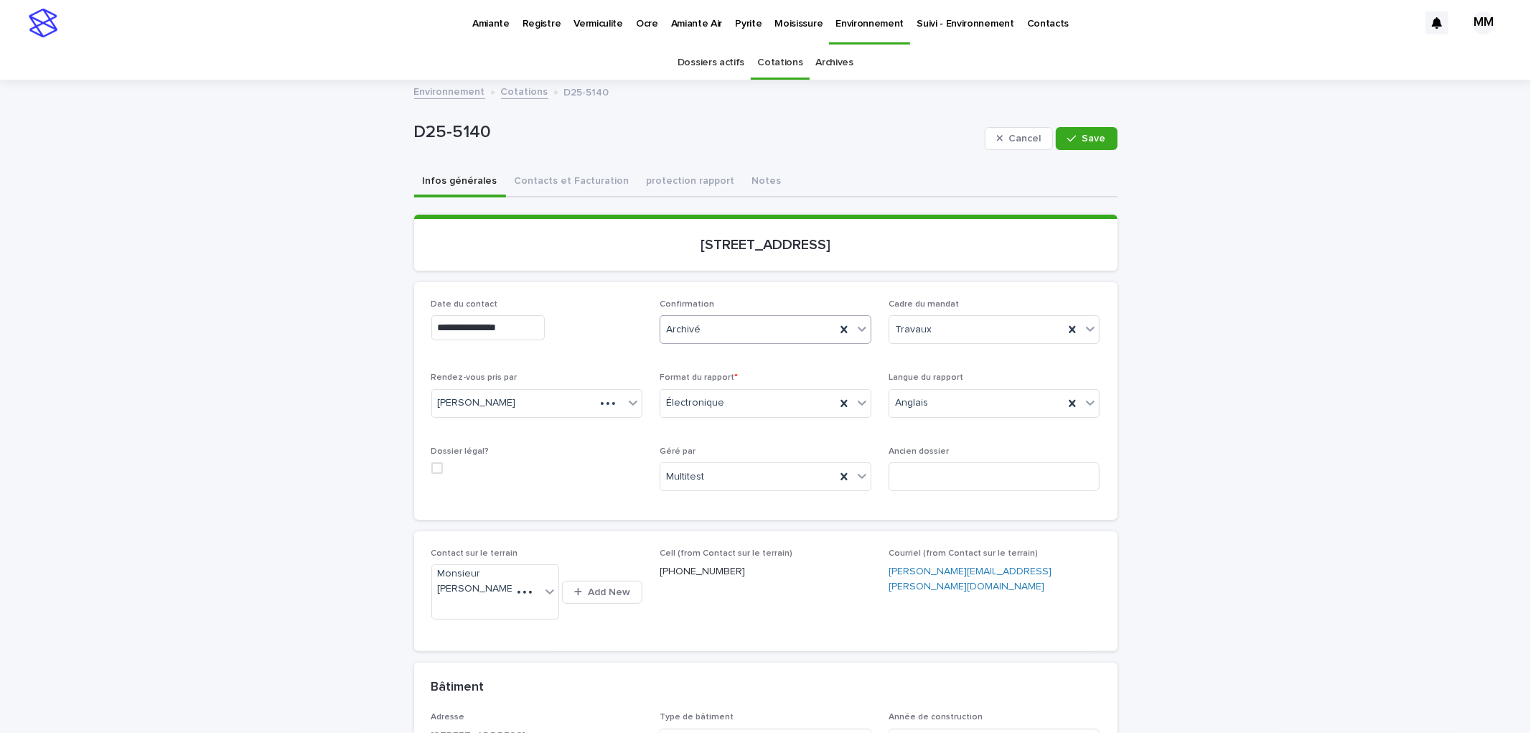
click at [715, 321] on div "Archivé" at bounding box center [747, 330] width 175 height 24
click at [696, 452] on div "Annulé" at bounding box center [760, 456] width 210 height 25
click at [1067, 135] on icon "button" at bounding box center [1071, 139] width 9 height 10
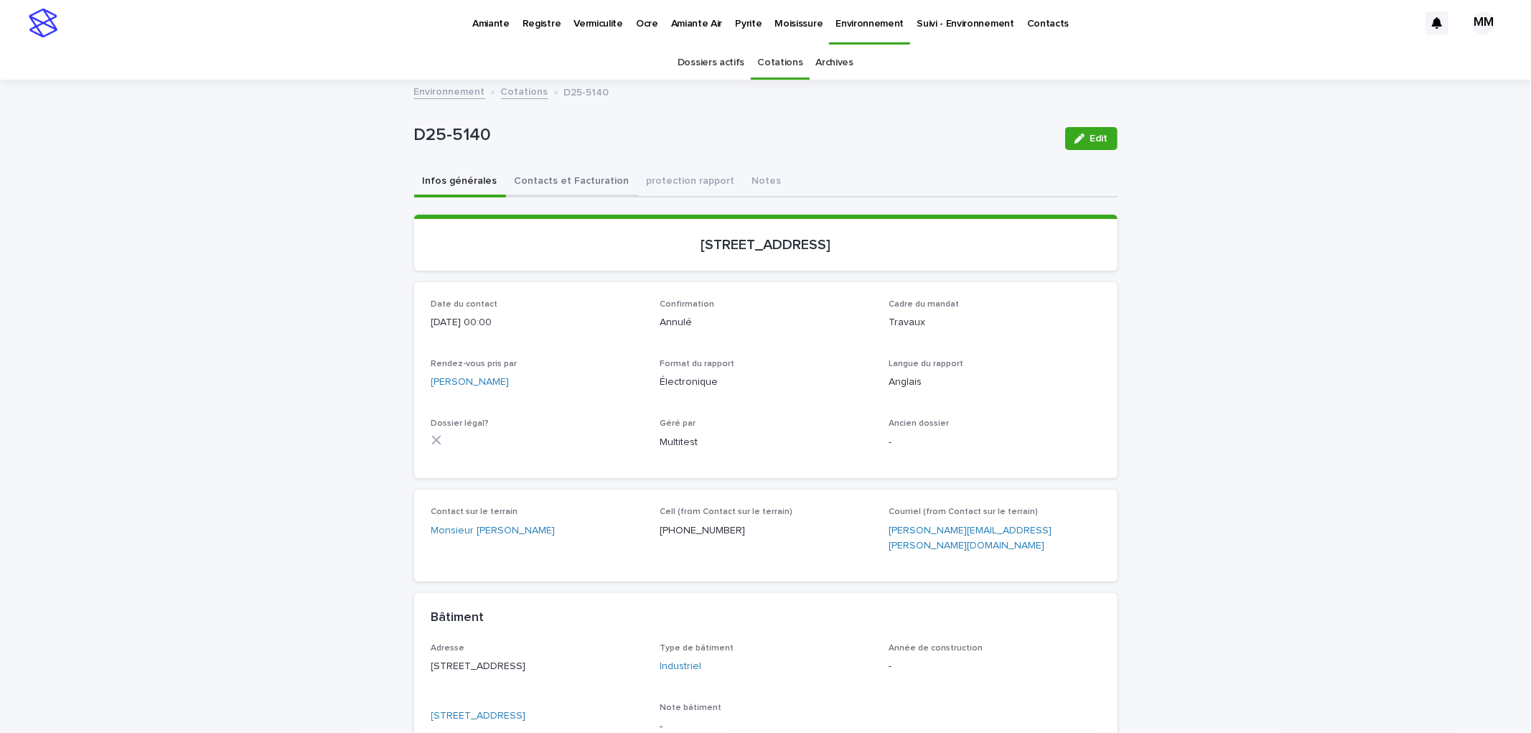
click at [561, 177] on button "Contacts et Facturation" at bounding box center [572, 182] width 132 height 30
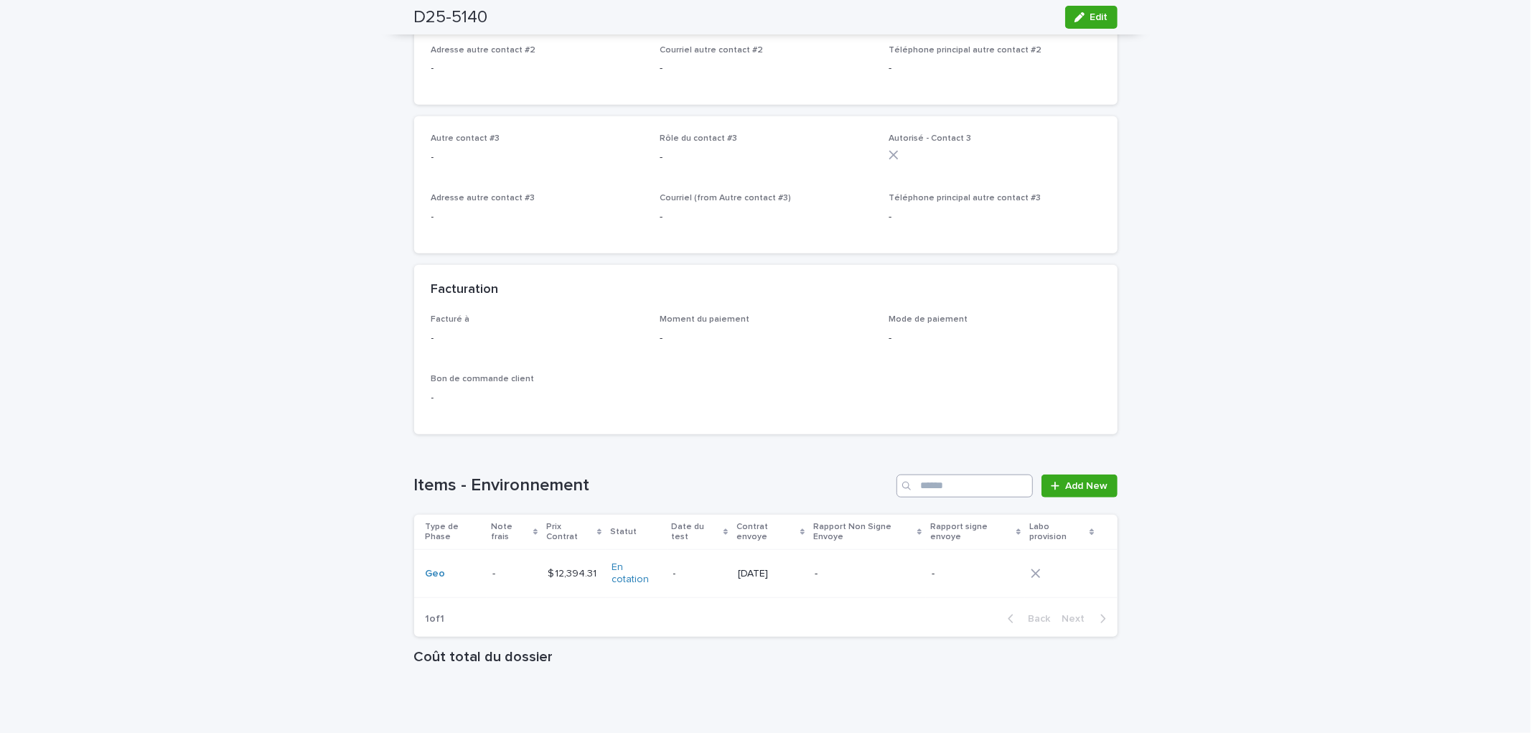
scroll to position [916, 0]
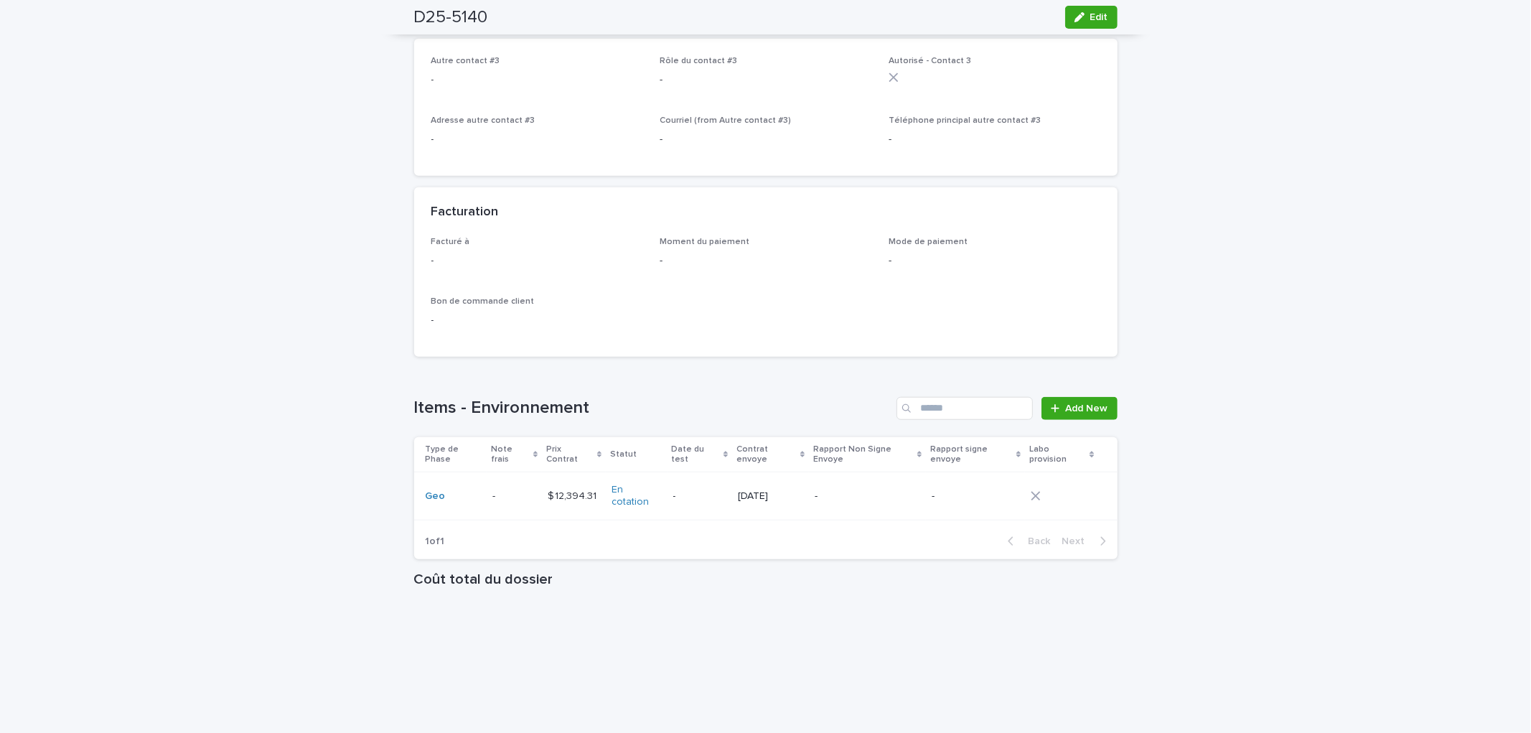
click at [896, 487] on div "-" at bounding box center [868, 494] width 106 height 15
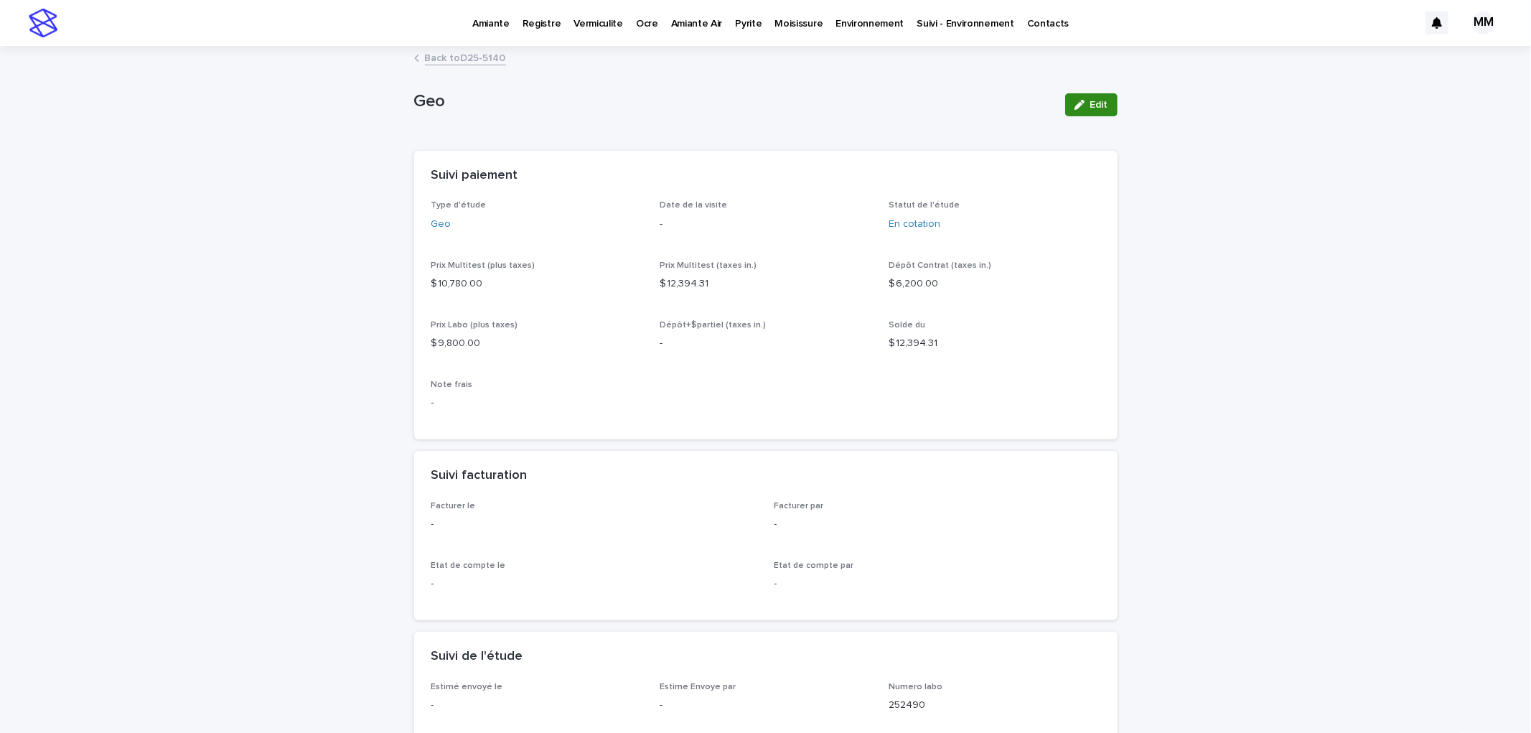
click at [1090, 102] on span "Edit" at bounding box center [1099, 105] width 18 height 10
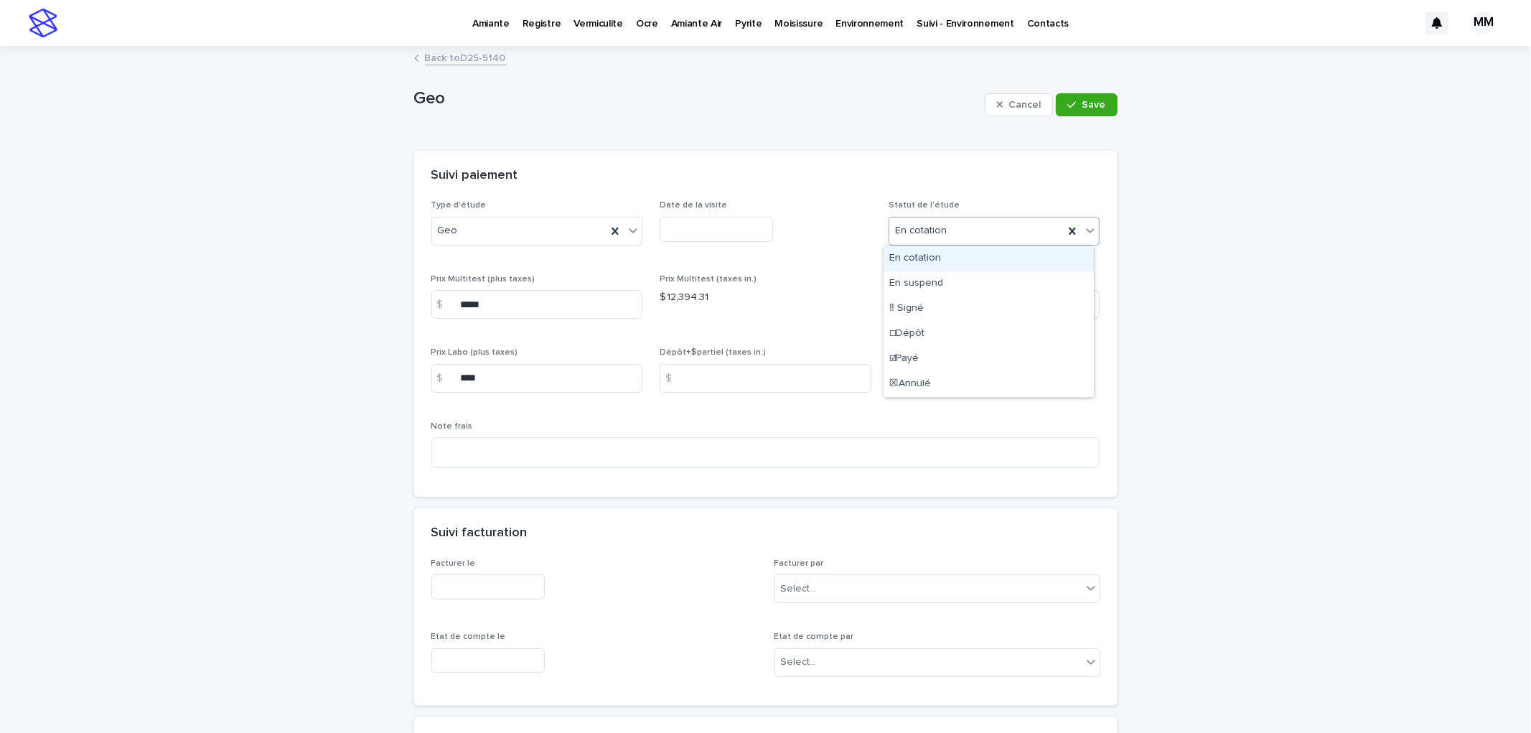
click at [966, 231] on div "En cotation" at bounding box center [976, 231] width 175 height 24
click at [920, 386] on div "☒Annulé" at bounding box center [989, 384] width 210 height 25
click at [1092, 93] on button "Save" at bounding box center [1086, 104] width 61 height 23
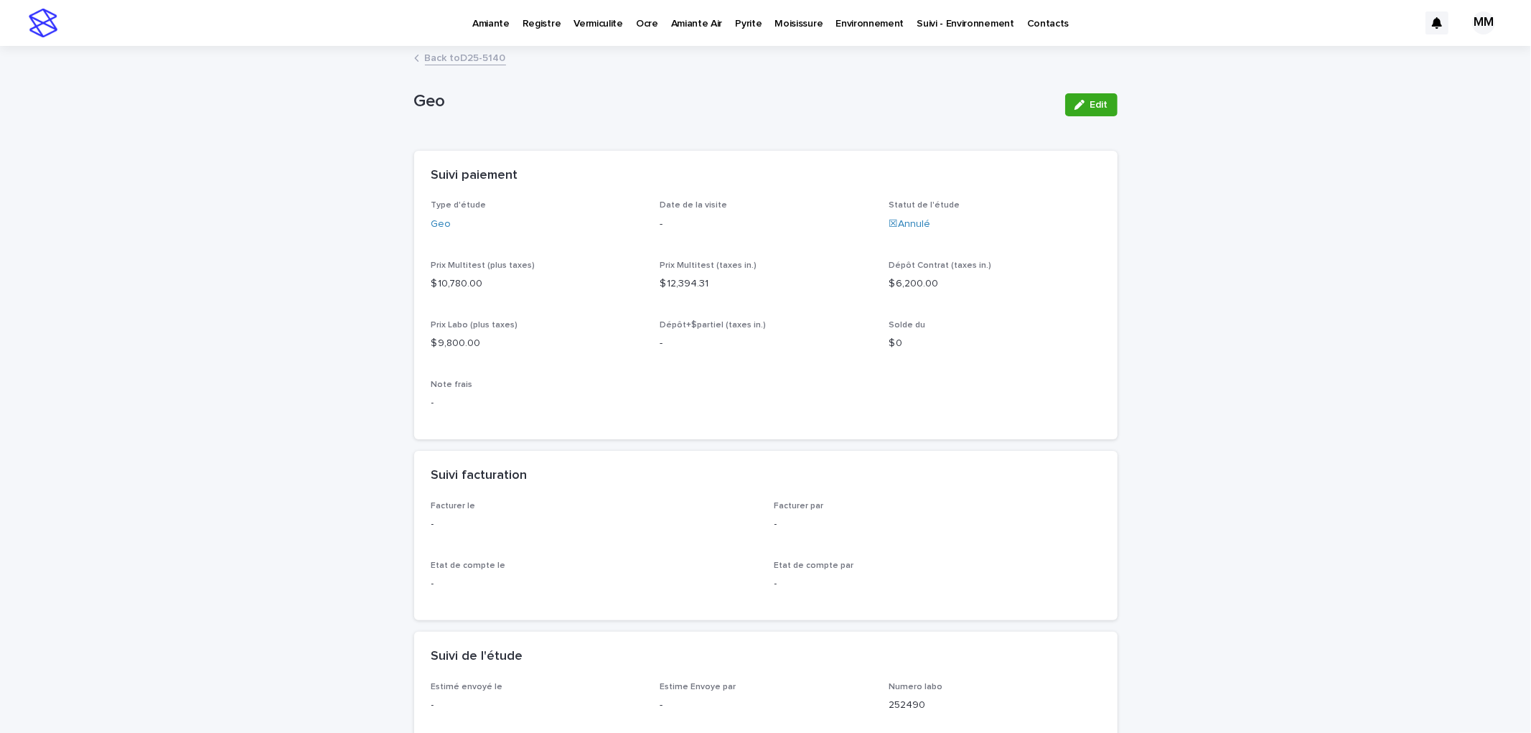
click at [479, 59] on link "Back to D25-5140" at bounding box center [465, 57] width 81 height 17
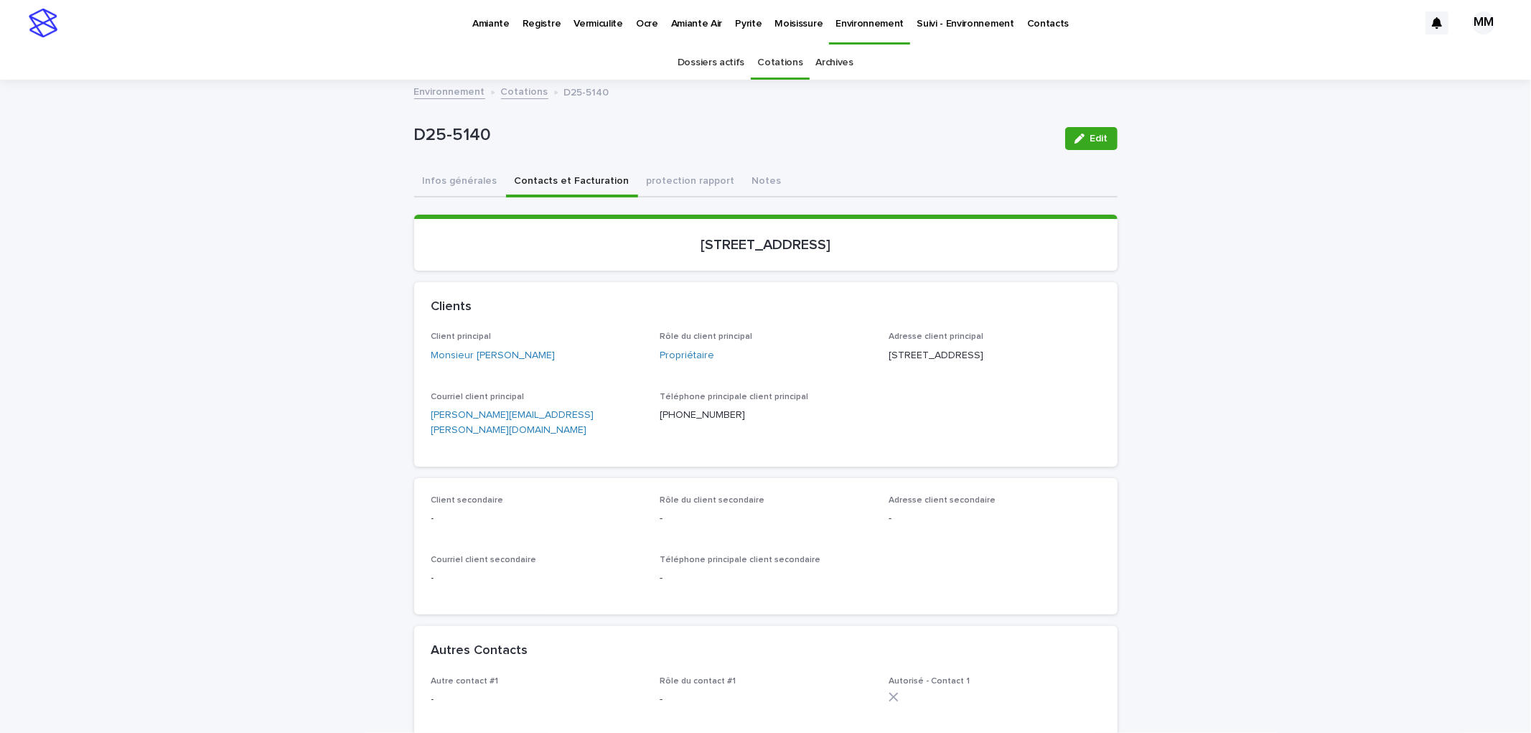
click at [768, 70] on link "Cotations" at bounding box center [779, 63] width 45 height 34
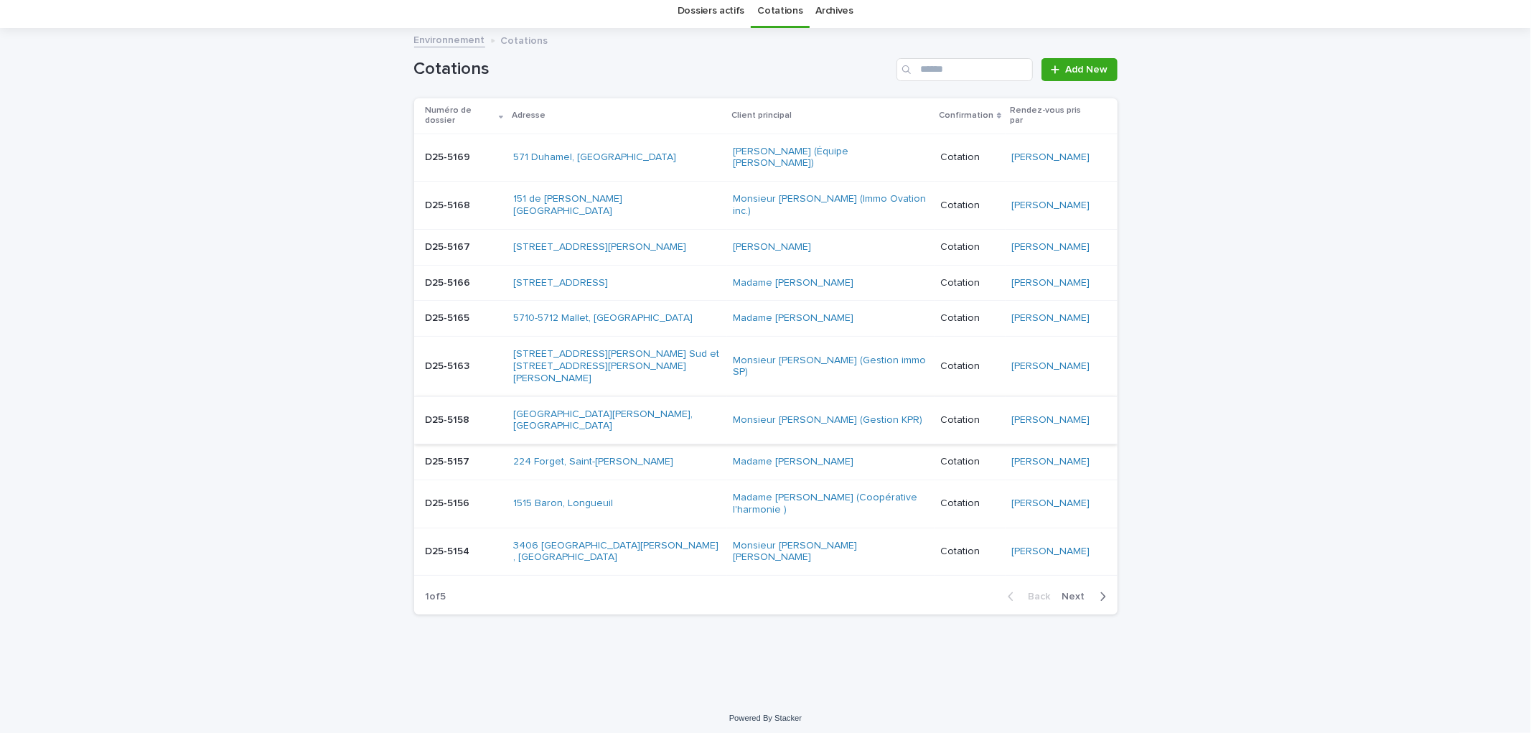
scroll to position [82, 0]
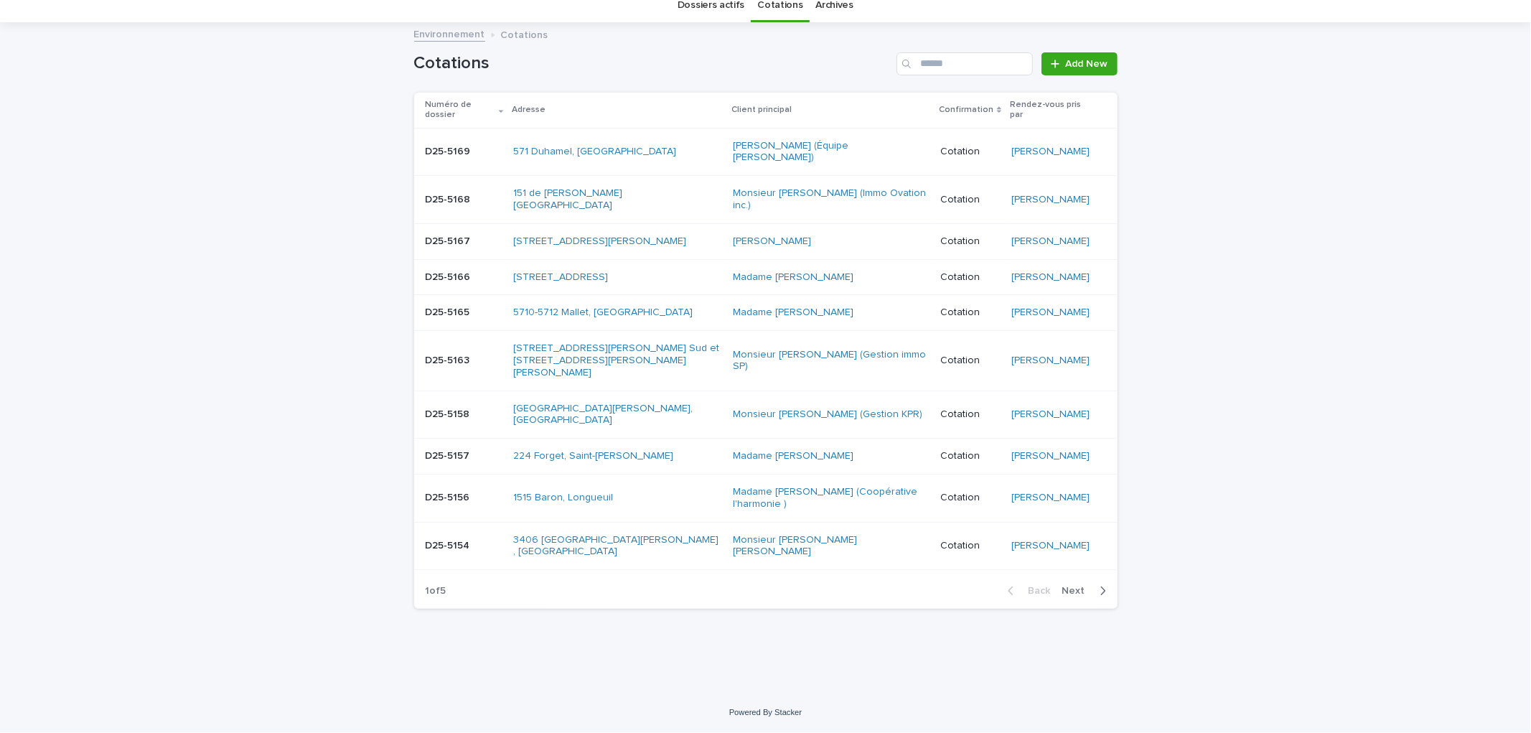
click at [1075, 593] on span "Next" at bounding box center [1078, 591] width 32 height 10
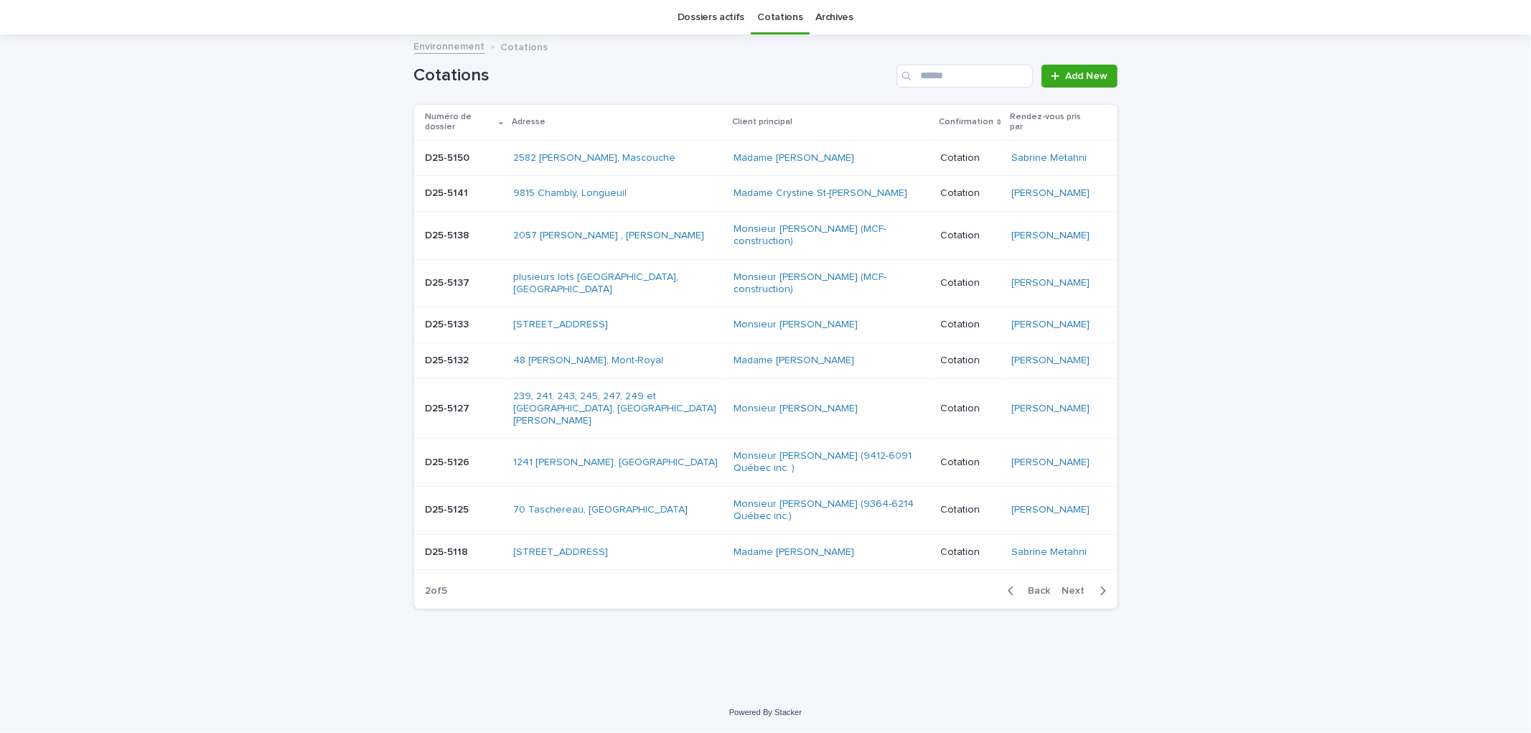
click at [463, 316] on p "D25-5133" at bounding box center [449, 323] width 47 height 15
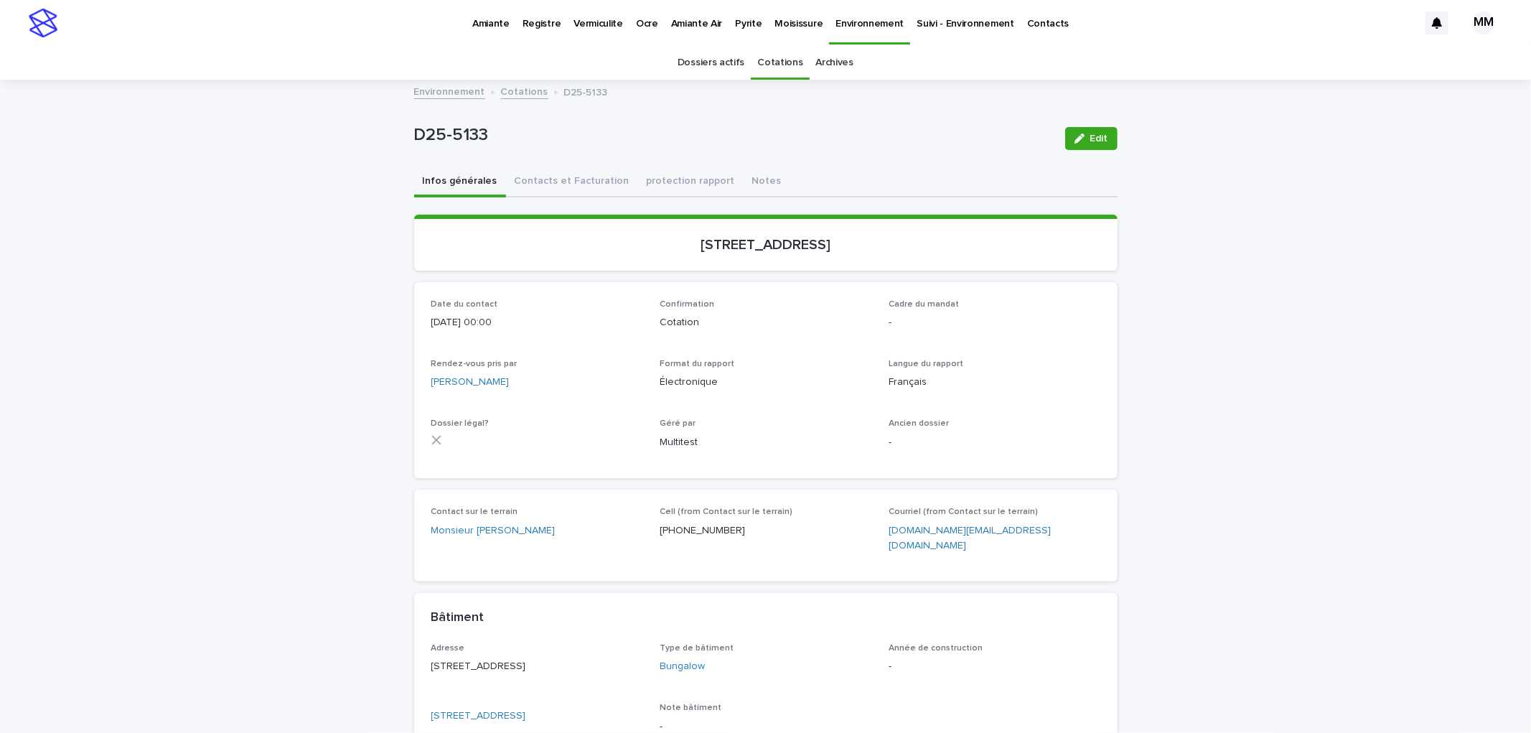
click at [526, 158] on div "D25-5133 Edit" at bounding box center [766, 138] width 704 height 57
click at [534, 179] on button "Contacts et Facturation" at bounding box center [572, 182] width 132 height 30
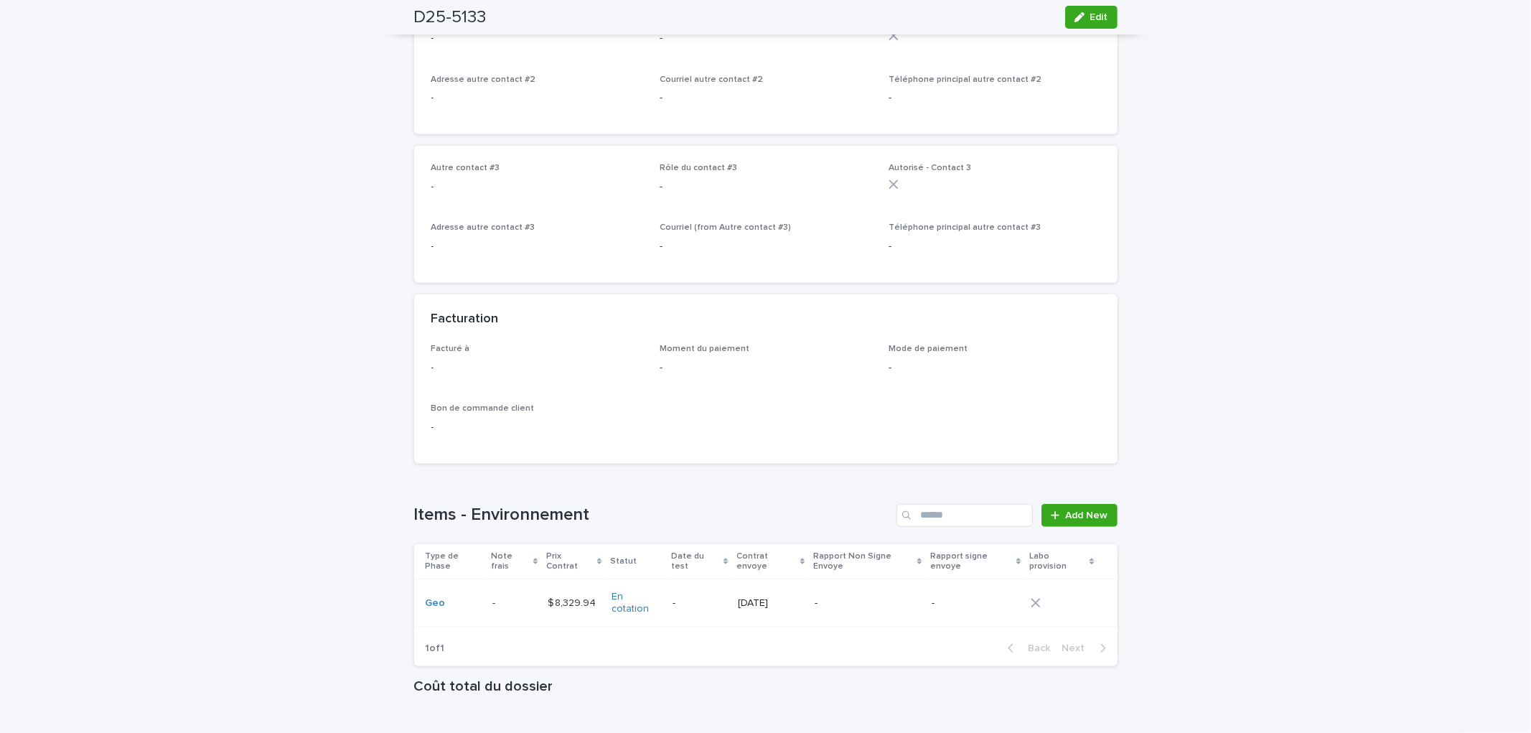
scroll to position [837, 0]
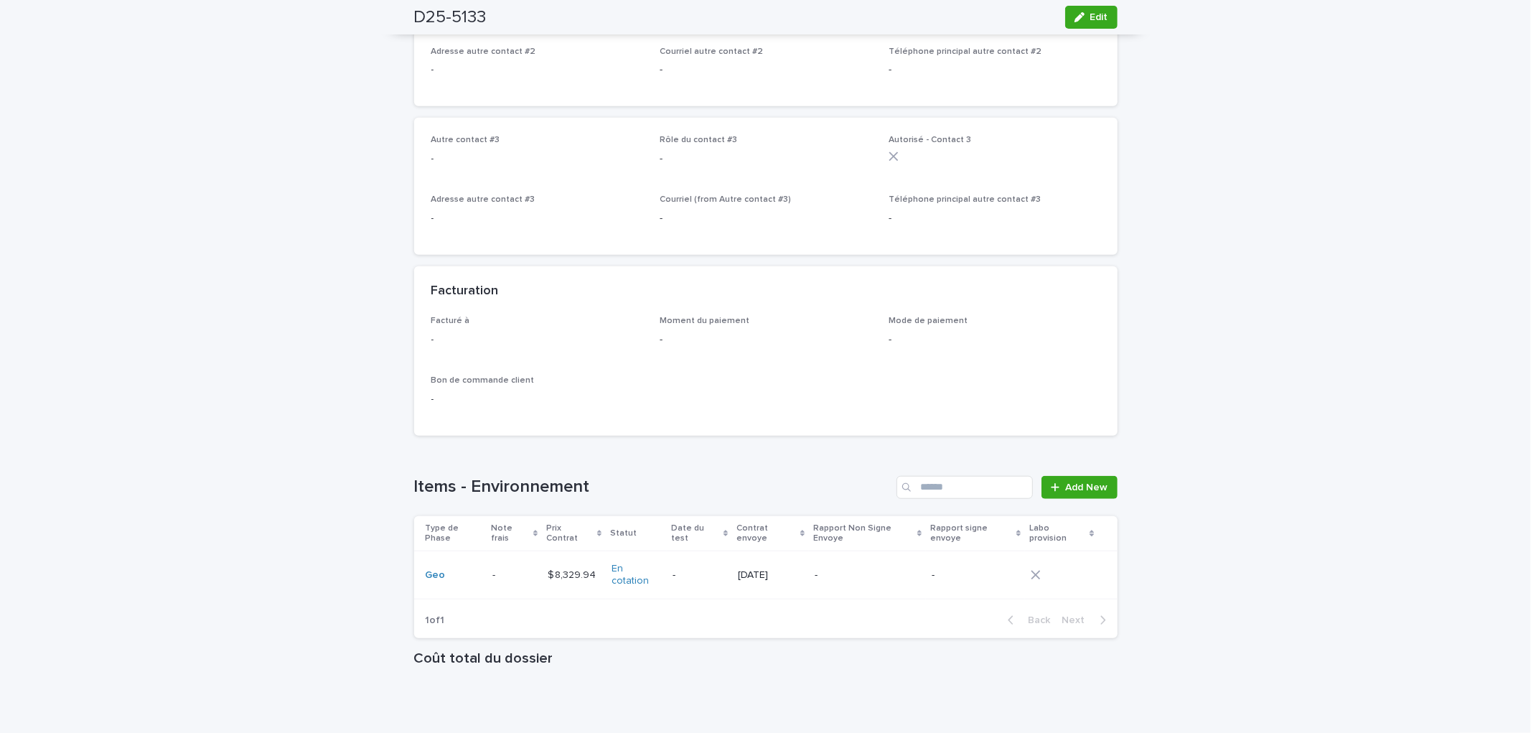
click at [872, 564] on div "-" at bounding box center [868, 576] width 106 height 24
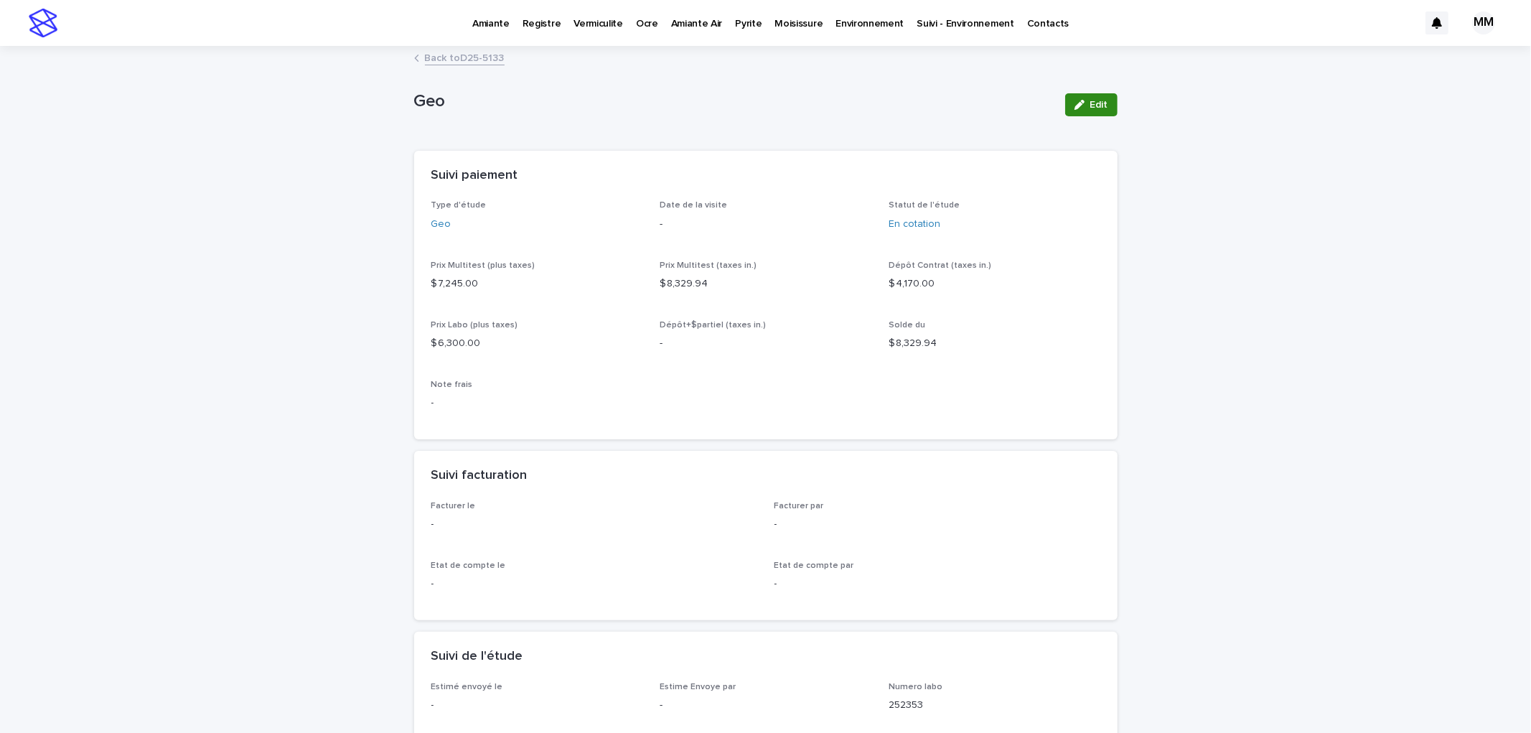
click at [1095, 103] on span "Edit" at bounding box center [1099, 105] width 18 height 10
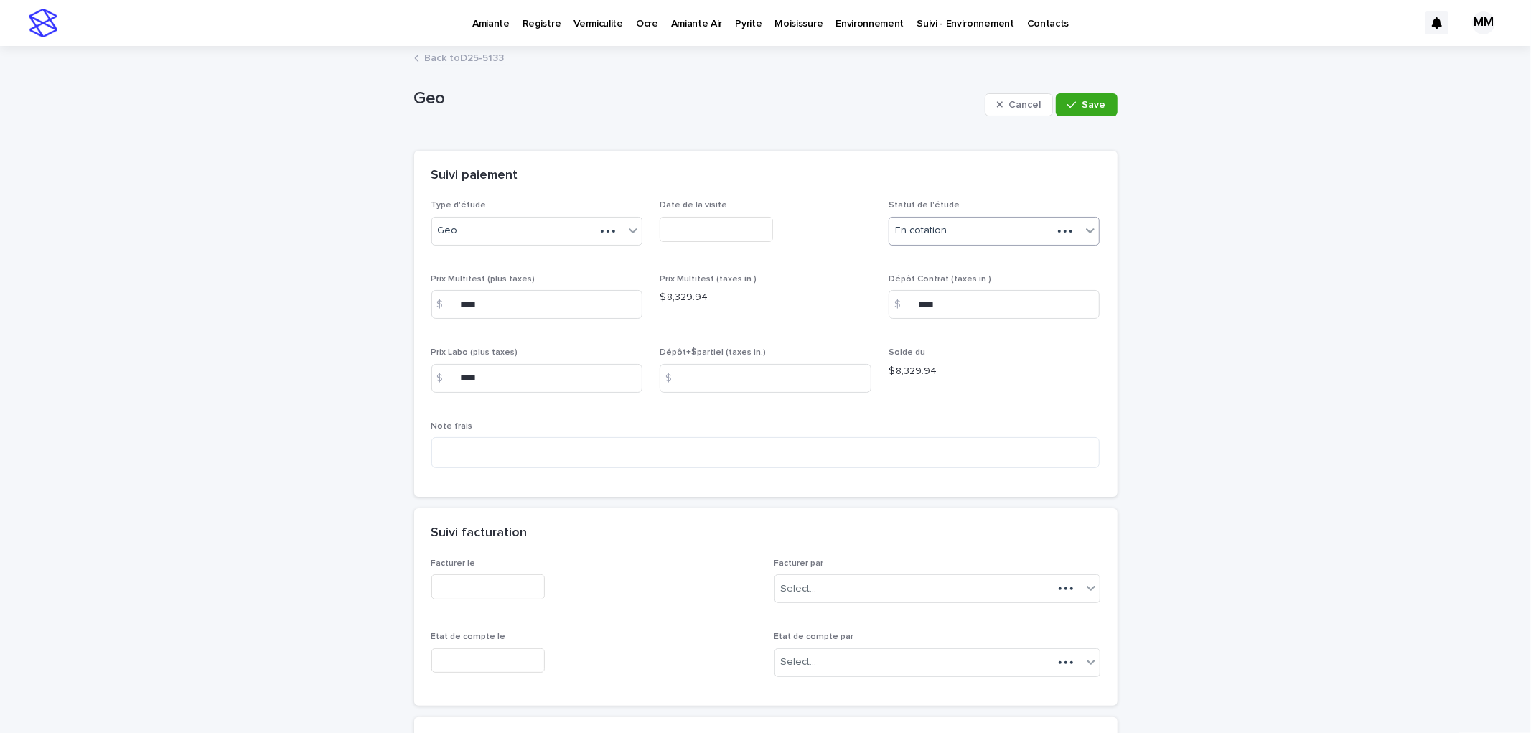
click at [984, 227] on div "En cotation" at bounding box center [971, 231] width 164 height 24
click at [933, 385] on div "☒Annulé" at bounding box center [989, 384] width 210 height 25
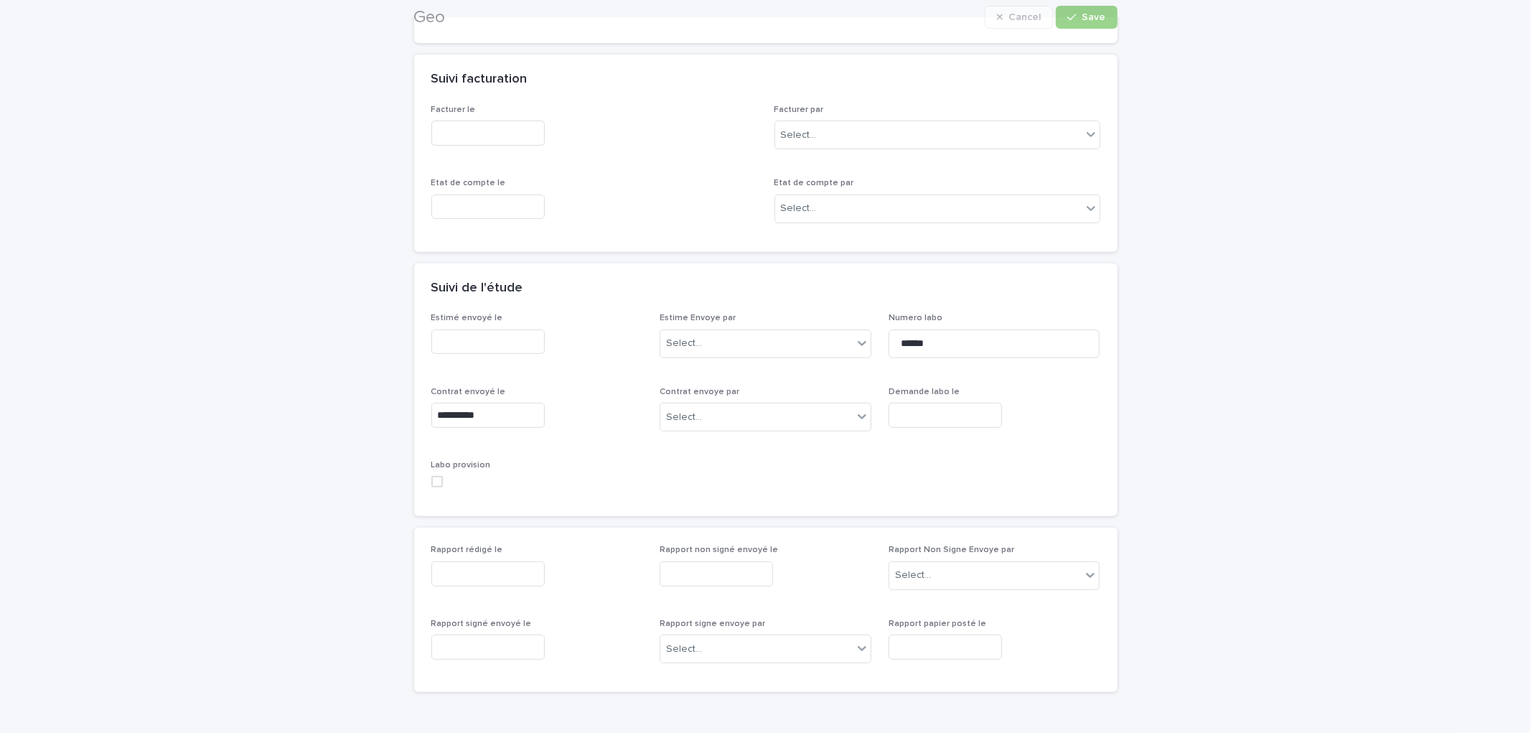
scroll to position [478, 0]
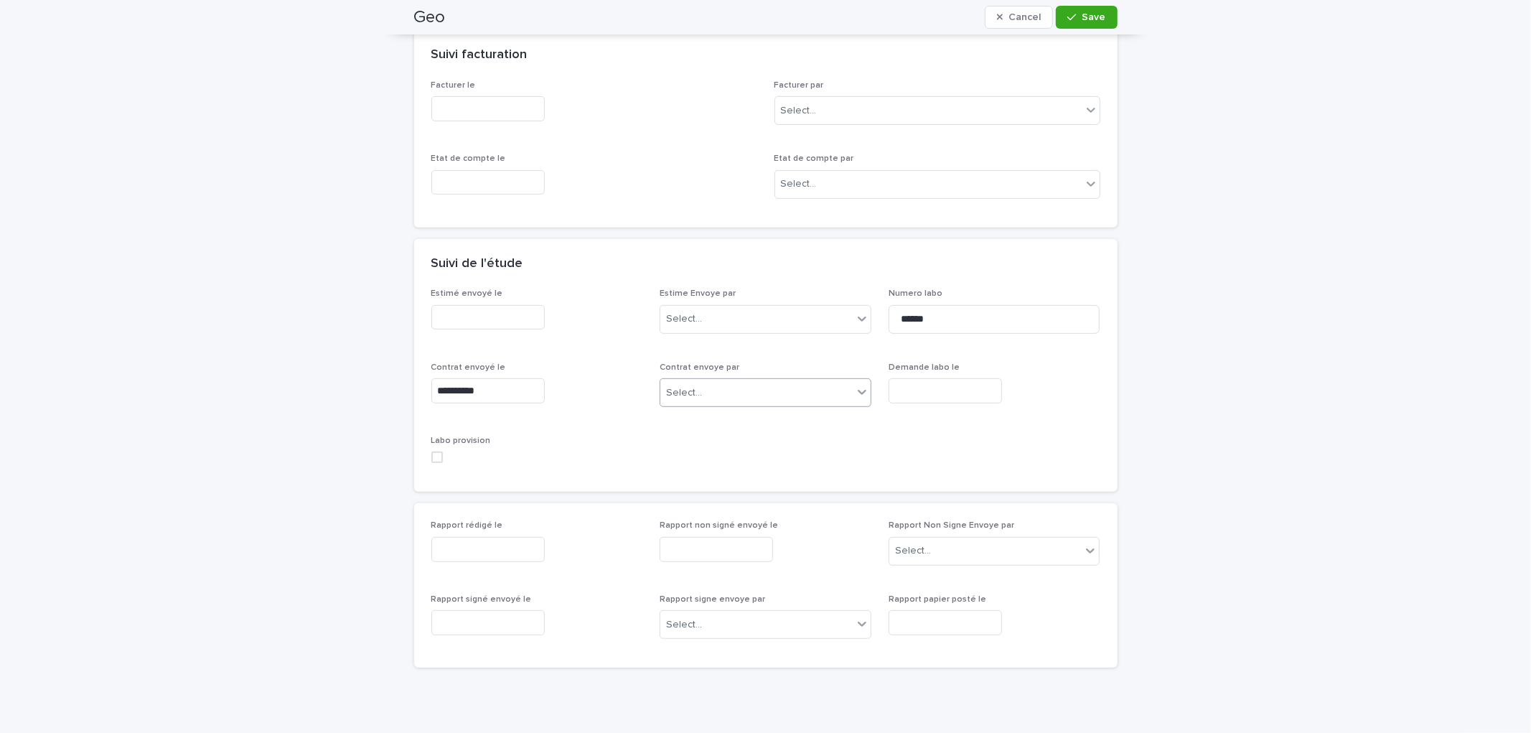
click at [709, 386] on div "Select..." at bounding box center [756, 393] width 192 height 24
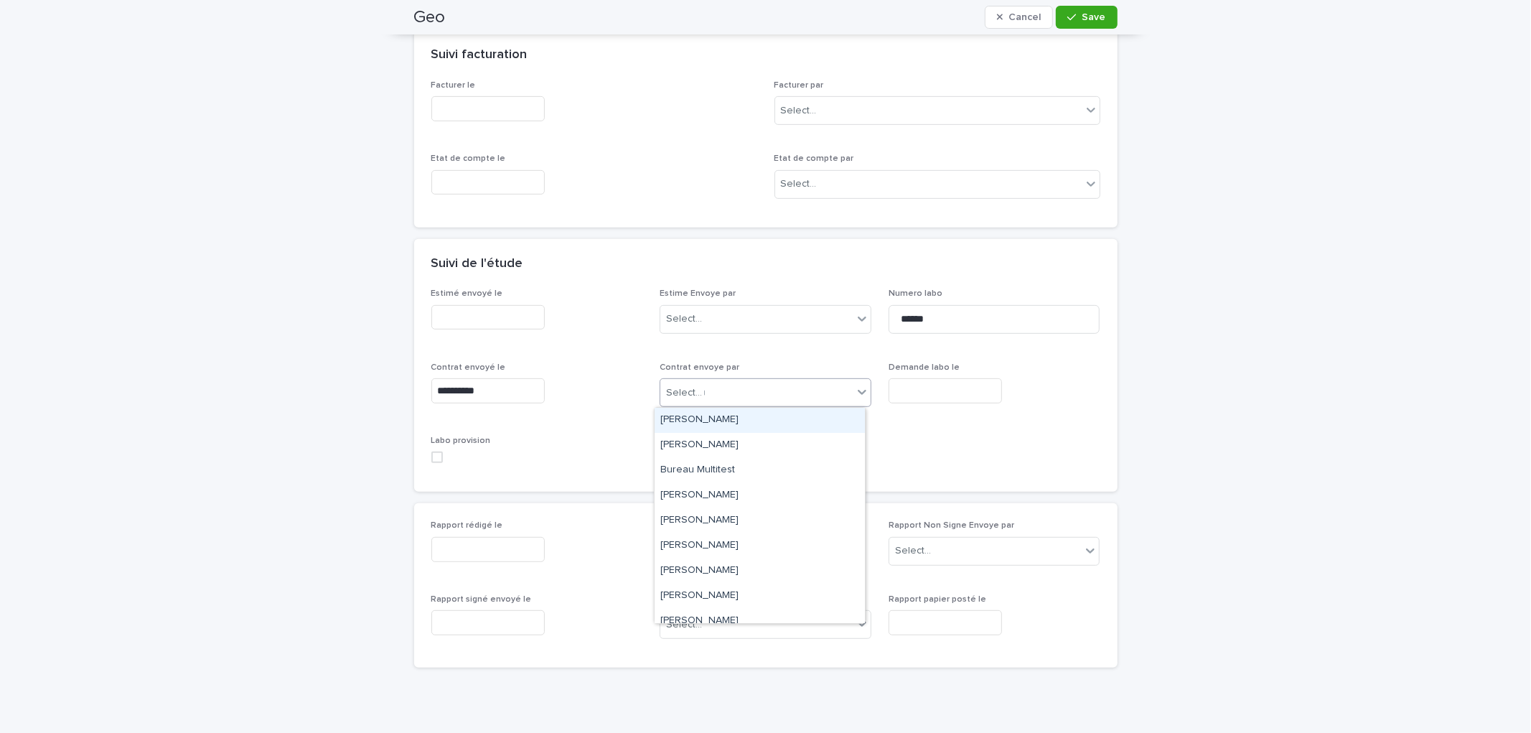
type input "**"
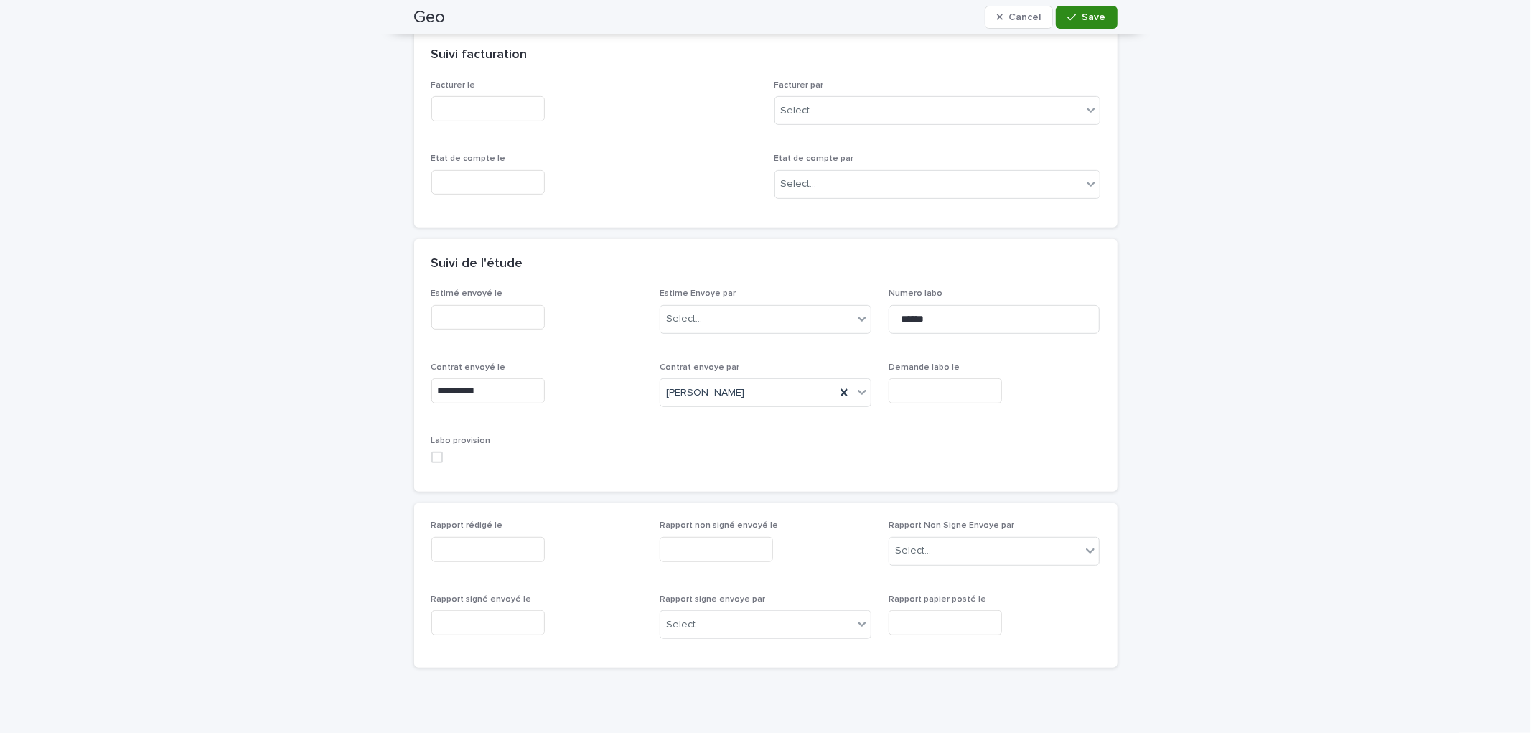
click at [1083, 23] on button "Save" at bounding box center [1086, 17] width 61 height 23
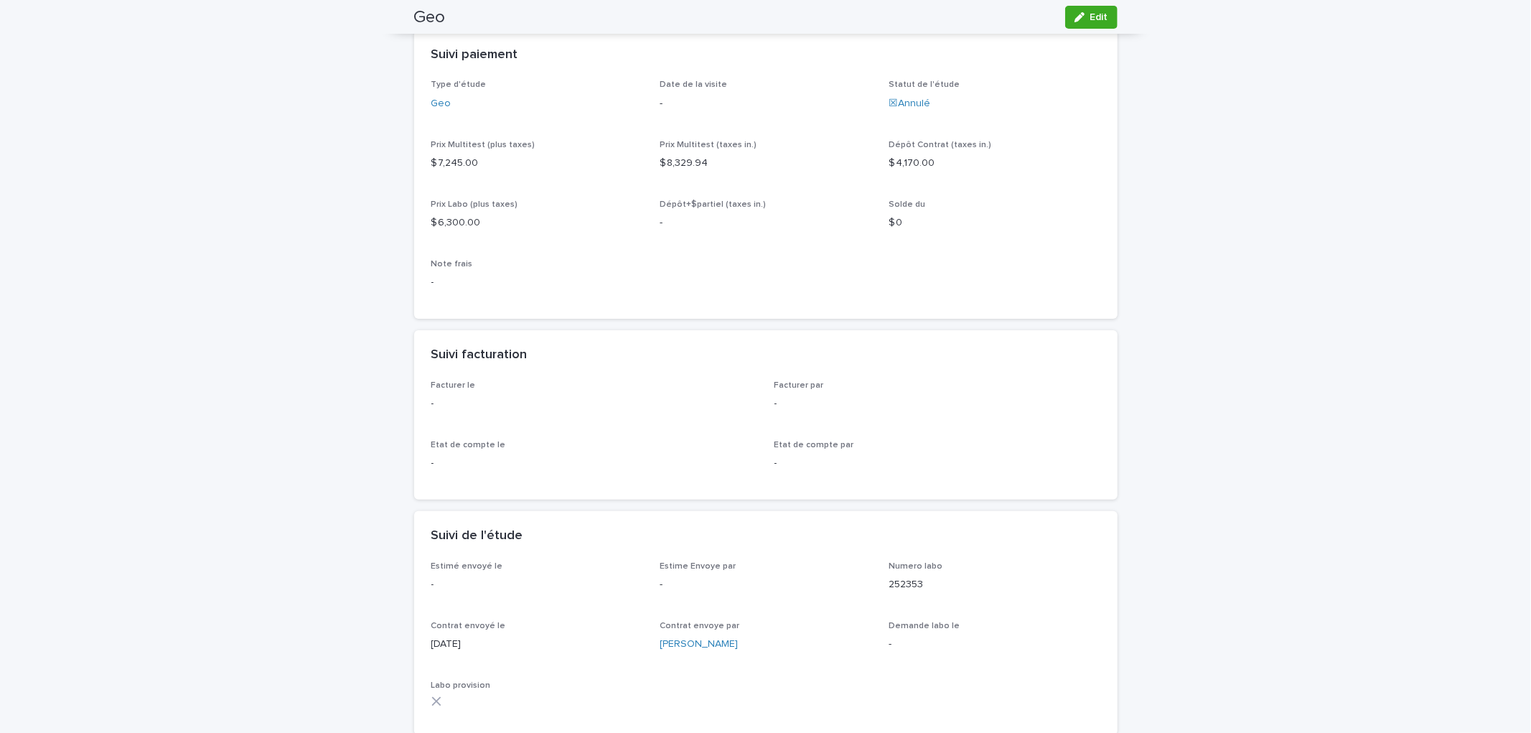
scroll to position [0, 0]
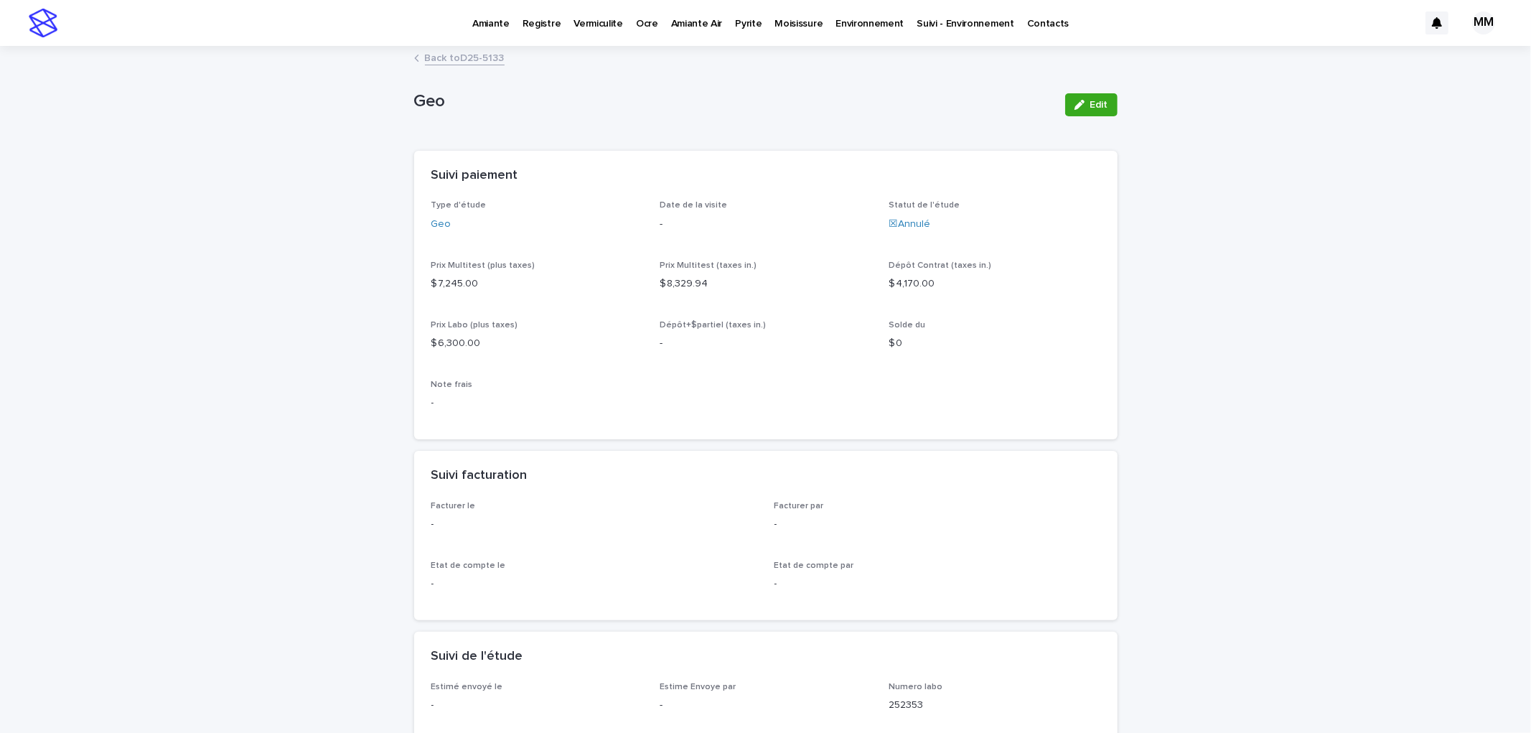
click at [446, 60] on link "Back to D25-5133" at bounding box center [465, 57] width 80 height 17
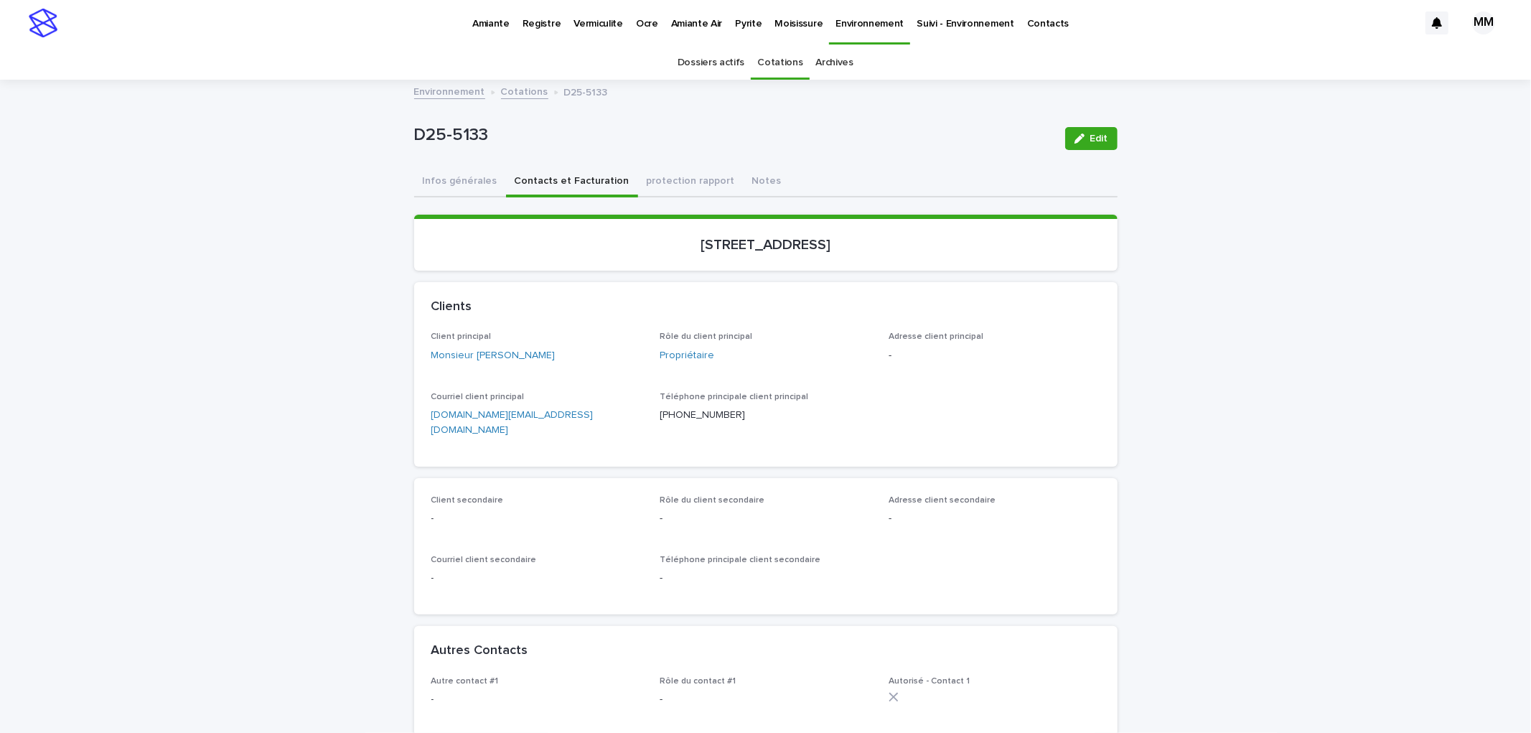
scroll to position [46, 0]
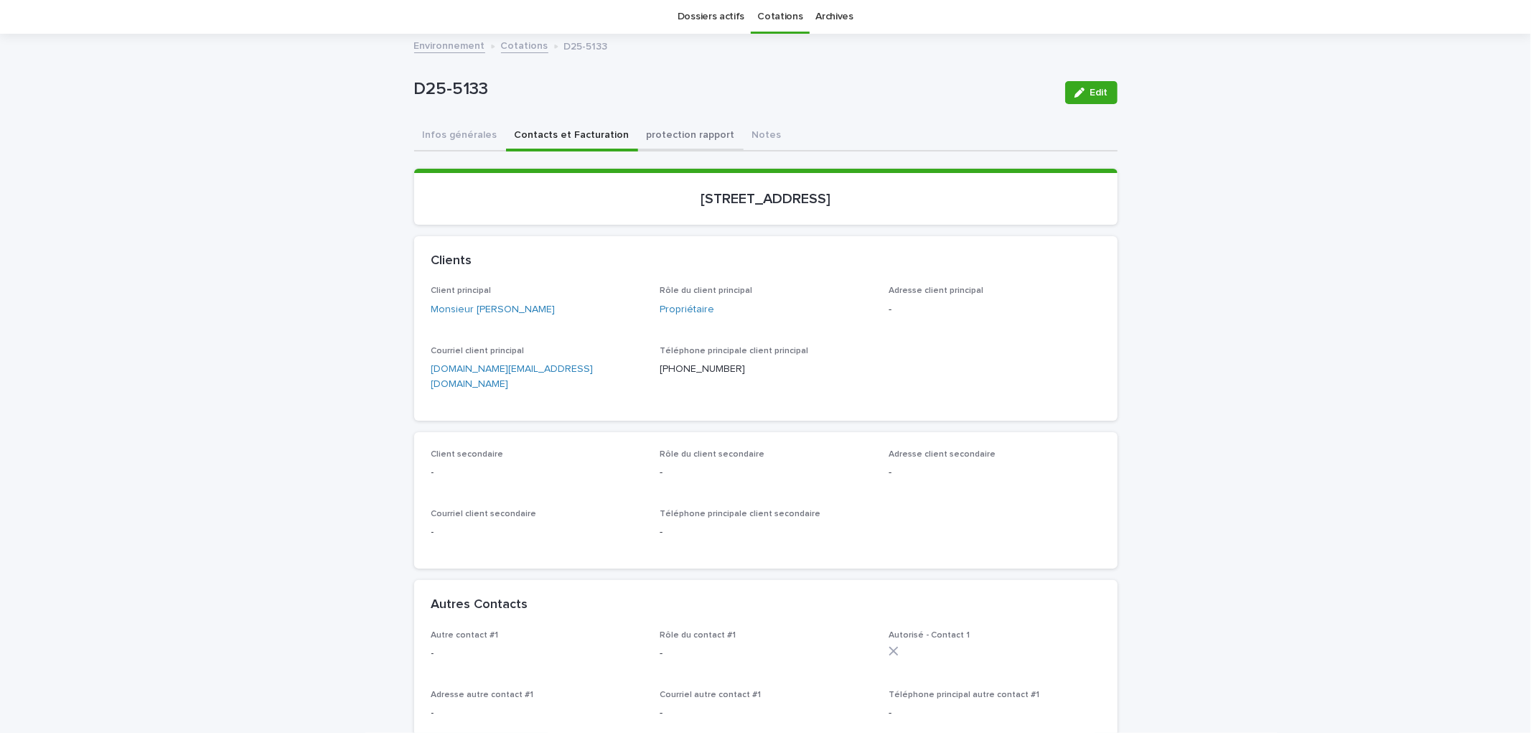
click at [469, 144] on button "Infos générales" at bounding box center [460, 136] width 92 height 30
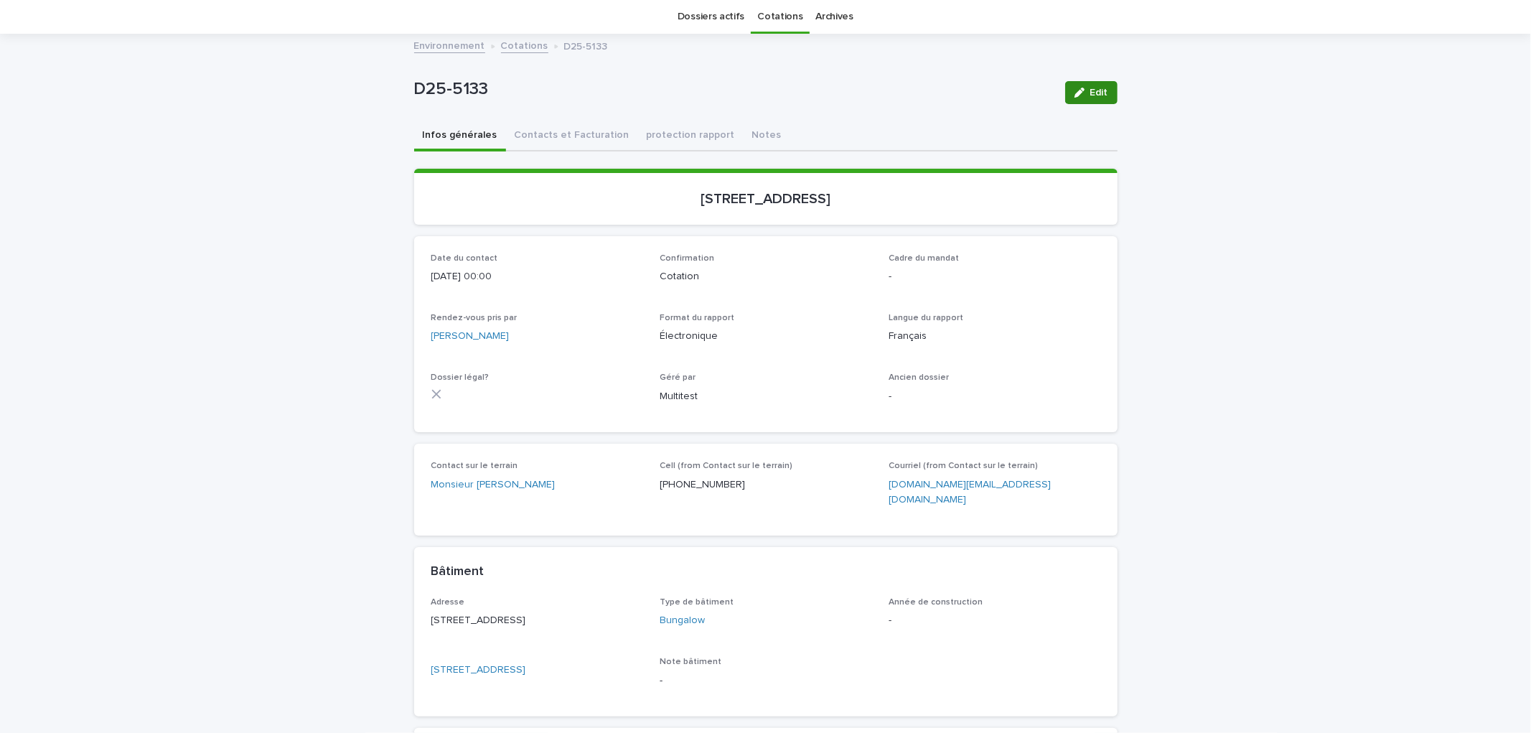
click at [1075, 93] on icon "button" at bounding box center [1080, 93] width 10 height 10
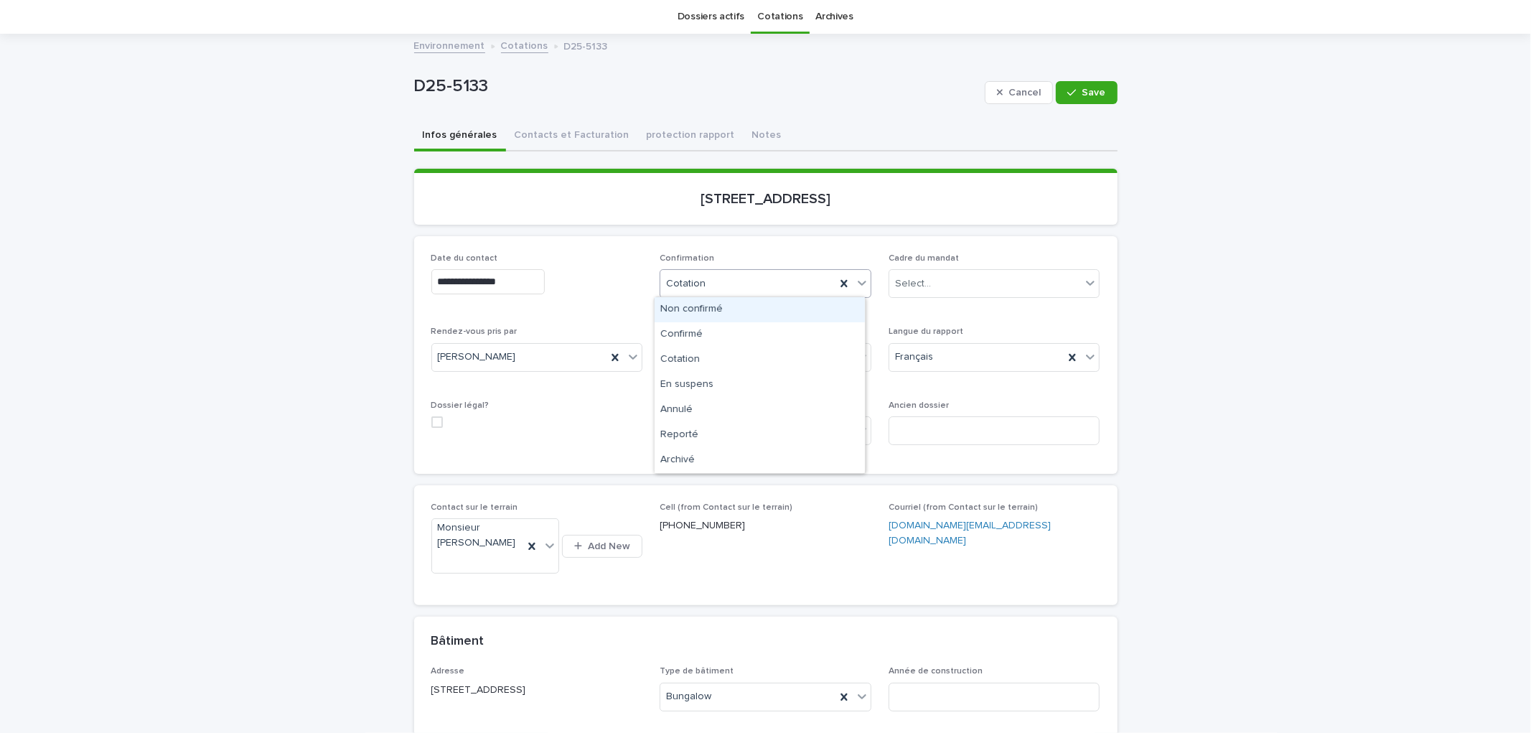
click at [760, 284] on div "Cotation" at bounding box center [747, 284] width 175 height 24
drag, startPoint x: 726, startPoint y: 419, endPoint x: 716, endPoint y: 459, distance: 42.3
click at [713, 462] on div "Archivé" at bounding box center [760, 460] width 210 height 25
click at [752, 284] on div "Archivé" at bounding box center [747, 284] width 175 height 24
click at [686, 420] on div "Annulé" at bounding box center [760, 410] width 210 height 25
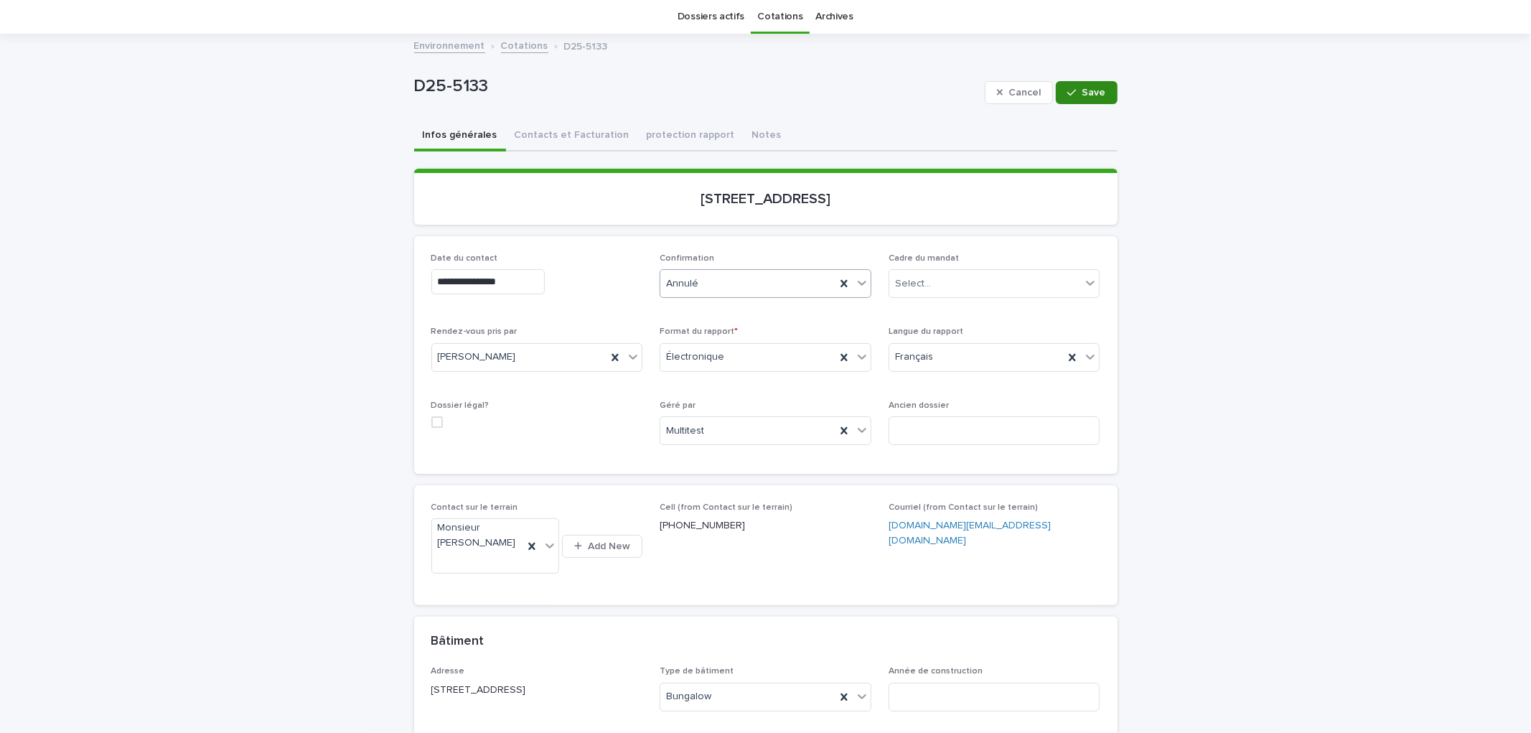
click at [1075, 96] on button "Save" at bounding box center [1086, 92] width 61 height 23
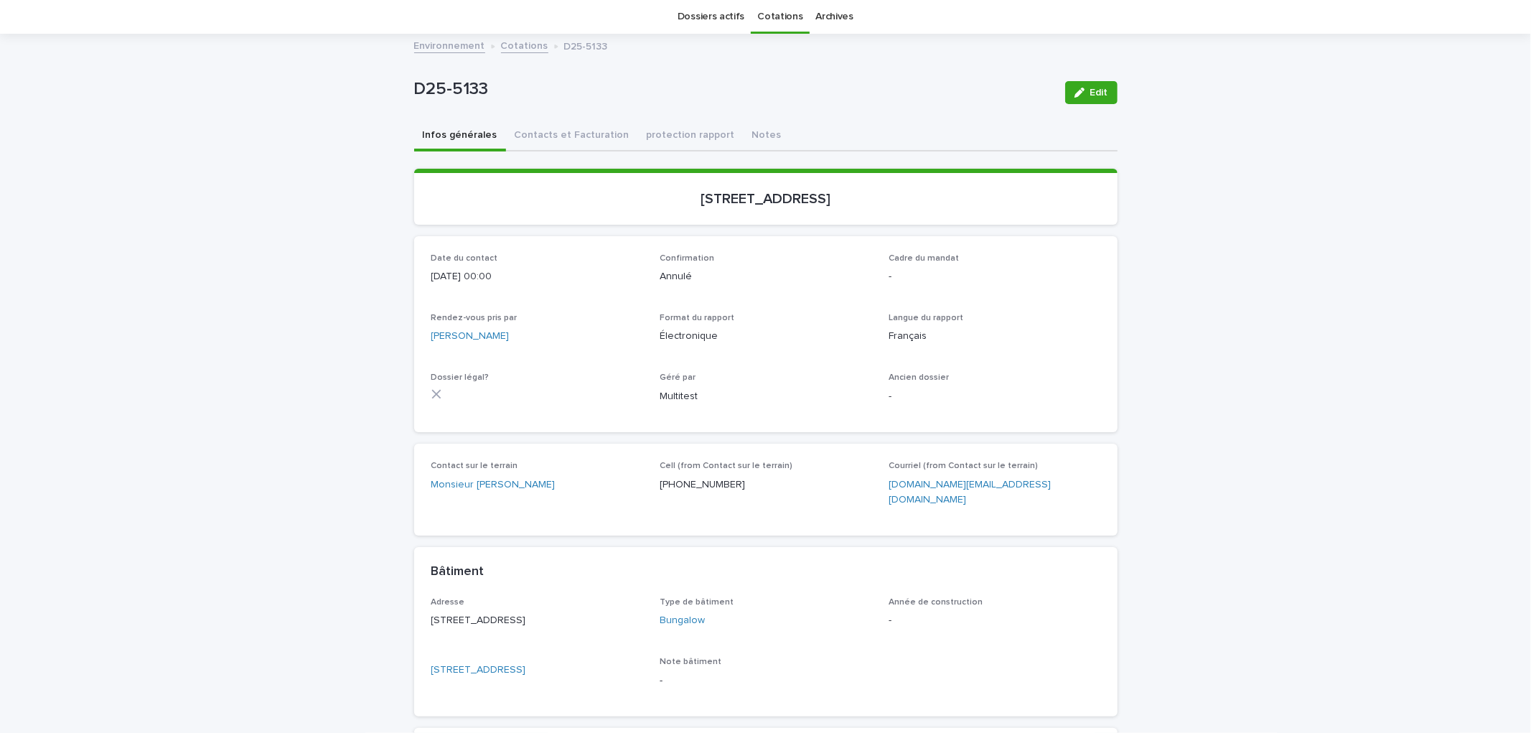
click at [758, 18] on link "Cotations" at bounding box center [779, 17] width 45 height 34
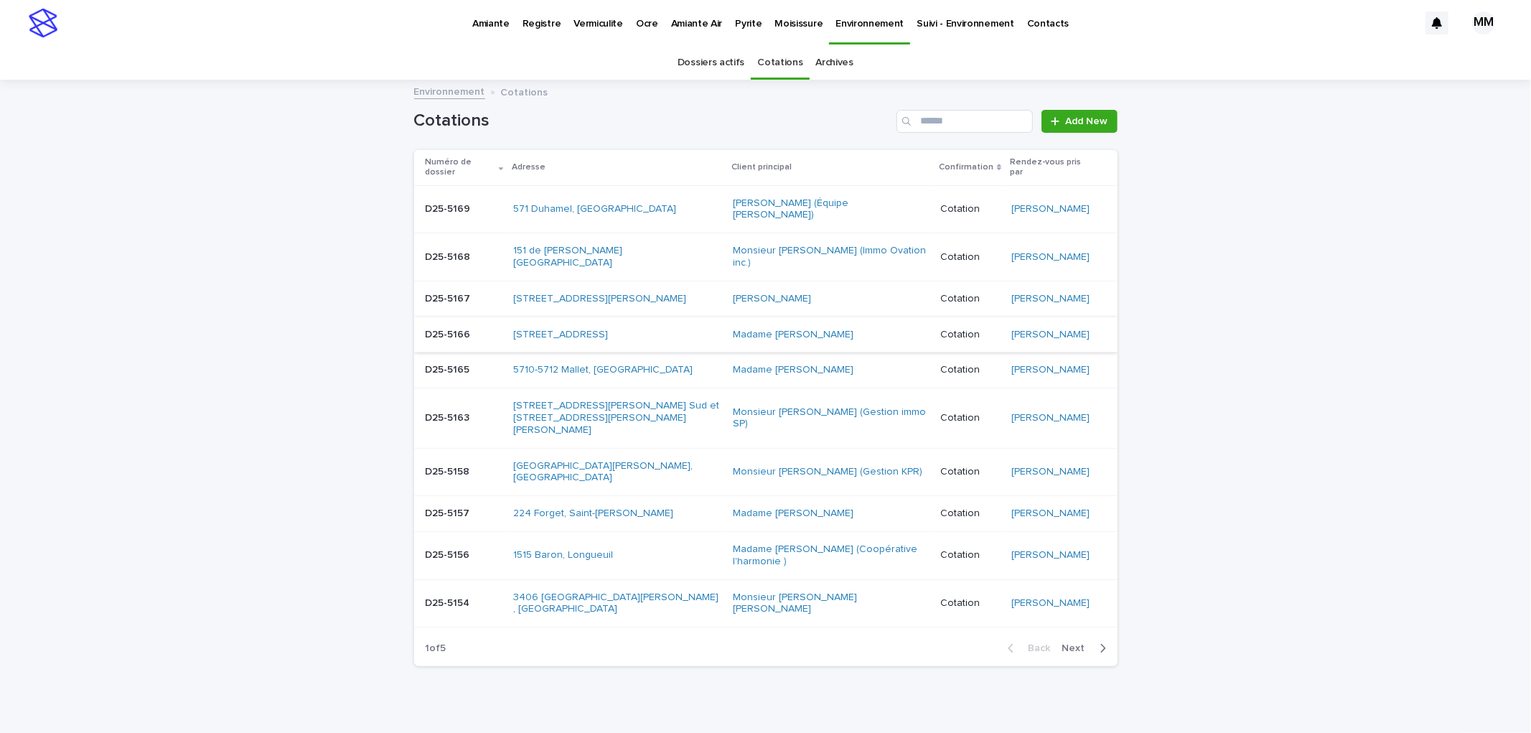
click at [1086, 653] on span "Next" at bounding box center [1078, 648] width 32 height 10
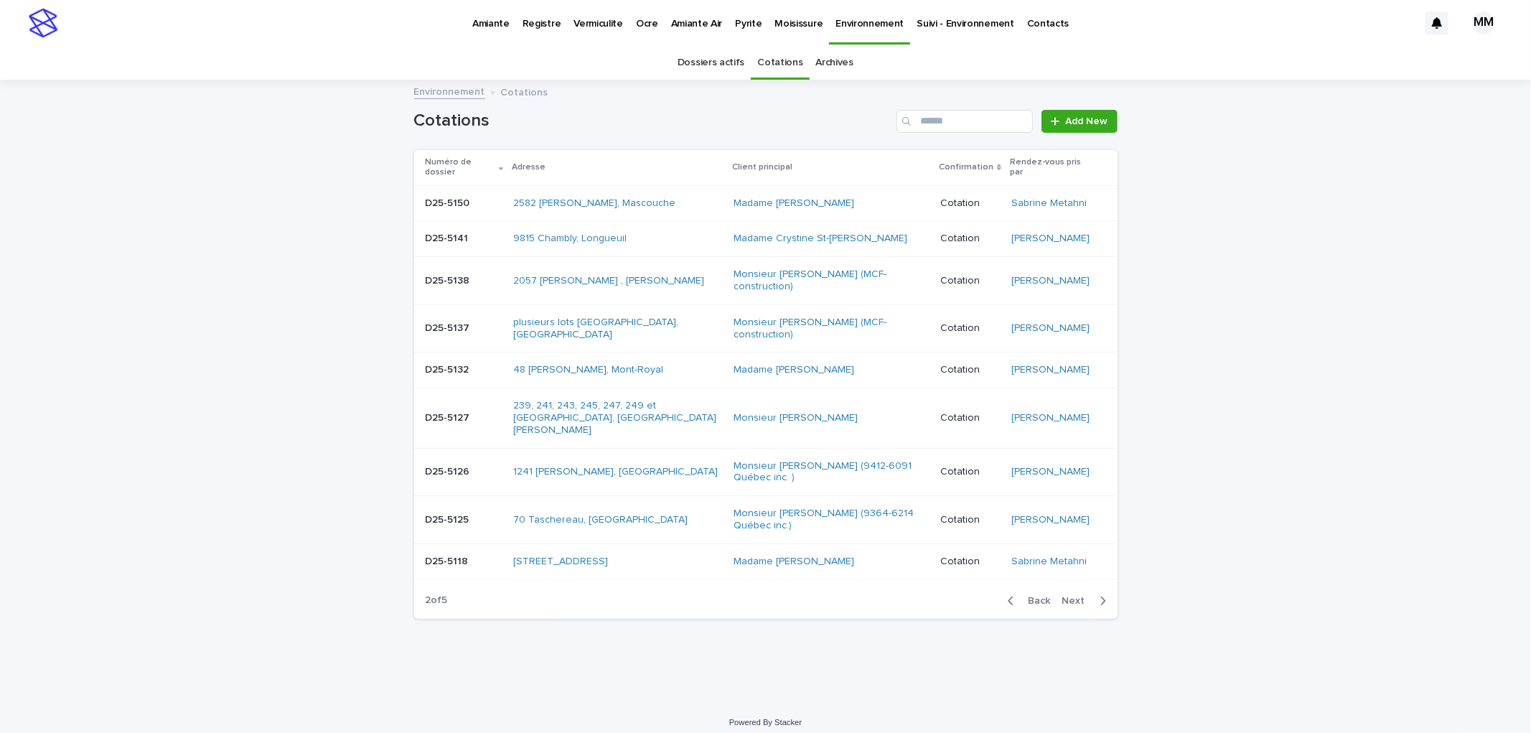
click at [464, 496] on td "D25-5126 D25-5126" at bounding box center [461, 472] width 94 height 48
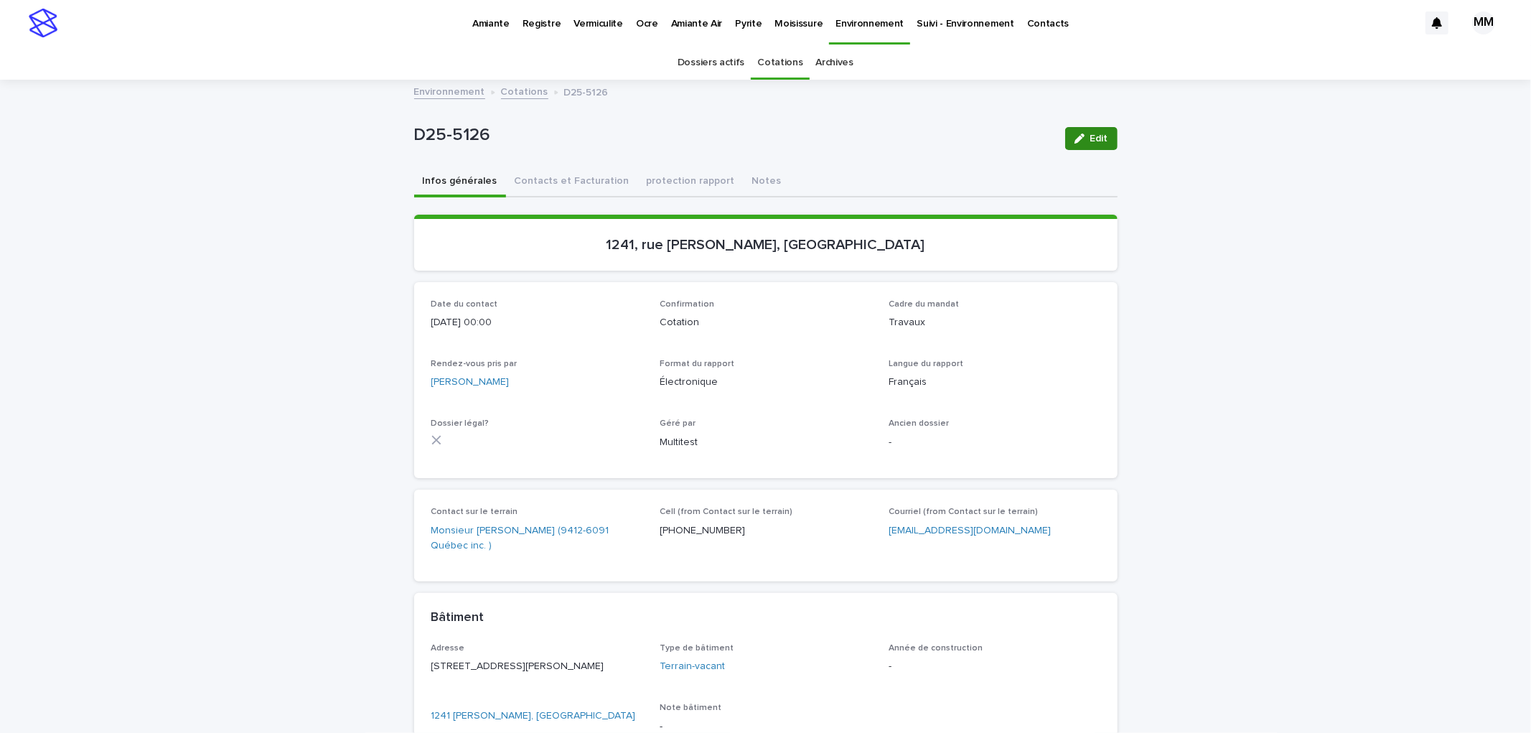
drag, startPoint x: 1065, startPoint y: 146, endPoint x: 917, endPoint y: 309, distance: 220.1
click at [1066, 146] on button "Edit" at bounding box center [1091, 138] width 52 height 23
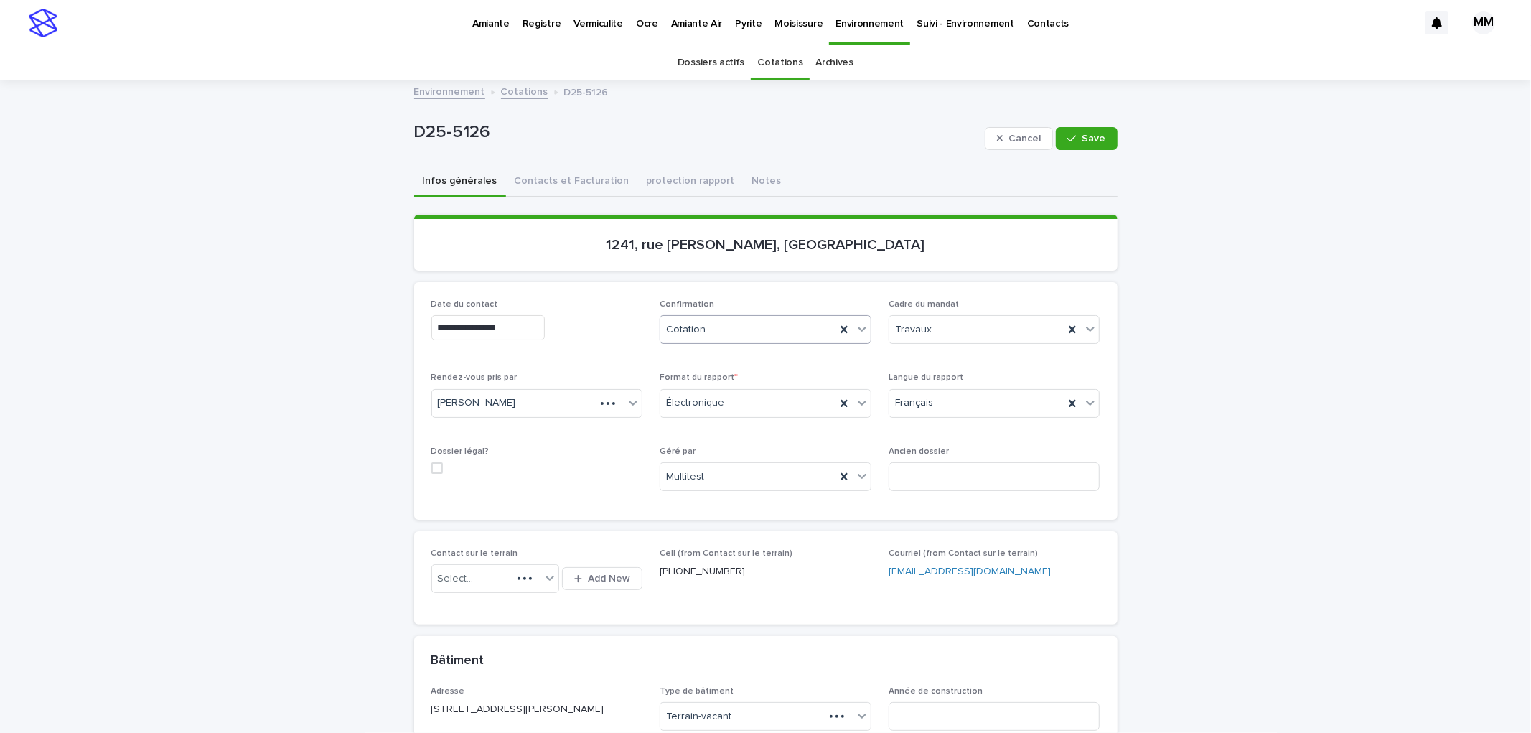
click at [725, 326] on div "Cotation" at bounding box center [747, 330] width 175 height 24
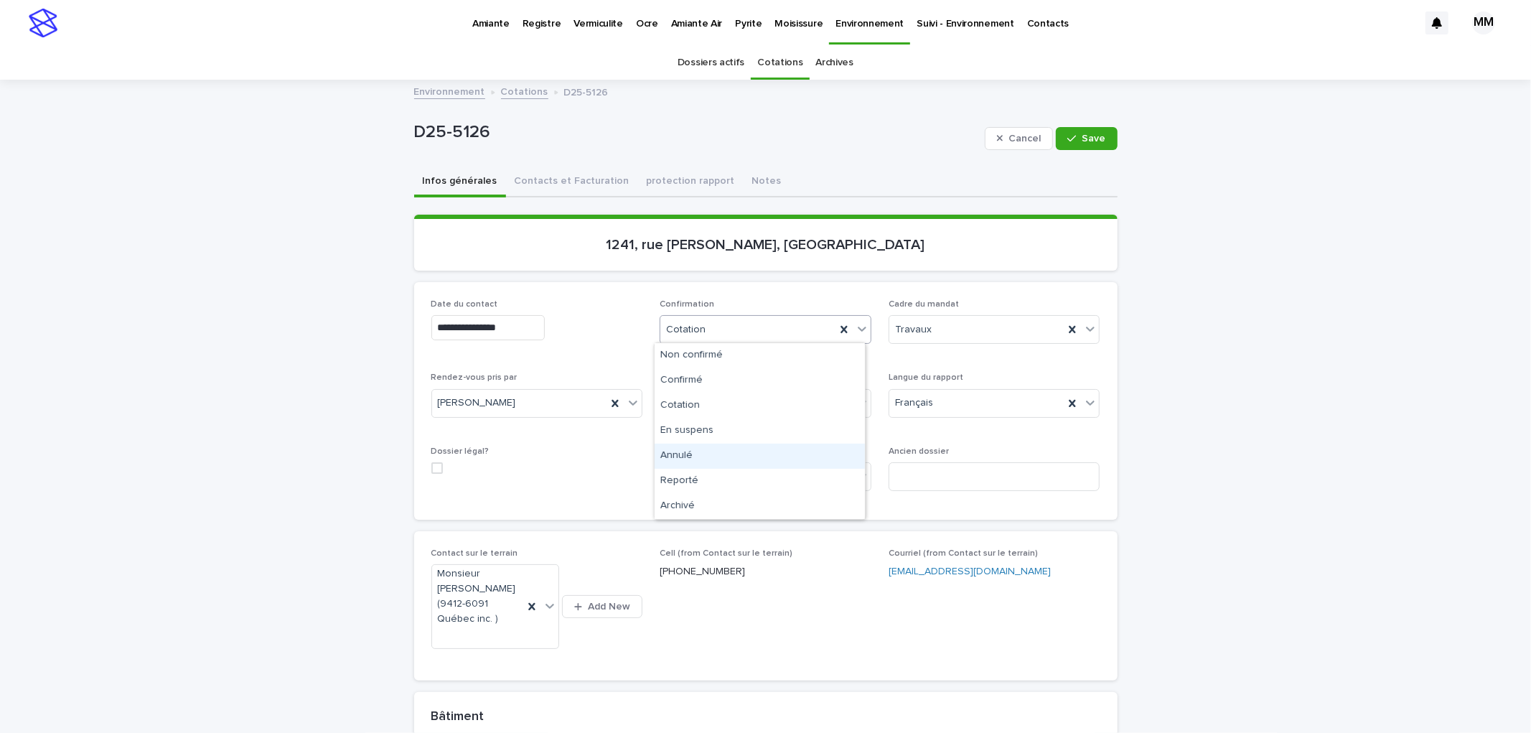
click at [696, 463] on div "Annulé" at bounding box center [760, 456] width 210 height 25
click at [1090, 127] on button "Save" at bounding box center [1086, 138] width 61 height 23
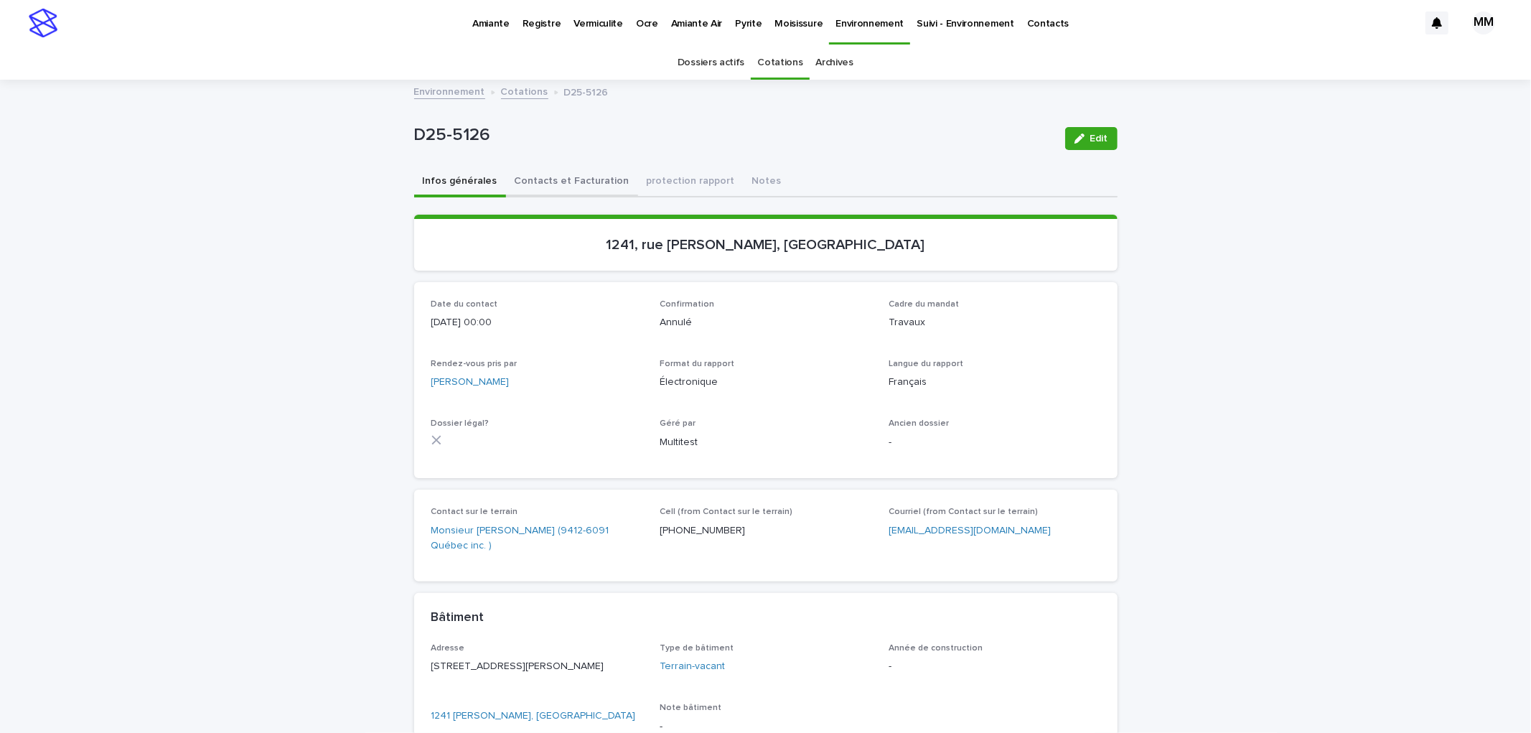
click at [560, 176] on button "Contacts et Facturation" at bounding box center [572, 182] width 132 height 30
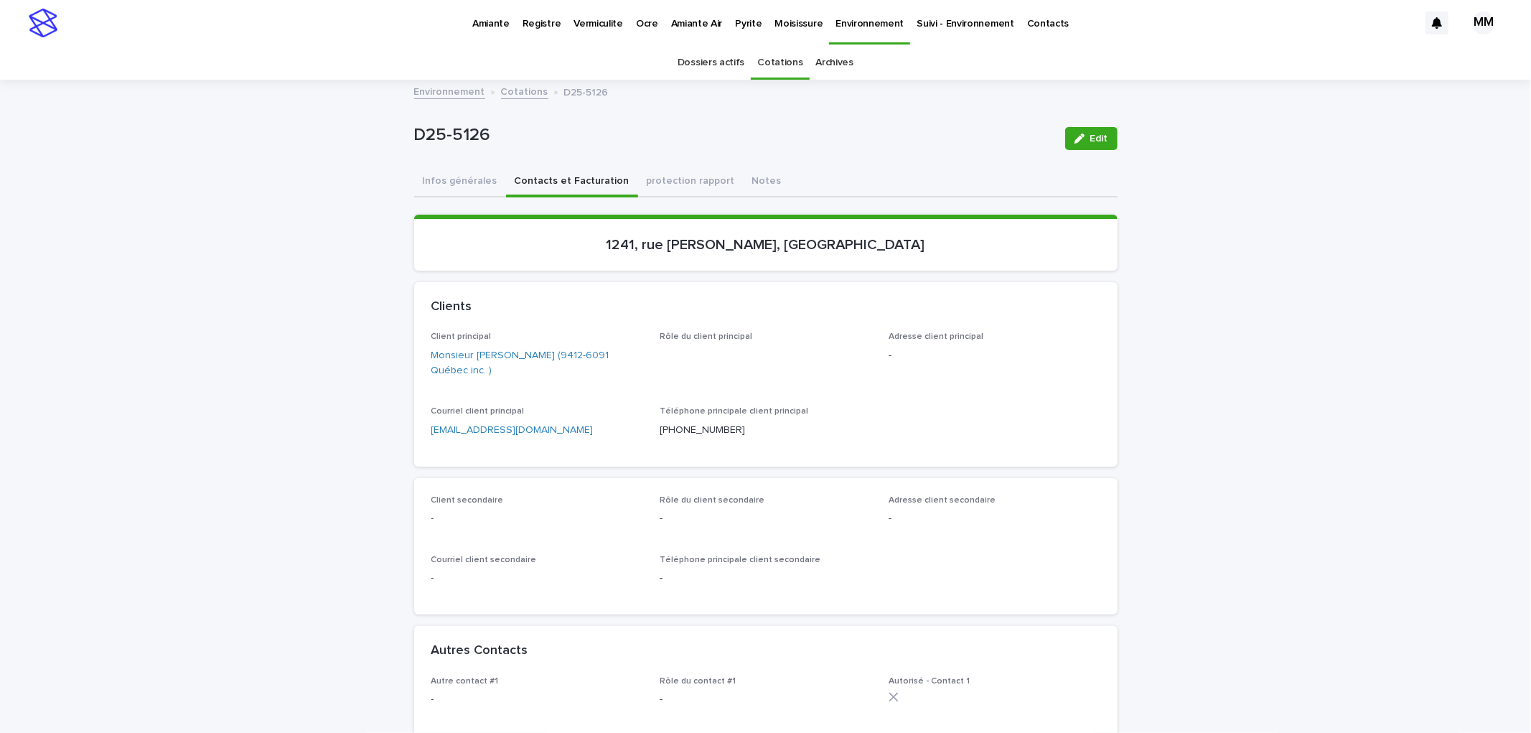
scroll to position [957, 0]
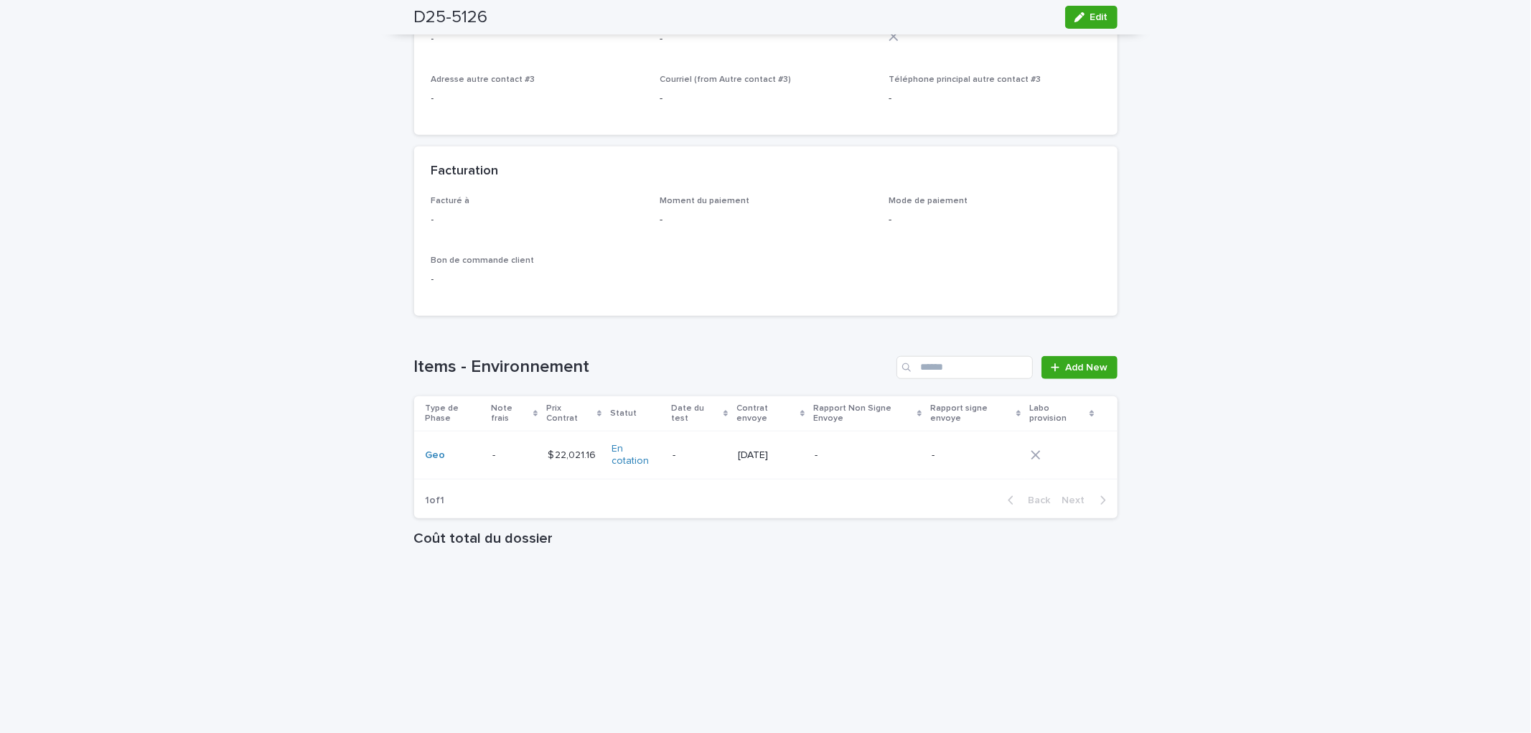
click at [881, 449] on p "-" at bounding box center [868, 455] width 106 height 12
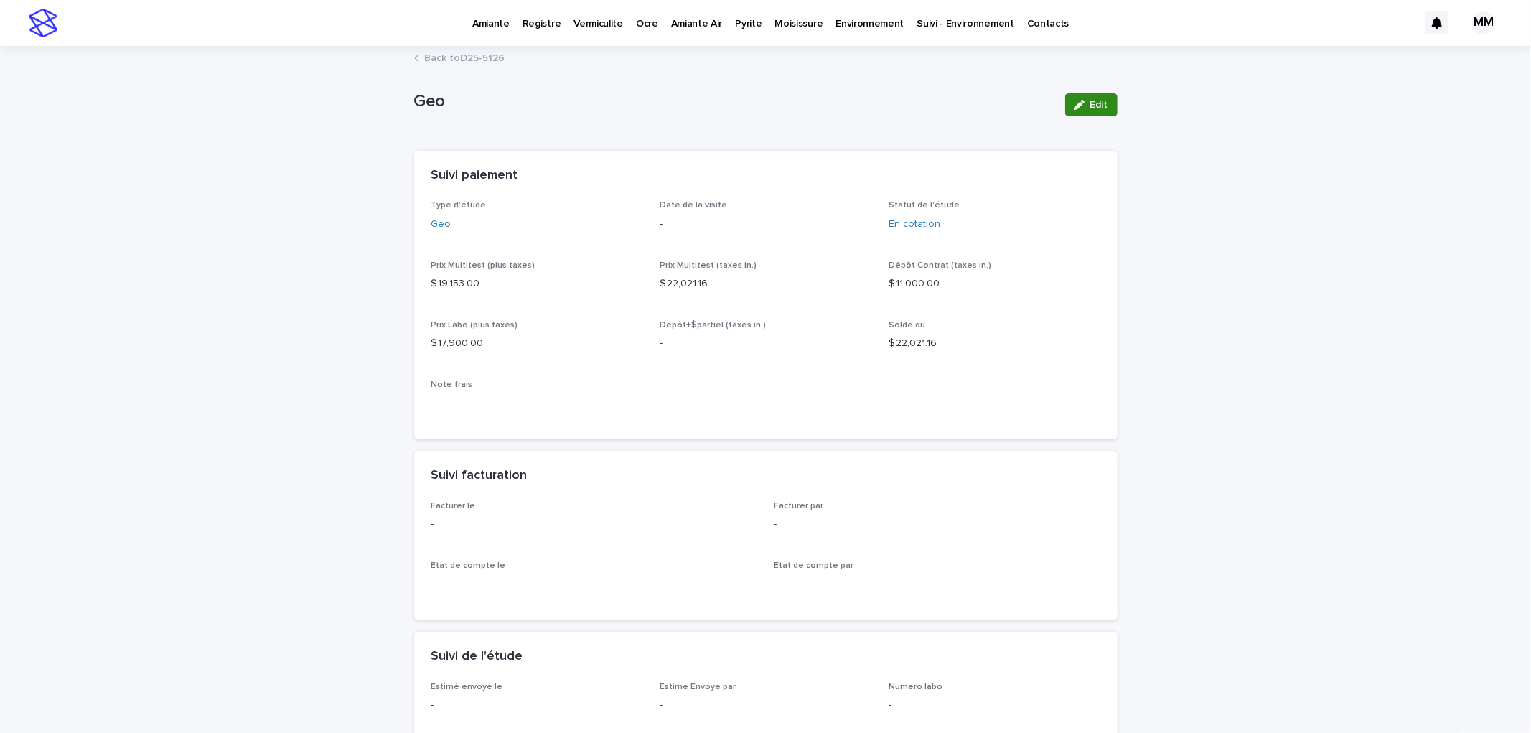
click at [1078, 103] on icon "button" at bounding box center [1080, 105] width 10 height 10
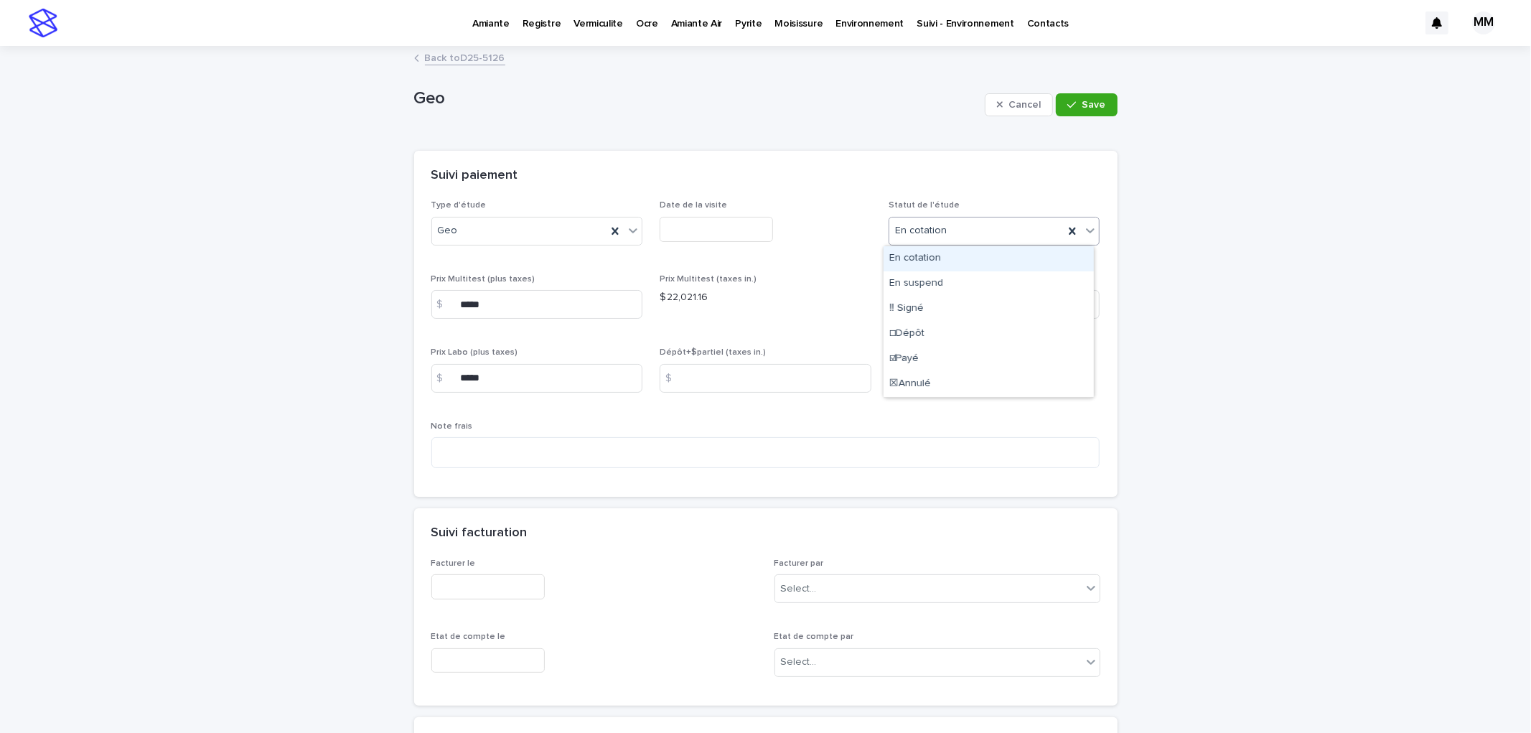
click at [979, 228] on div "En cotation" at bounding box center [976, 231] width 175 height 24
click at [931, 390] on div "☒Annulé" at bounding box center [989, 384] width 210 height 25
click at [1077, 106] on div "button" at bounding box center [1074, 105] width 14 height 10
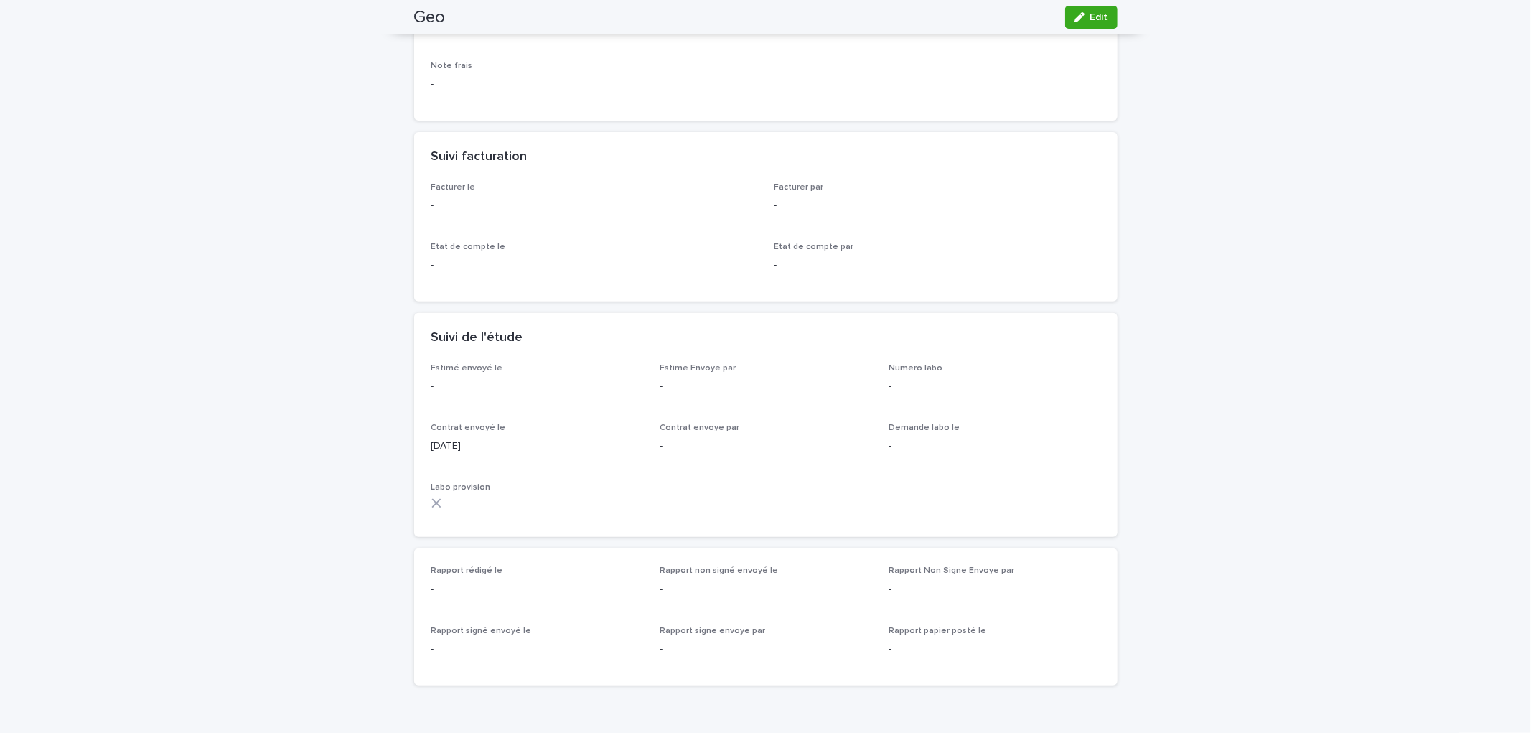
scroll to position [247, 0]
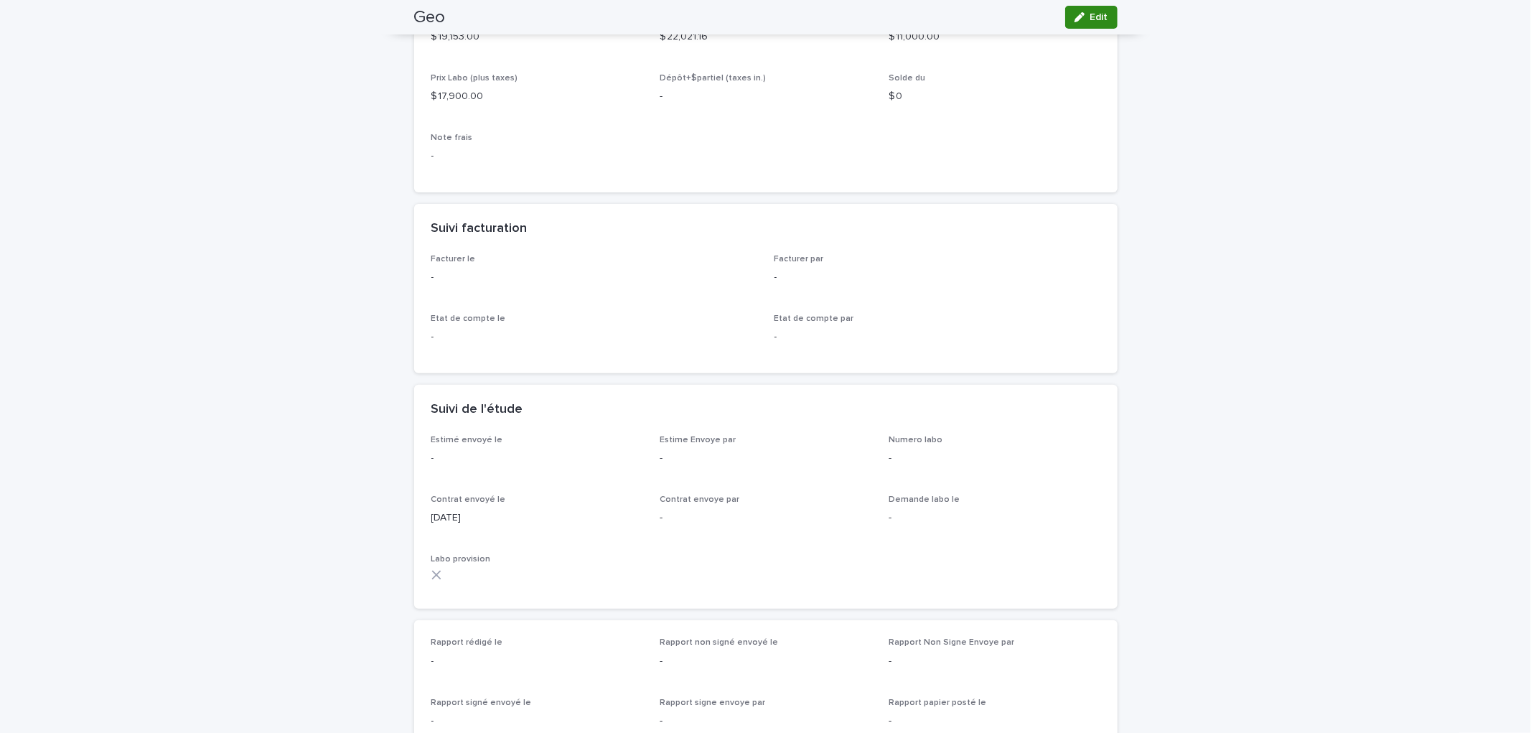
click at [1080, 27] on button "Edit" at bounding box center [1091, 17] width 52 height 23
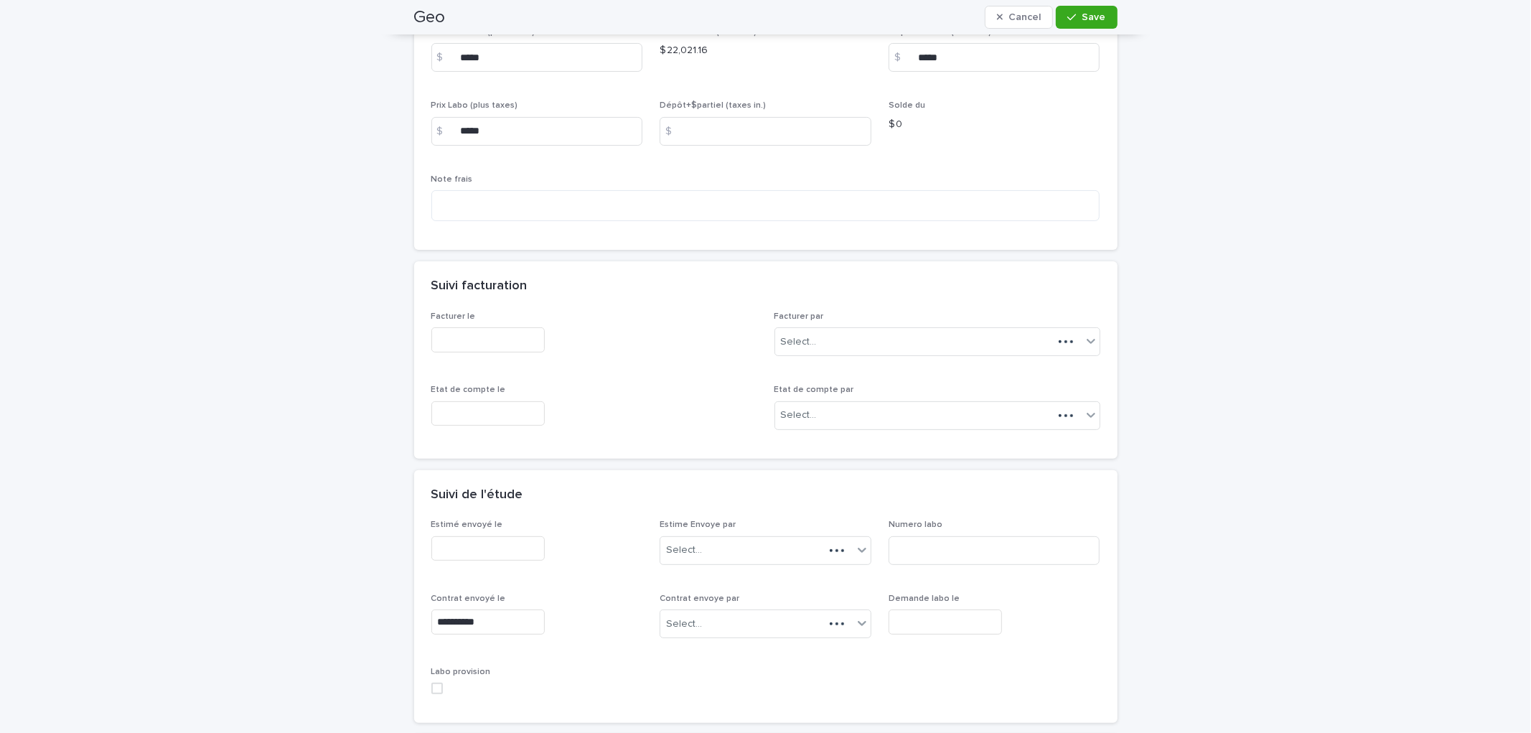
scroll to position [319, 0]
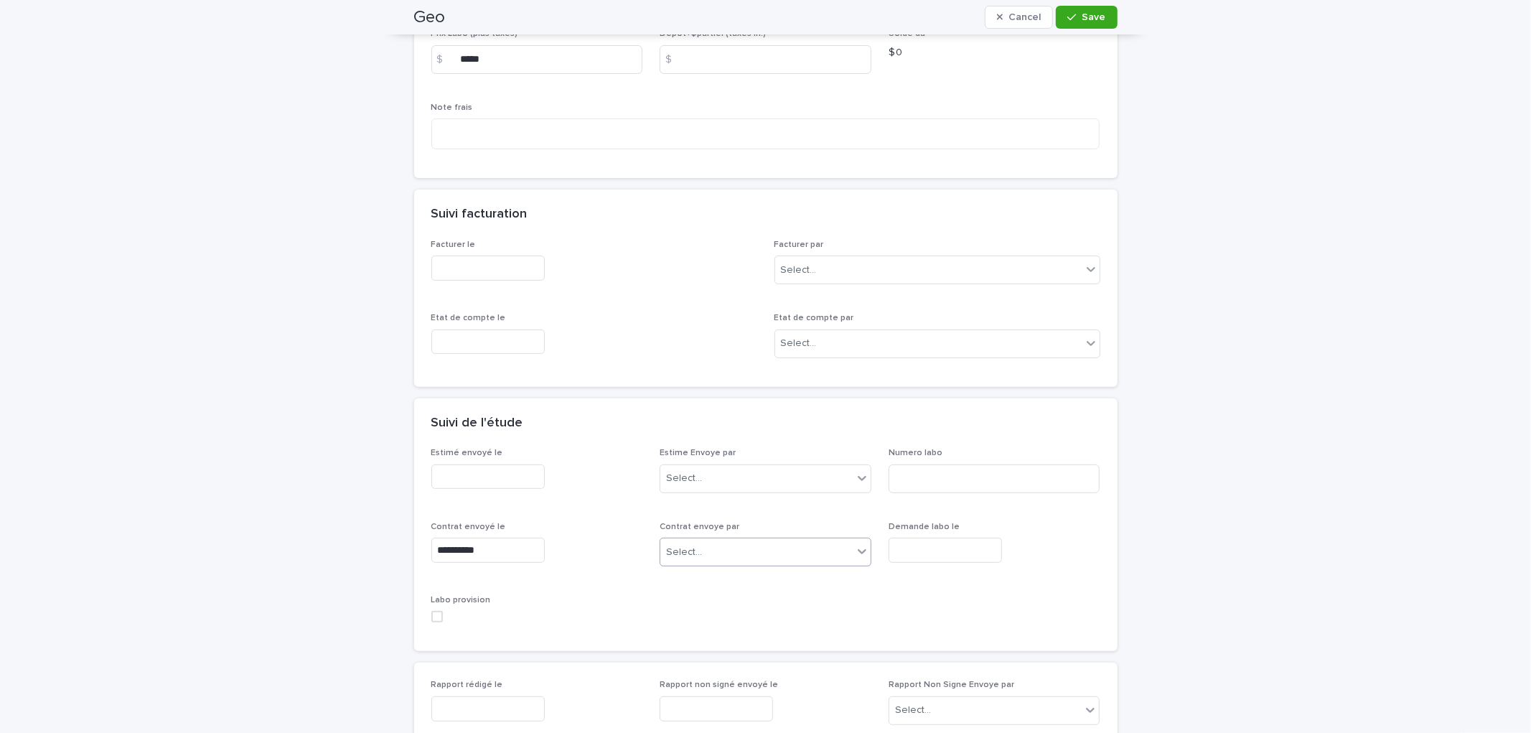
click at [692, 558] on div "Select..." at bounding box center [684, 552] width 36 height 15
type input "**"
click at [697, 584] on div "Mélanie Mathieu" at bounding box center [760, 579] width 210 height 25
click at [697, 584] on div "**********" at bounding box center [765, 541] width 669 height 186
drag, startPoint x: 1237, startPoint y: 434, endPoint x: 1245, endPoint y: 380, distance: 54.4
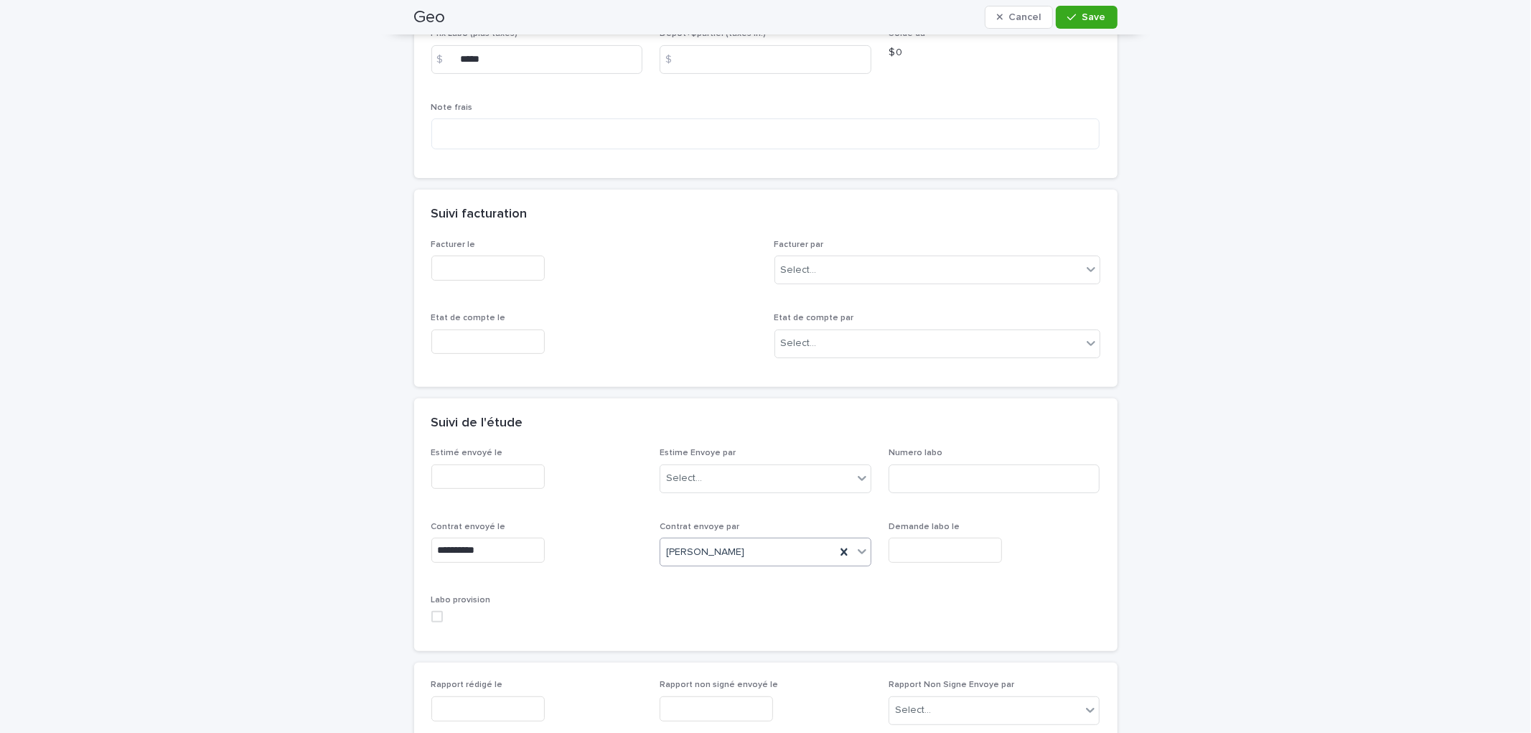
click at [1235, 431] on div "**********" at bounding box center [765, 320] width 1531 height 1182
drag, startPoint x: 1085, startPoint y: 22, endPoint x: 1138, endPoint y: 23, distance: 53.1
click at [1085, 22] on button "Save" at bounding box center [1086, 17] width 61 height 23
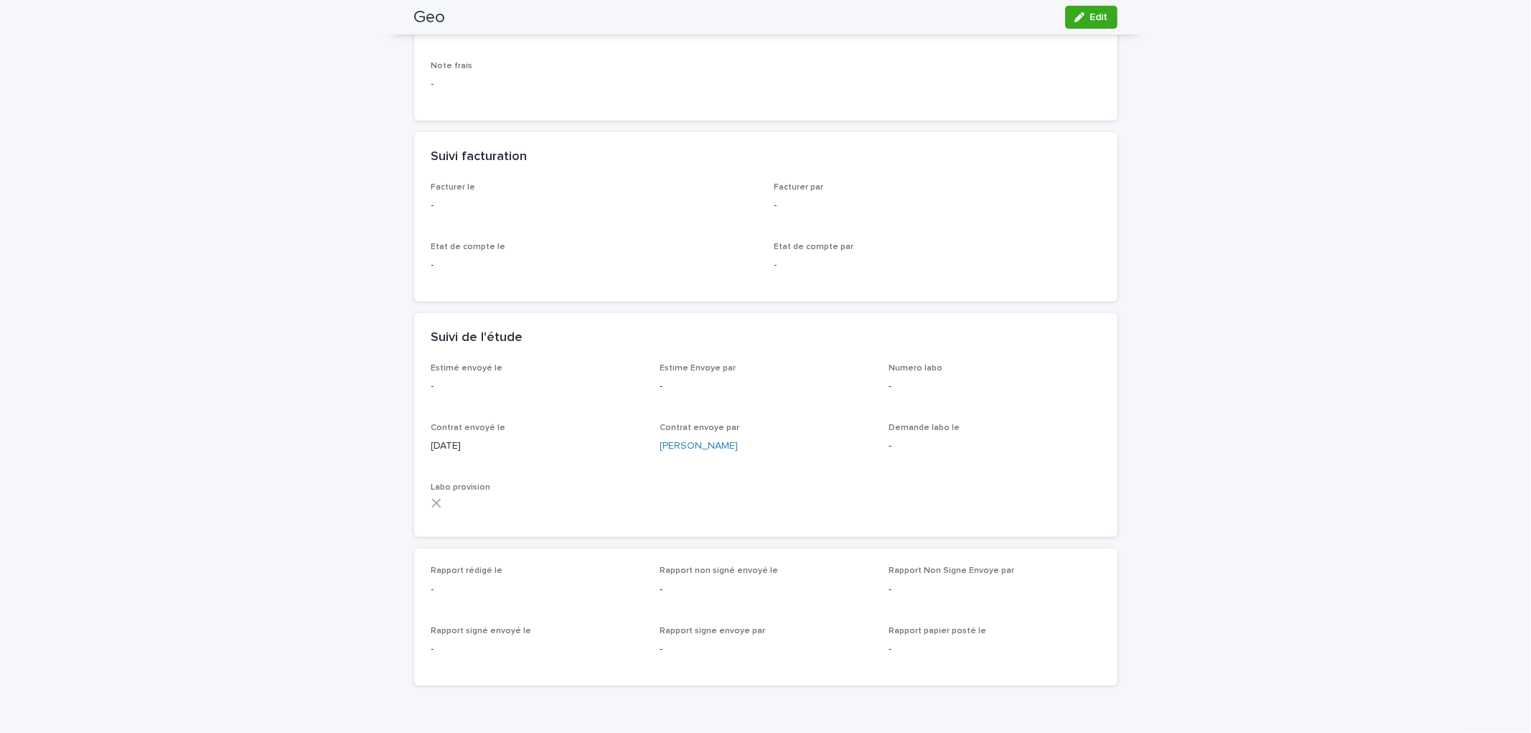
scroll to position [247, 0]
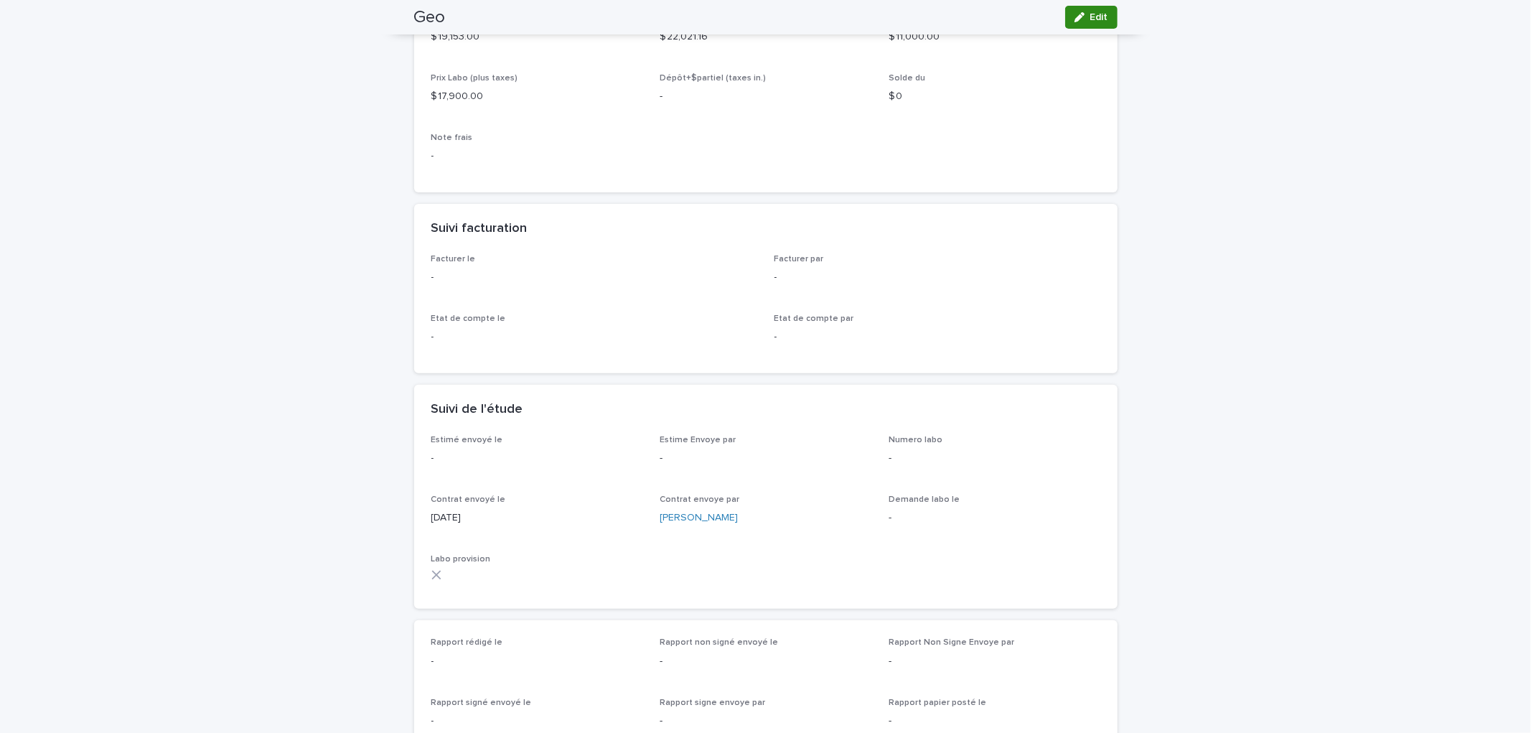
click at [1088, 24] on button "Edit" at bounding box center [1091, 17] width 52 height 23
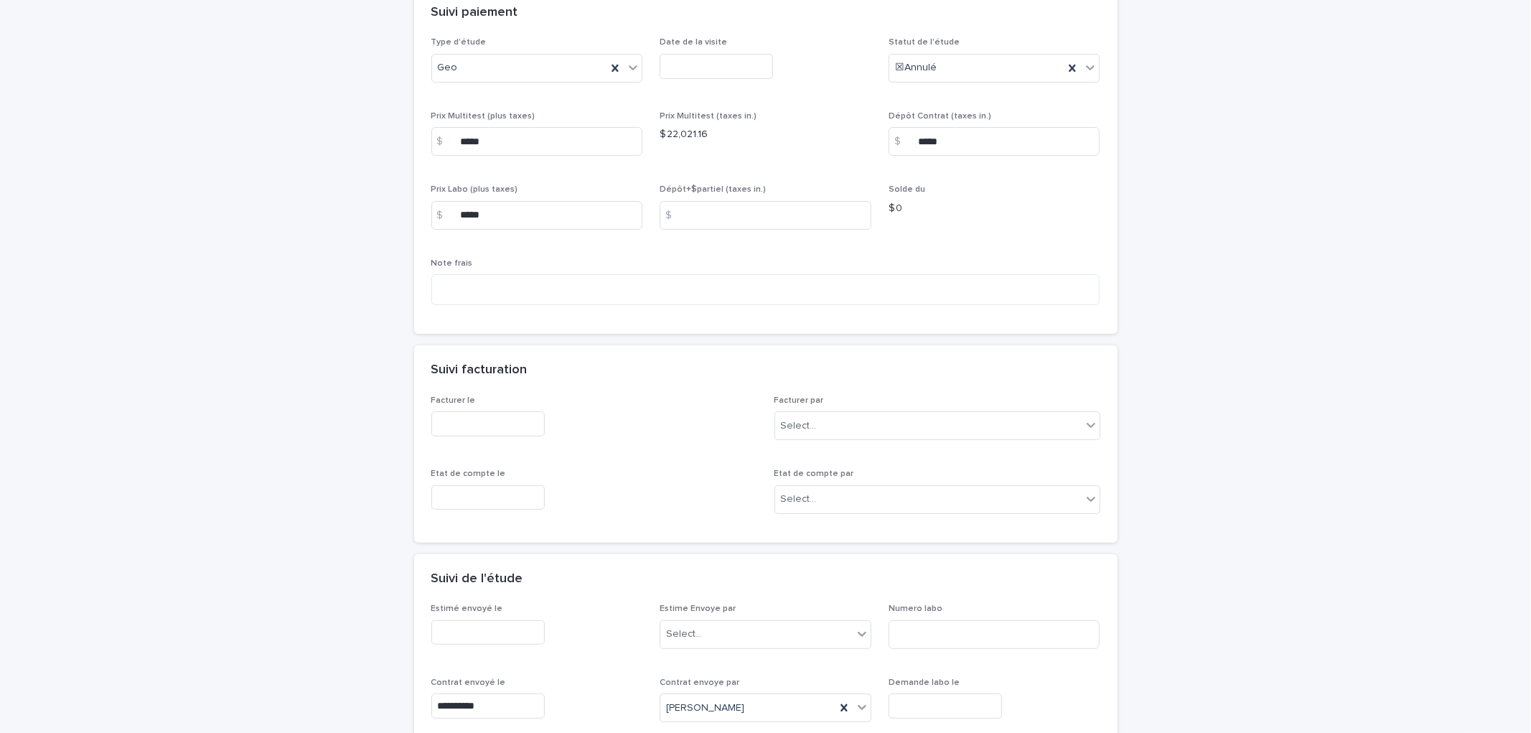
scroll to position [478, 0]
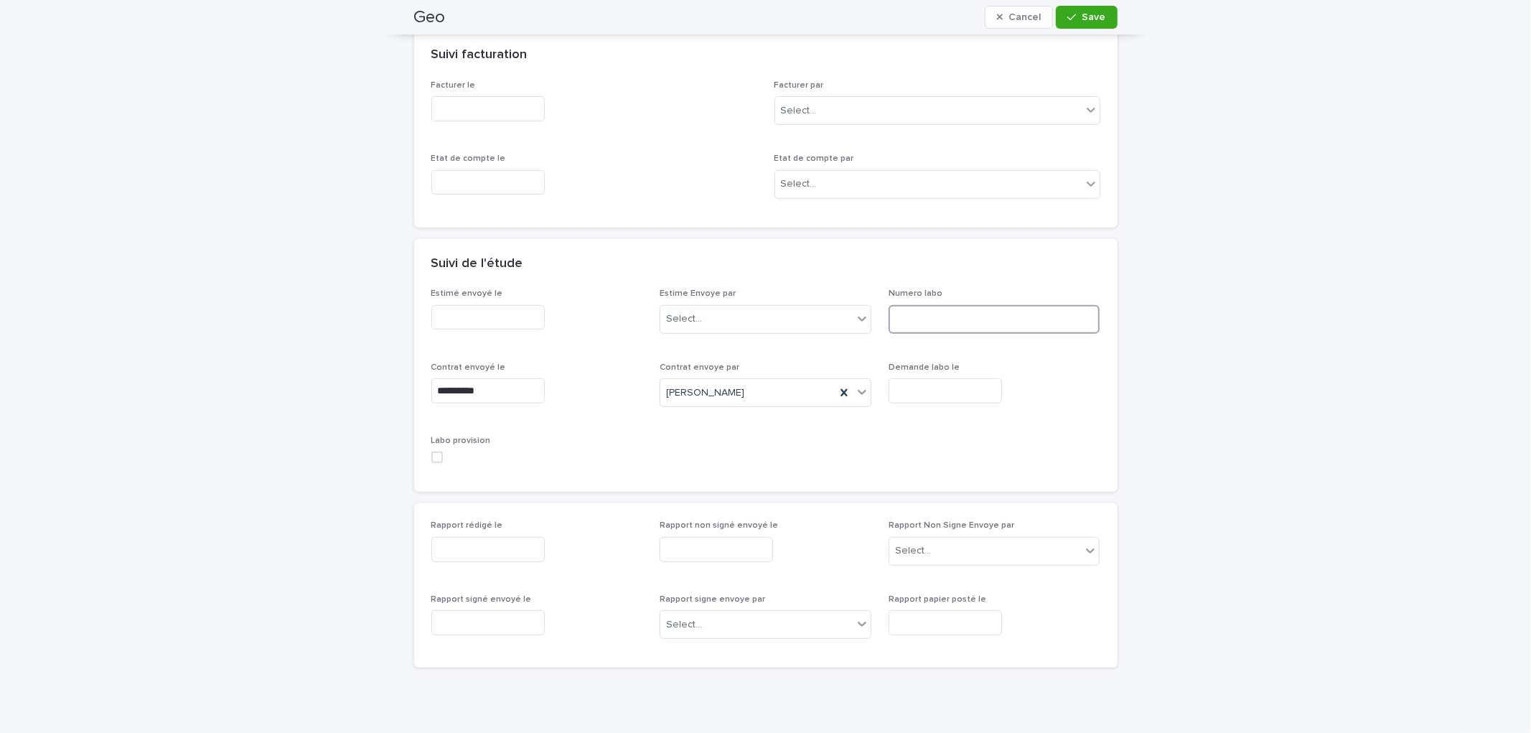
click at [931, 314] on input at bounding box center [995, 319] width 212 height 29
type input "******"
click at [1085, 17] on span "Save" at bounding box center [1095, 17] width 24 height 10
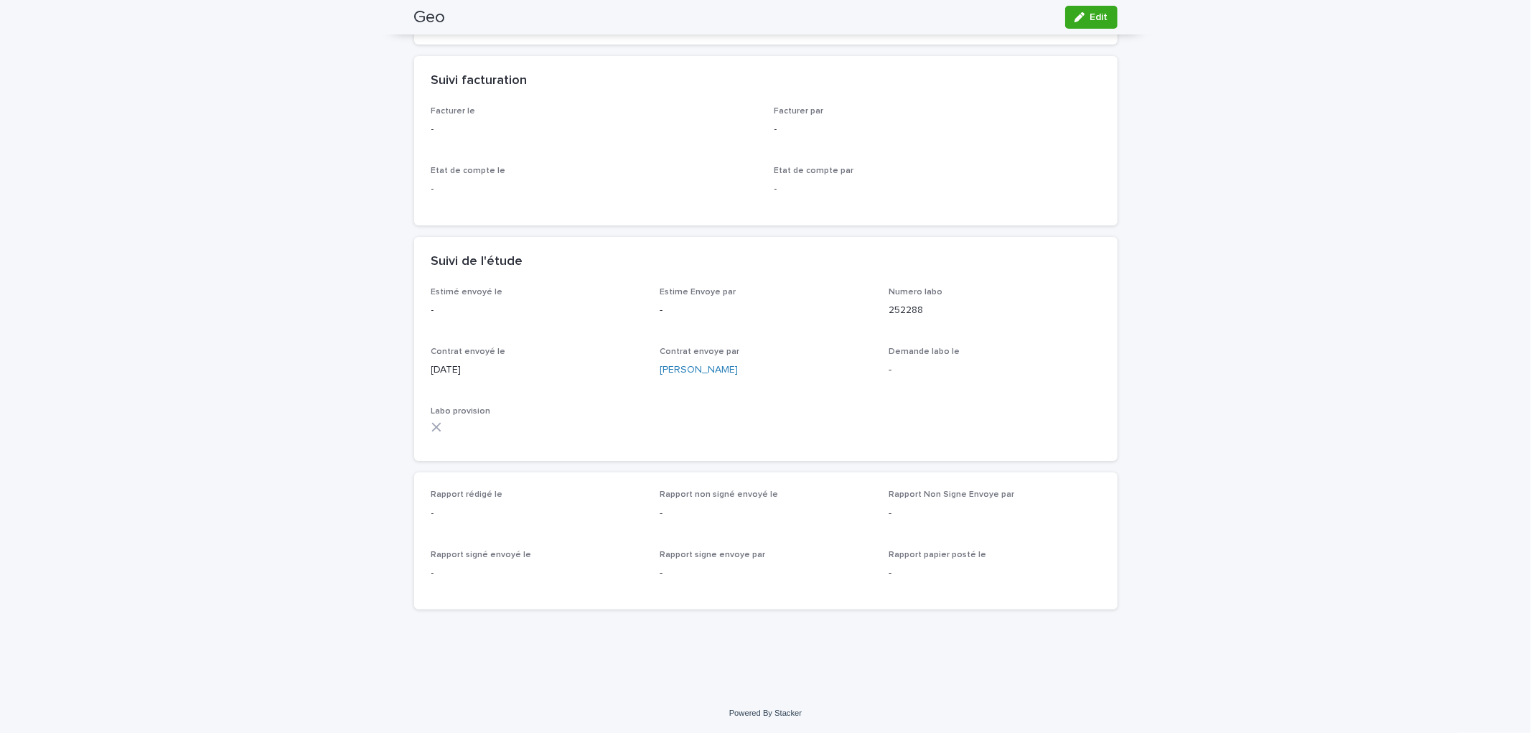
scroll to position [0, 0]
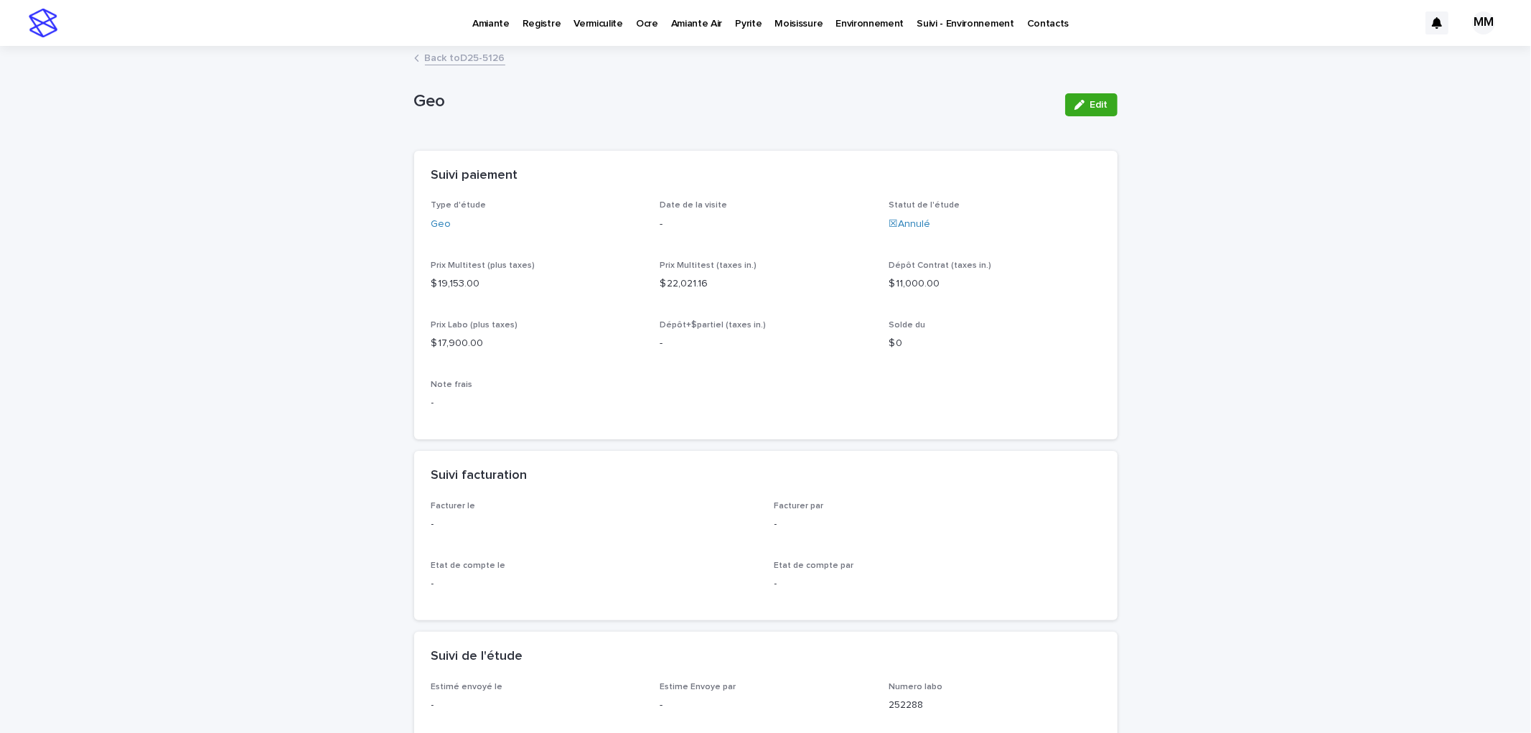
click at [451, 60] on link "Back to D25-5126" at bounding box center [465, 57] width 80 height 17
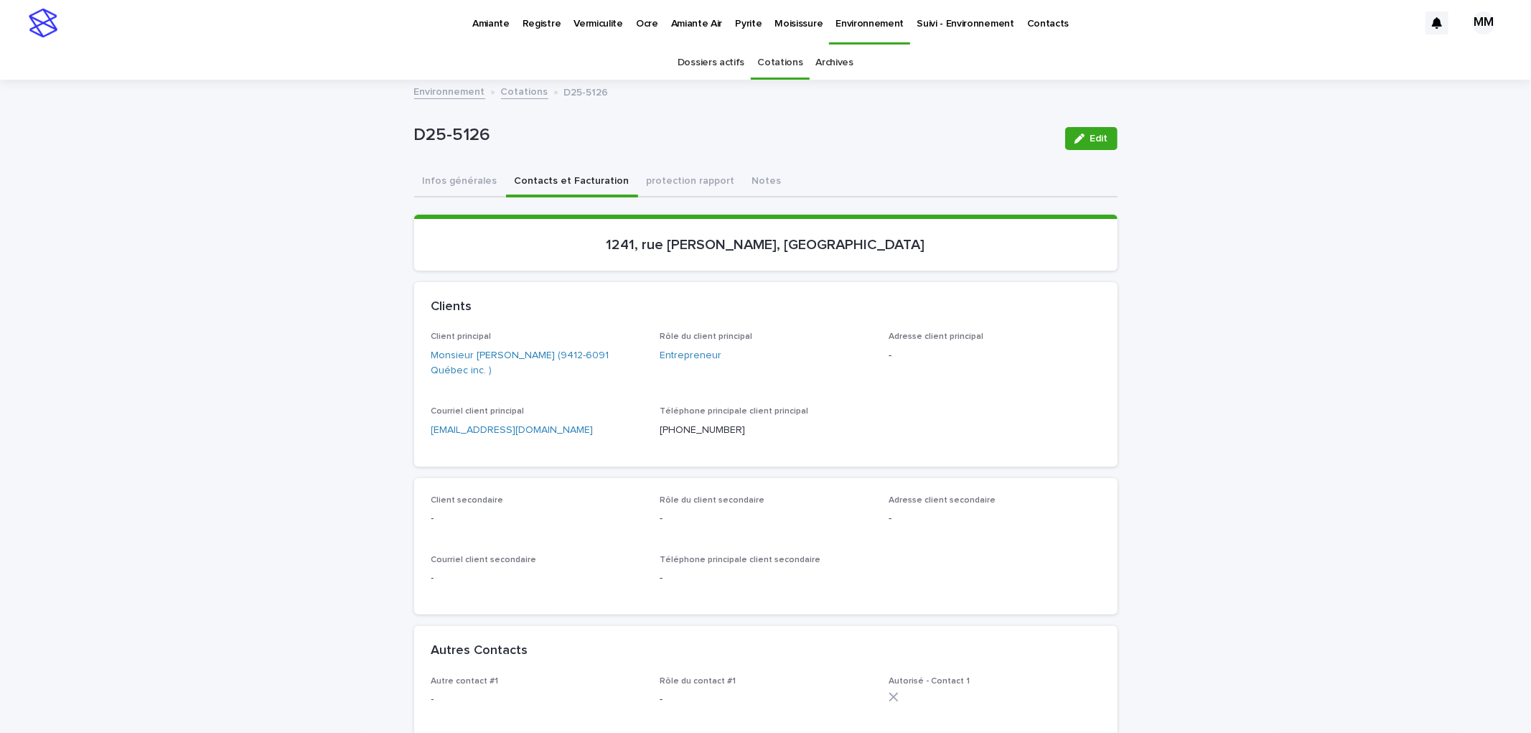
click at [768, 65] on link "Cotations" at bounding box center [779, 63] width 45 height 34
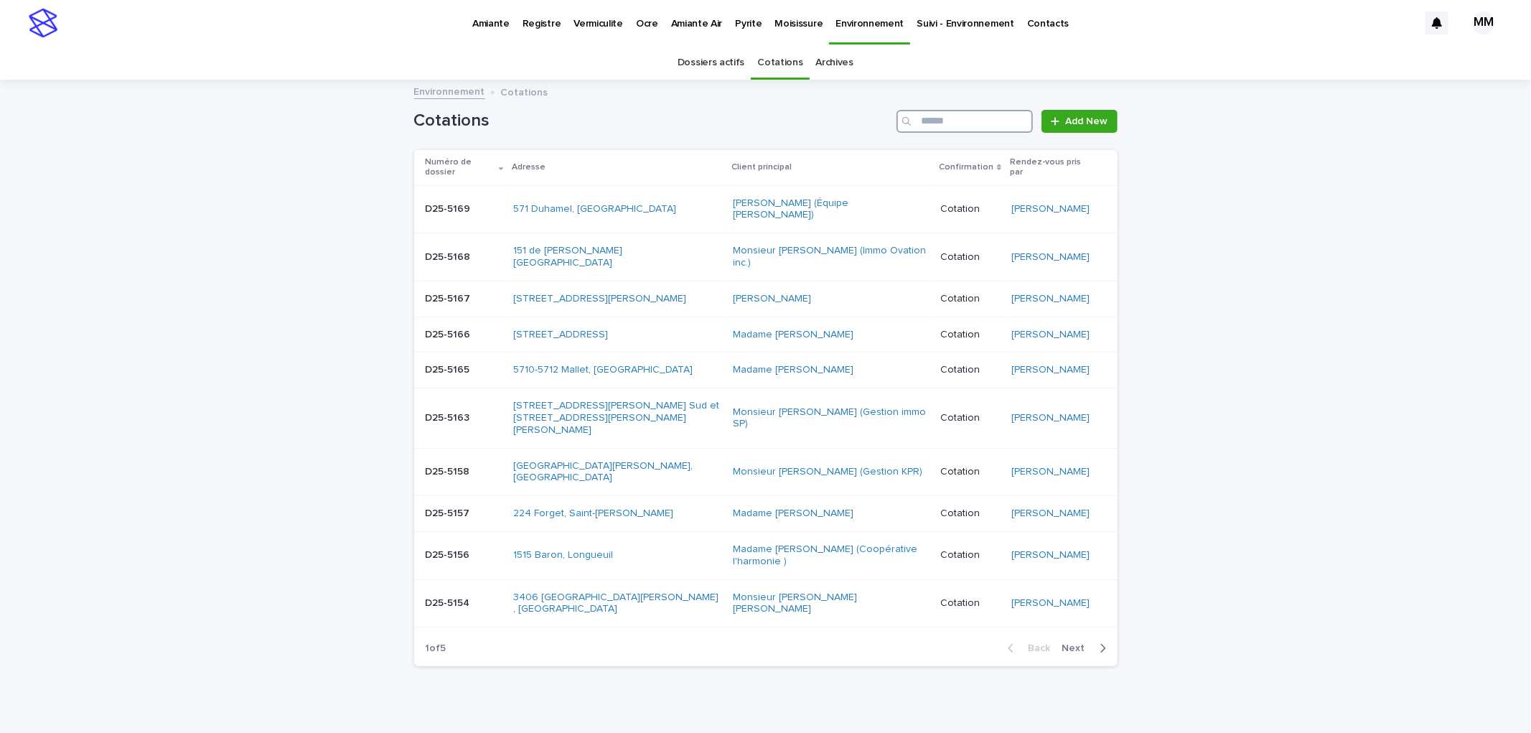
click at [966, 127] on input "Search" at bounding box center [965, 121] width 136 height 23
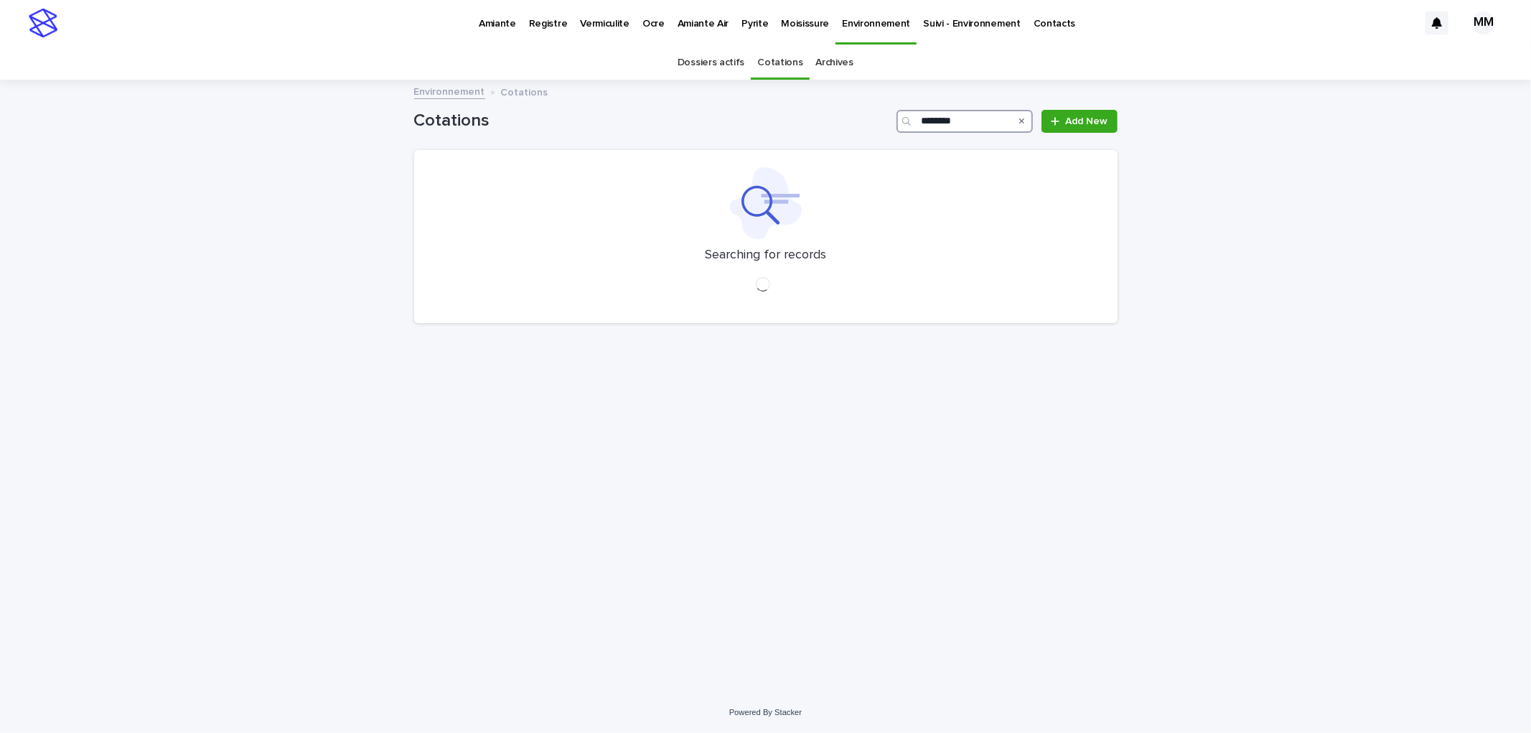
type input "********"
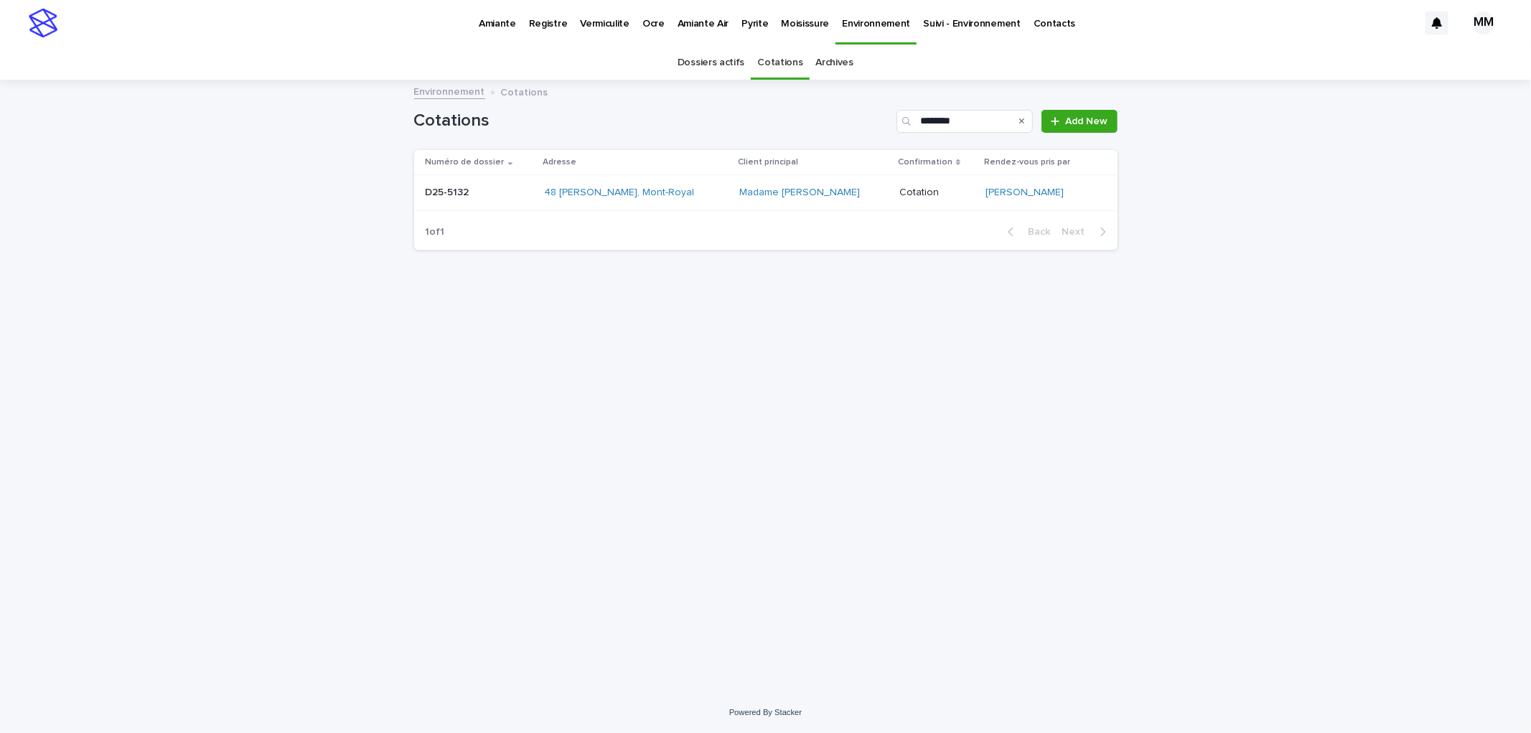
click at [523, 195] on p at bounding box center [479, 193] width 107 height 12
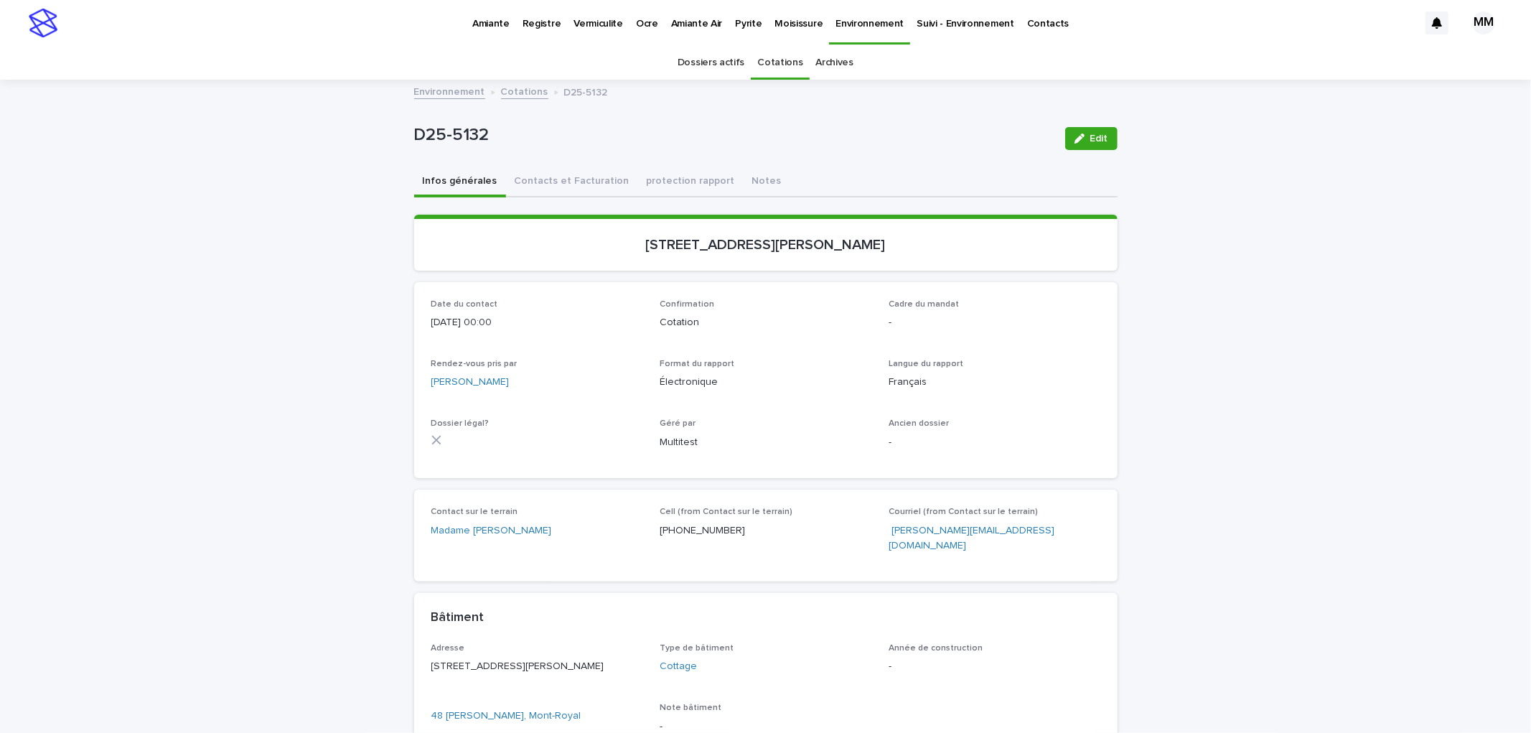
click at [1060, 131] on div "Edit" at bounding box center [1089, 138] width 58 height 23
click at [1094, 138] on span "Edit" at bounding box center [1099, 139] width 18 height 10
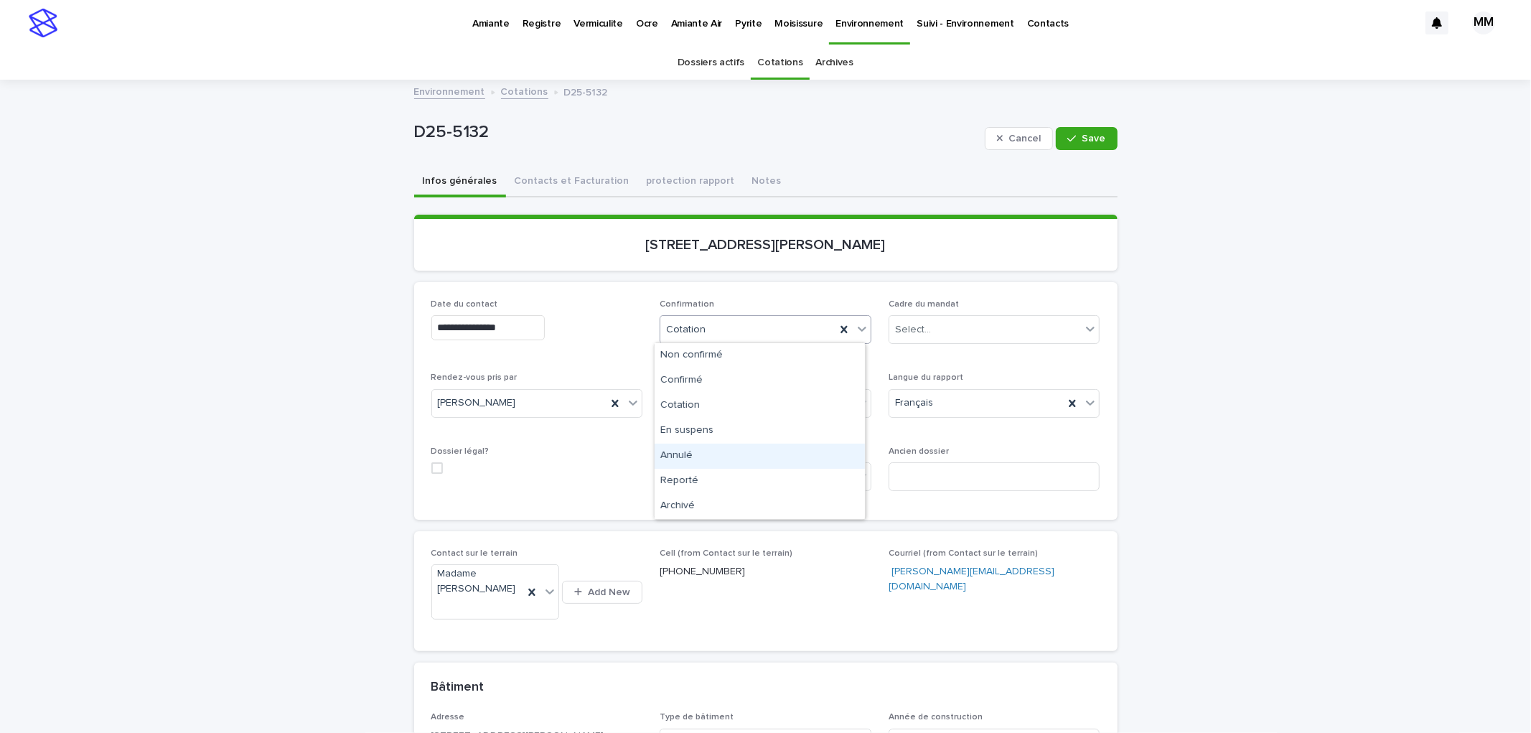
click at [695, 467] on div "Annulé" at bounding box center [760, 456] width 210 height 25
click at [1083, 134] on span "Save" at bounding box center [1095, 139] width 24 height 10
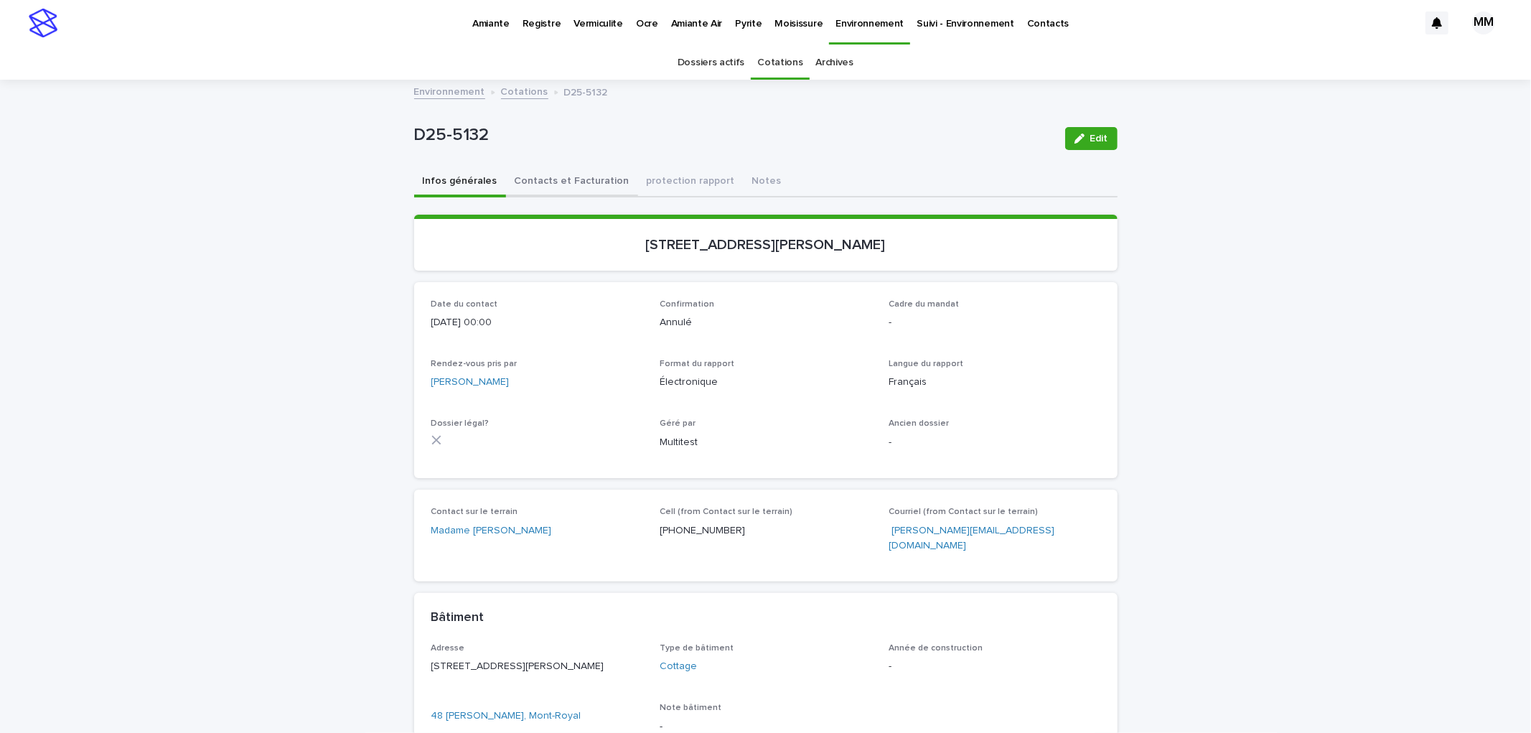
drag, startPoint x: 561, startPoint y: 188, endPoint x: 747, endPoint y: 184, distance: 185.2
click at [562, 187] on button "Contacts et Facturation" at bounding box center [572, 182] width 132 height 30
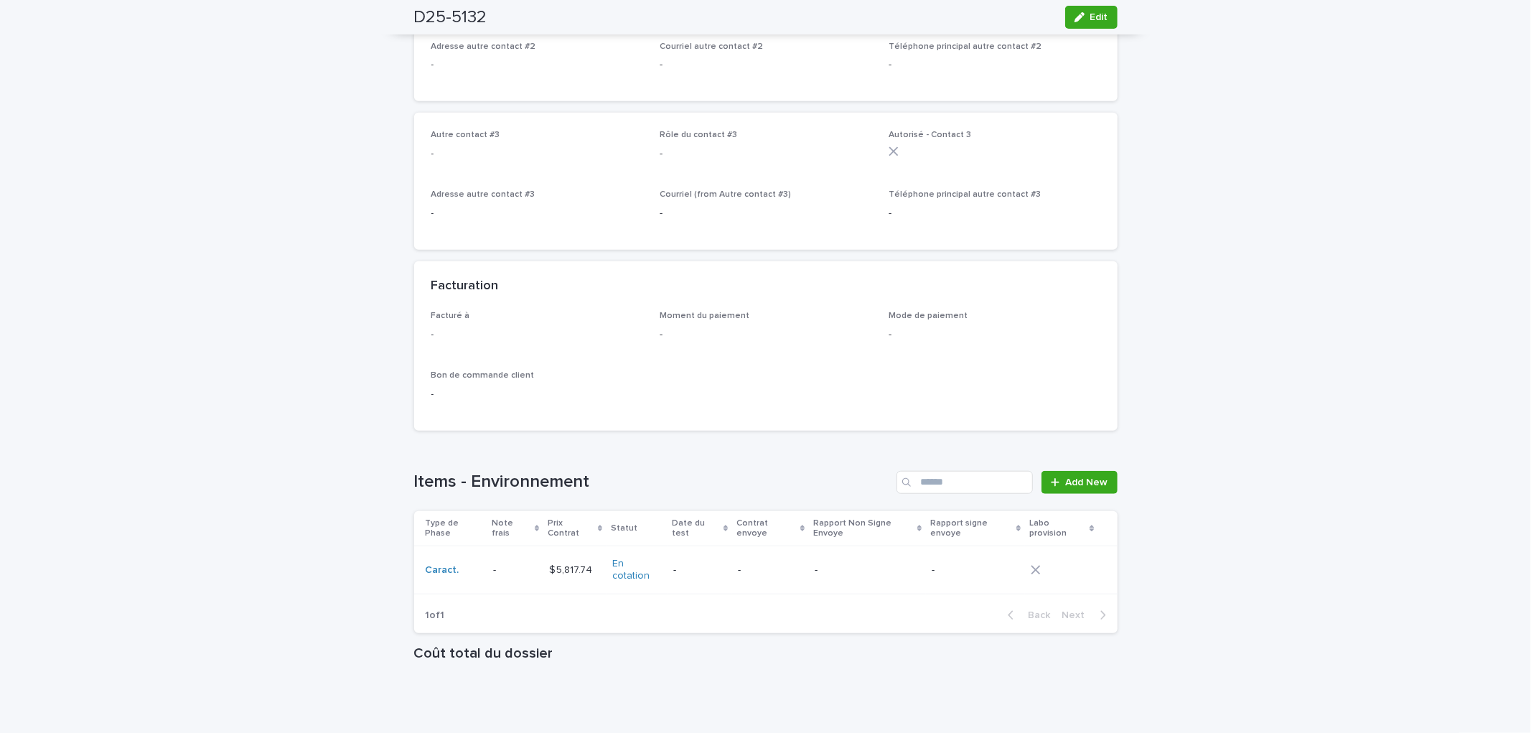
scroll to position [1065, 0]
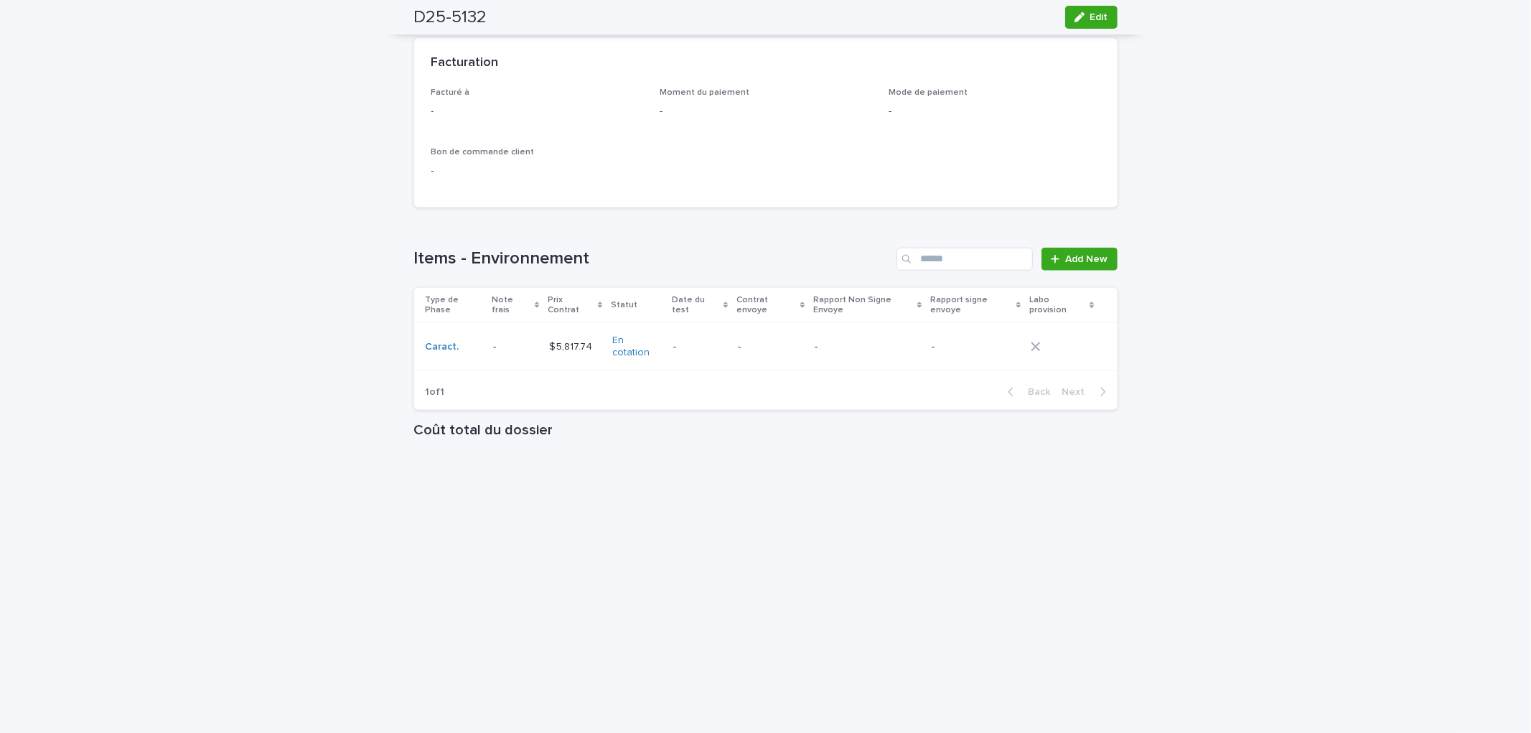
click at [815, 335] on div "-" at bounding box center [868, 347] width 106 height 24
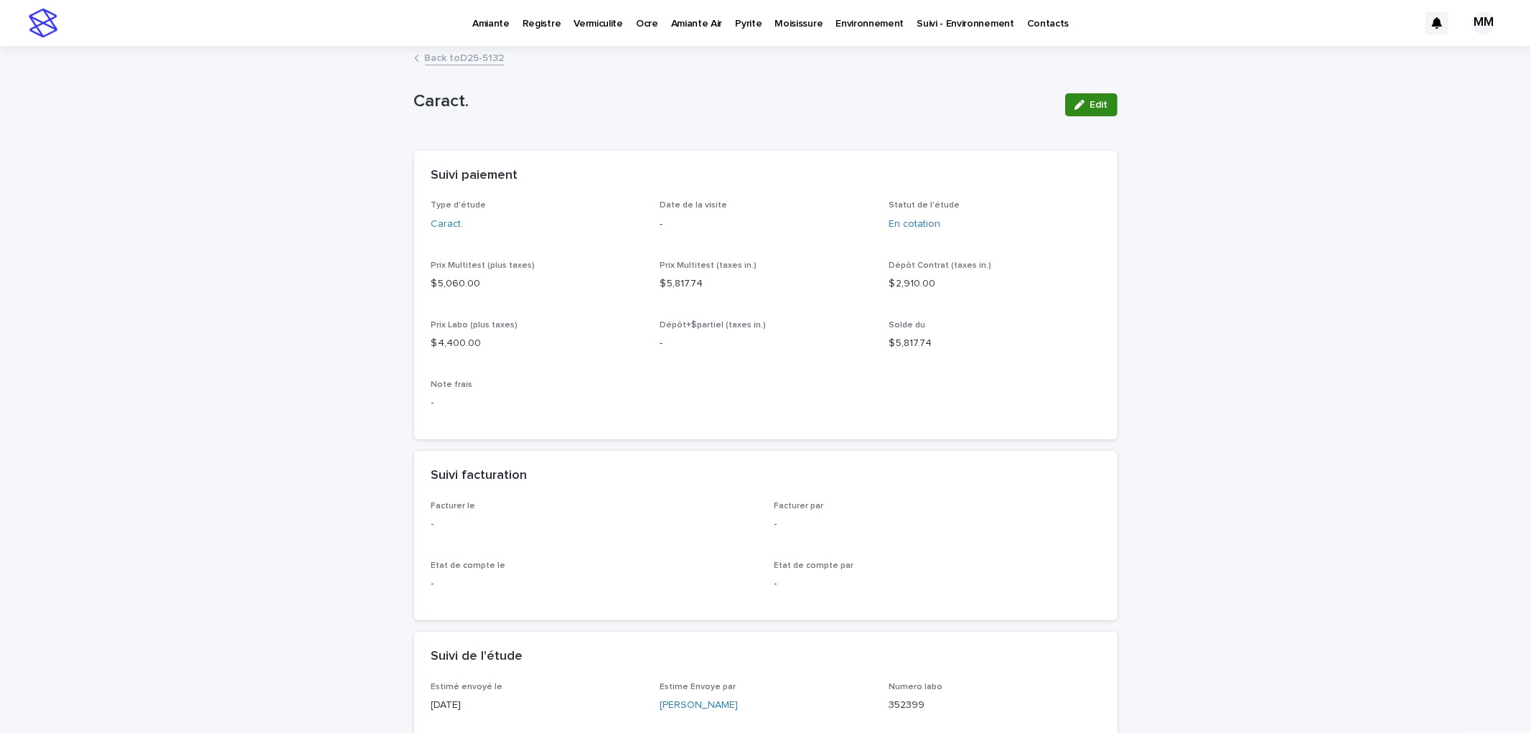
click at [1080, 108] on div "button" at bounding box center [1083, 105] width 16 height 10
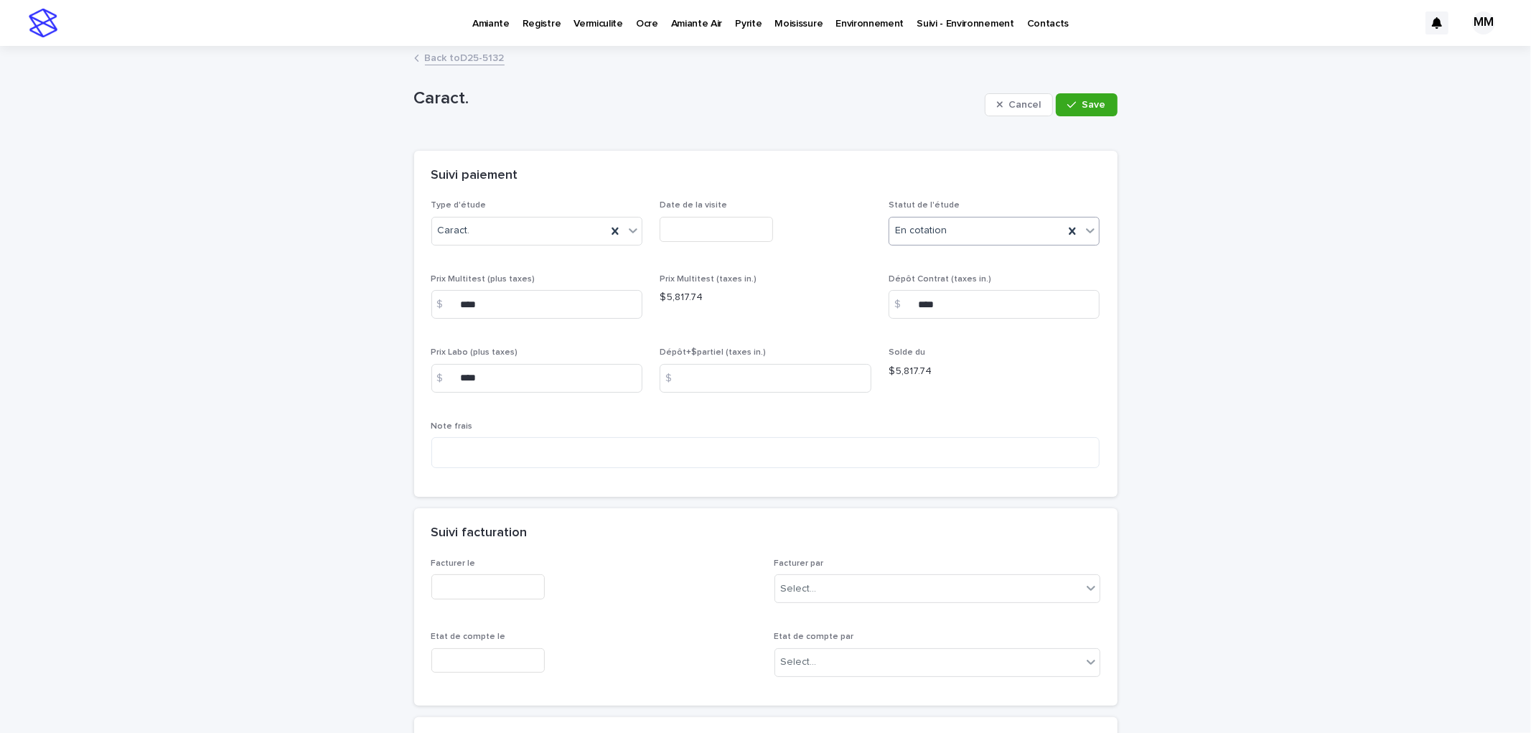
click at [981, 228] on div "En cotation" at bounding box center [976, 231] width 175 height 24
click at [941, 390] on div "☒Annulé" at bounding box center [989, 384] width 210 height 25
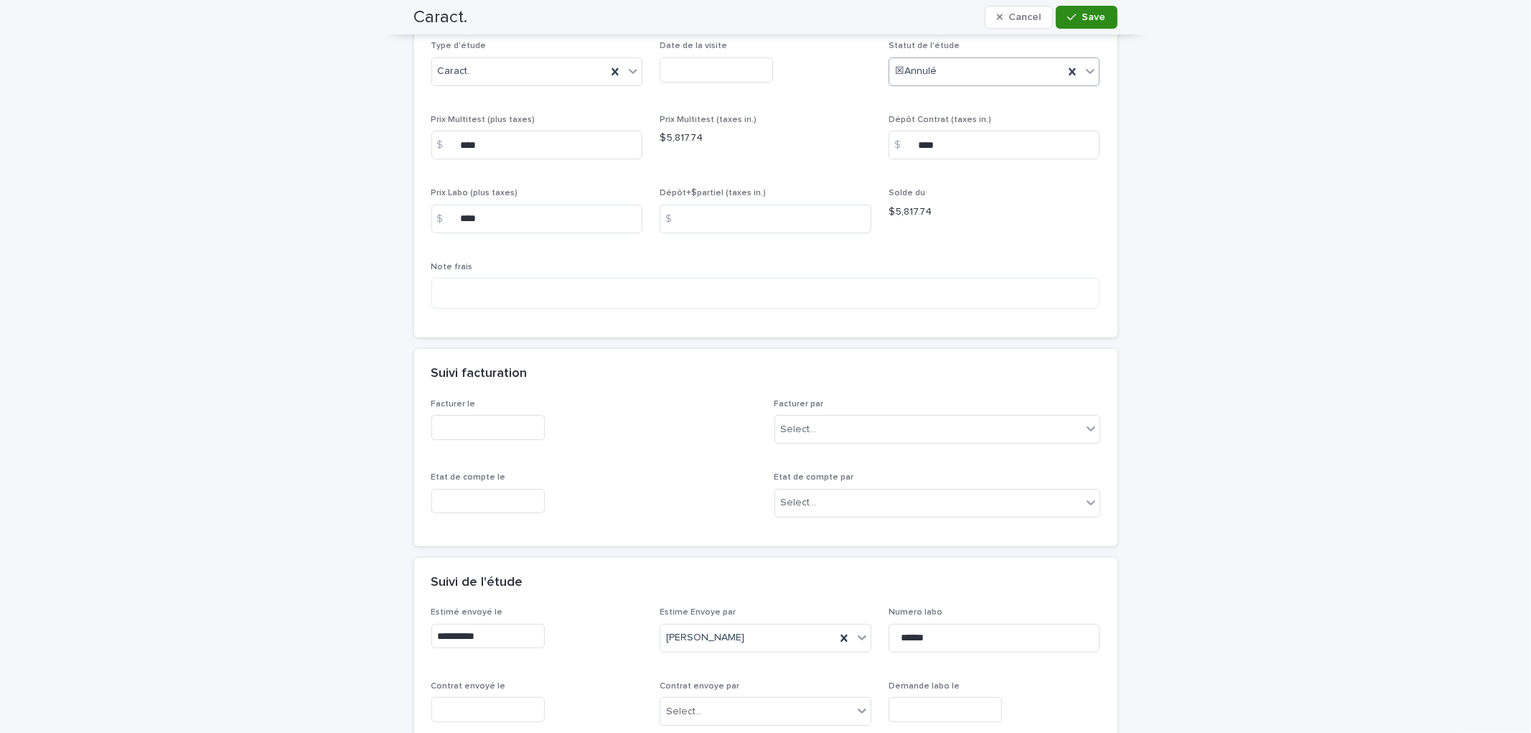
click at [1095, 17] on span "Save" at bounding box center [1095, 17] width 24 height 10
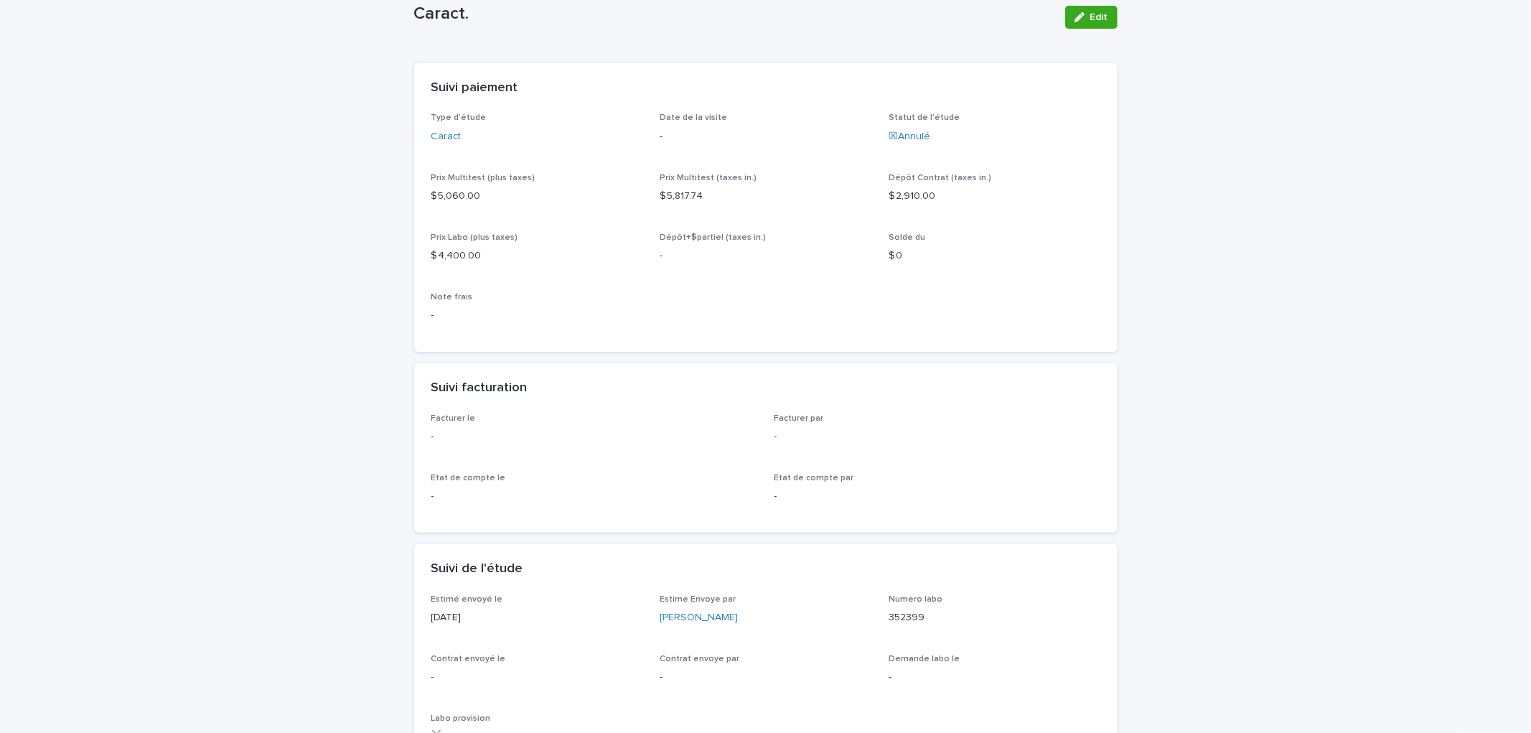
scroll to position [0, 0]
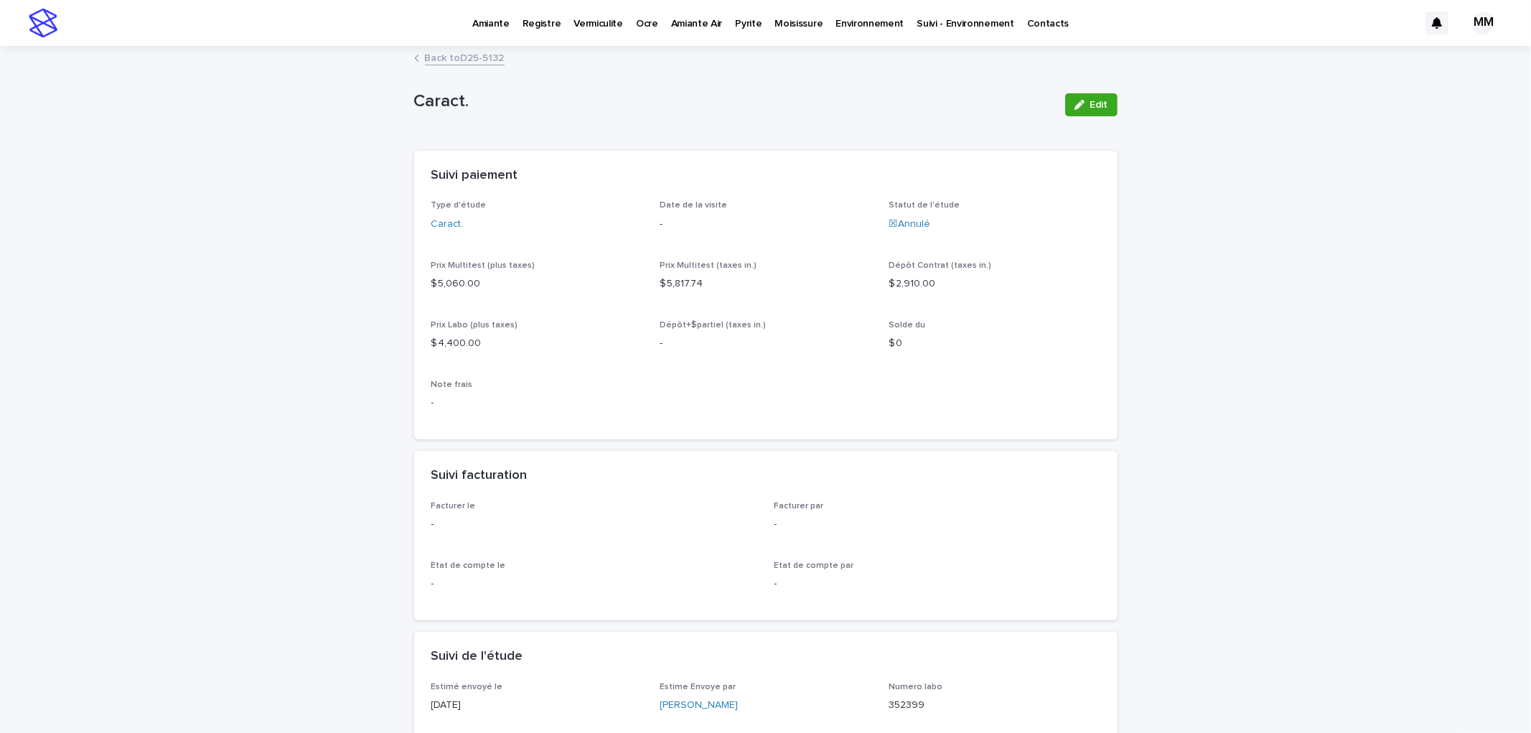
click at [433, 53] on link "Back to D25-5132" at bounding box center [465, 57] width 80 height 17
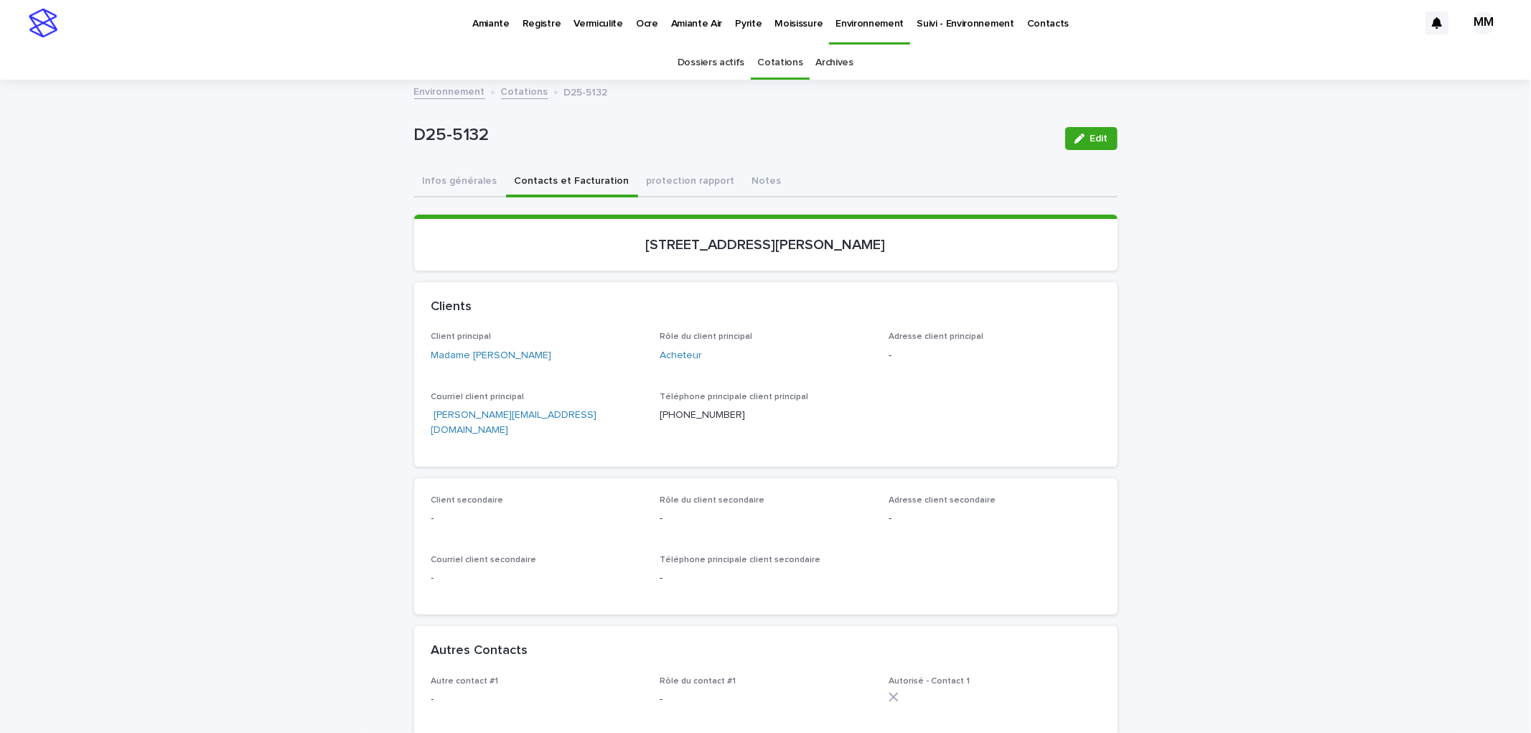
click at [777, 59] on link "Cotations" at bounding box center [779, 63] width 45 height 34
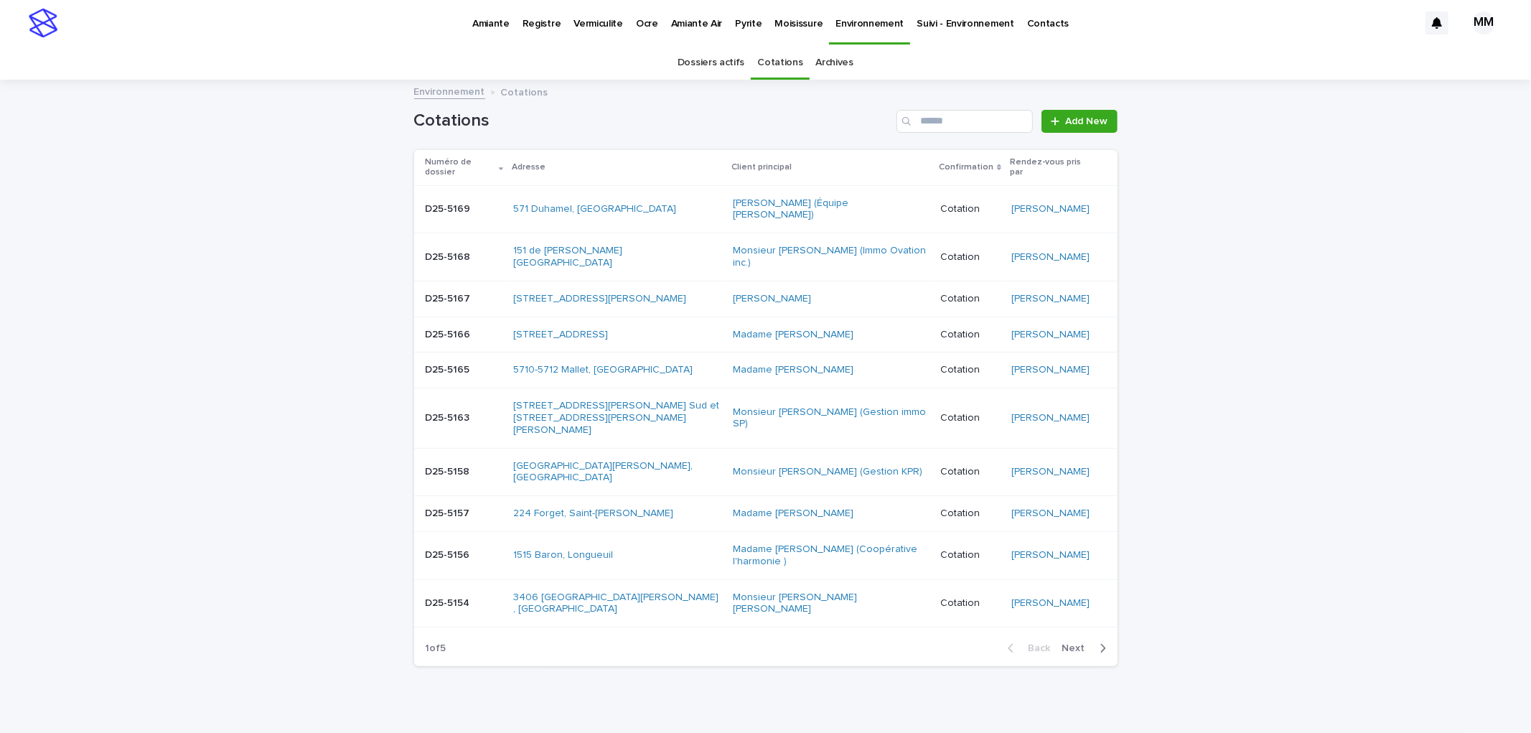
click at [1067, 653] on span "Next" at bounding box center [1078, 648] width 32 height 10
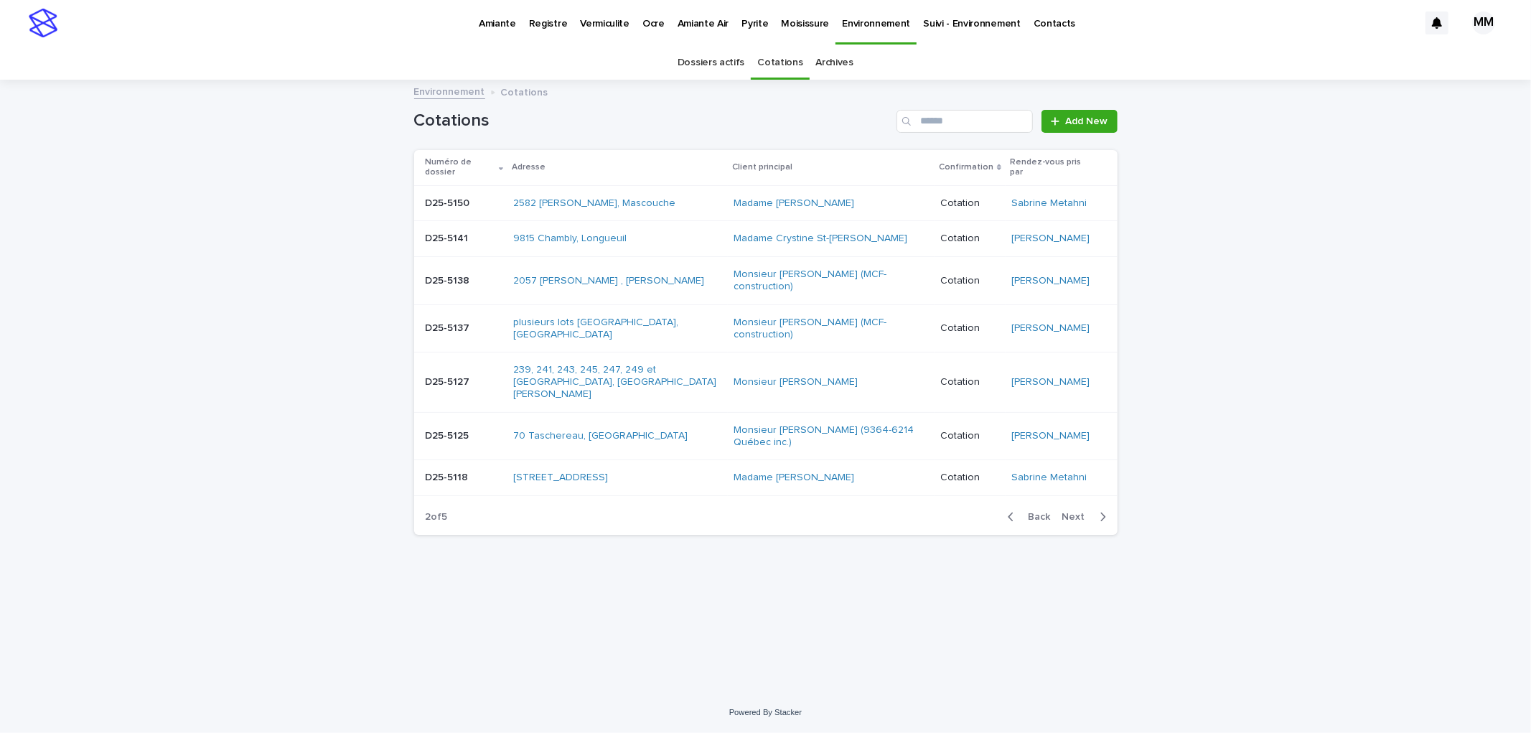
click at [1068, 520] on span "Next" at bounding box center [1078, 517] width 32 height 10
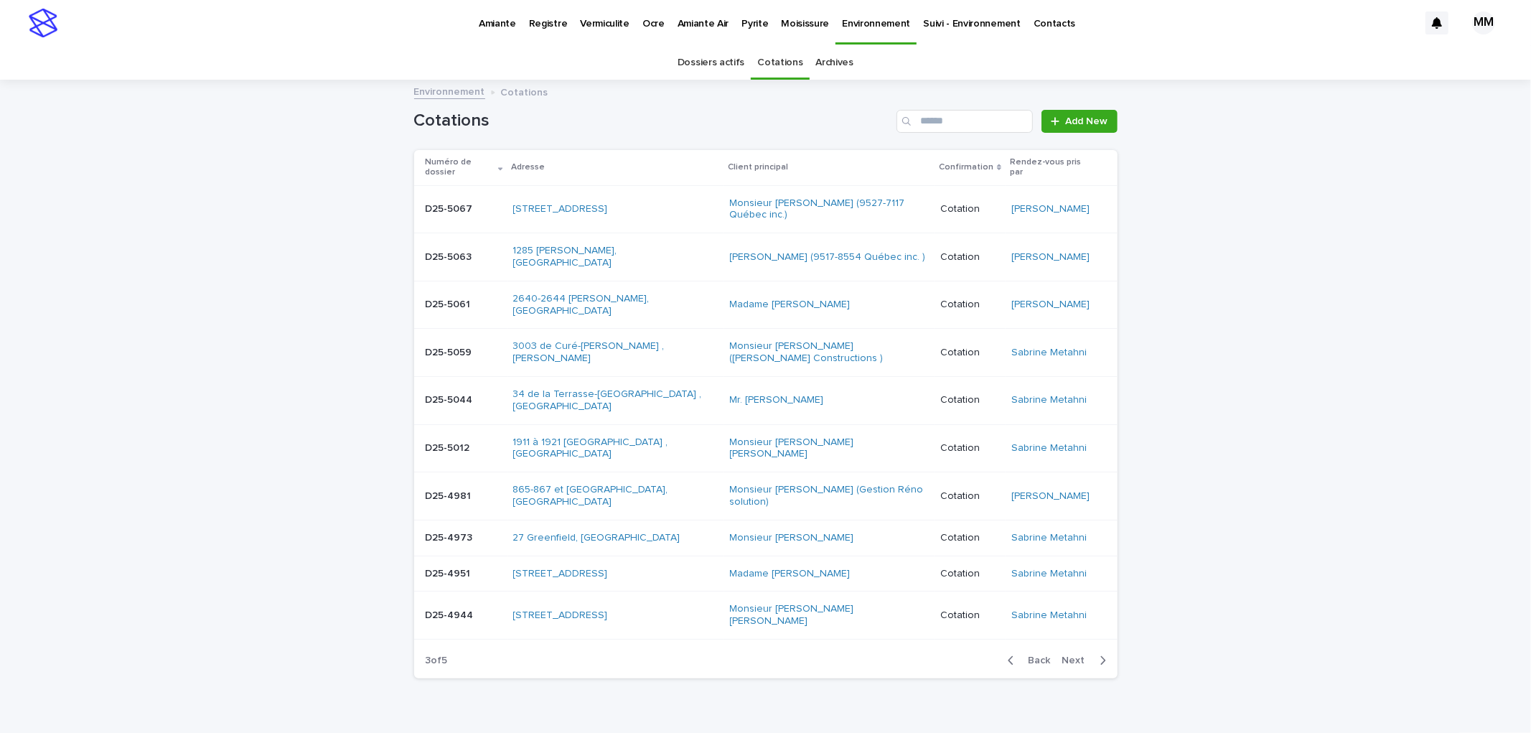
click at [488, 251] on p at bounding box center [464, 257] width 76 height 12
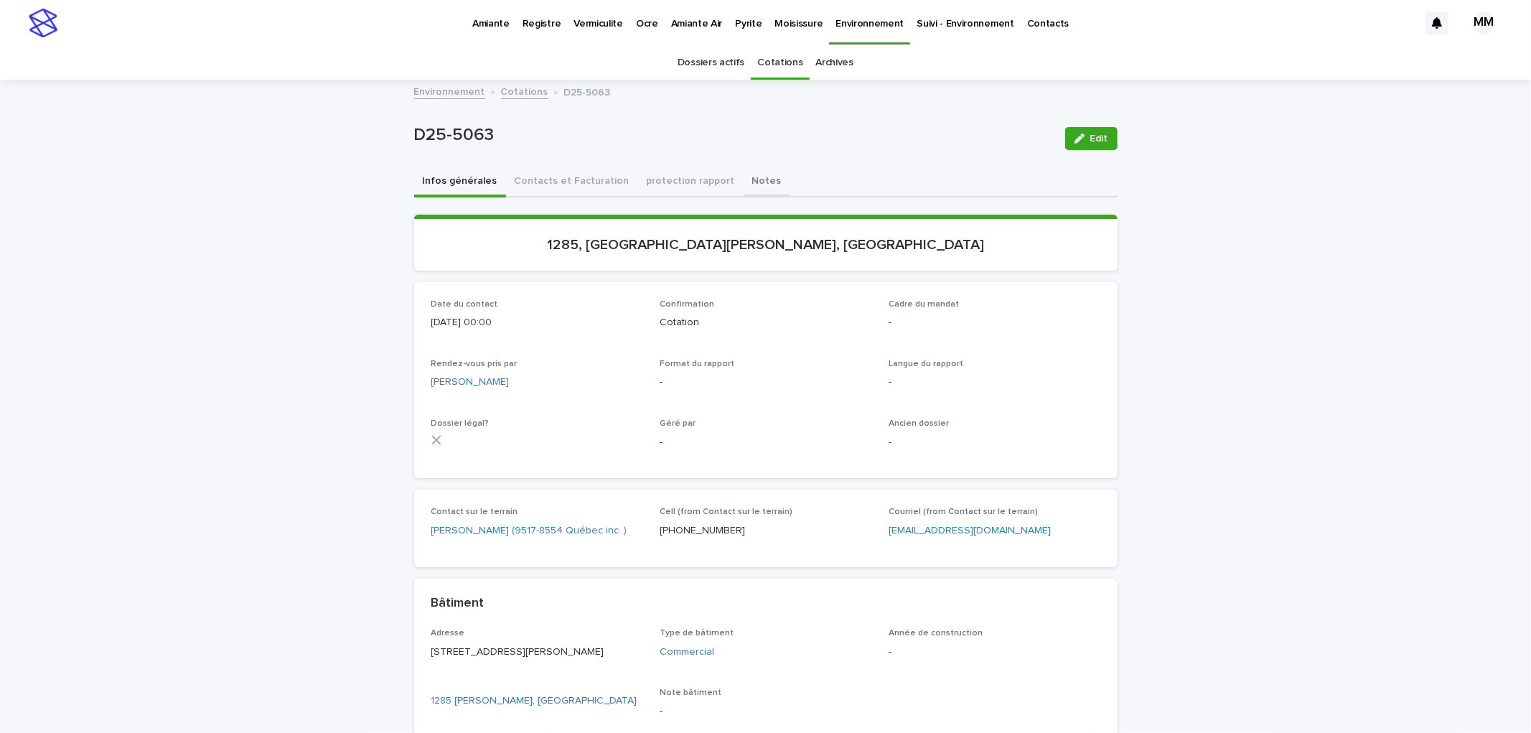
click at [744, 179] on button "Notes" at bounding box center [767, 182] width 47 height 30
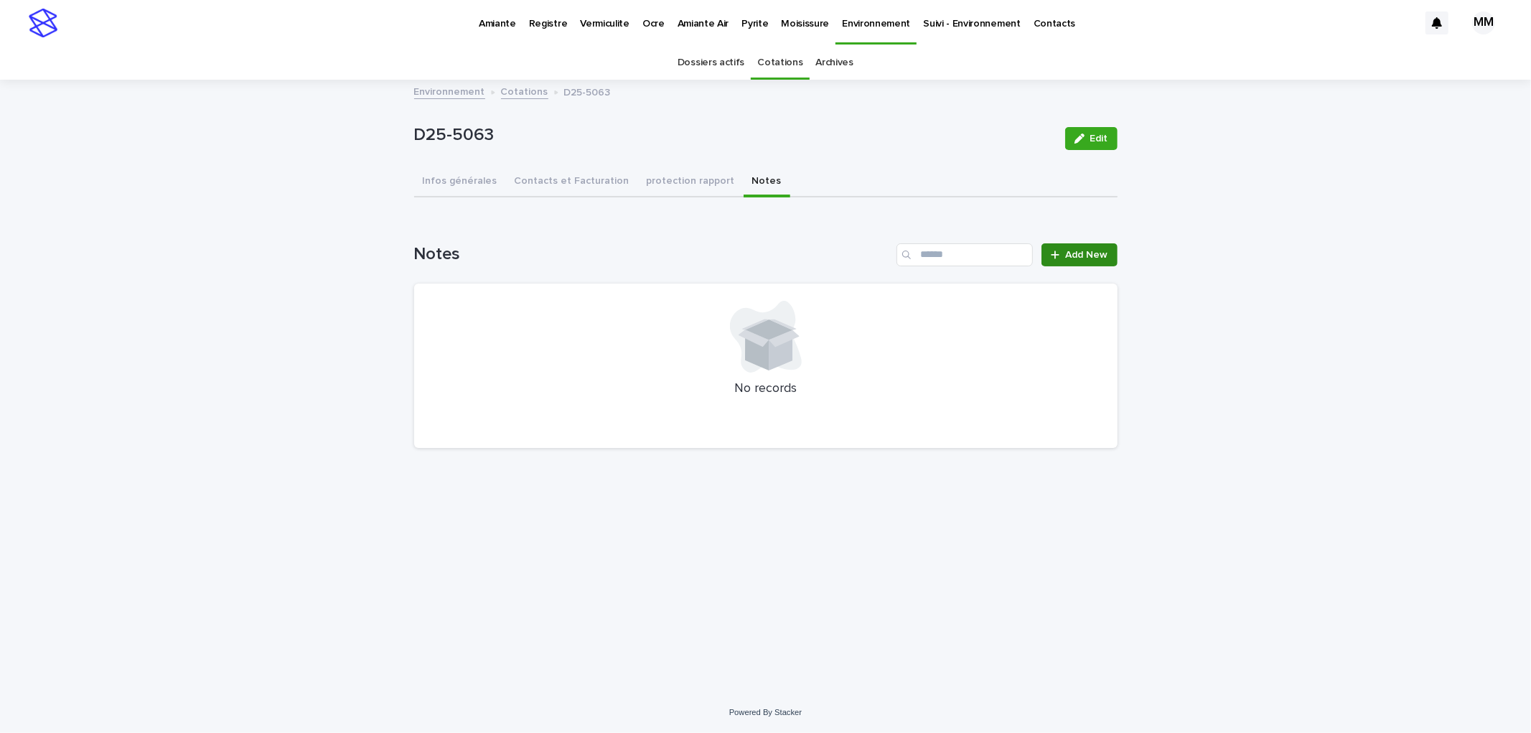
click at [1087, 244] on link "Add New" at bounding box center [1079, 254] width 75 height 23
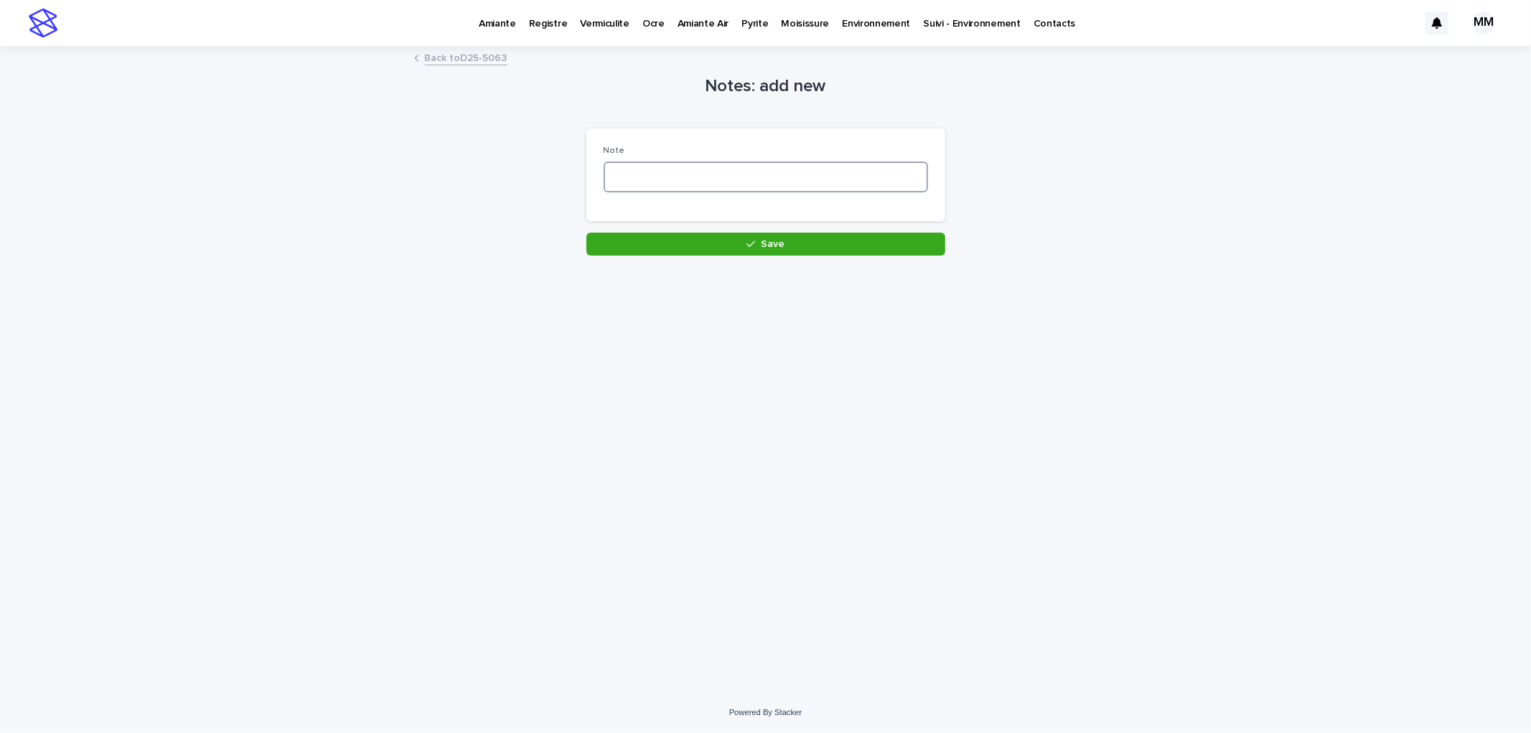
click at [714, 182] on textarea at bounding box center [766, 177] width 324 height 31
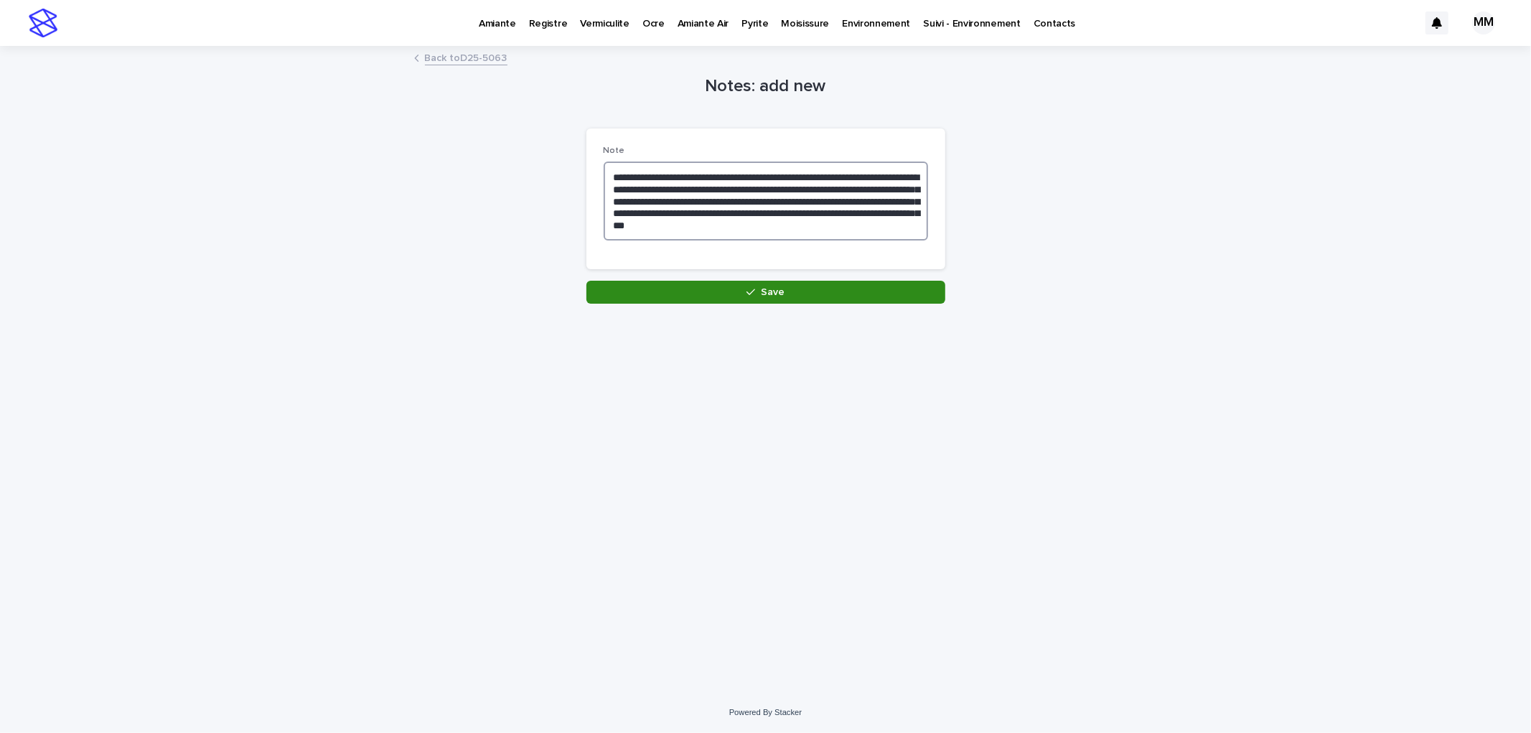
type textarea "**********"
click at [729, 290] on button "Save" at bounding box center [766, 292] width 359 height 23
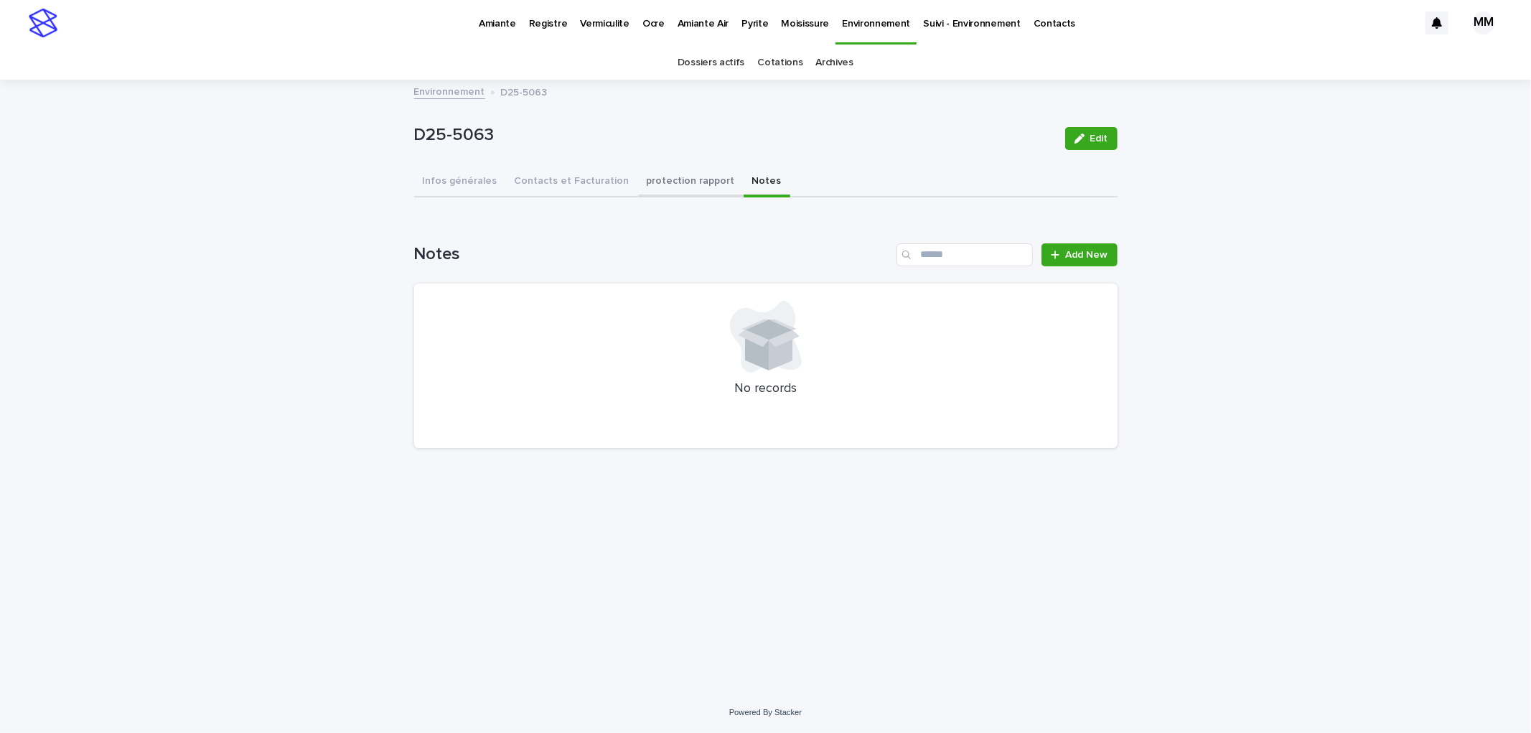
click at [676, 190] on button "protection rapport" at bounding box center [691, 182] width 106 height 30
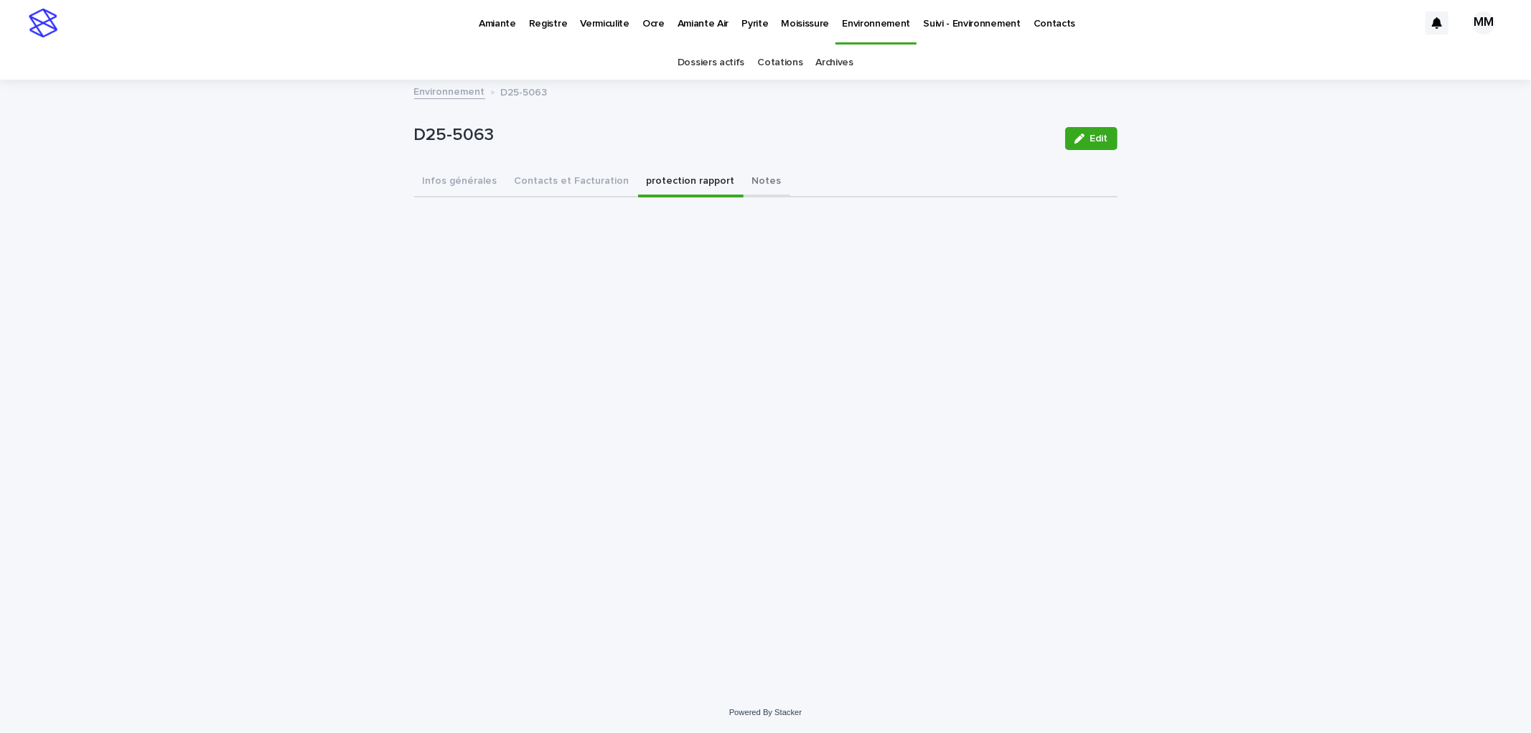
click at [744, 180] on button "Notes" at bounding box center [767, 182] width 47 height 30
